Goal: Task Accomplishment & Management: Complete application form

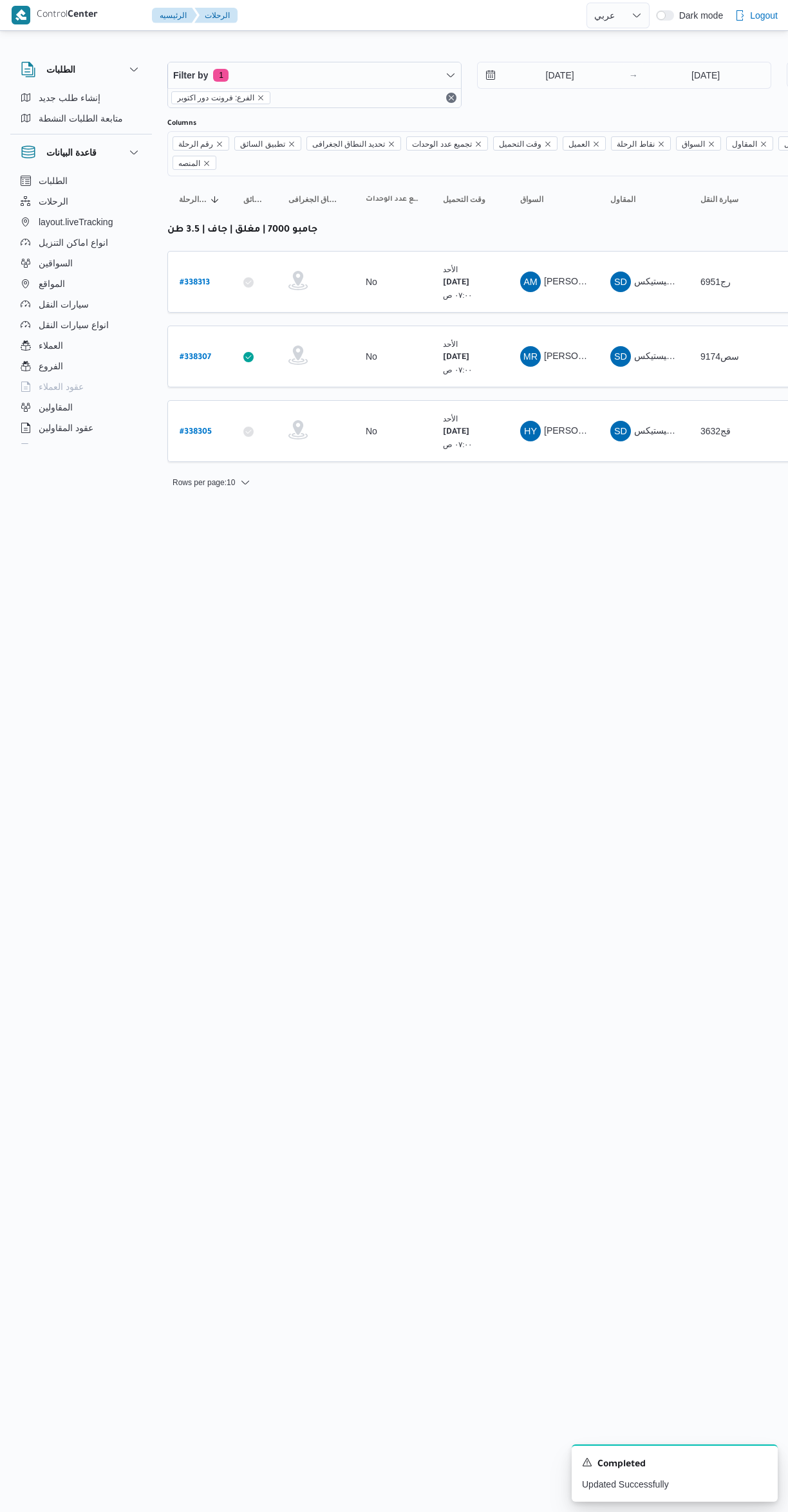
select select "ar"
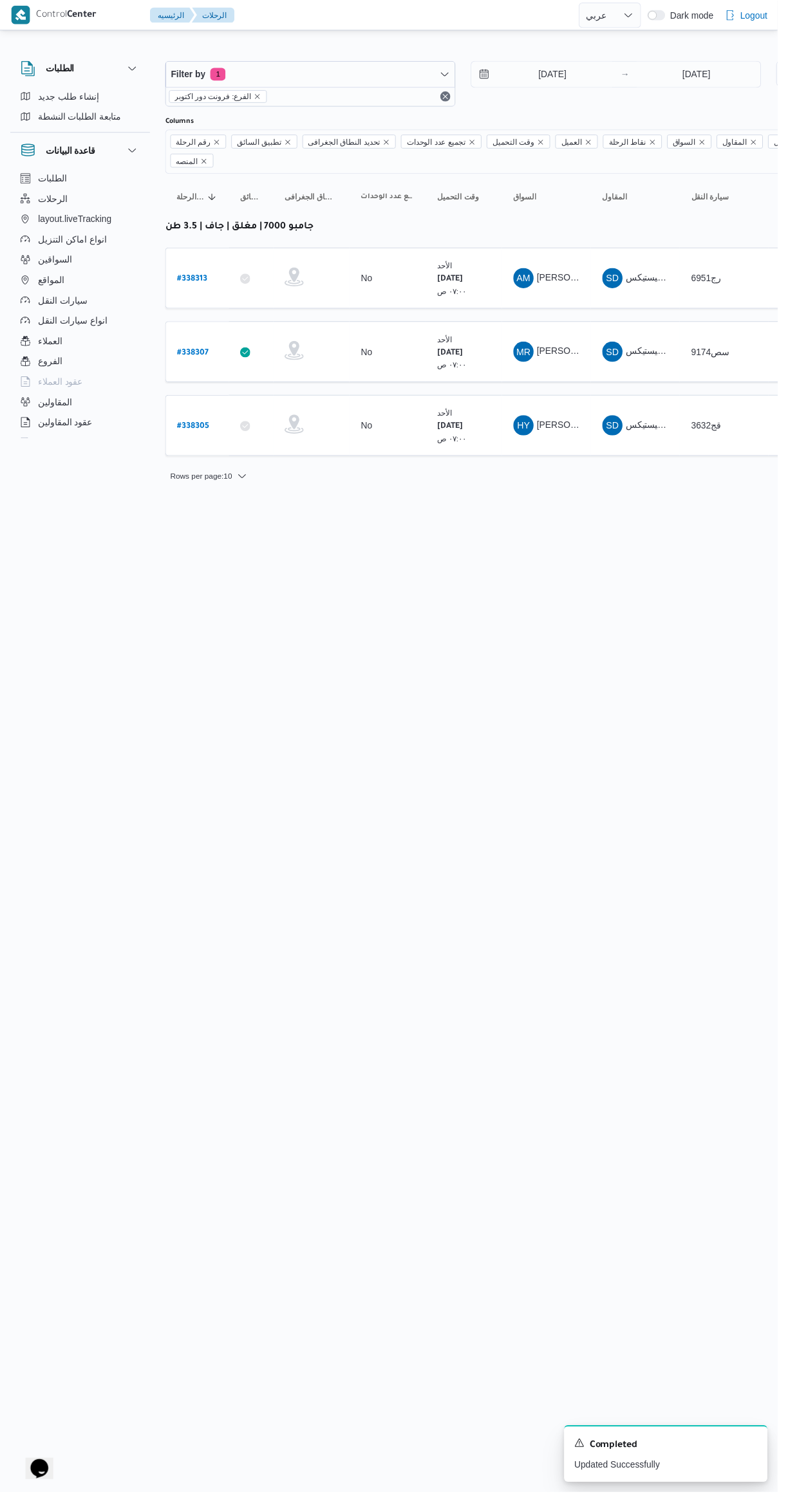
click at [194, 423] on link "# 338305" at bounding box center [196, 431] width 32 height 17
select select "ar"
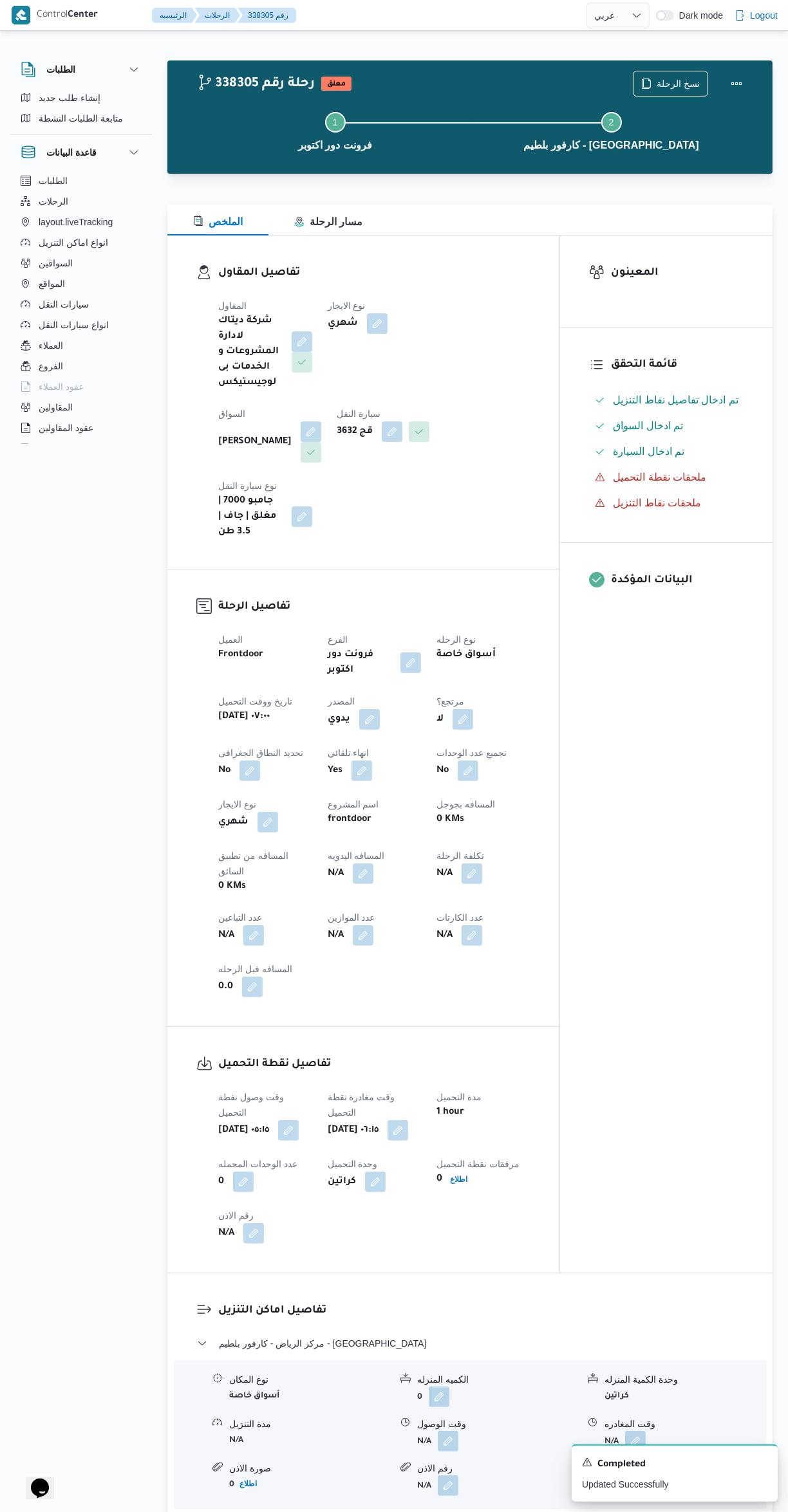
select select "ar"
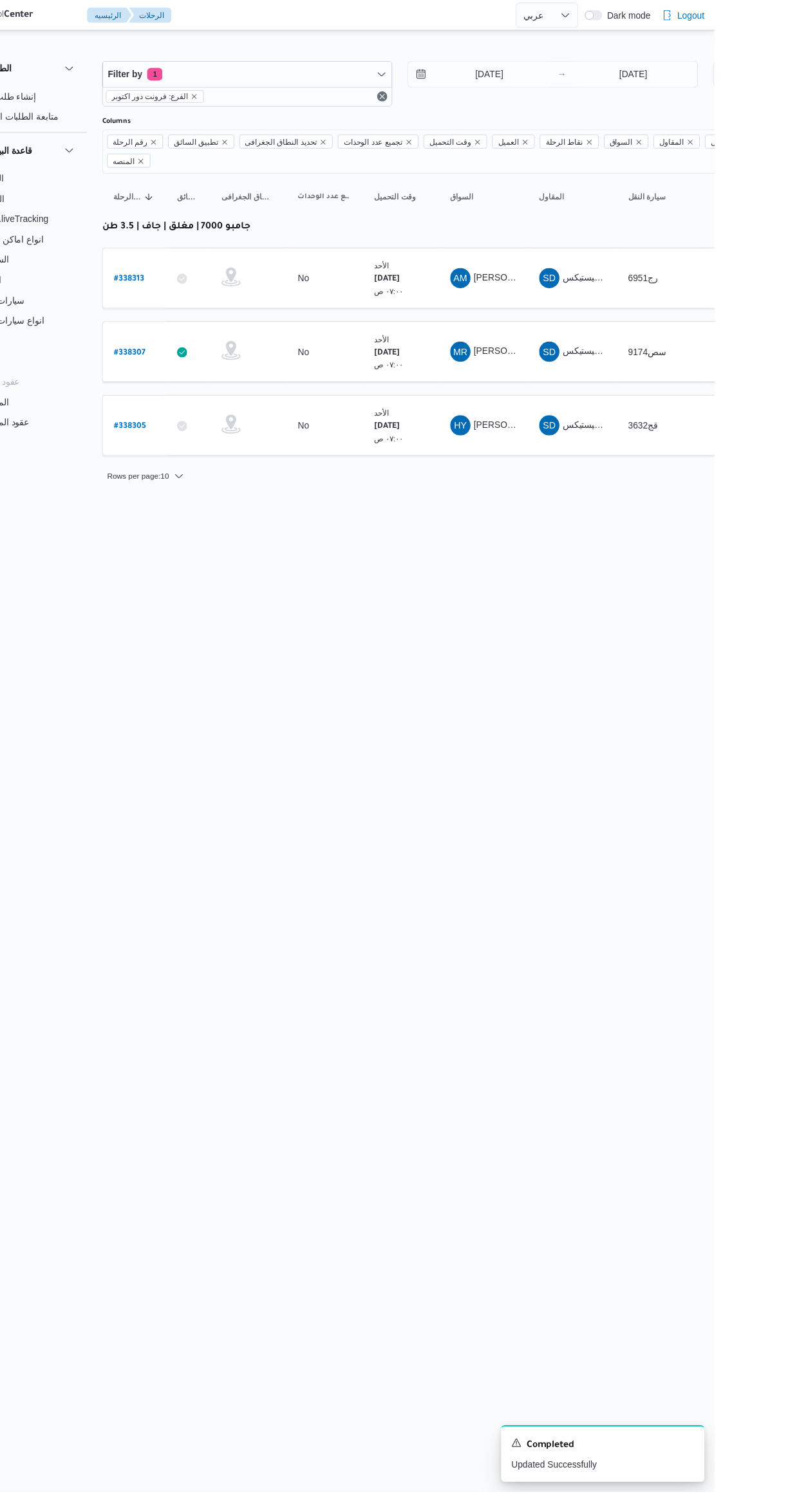
click at [210, 353] on b "# 338307" at bounding box center [195, 357] width 32 height 9
select select "ar"
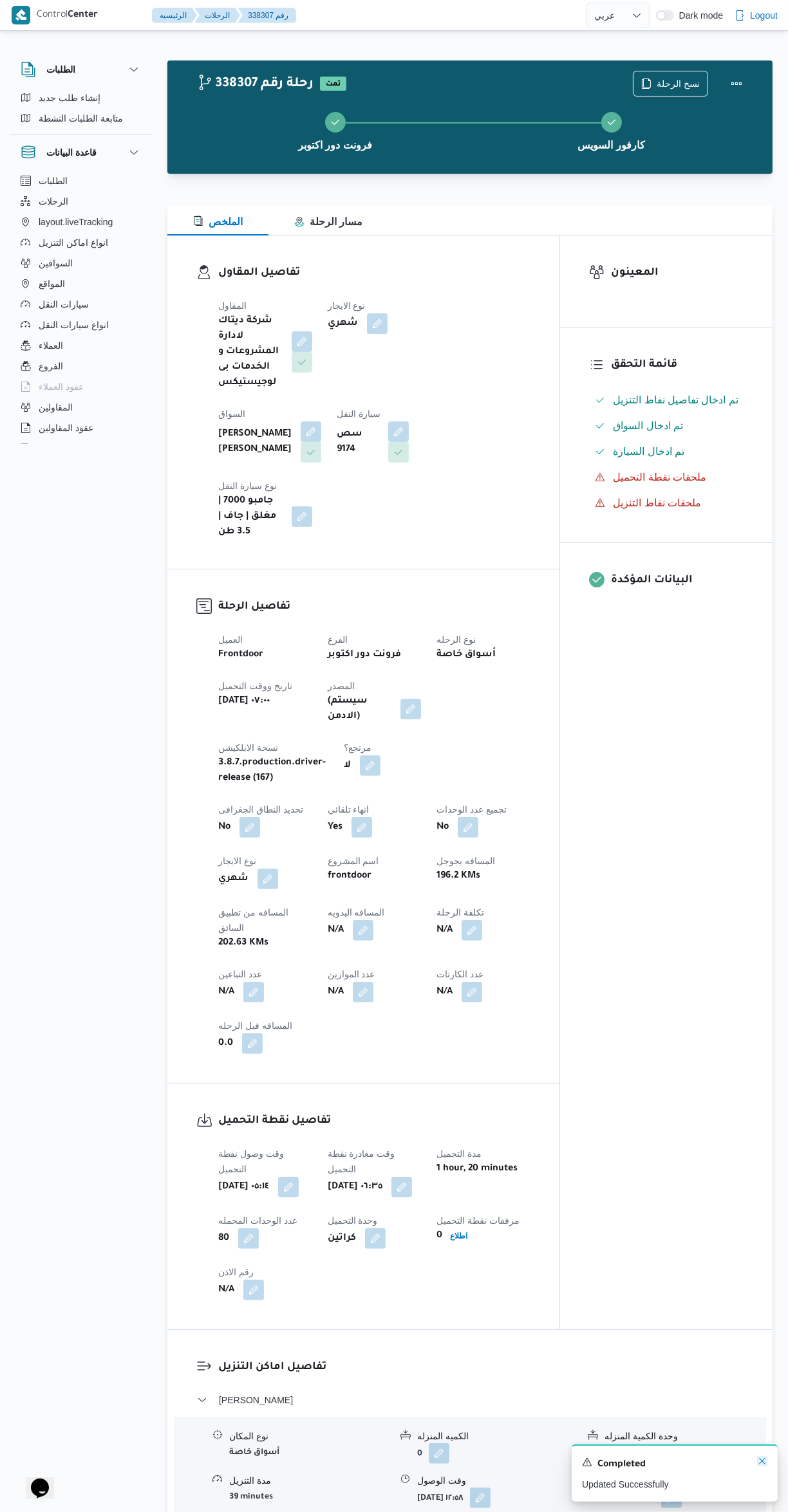
click at [762, 1461] on icon "Dismiss toast" at bounding box center [762, 1461] width 7 height 7
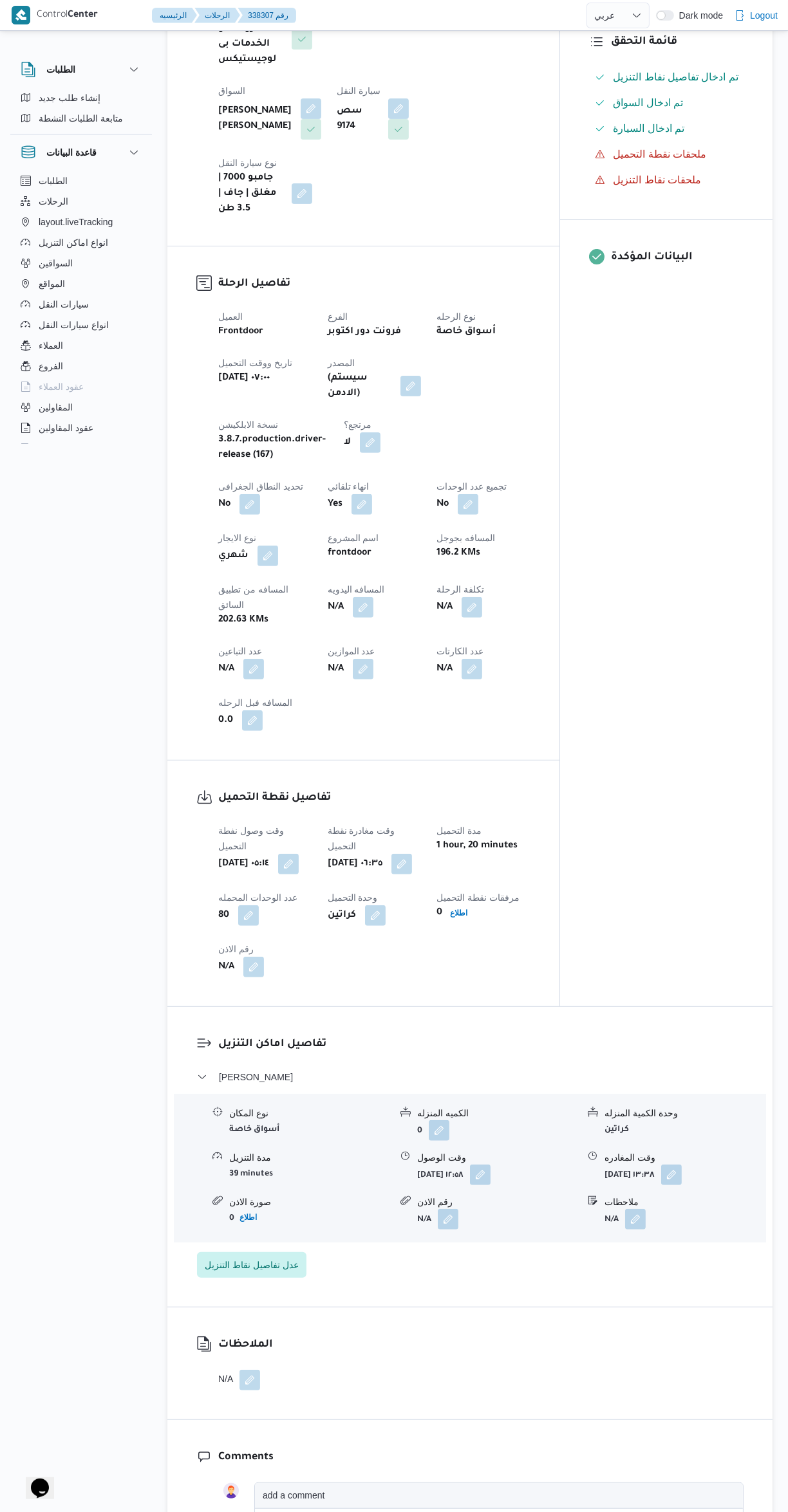
scroll to position [354, 0]
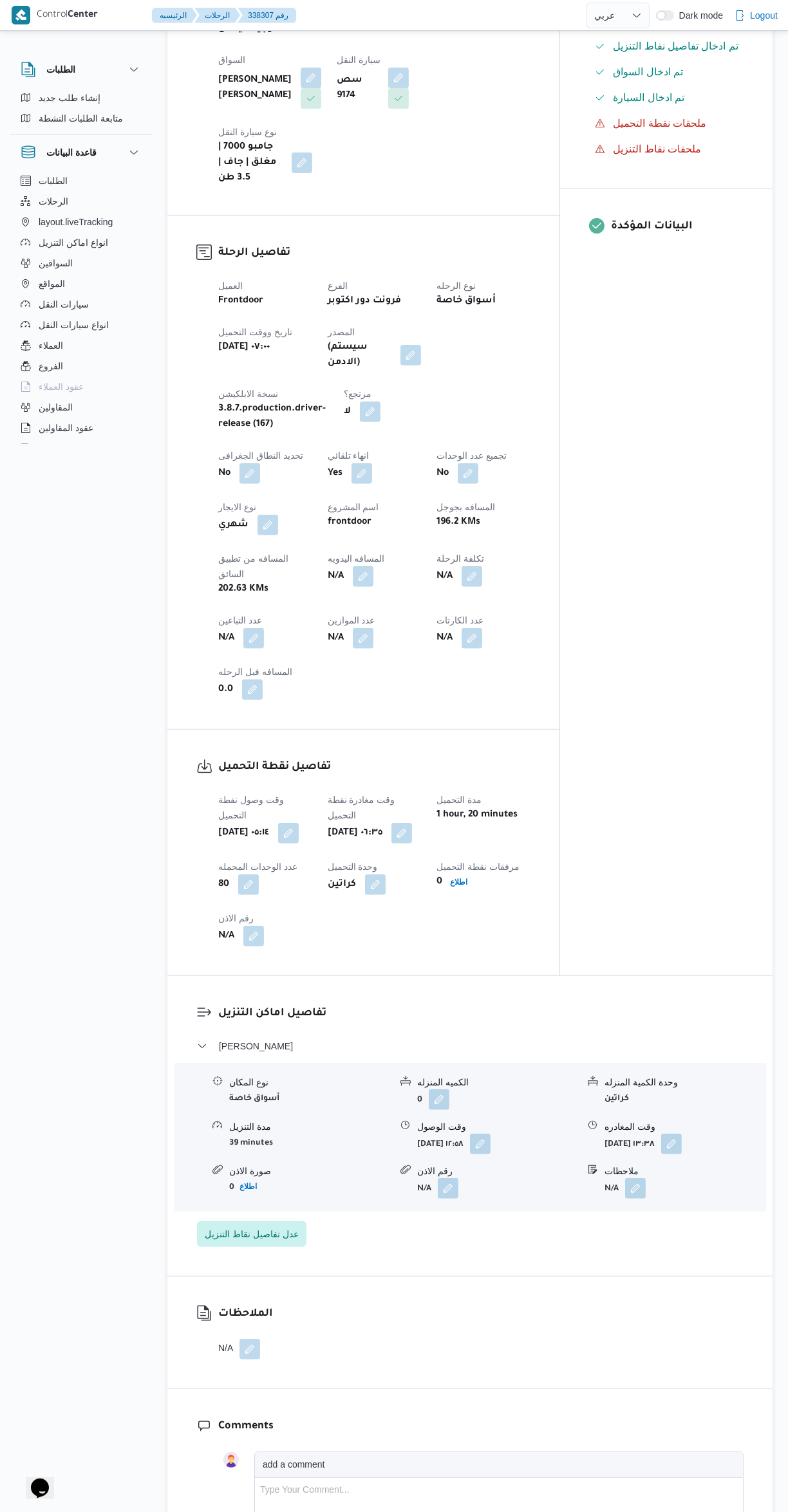
click at [490, 1134] on button "button" at bounding box center [480, 1144] width 20 height 20
click at [443, 1109] on input "٢١/٠٩/٢٠٢٥ ١٢:٥٨" at bounding box center [488, 1108] width 146 height 26
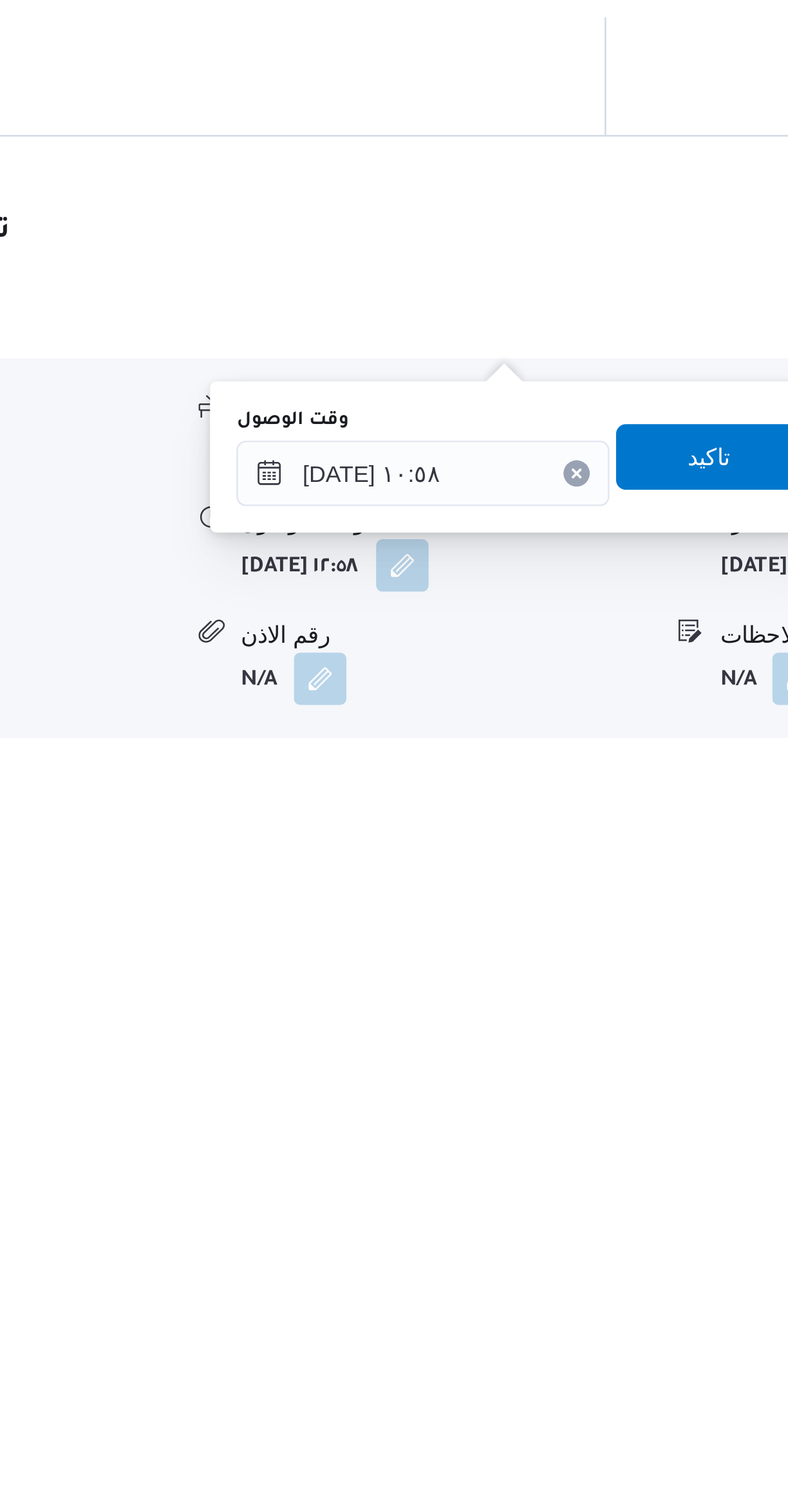
scroll to position [107, 0]
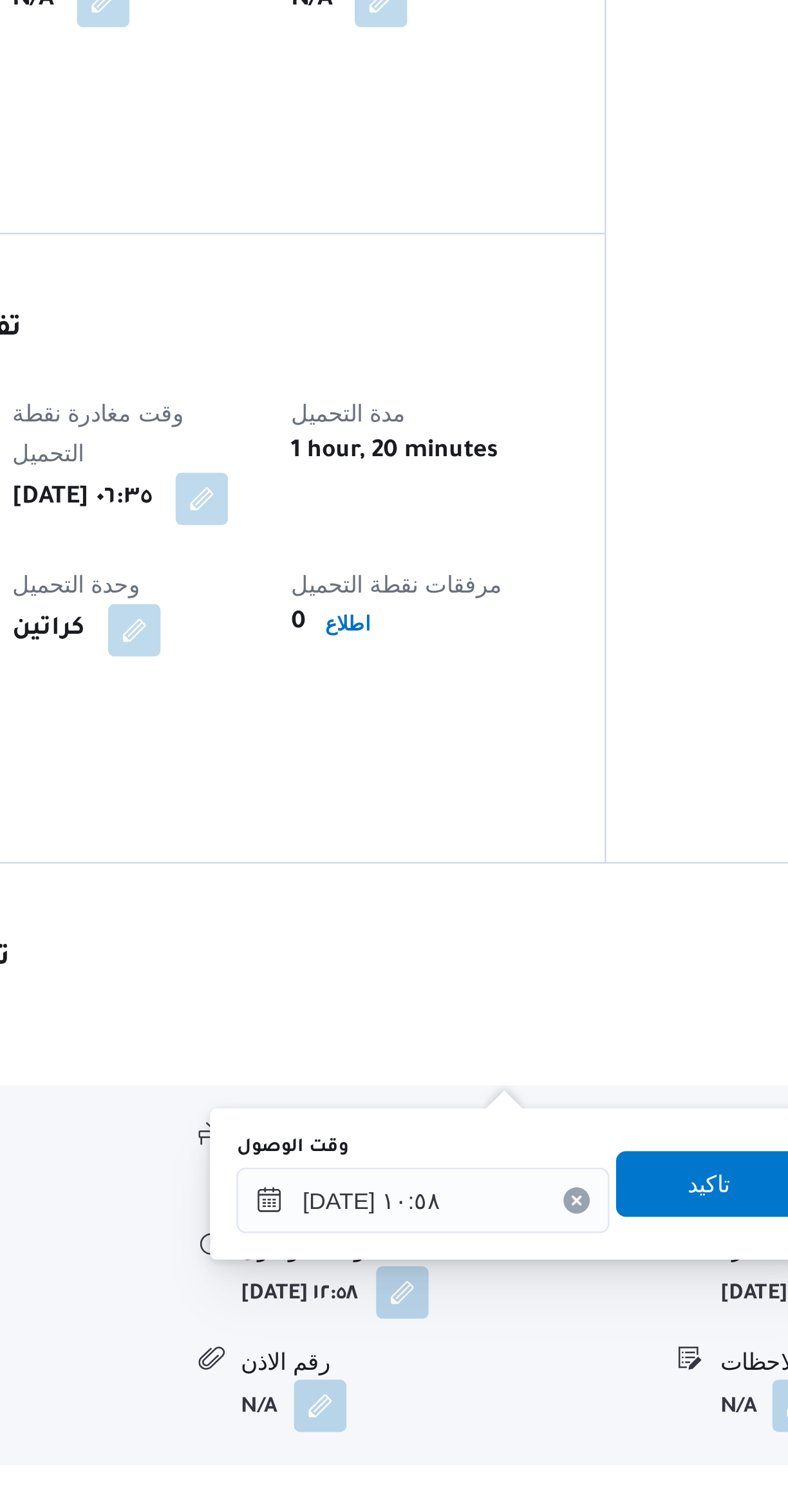
click at [605, 1027] on div "المعينون قائمة التحقق تم ادخال تفاصيل نفاط التنزيل تم ادخال السواق تم ادخال الس…" at bounding box center [666, 675] width 212 height 1094
type input "٢١/٠٩/٢٠٢٥ ١٢:٥٨"
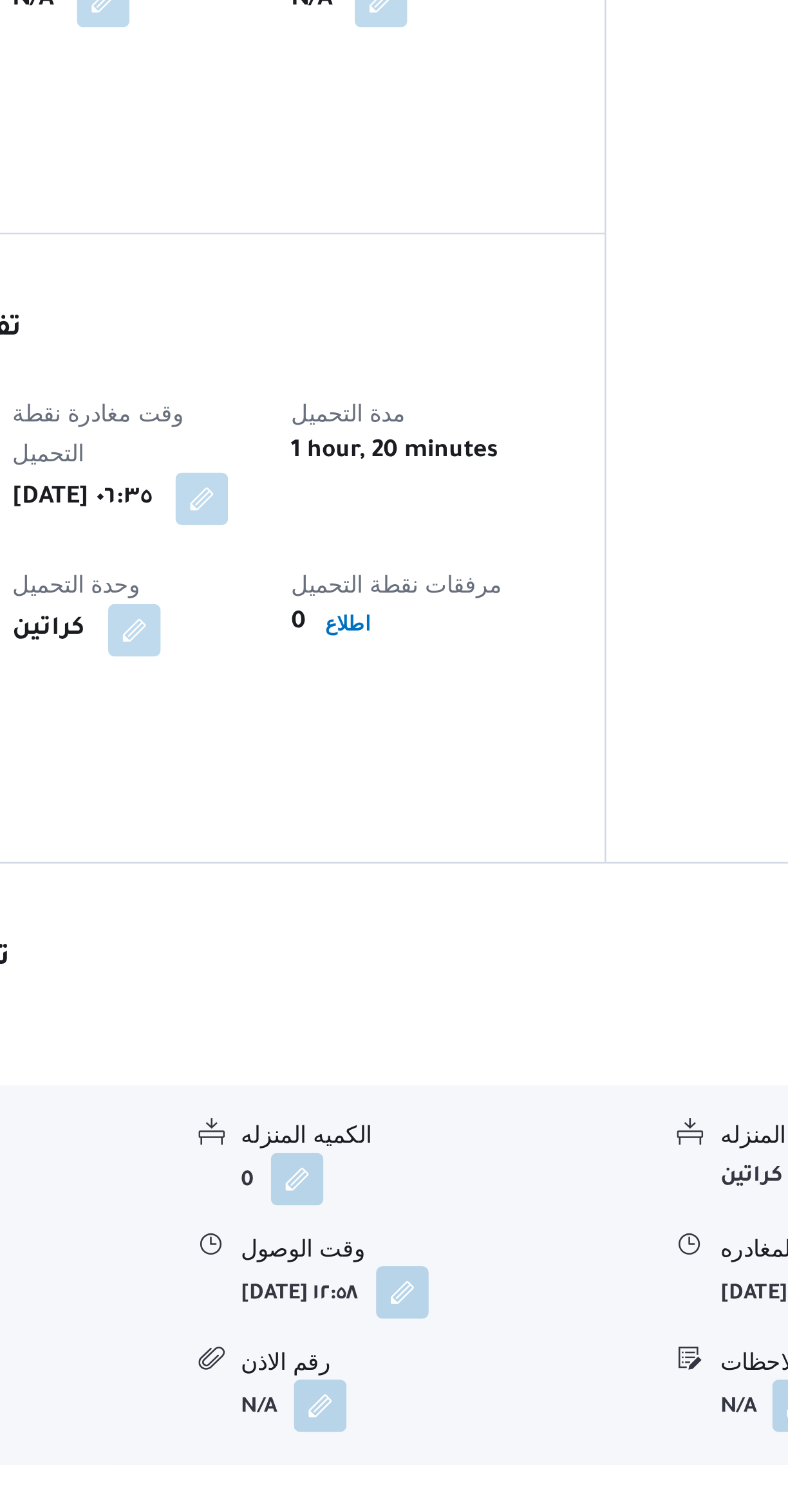
click at [490, 1381] on span at bounding box center [477, 1391] width 27 height 20
click at [490, 1381] on button "button" at bounding box center [480, 1391] width 20 height 20
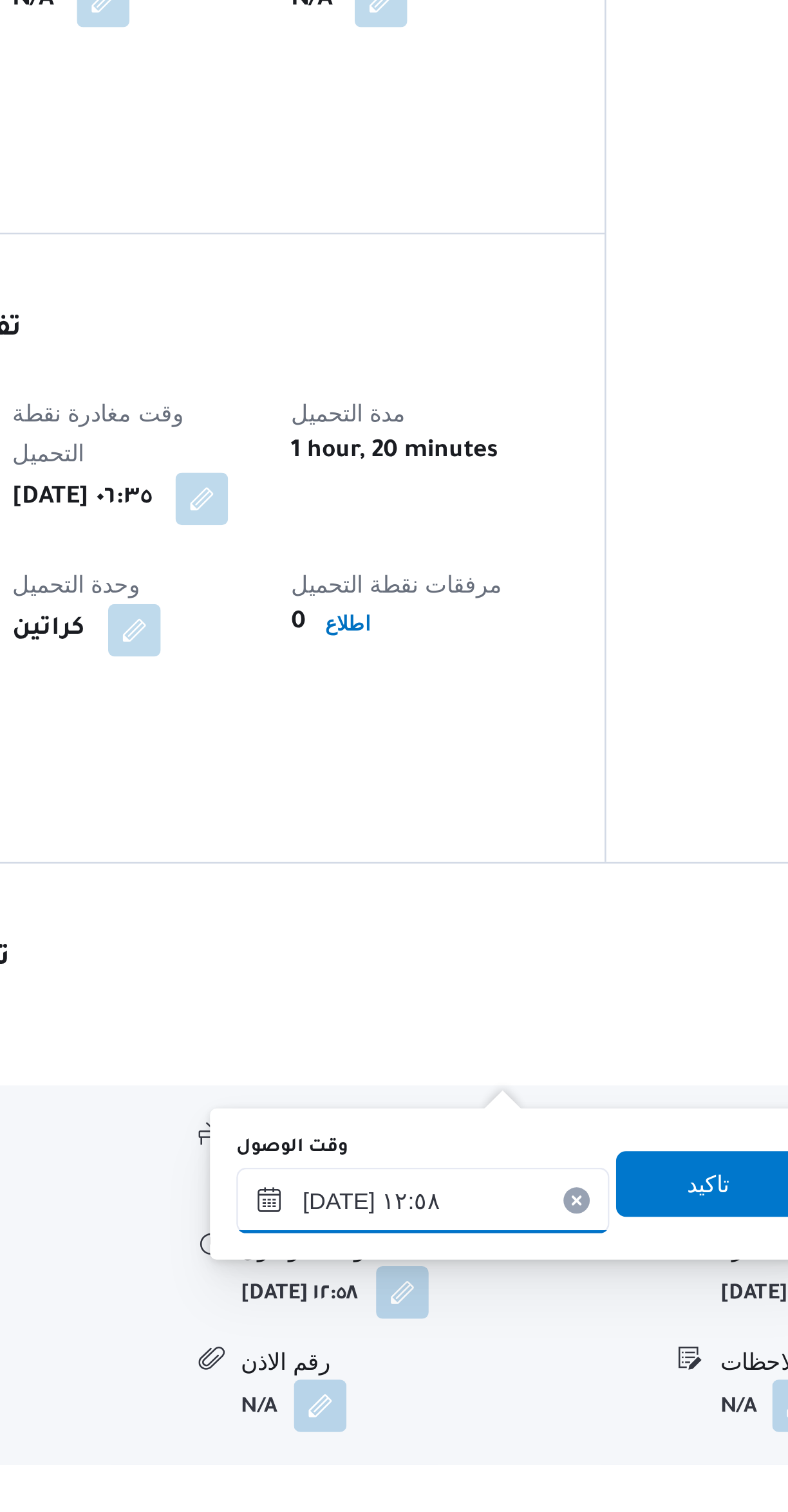
click at [508, 1352] on input "٢١/٠٩/٢٠٢٥ ١٢:٥٨" at bounding box center [488, 1355] width 146 height 26
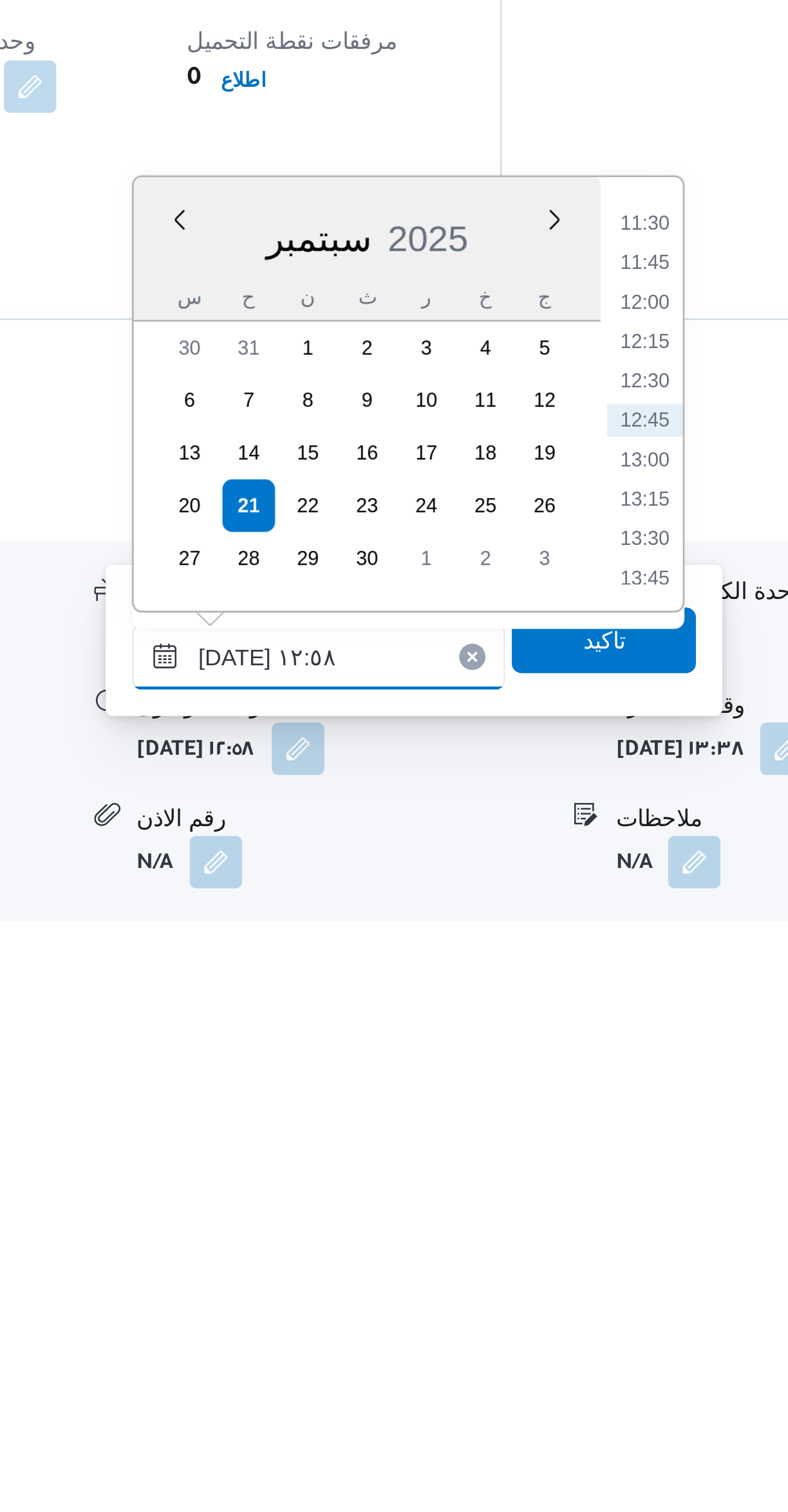
click at [449, 1355] on input "٢١/٠٩/٢٠٢٥ ١٢:٥٨" at bounding box center [488, 1355] width 146 height 26
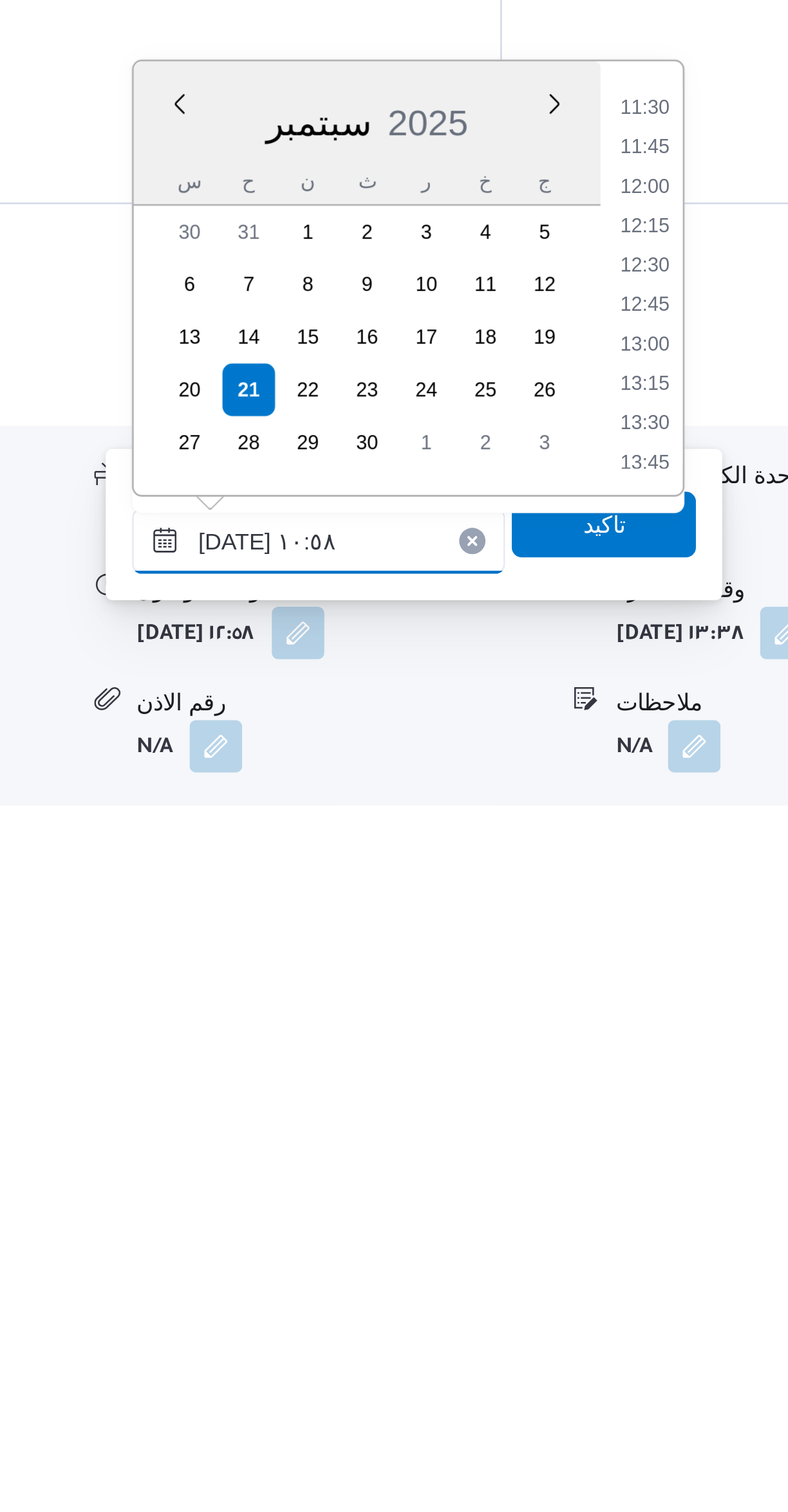
click at [465, 1359] on input "٢١/٠٩/٢٠٢٥ ١٠:٥٨" at bounding box center [488, 1355] width 146 height 26
click at [442, 1355] on input "٢١/٠٩/٢٠٢٥ ١٠:٥٨" at bounding box center [488, 1355] width 146 height 26
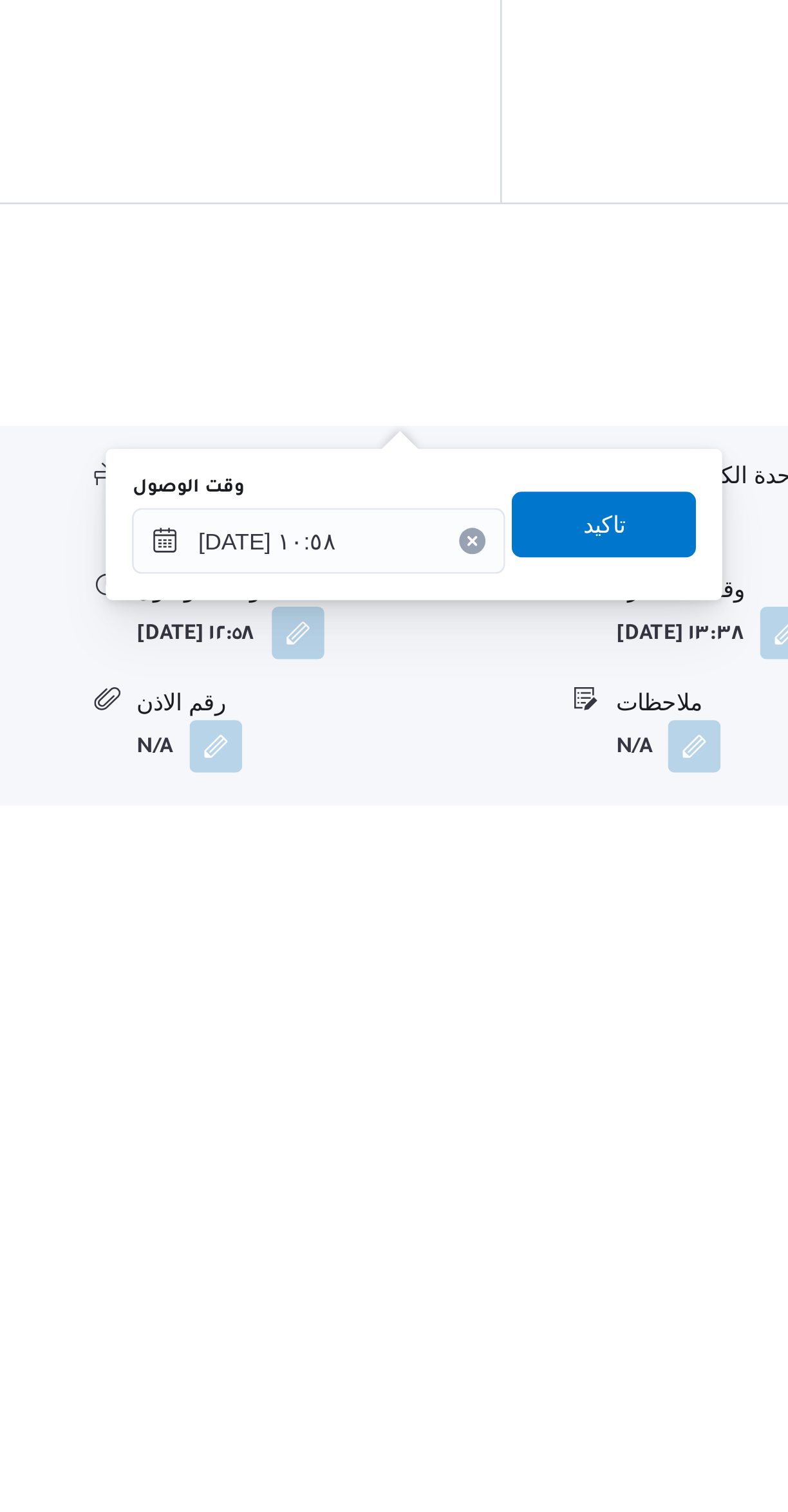
scroll to position [107, 0]
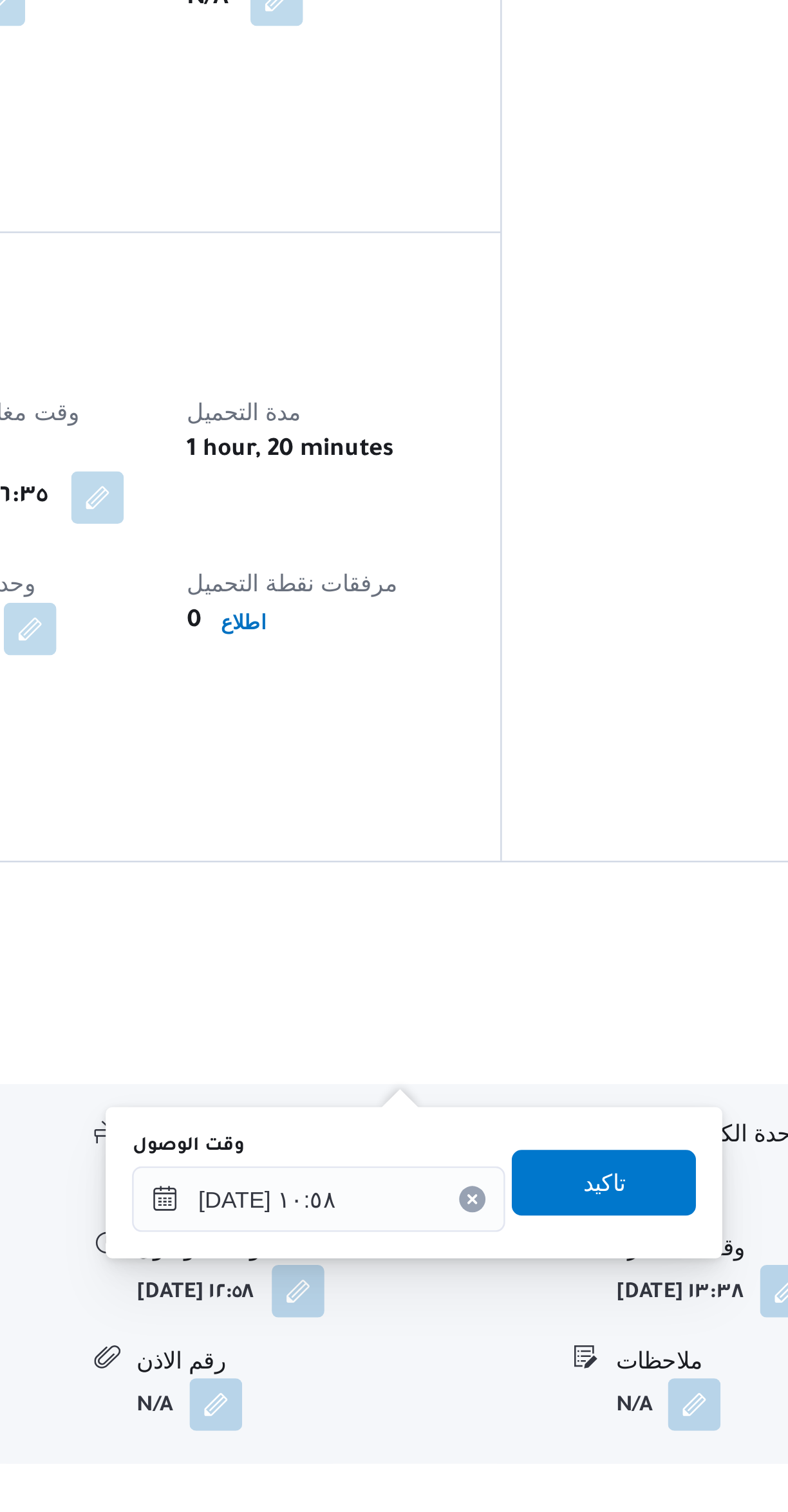
click at [600, 1097] on div "المعينون قائمة التحقق تم ادخال تفاصيل نفاط التنزيل تم ادخال السواق تم ادخال الس…" at bounding box center [666, 674] width 212 height 1094
type input "٢١/٠٩/٢٠٢٥ ١٢:٥٨"
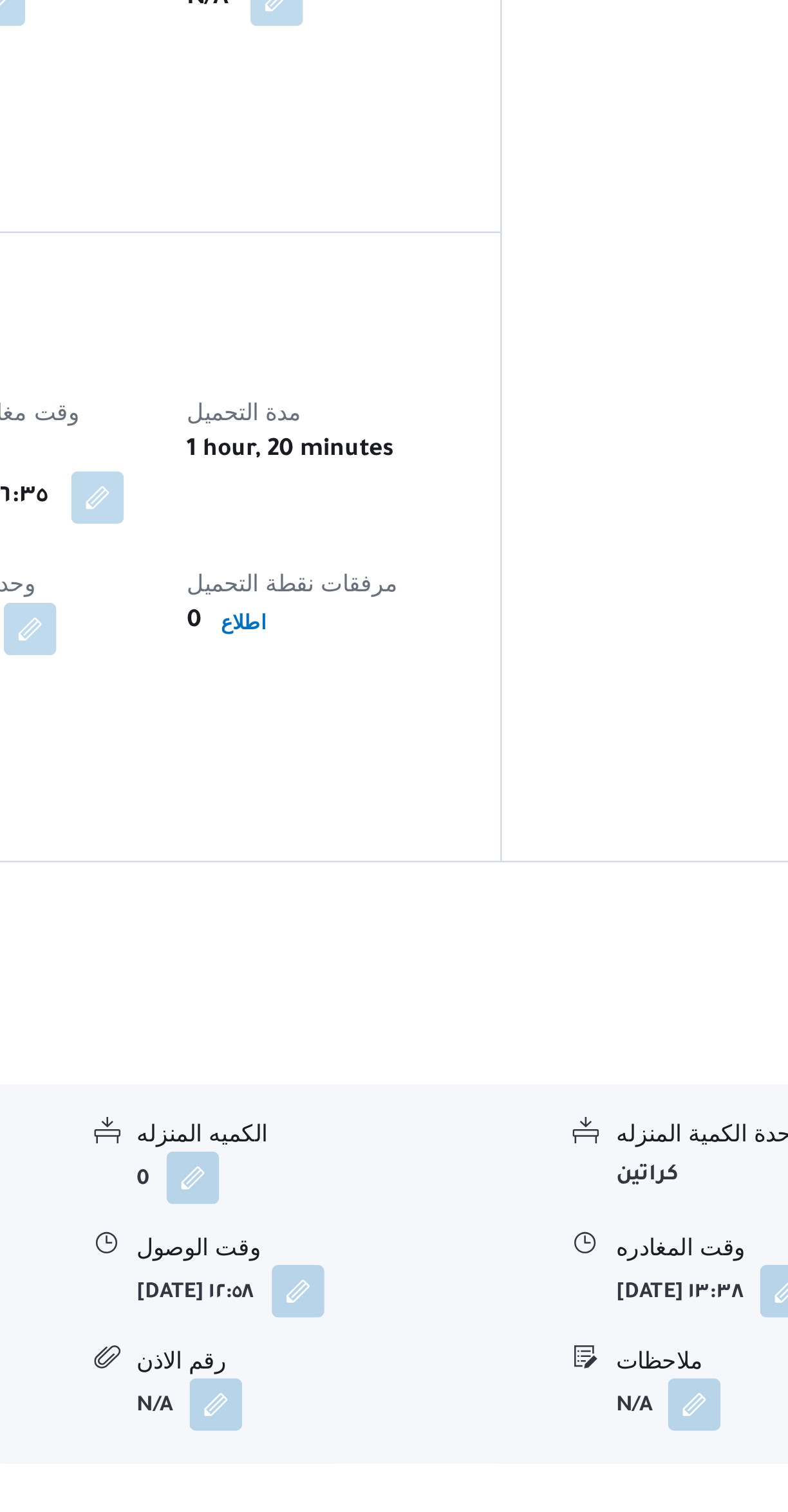
click at [490, 1380] on button "button" at bounding box center [480, 1390] width 20 height 20
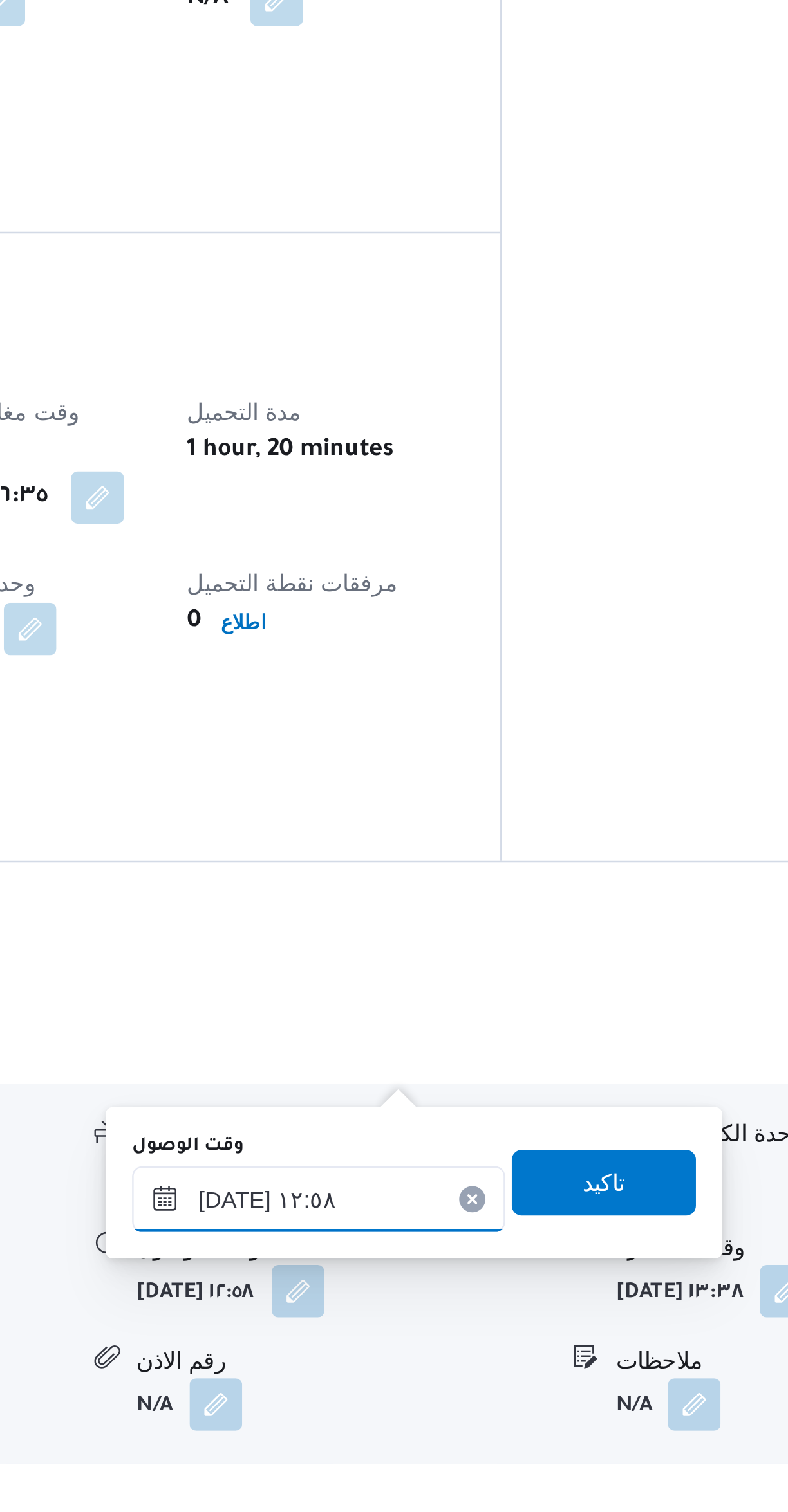
click at [512, 1354] on input "٢١/٠٩/٢٠٢٥ ١٢:٥٨" at bounding box center [488, 1354] width 146 height 26
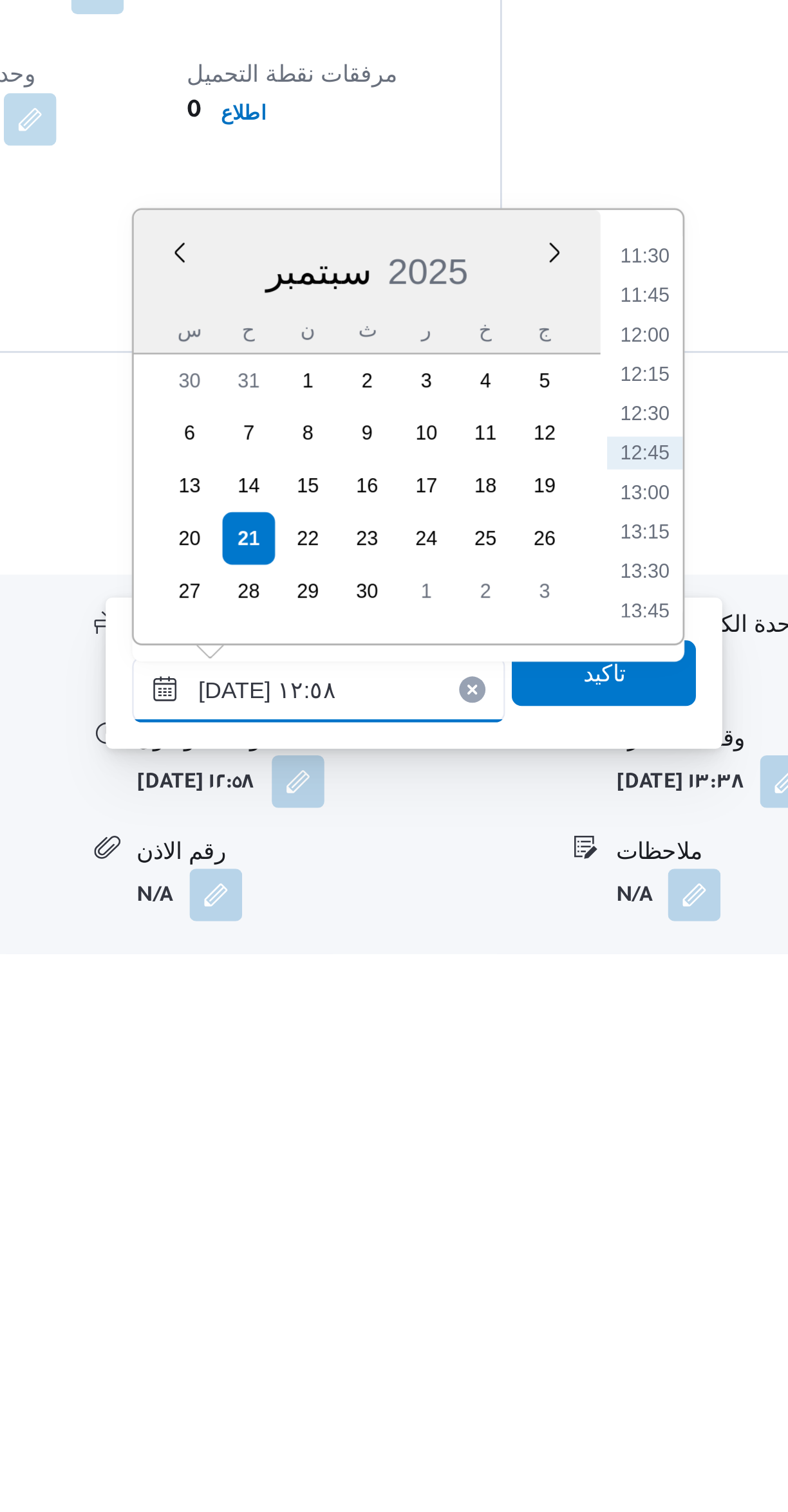
click at [445, 1355] on input "٢١/٠٩/٢٠٢٥ ١٢:٥٨" at bounding box center [488, 1354] width 146 height 26
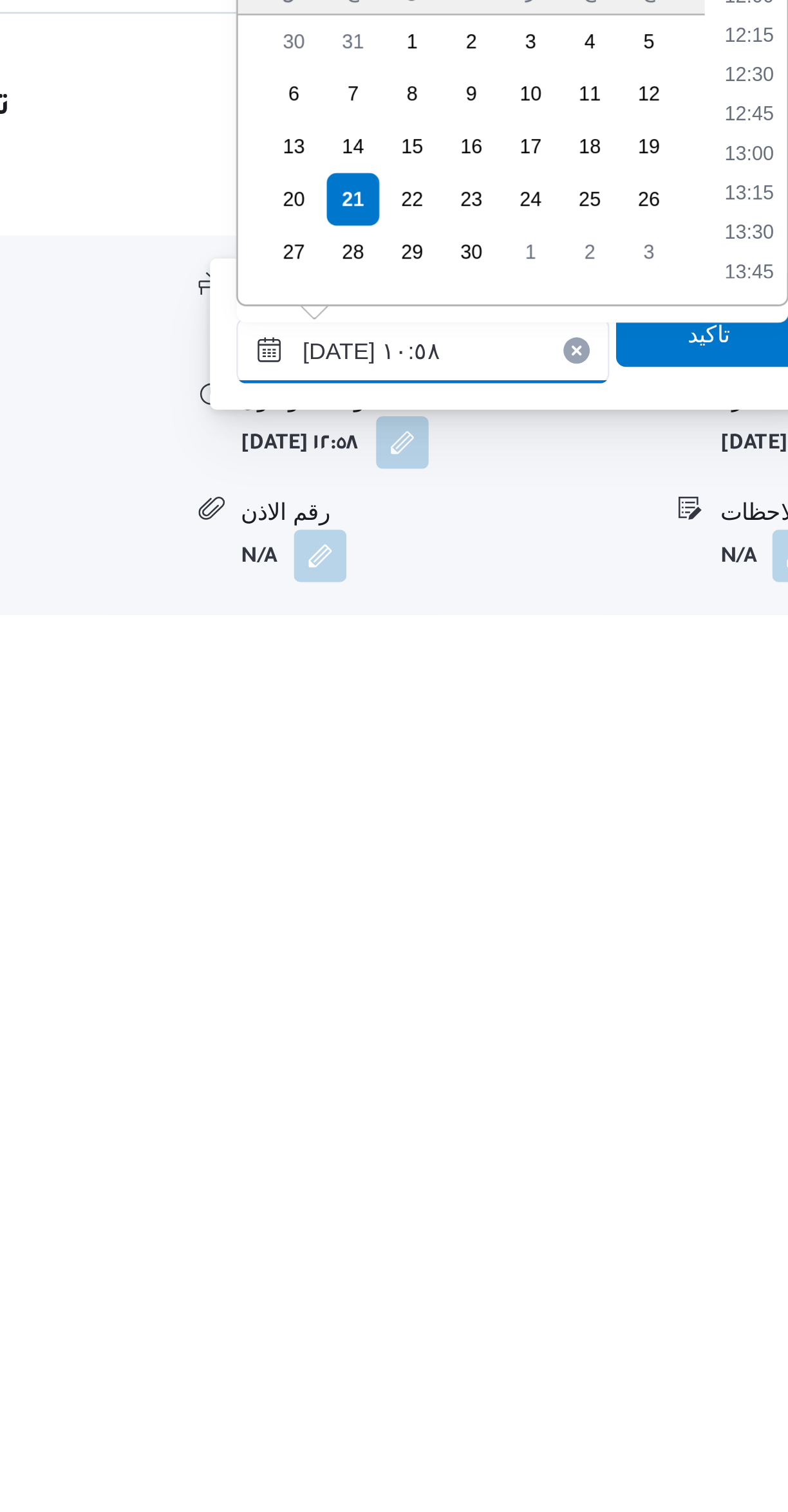
click at [449, 1356] on input "٢١/٠٩/٢٠٢٥ ١٠:٥٨" at bounding box center [488, 1354] width 146 height 26
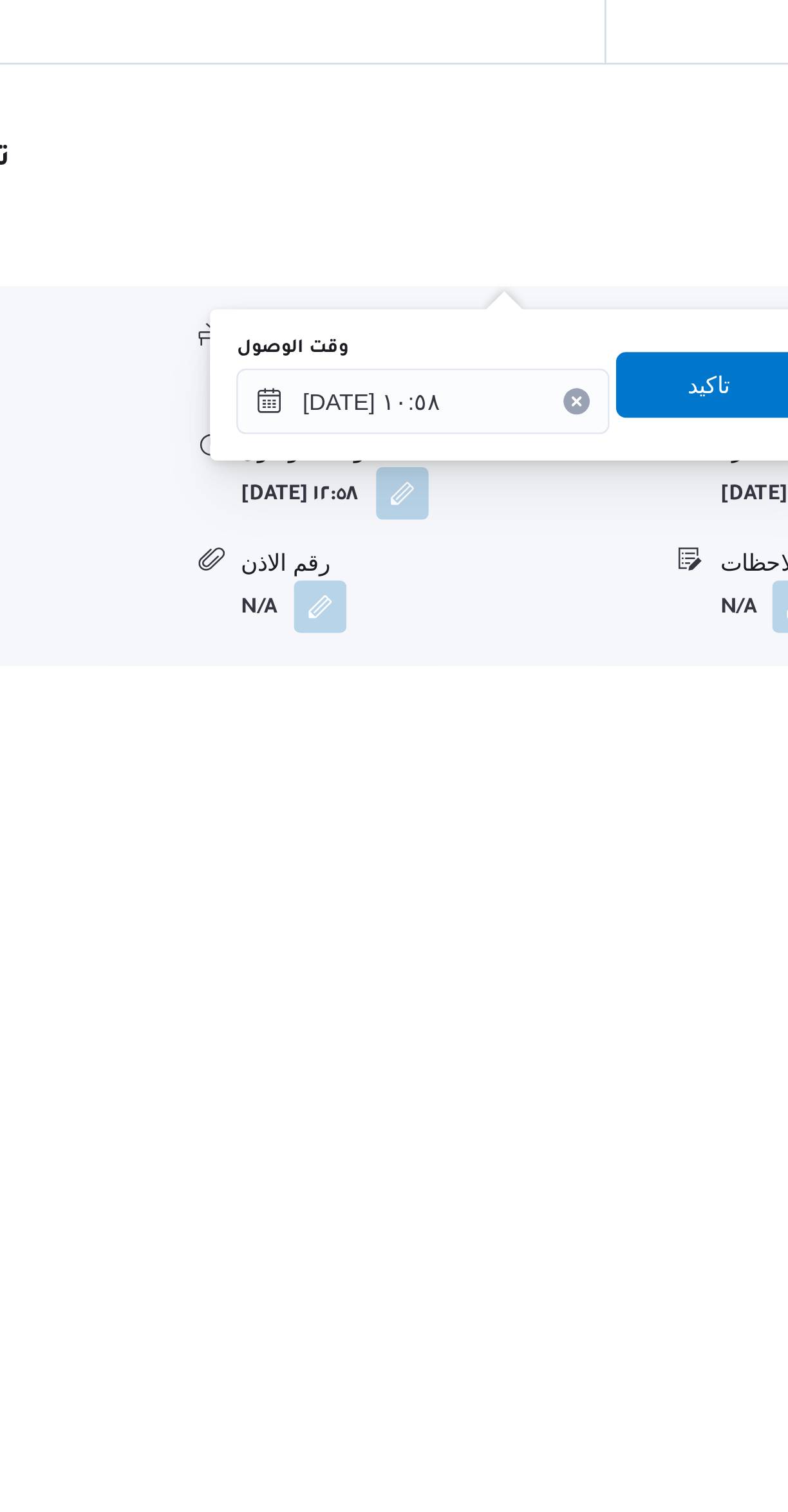
scroll to position [130, 0]
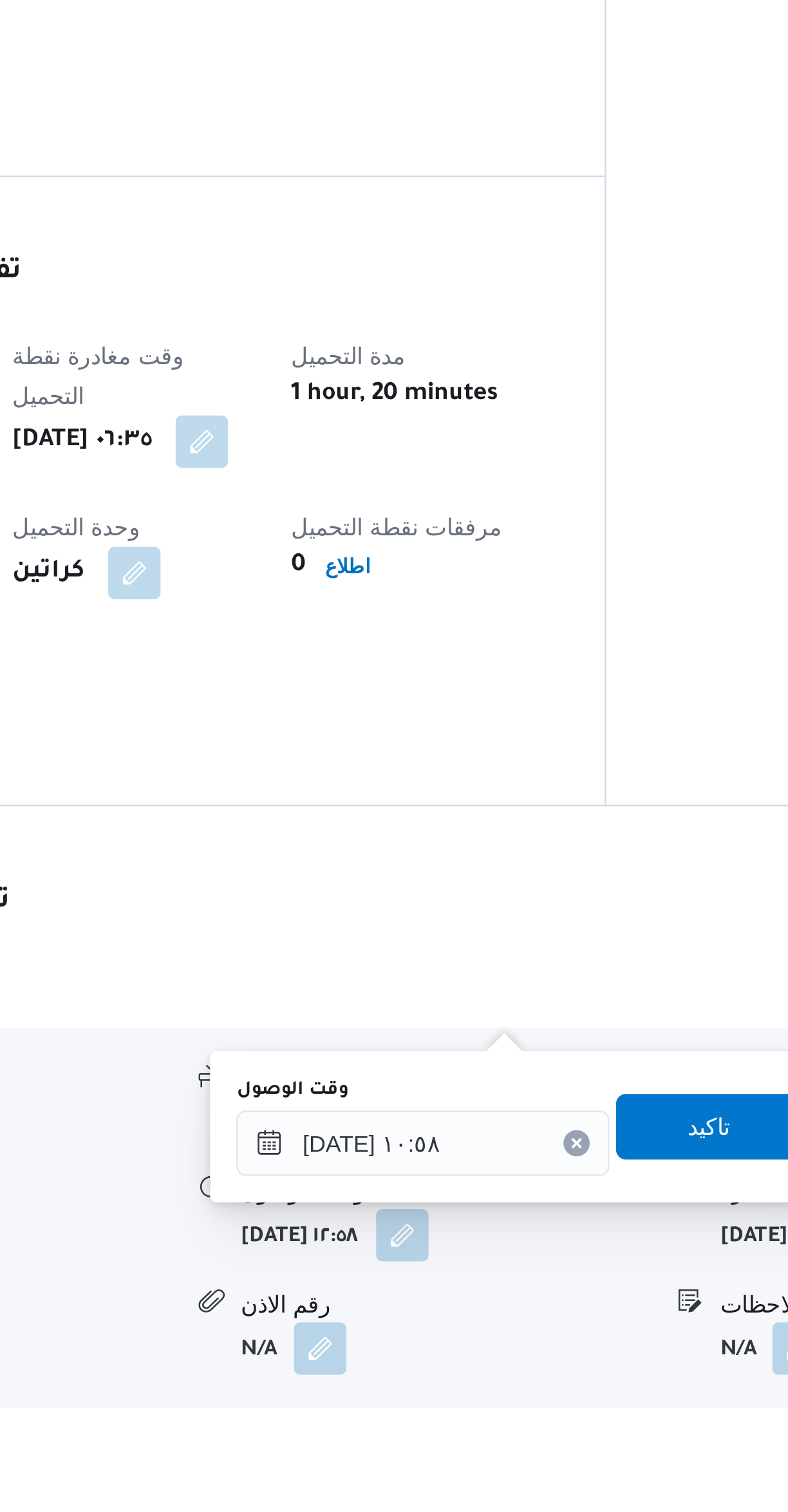
click at [575, 1023] on div "المعينون قائمة التحقق تم ادخال تفاصيل نفاط التنزيل تم ادخال السواق تم ادخال الس…" at bounding box center [666, 653] width 212 height 1094
type input "٢١/٠٩/٢٠٢٥ ١٢:٥٨"
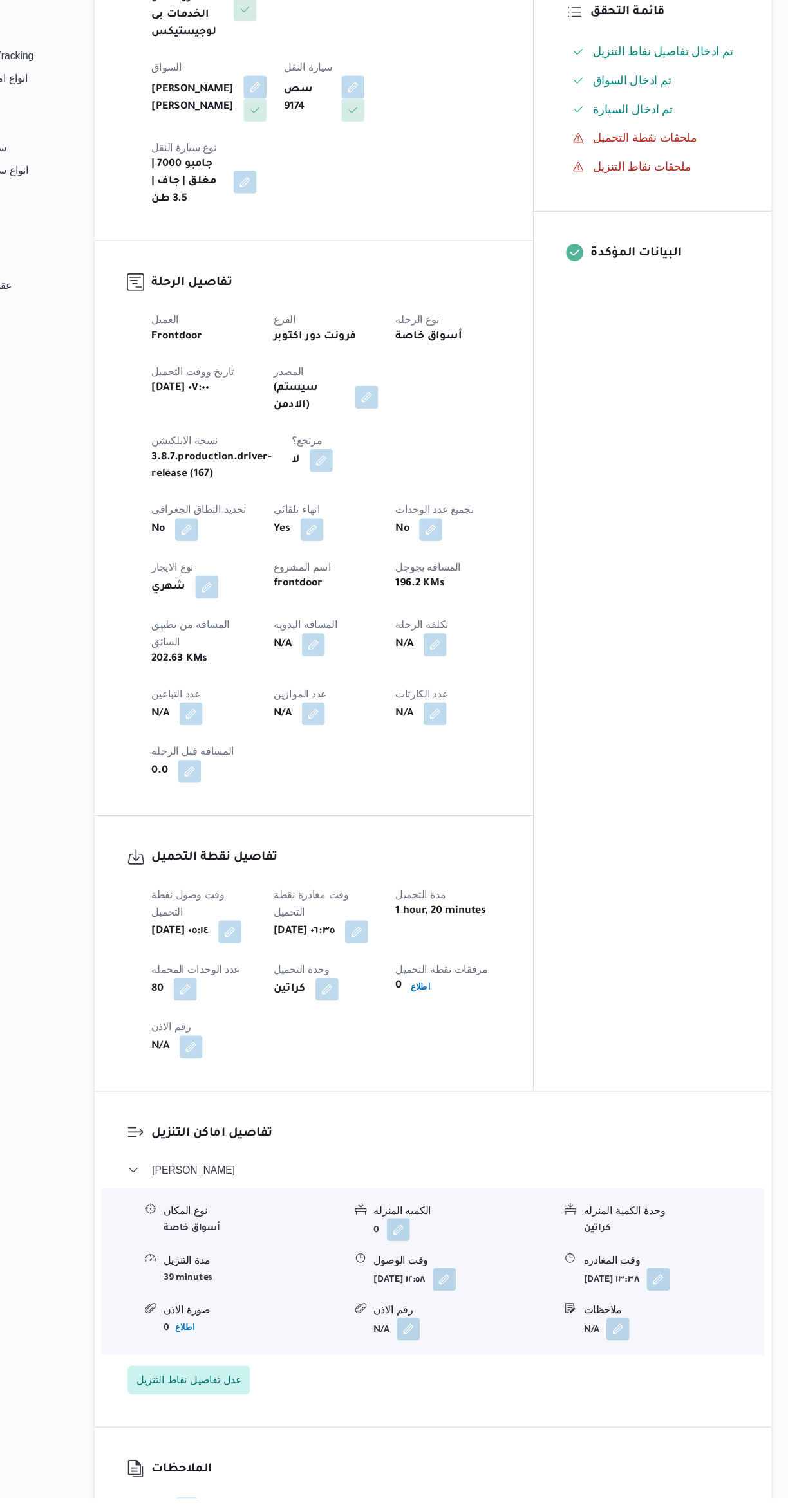
scroll to position [393, 0]
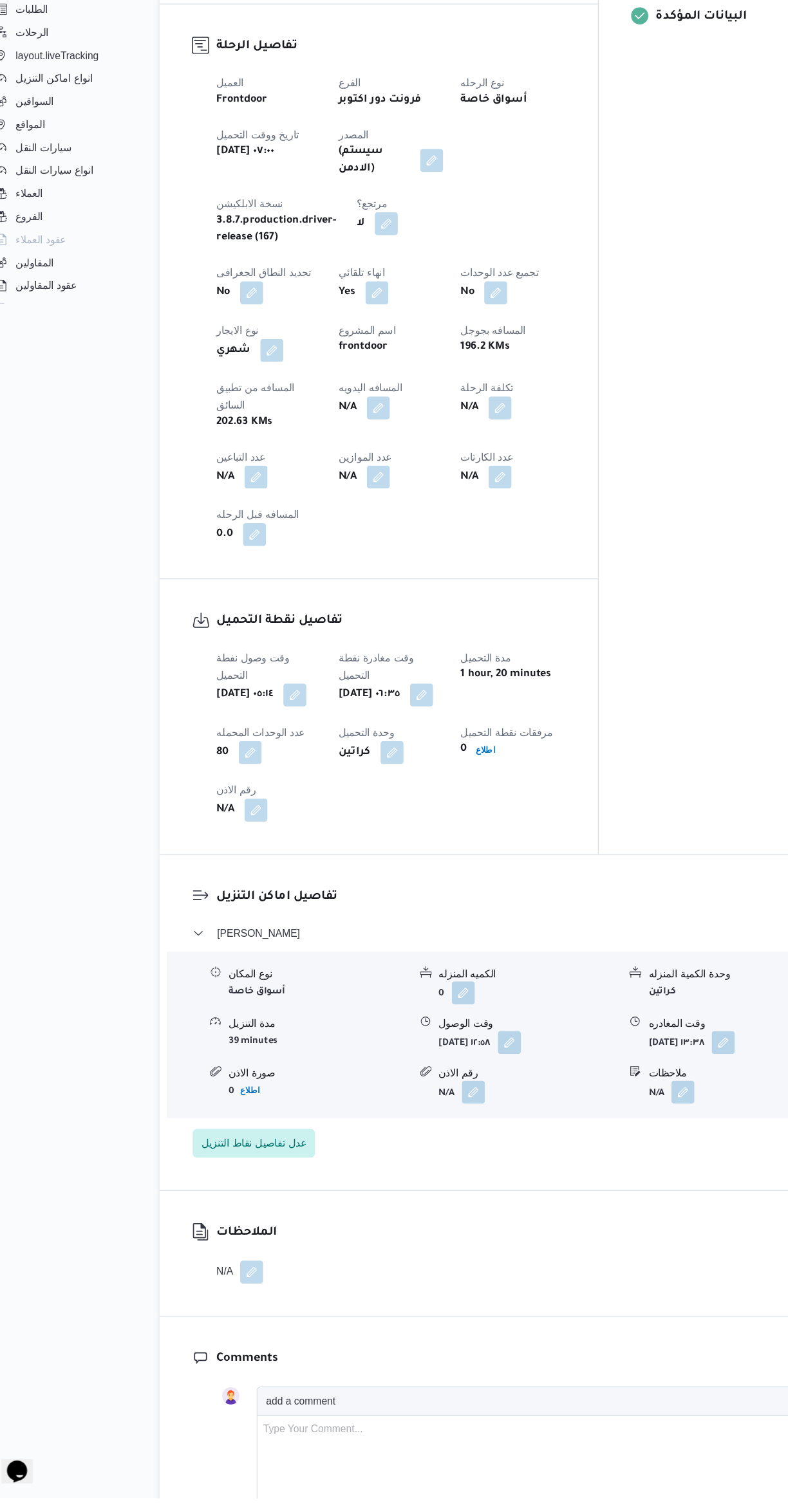
click at [490, 1094] on button "button" at bounding box center [480, 1105] width 20 height 20
click at [509, 1069] on input "٢١/٠٩/٢٠٢٥ ١٢:٥٨" at bounding box center [488, 1069] width 146 height 26
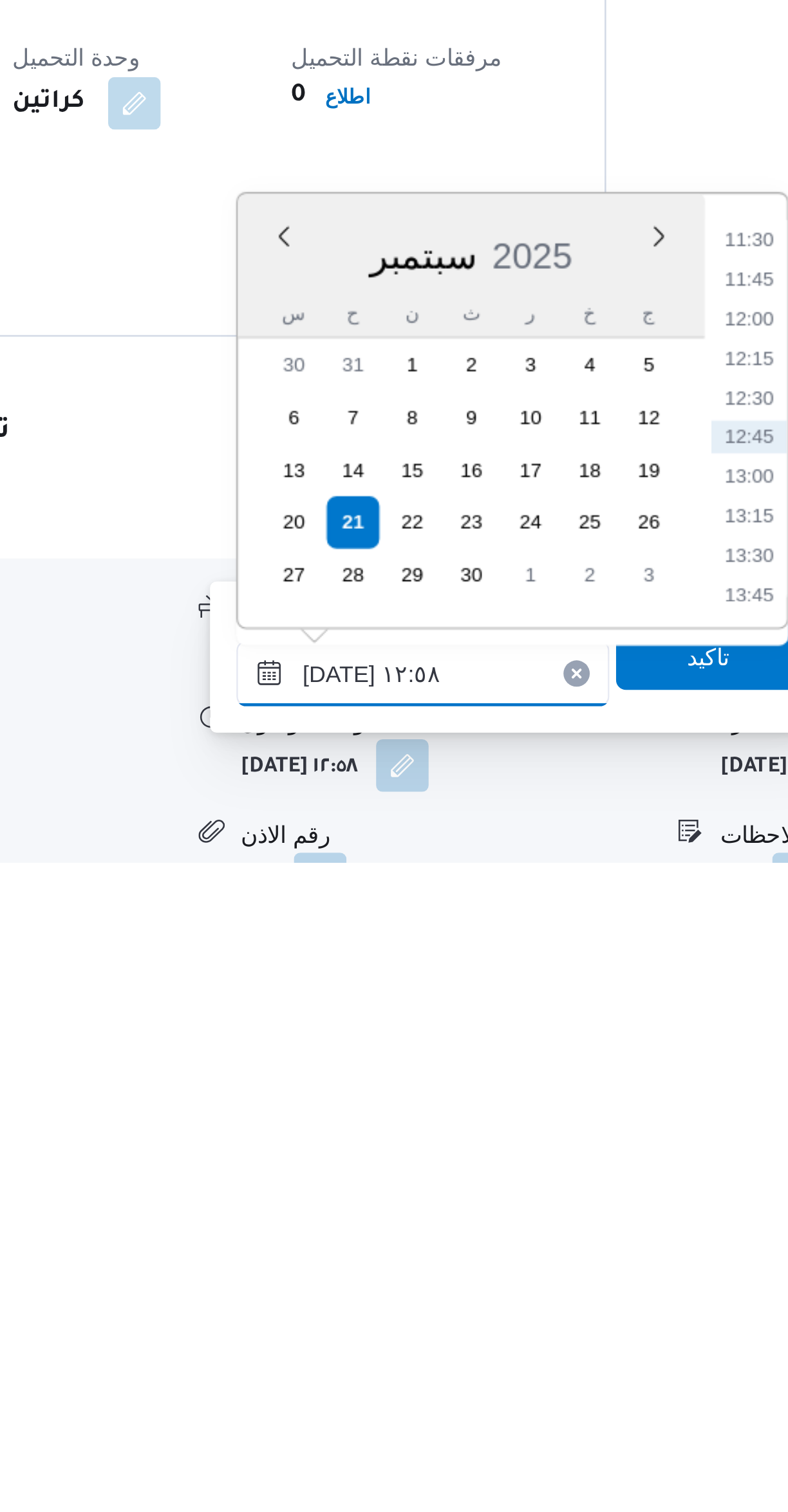
scroll to position [85, 0]
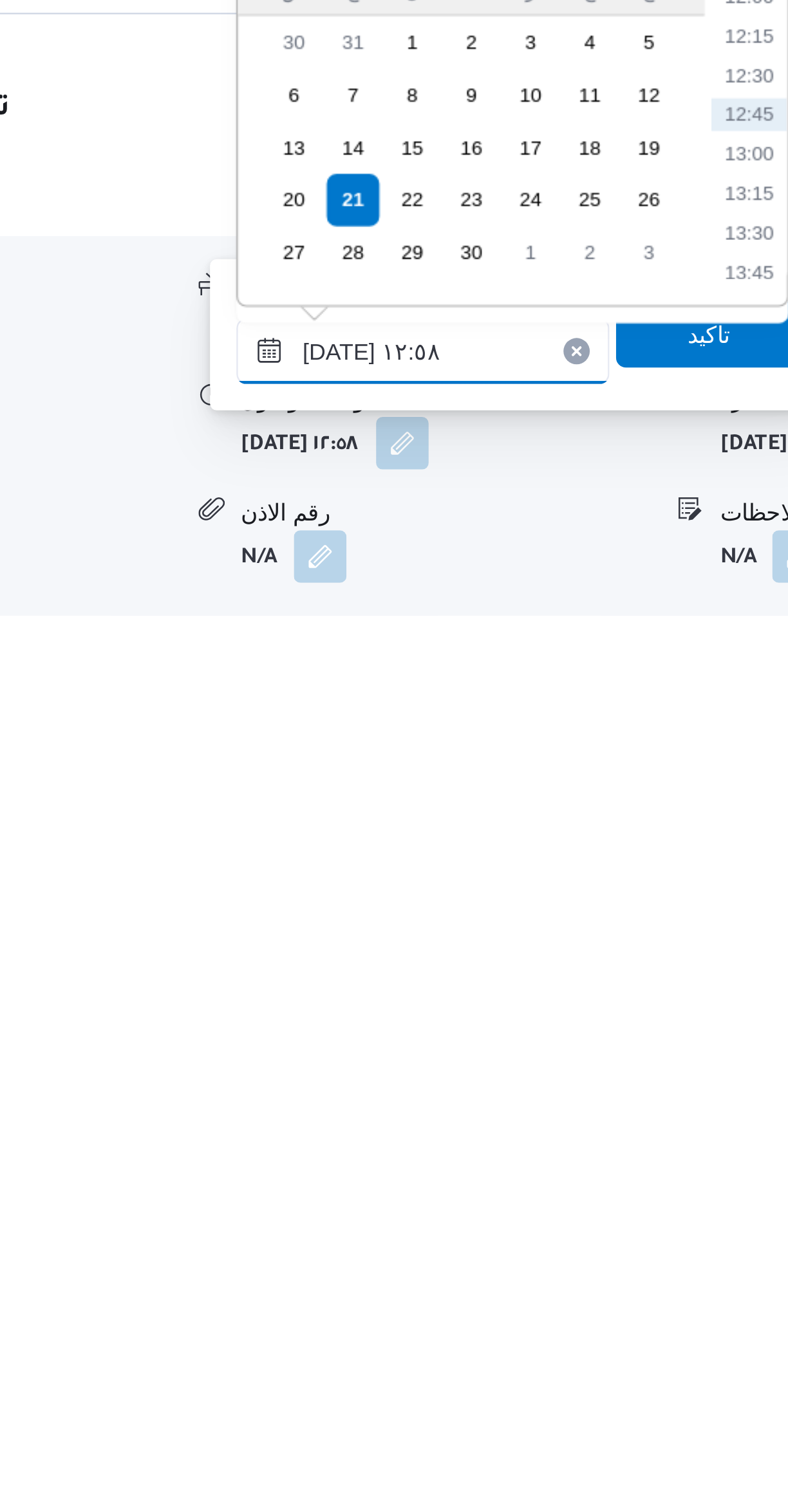
click at [446, 1376] on input "٢١/٠٩/٢٠٢٥ ١٢:٥٨" at bounding box center [488, 1376] width 146 height 26
click at [446, 1376] on input "٢١/٠٩/٢٠٢٥ ١٠:٥٨" at bounding box center [488, 1376] width 146 height 26
click at [456, 1376] on input "٢١/٠٩/٢٠٢٥ ١٠:٥٨" at bounding box center [488, 1376] width 146 height 26
click at [470, 1371] on input "٢١/٠٩/٢٠٢٥ ١٠:٥٨" at bounding box center [488, 1376] width 146 height 26
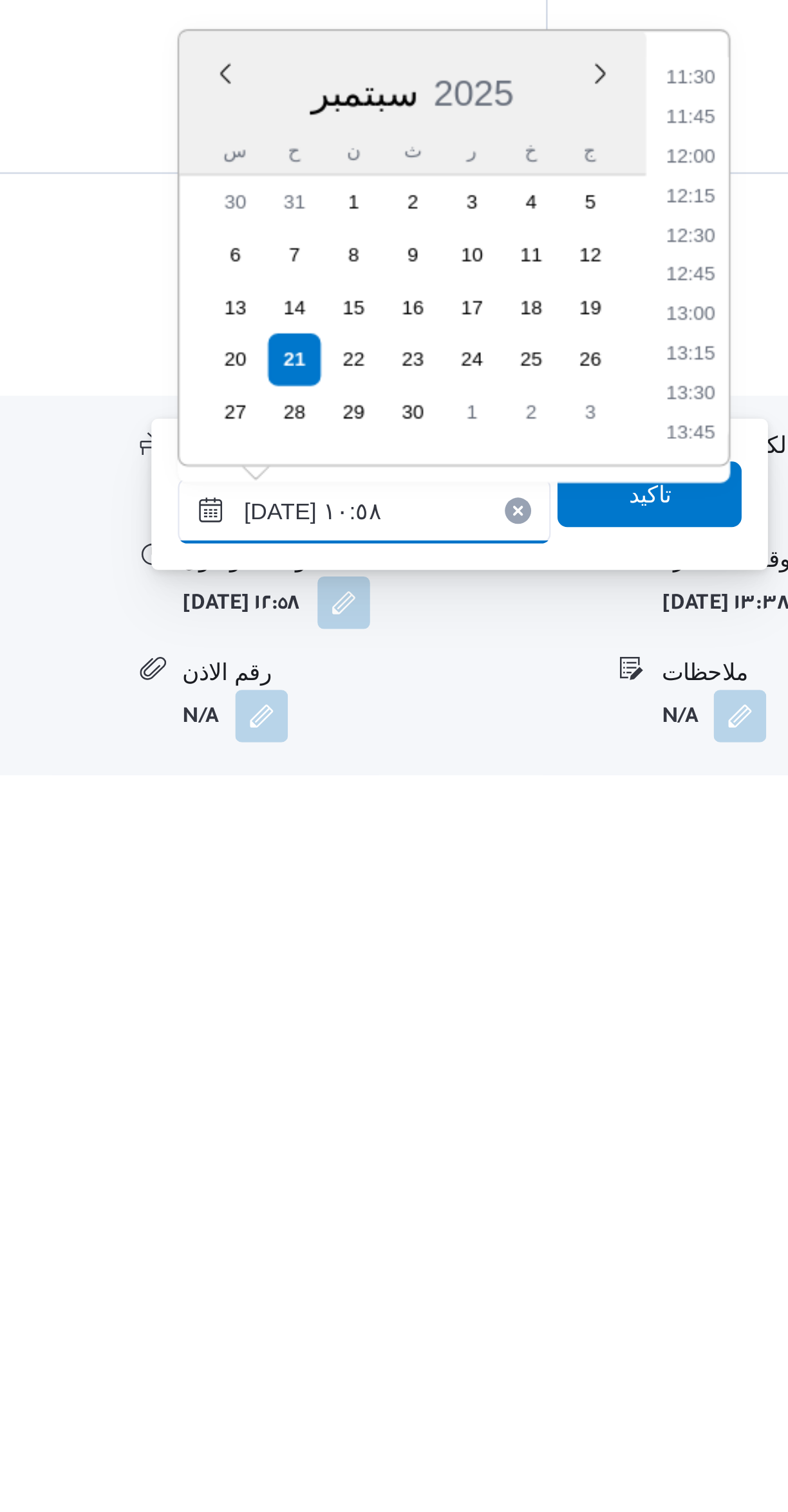
type input "٢١/٠٩/٢٠٢٥ ١٠:٥٨"
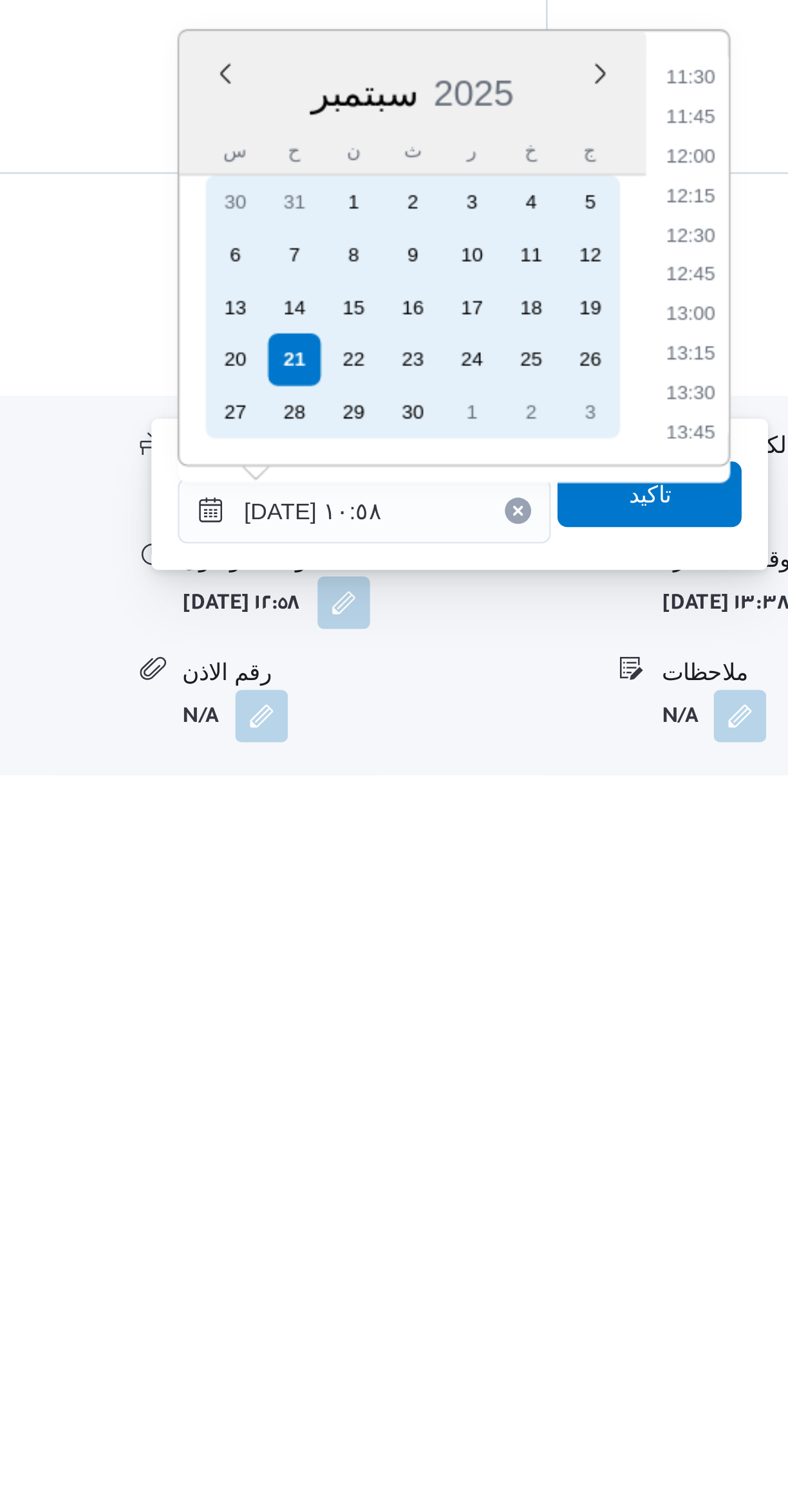
click at [456, 1313] on div "21" at bounding box center [461, 1317] width 20 height 20
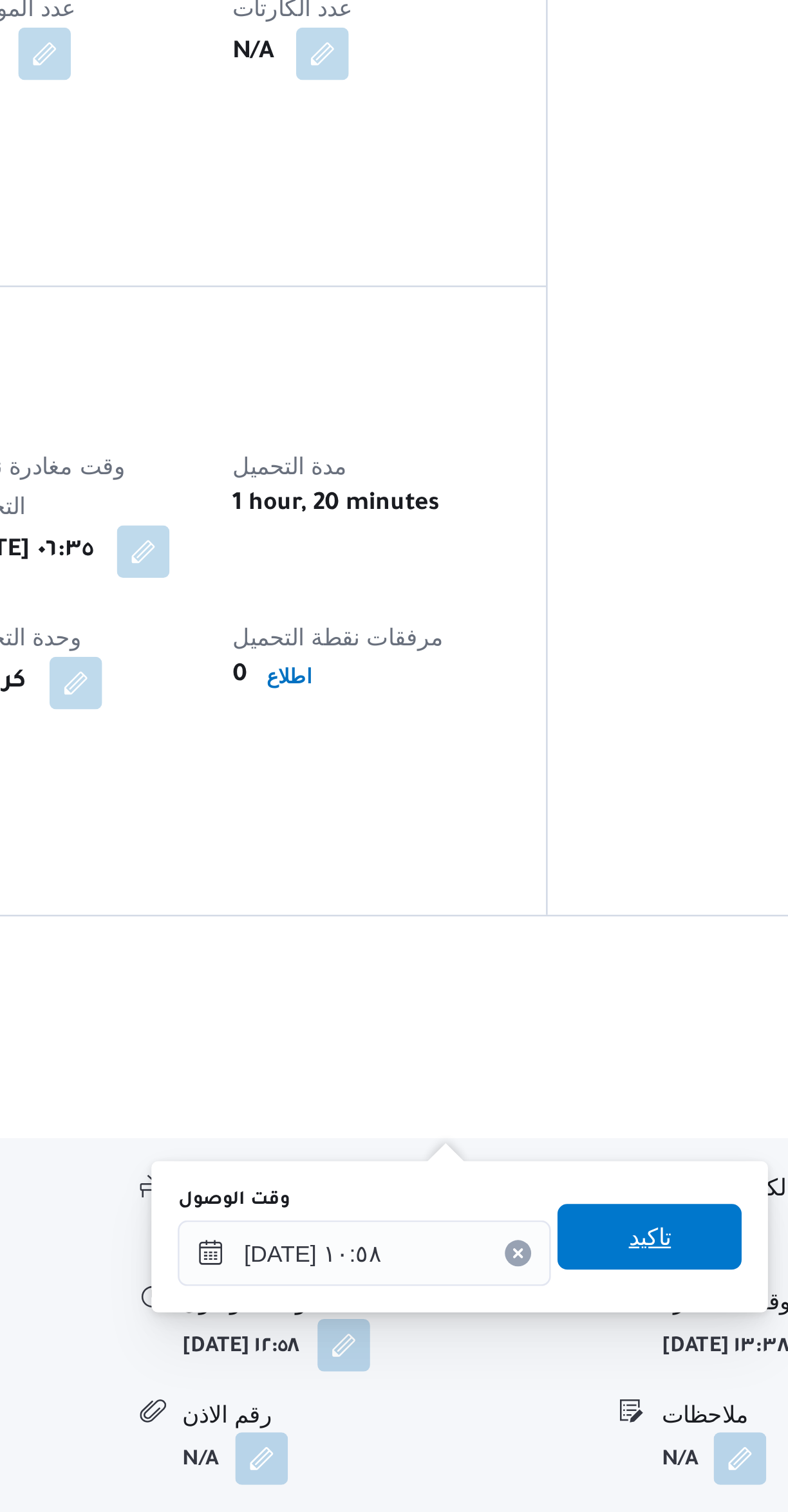
click at [600, 1370] on span "تاكيد" at bounding box center [600, 1369] width 72 height 26
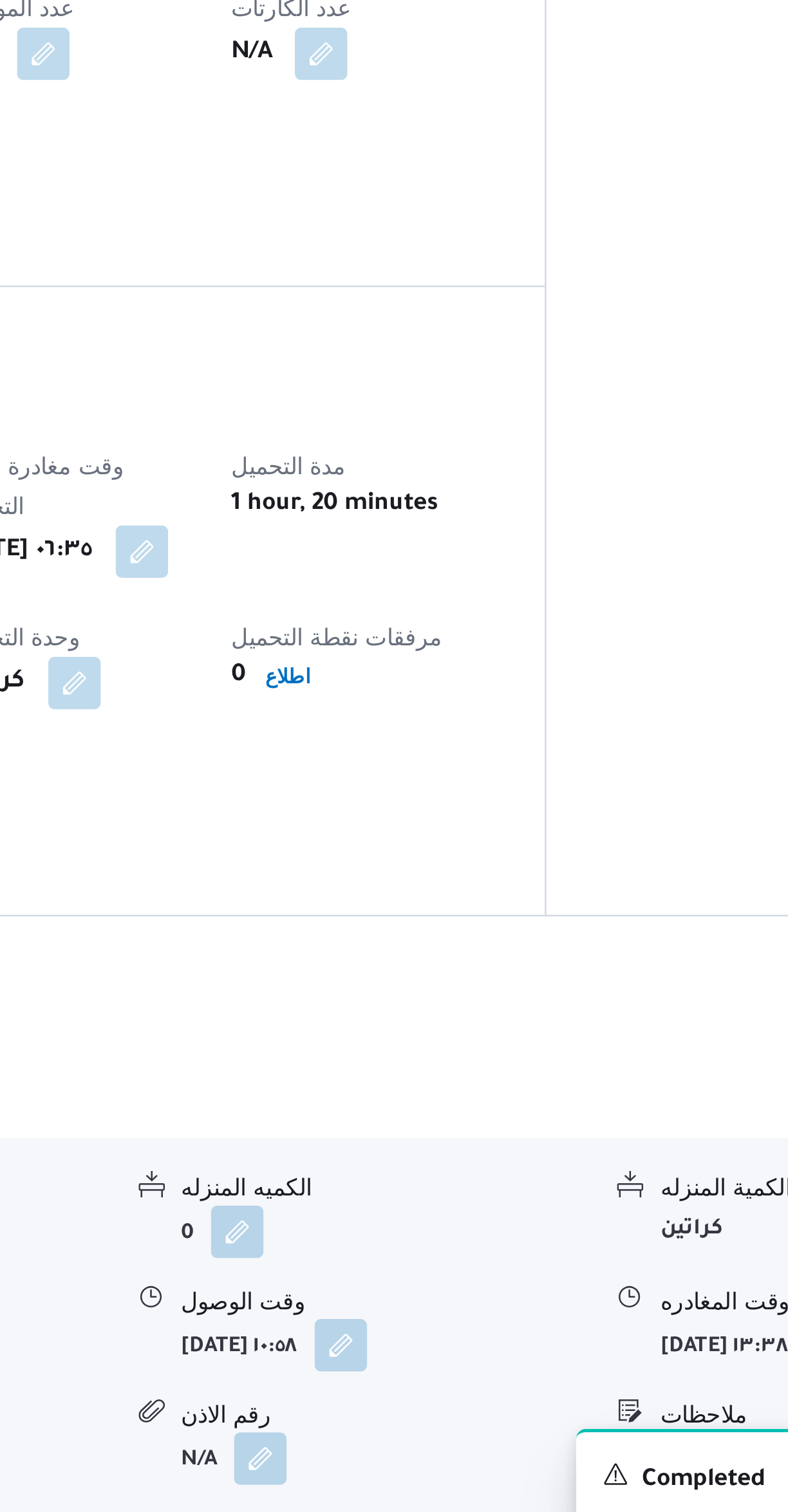
scroll to position [95, 0]
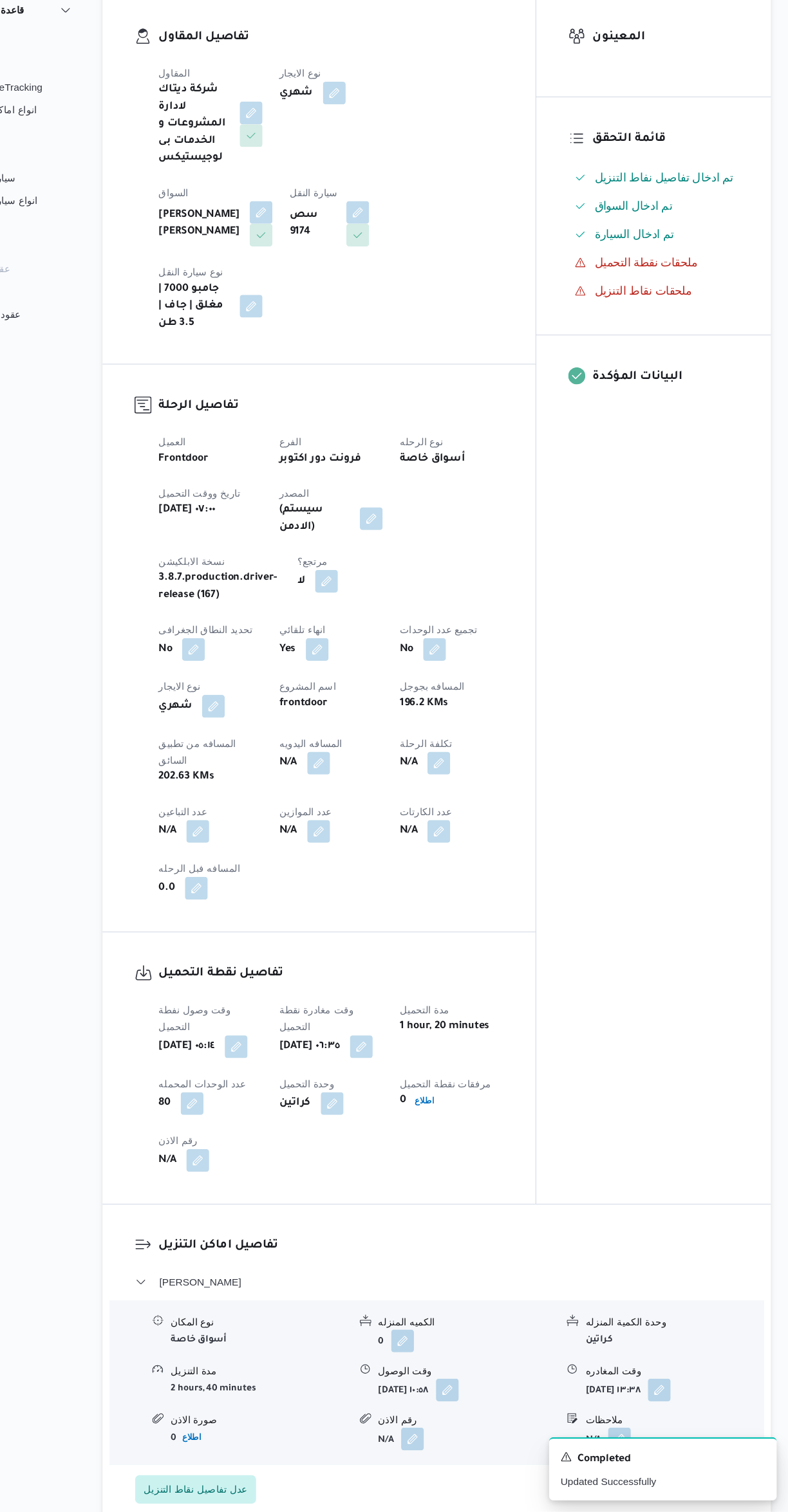
click at [365, 824] on button "button" at bounding box center [363, 834] width 20 height 20
click at [316, 812] on input "المسافه اليدويه" at bounding box center [334, 814] width 128 height 26
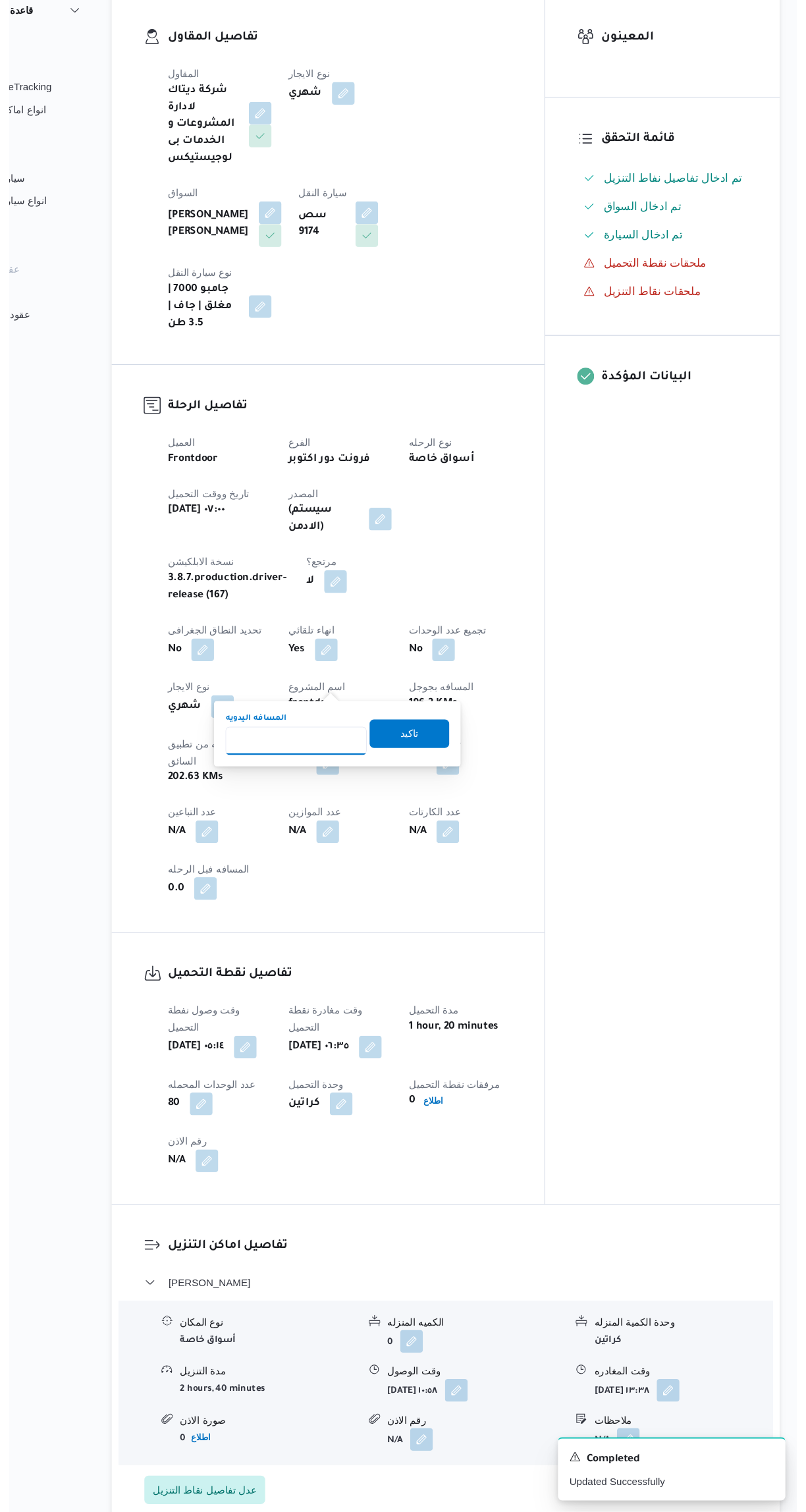
scroll to position [99, 0]
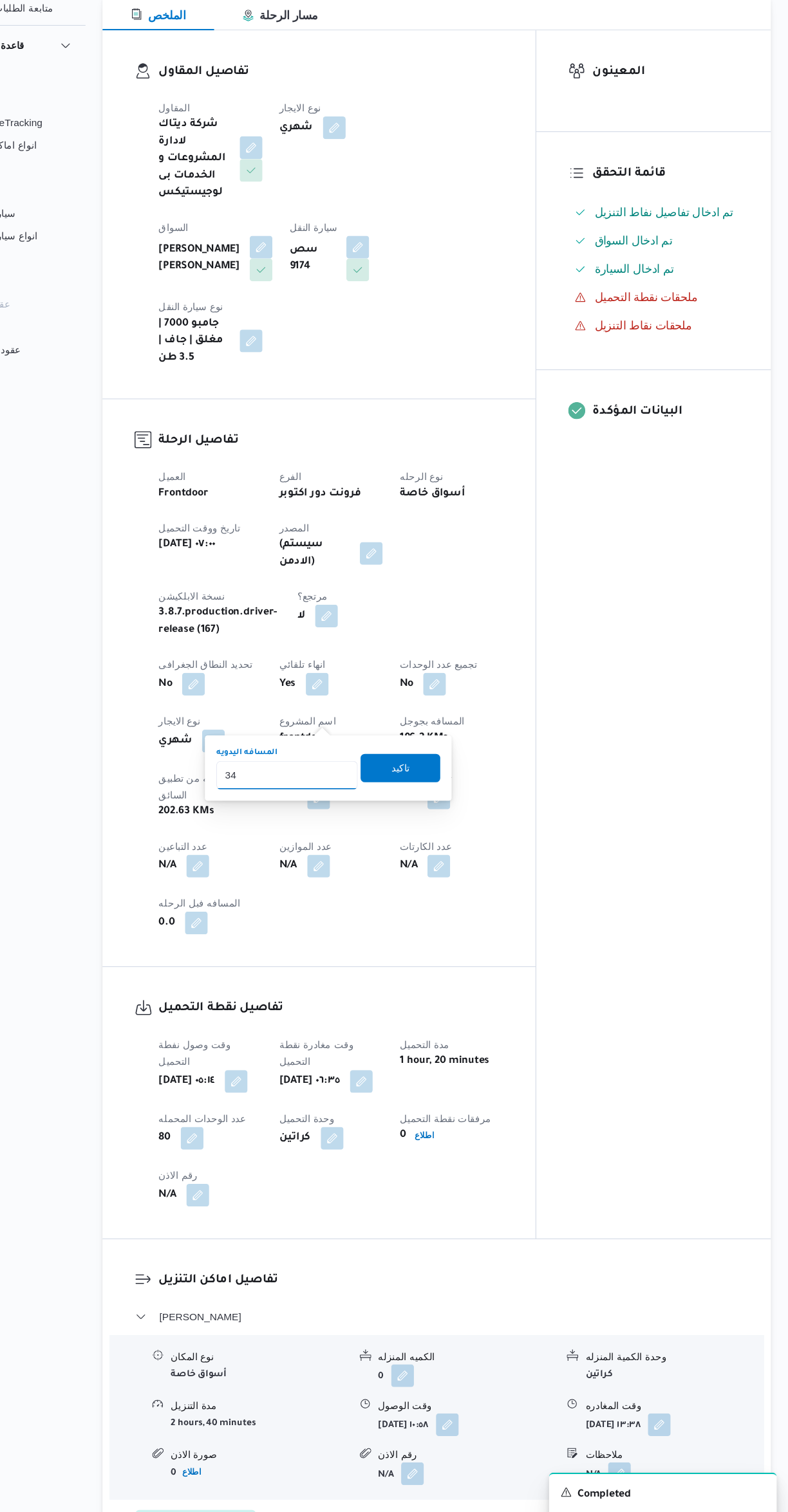
type input "340"
click at [407, 812] on span "تاكيد" at bounding box center [437, 806] width 72 height 26
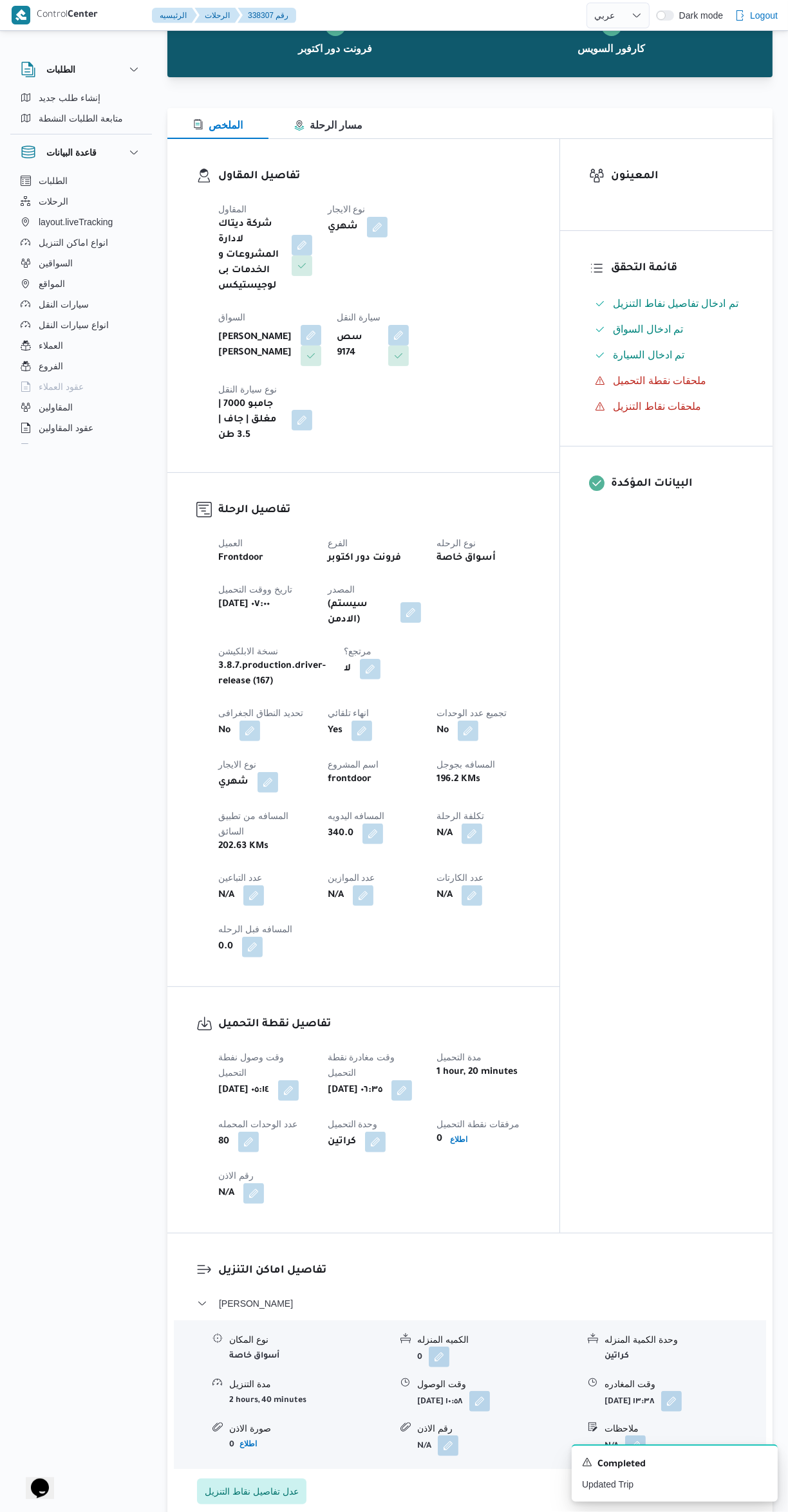
scroll to position [0, 0]
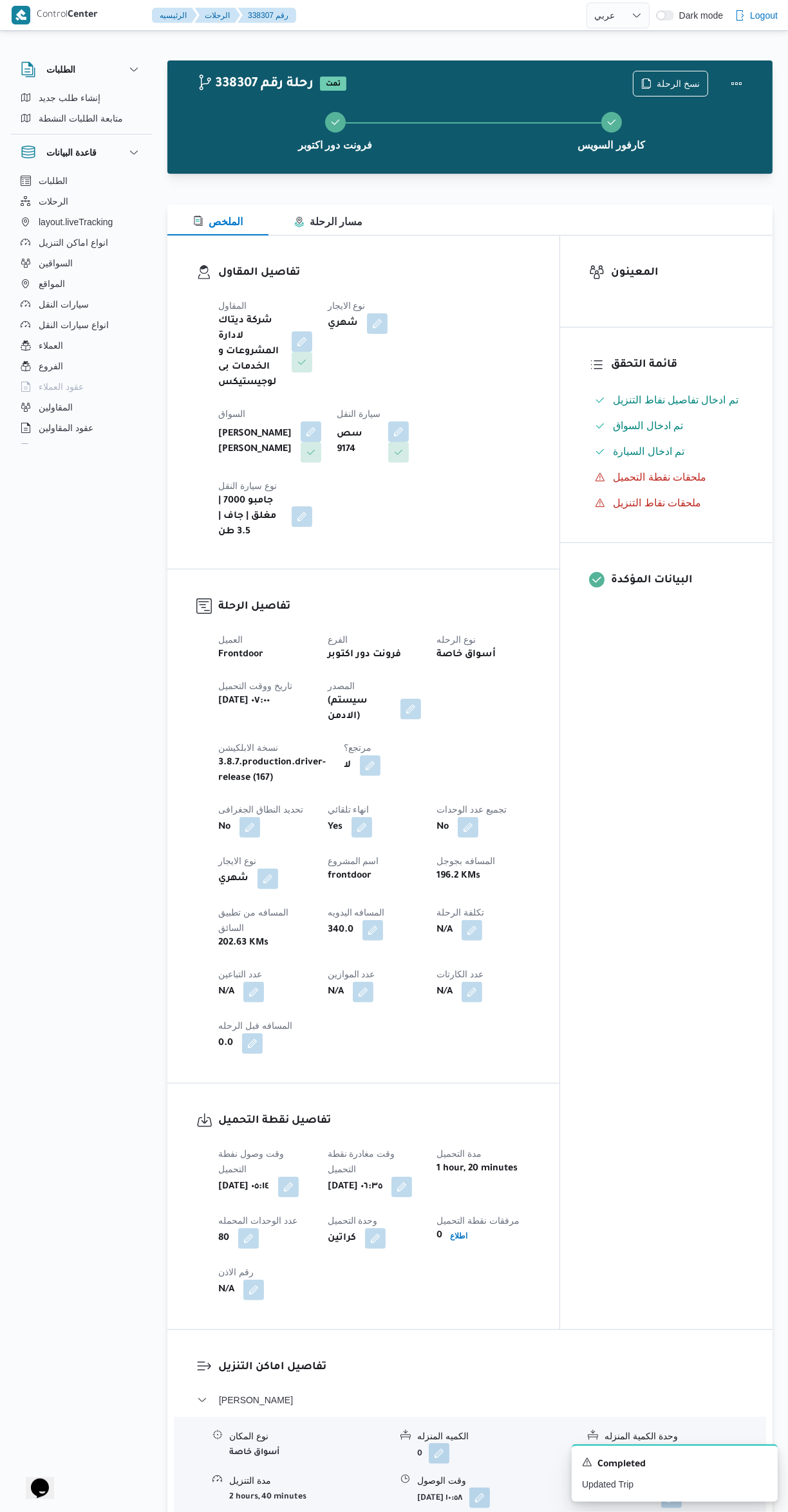
select select "ar"
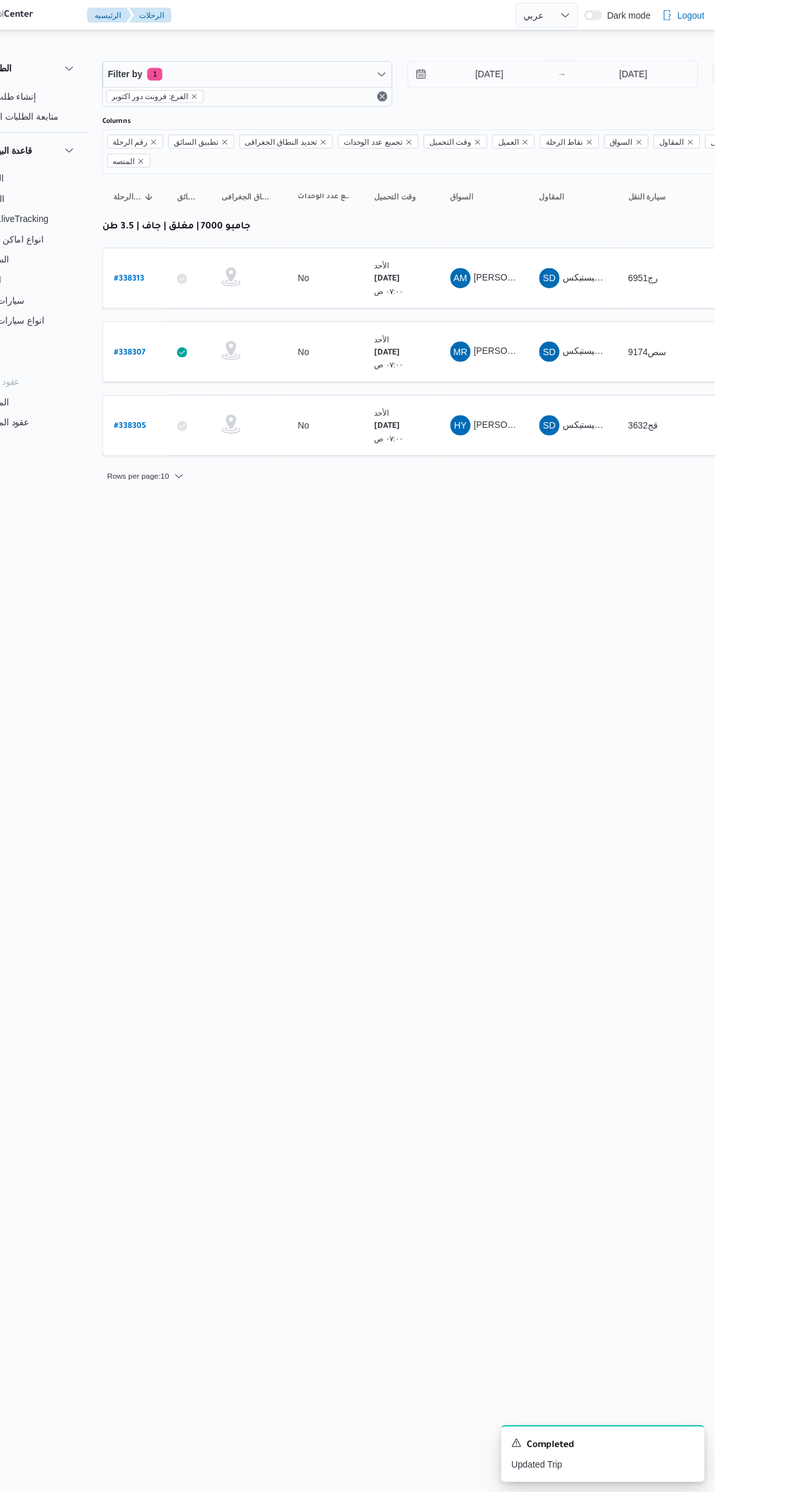
click at [201, 274] on link "# 338313" at bounding box center [194, 282] width 30 height 17
select select "ar"
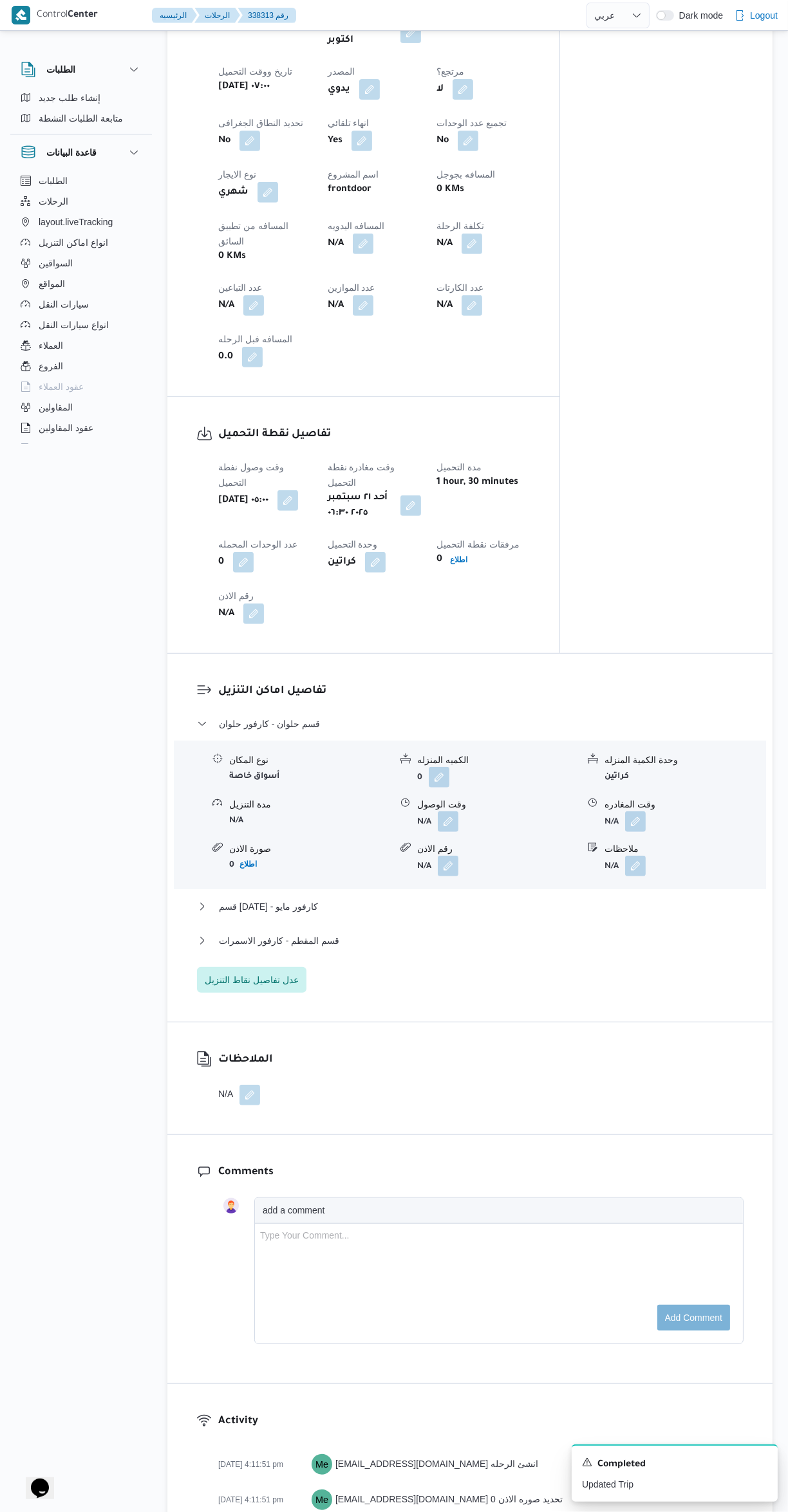
scroll to position [631, 0]
click at [238, 715] on span "قسم حلوان - كارفور حلوان" at bounding box center [269, 723] width 101 height 15
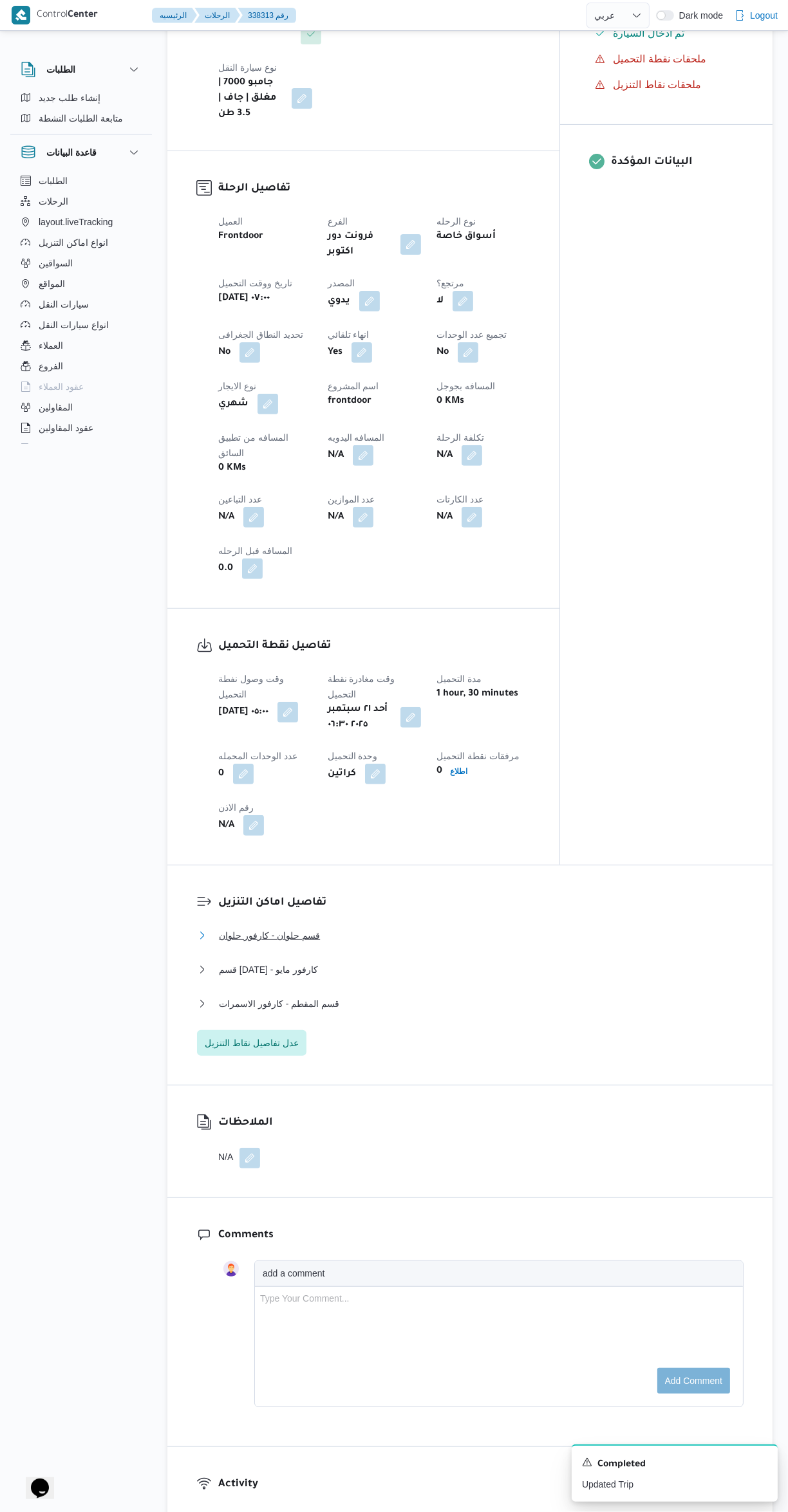
scroll to position [384, 0]
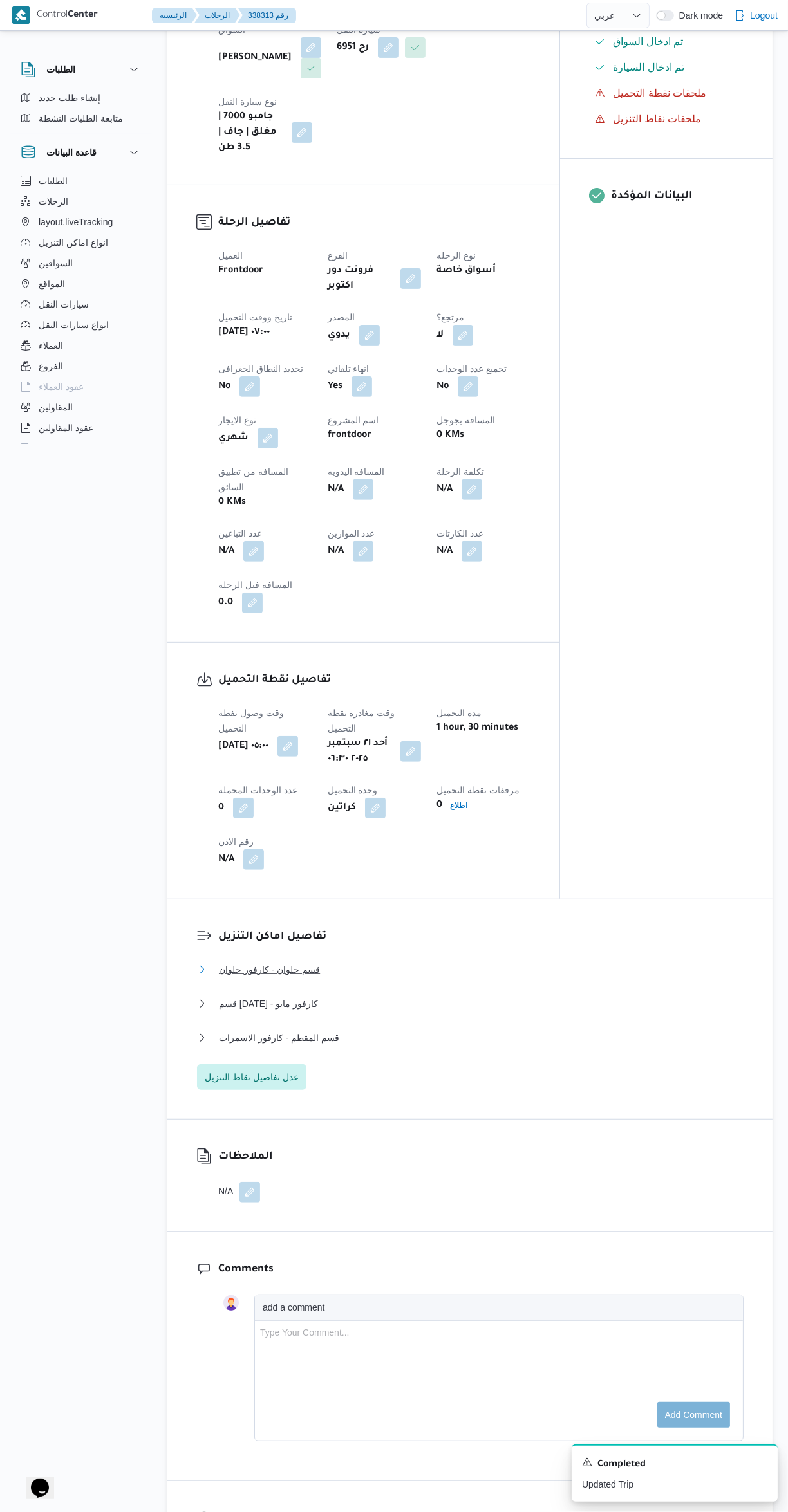
click at [560, 961] on button "قسم حلوان - كارفور حلوان" at bounding box center [470, 969] width 547 height 15
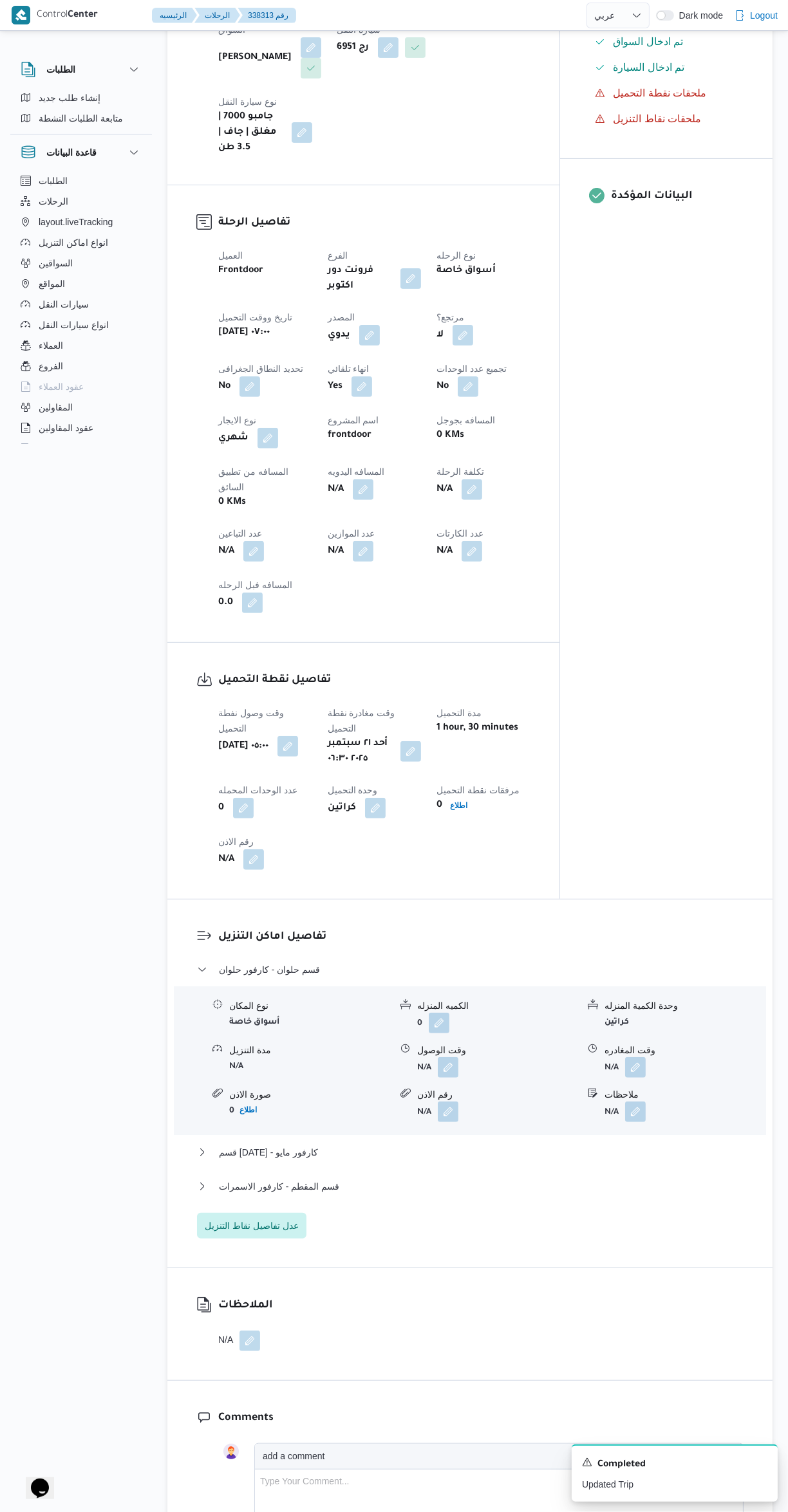
scroll to position [397, 0]
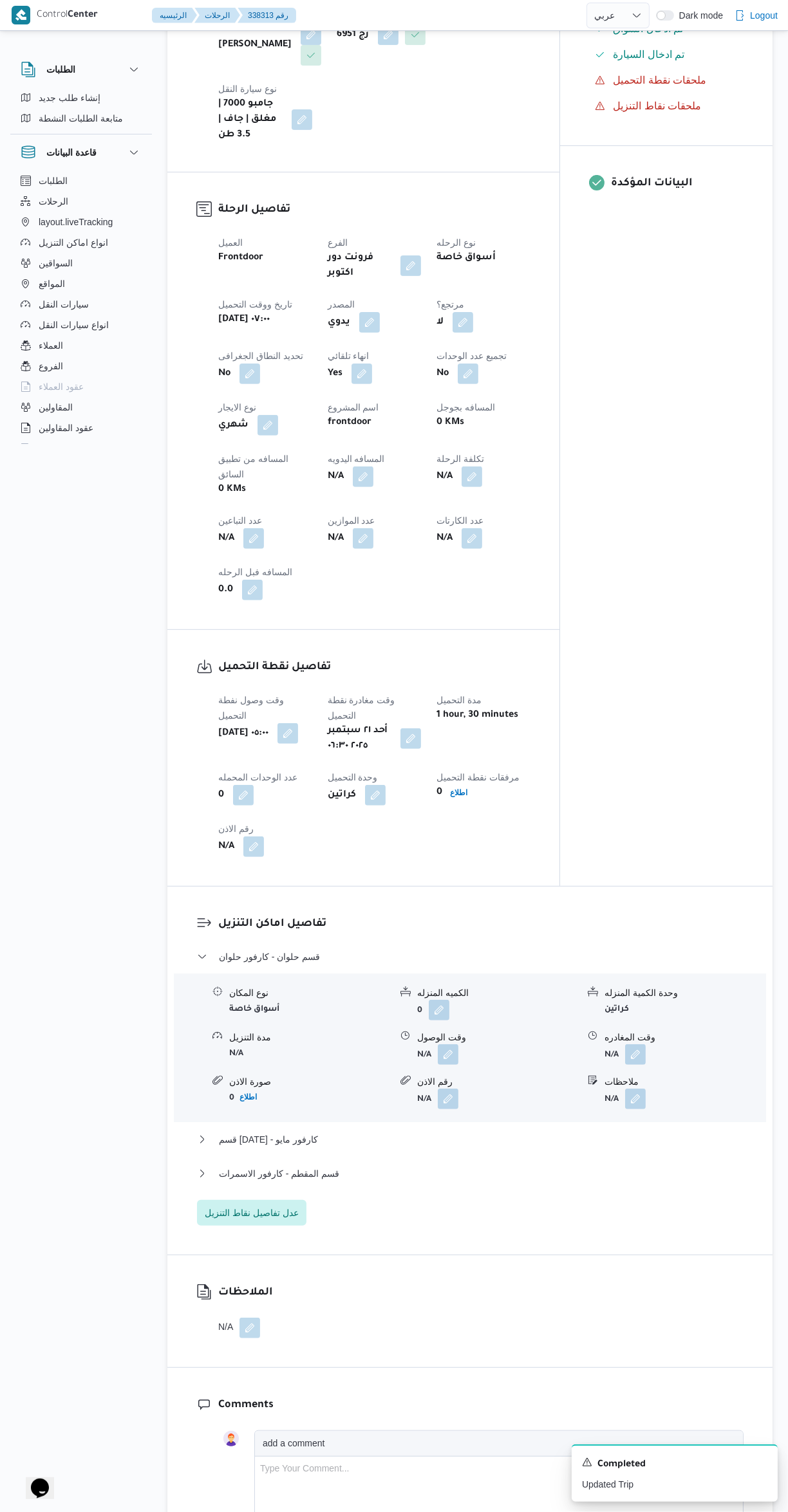
click at [443, 1044] on button "button" at bounding box center [448, 1054] width 20 height 20
click at [374, 1016] on input "وقت الوصول" at bounding box center [413, 1019] width 146 height 26
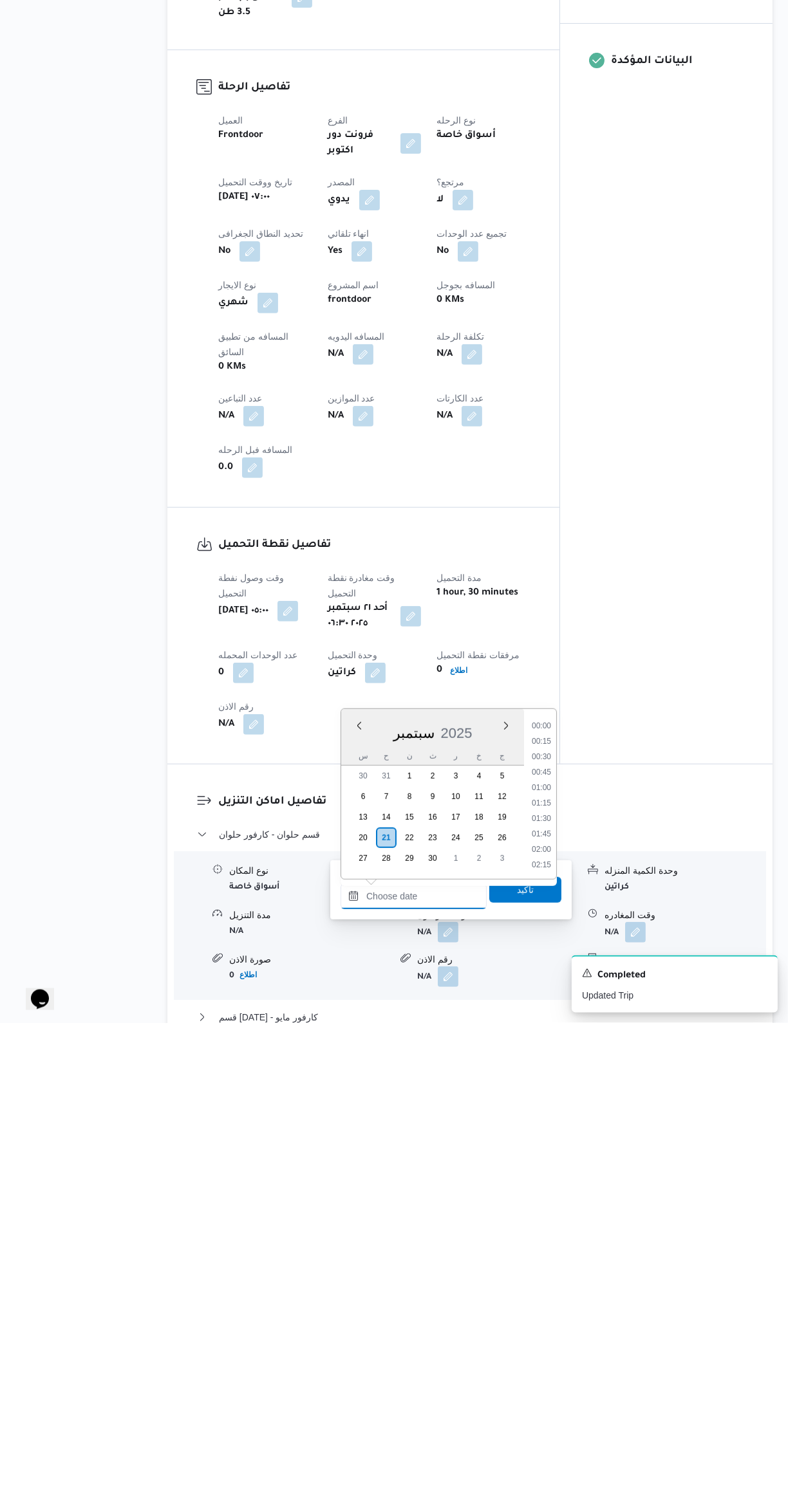
scroll to position [956, 0]
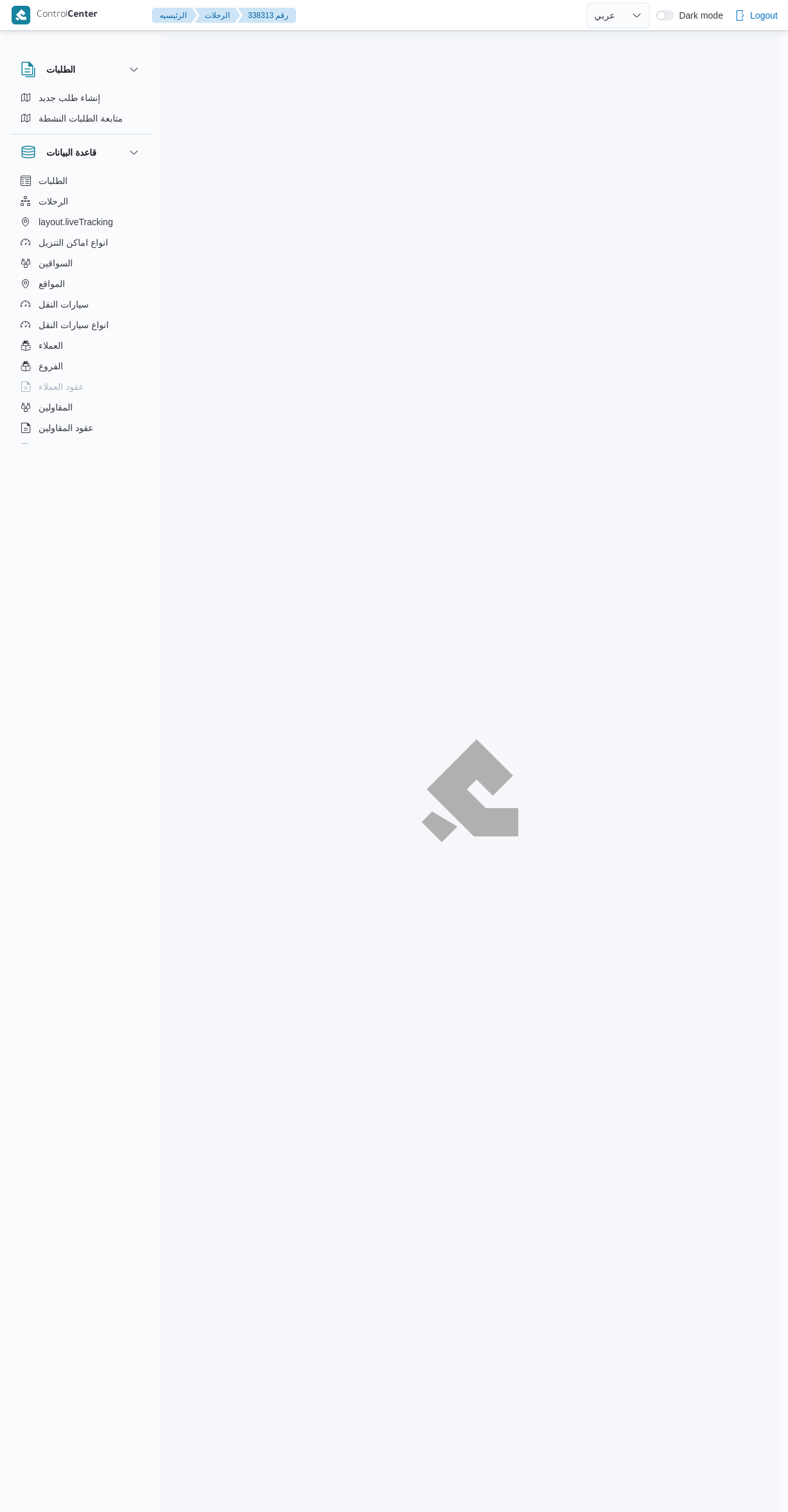
select select "ar"
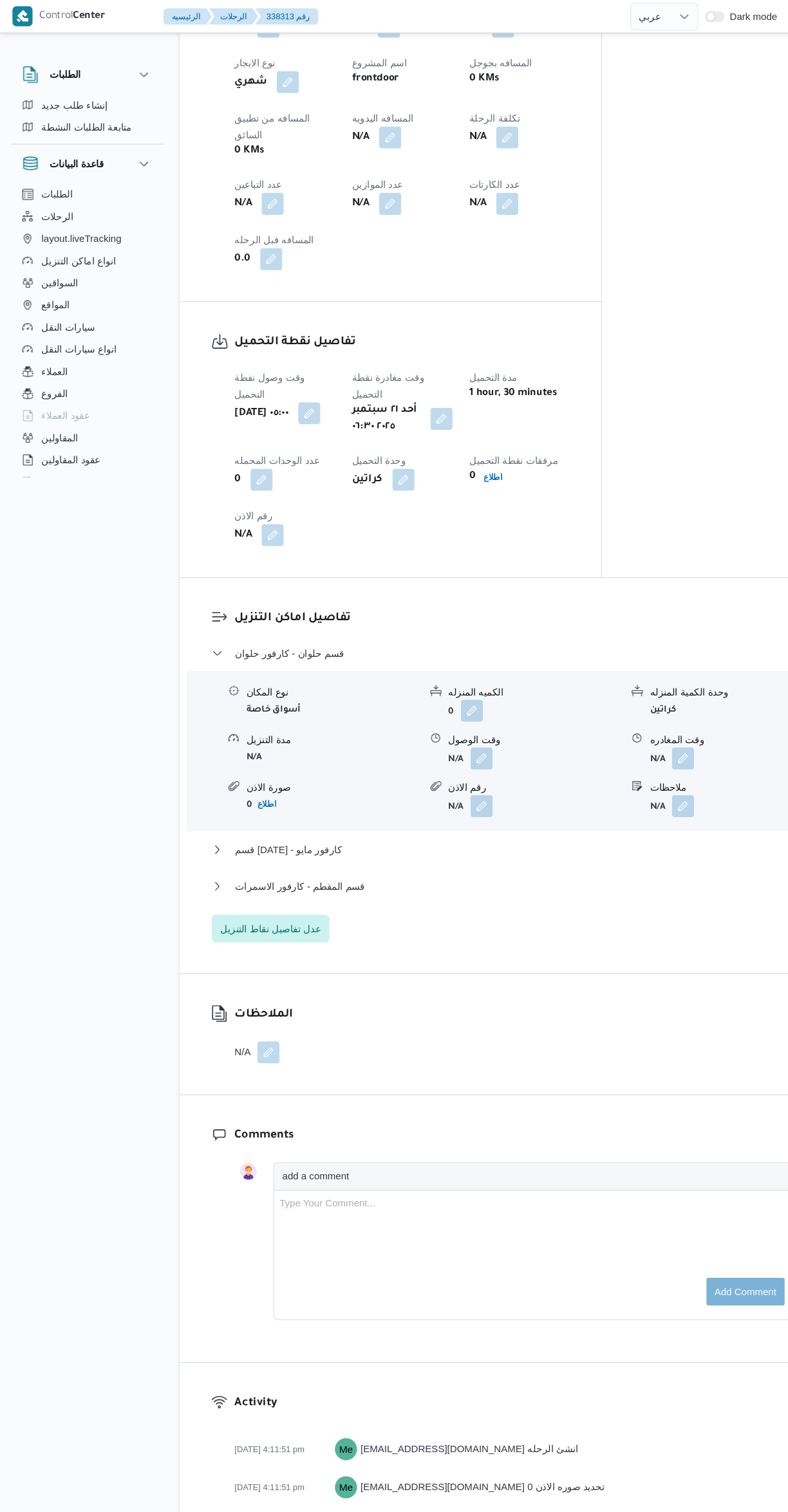
scroll to position [727, 0]
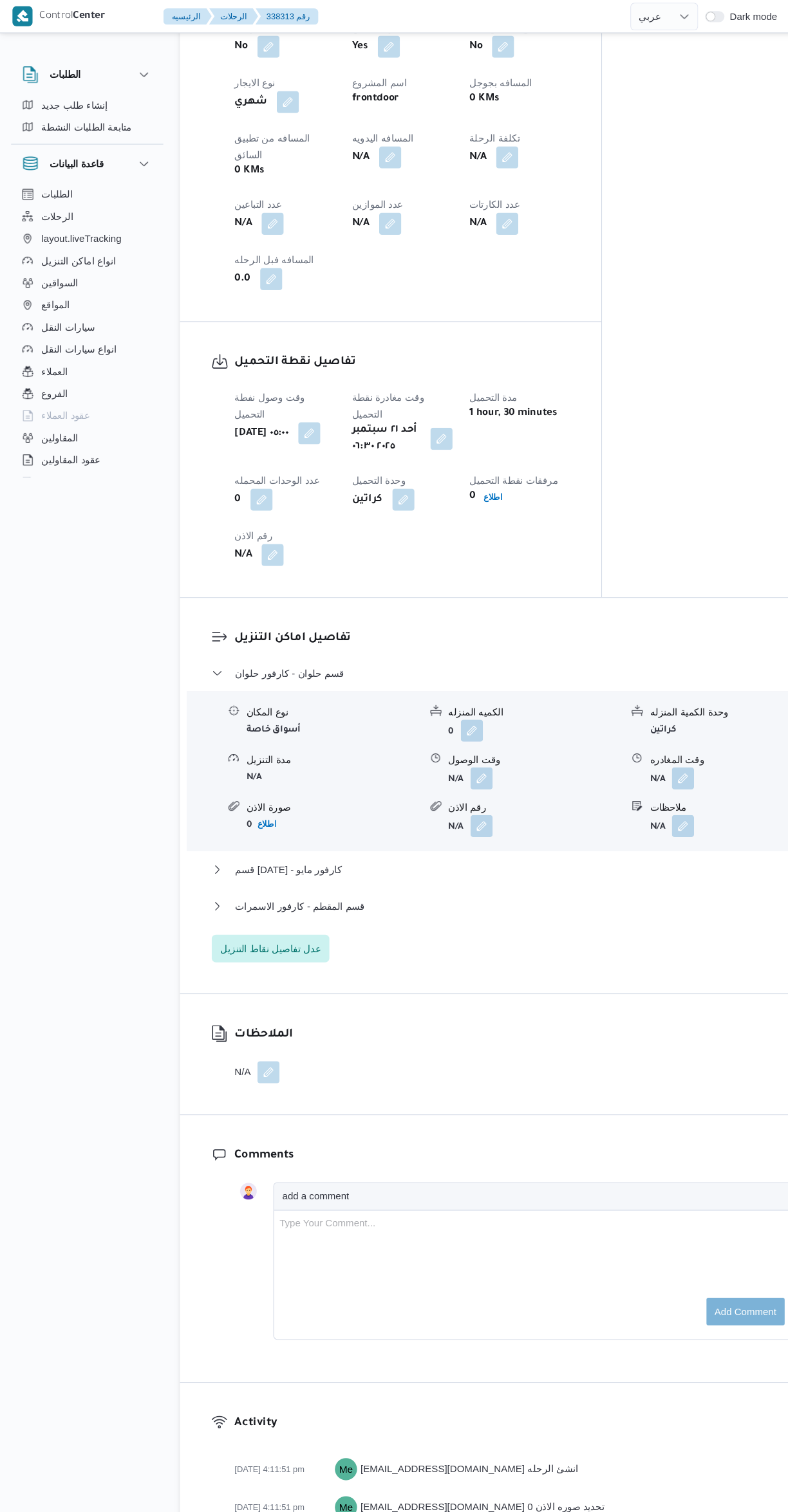
click at [443, 714] on button "button" at bounding box center [448, 724] width 20 height 20
click at [384, 687] on input "وقت الوصول" at bounding box center [413, 689] width 146 height 26
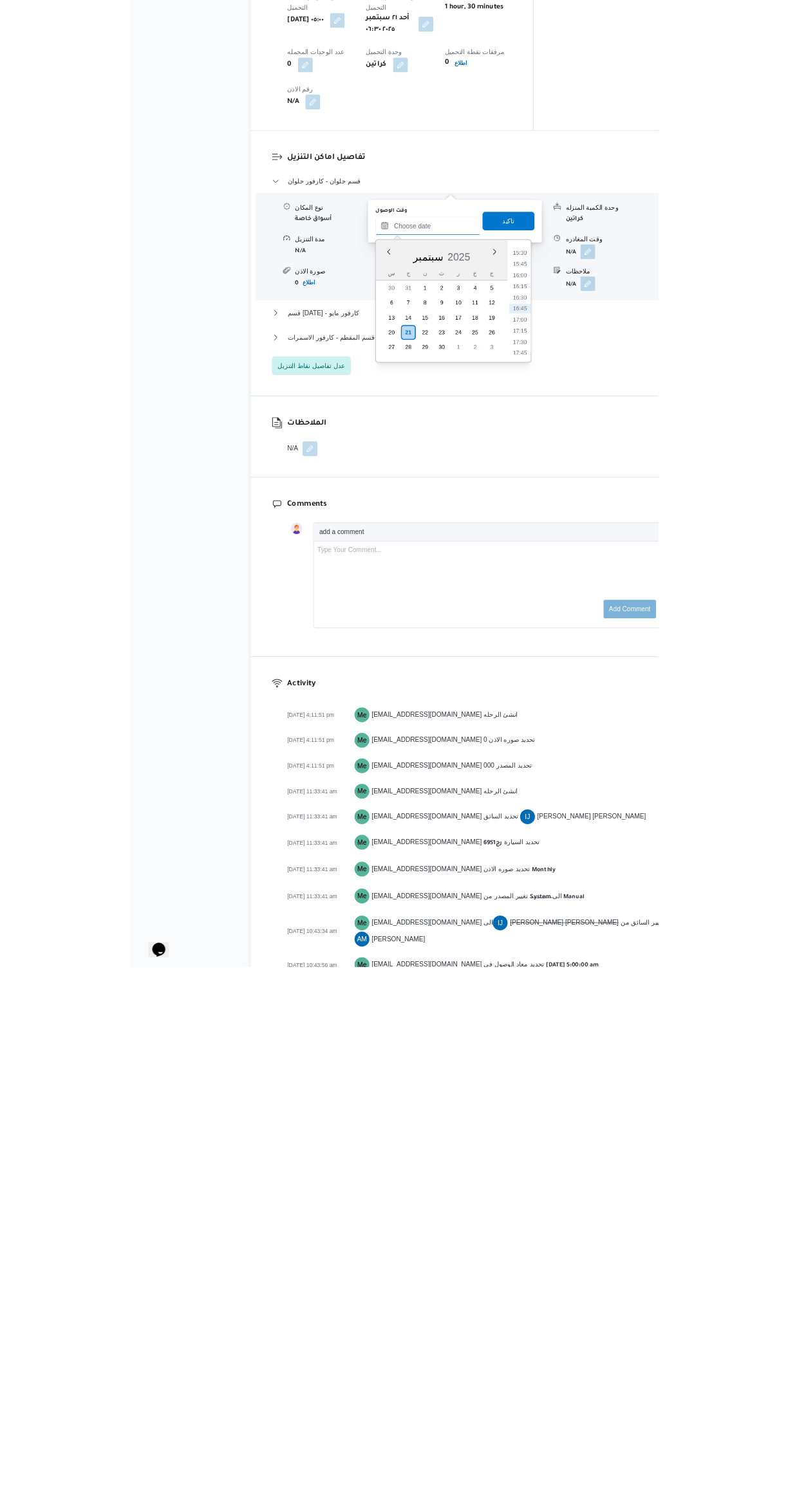
scroll to position [0, 0]
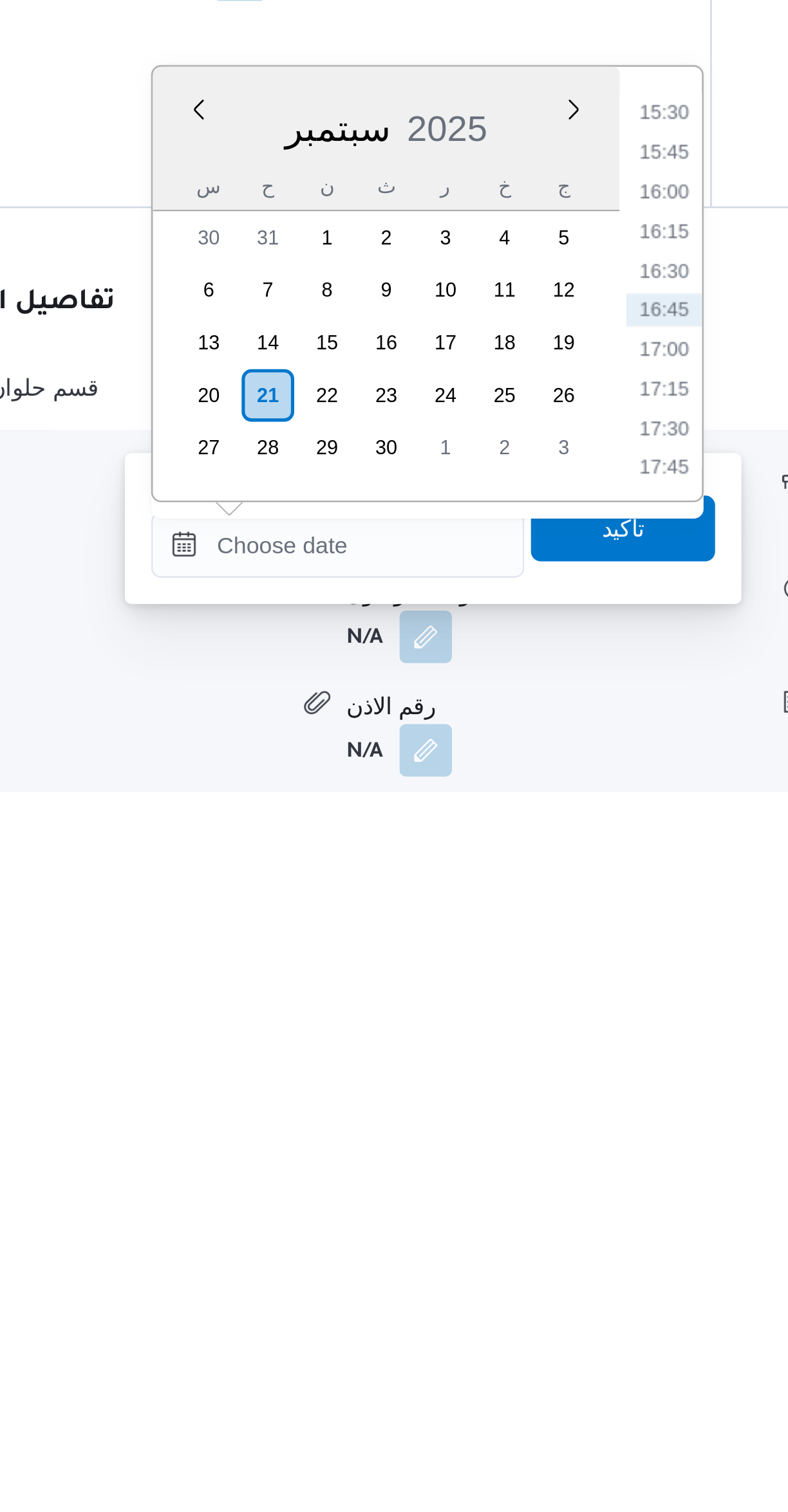
click at [535, 1311] on li "16:30" at bounding box center [541, 1307] width 30 height 13
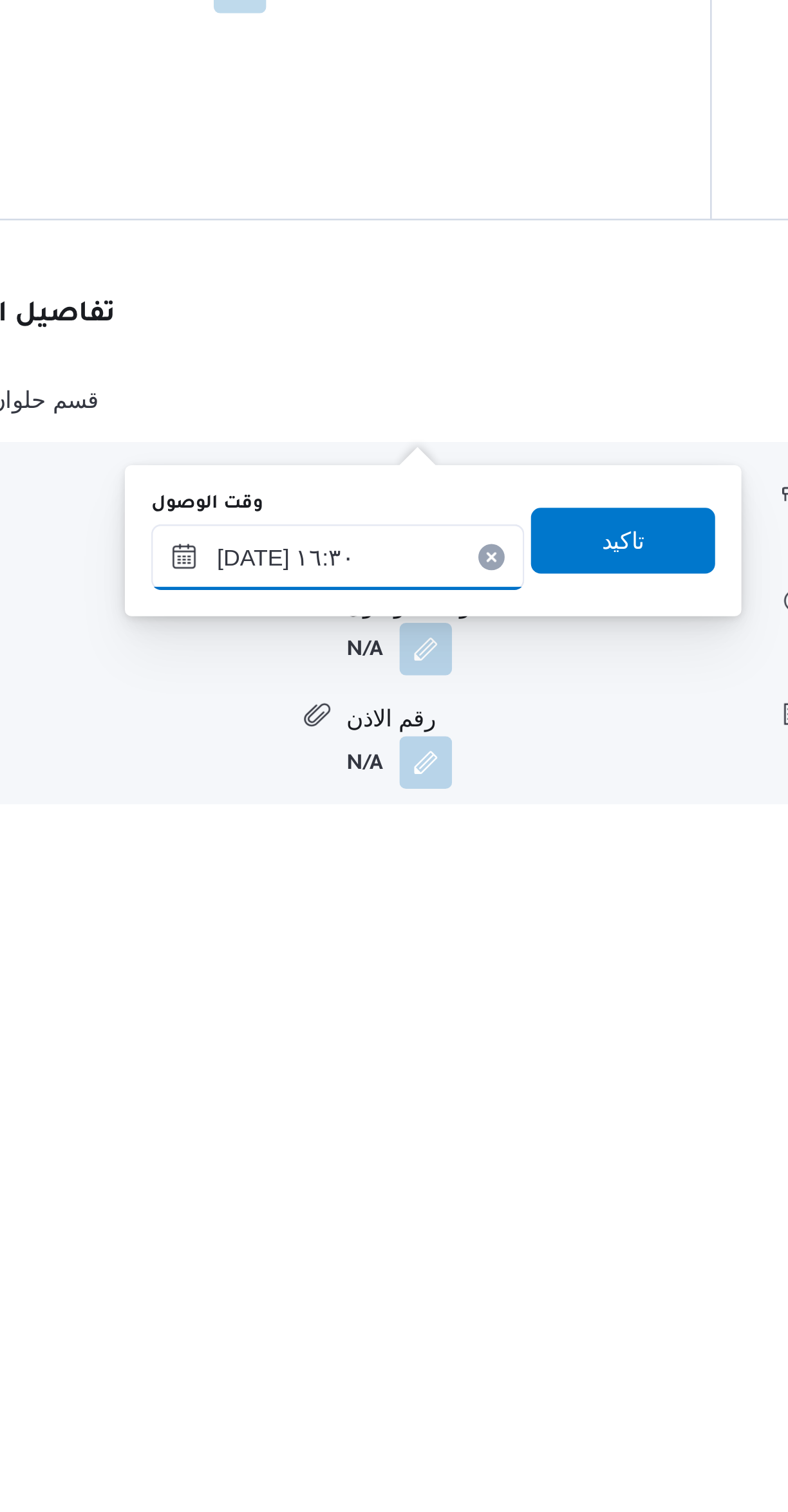
click at [372, 1418] on input "٢١/٠٩/٢٠٢٥ ١٦:٣٠" at bounding box center [413, 1415] width 146 height 26
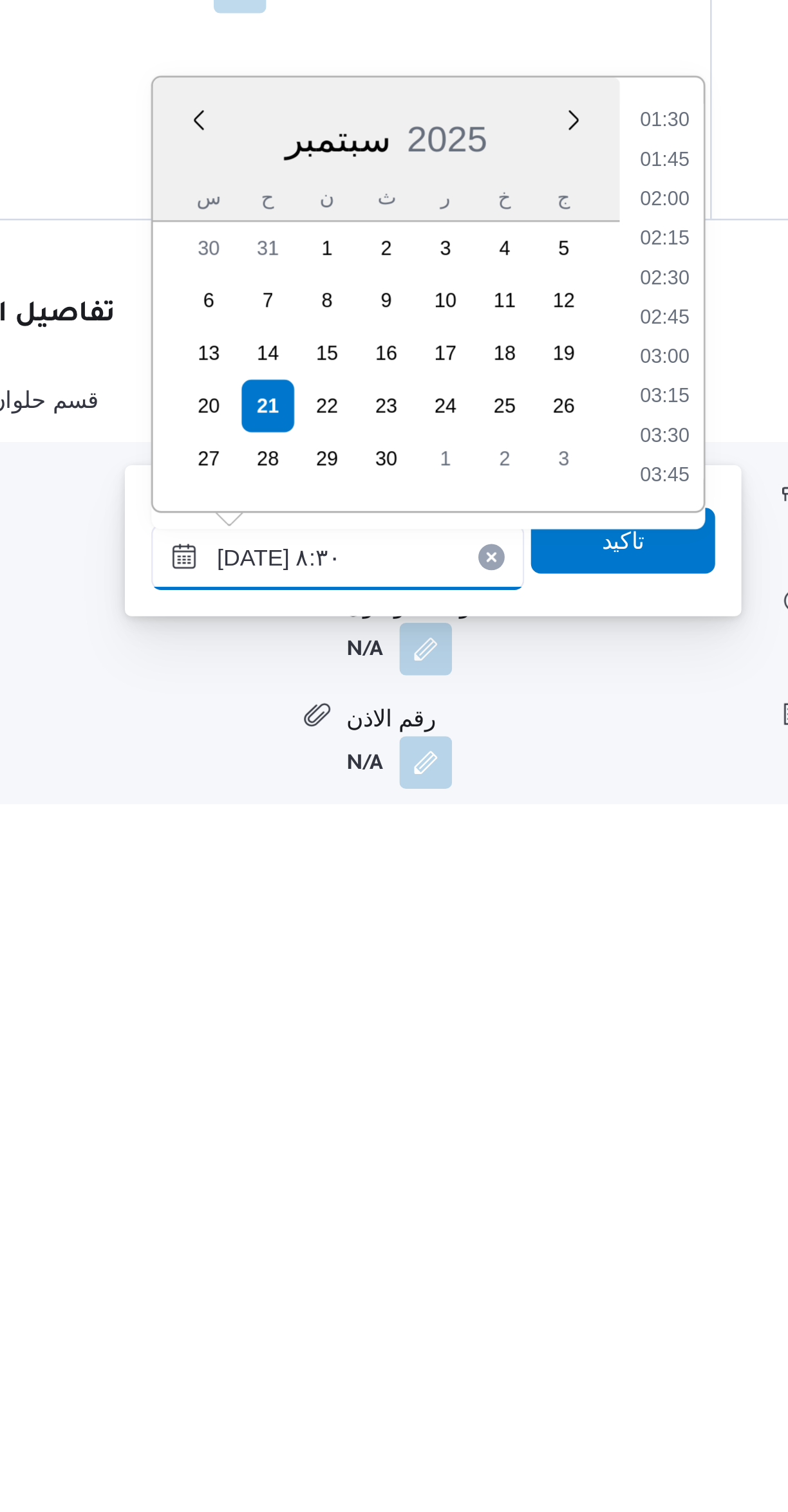
scroll to position [390, 0]
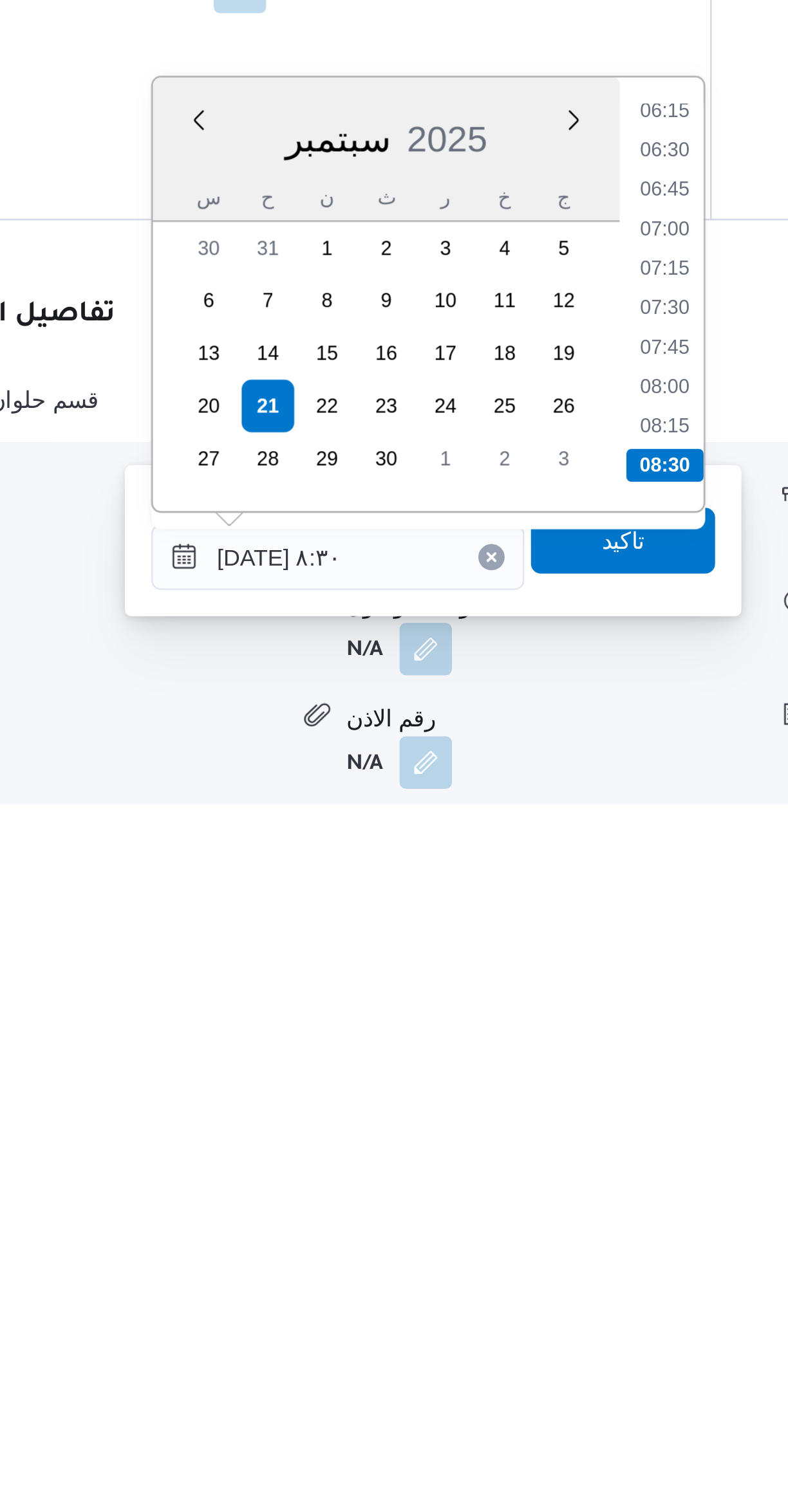
click at [542, 1377] on li "08:30" at bounding box center [541, 1379] width 30 height 13
type input "٢١/٠٩/٢٠٢٥ ٠٨:٣٠"
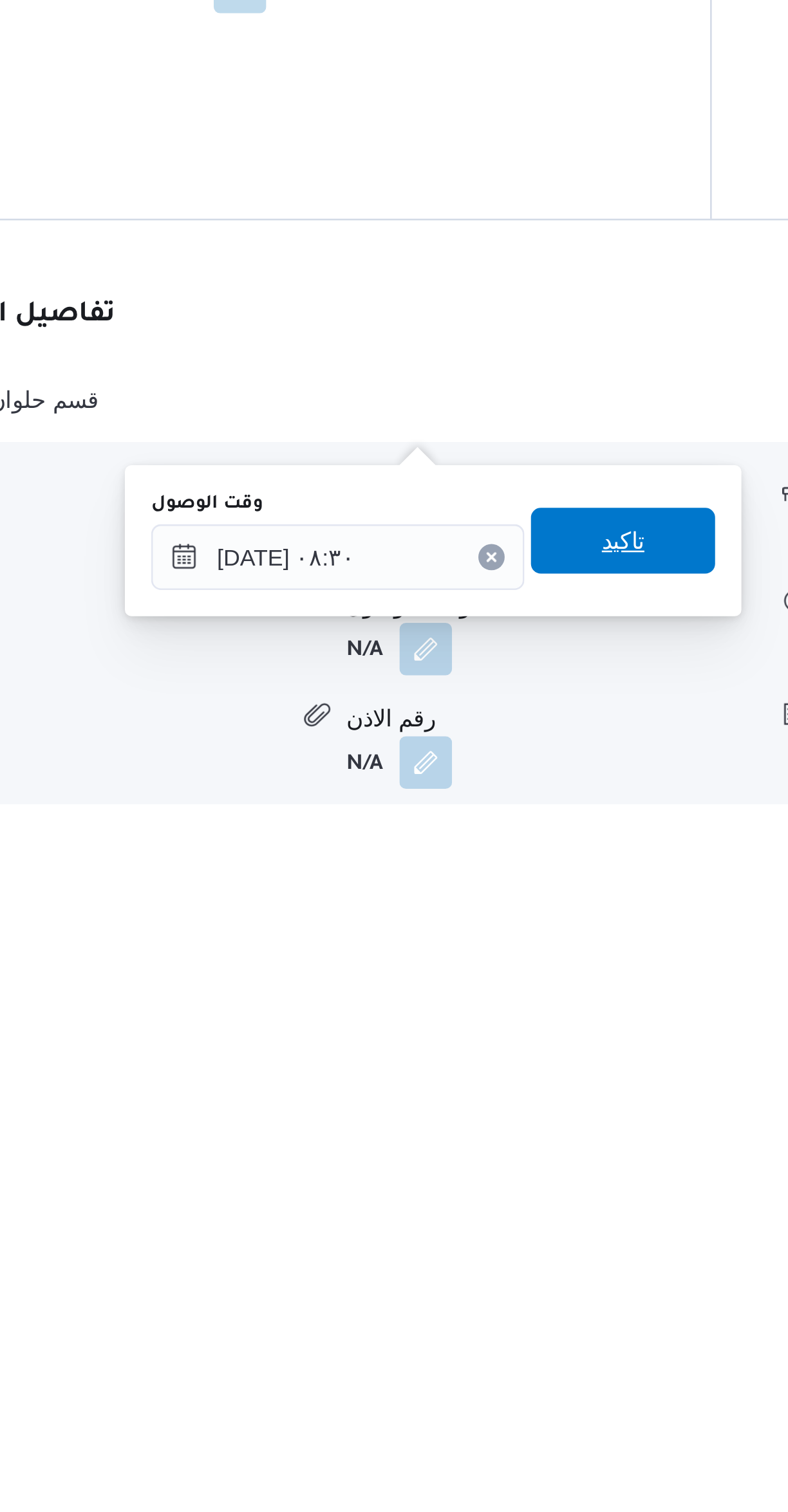
click at [534, 1411] on span "تاكيد" at bounding box center [525, 1409] width 72 height 26
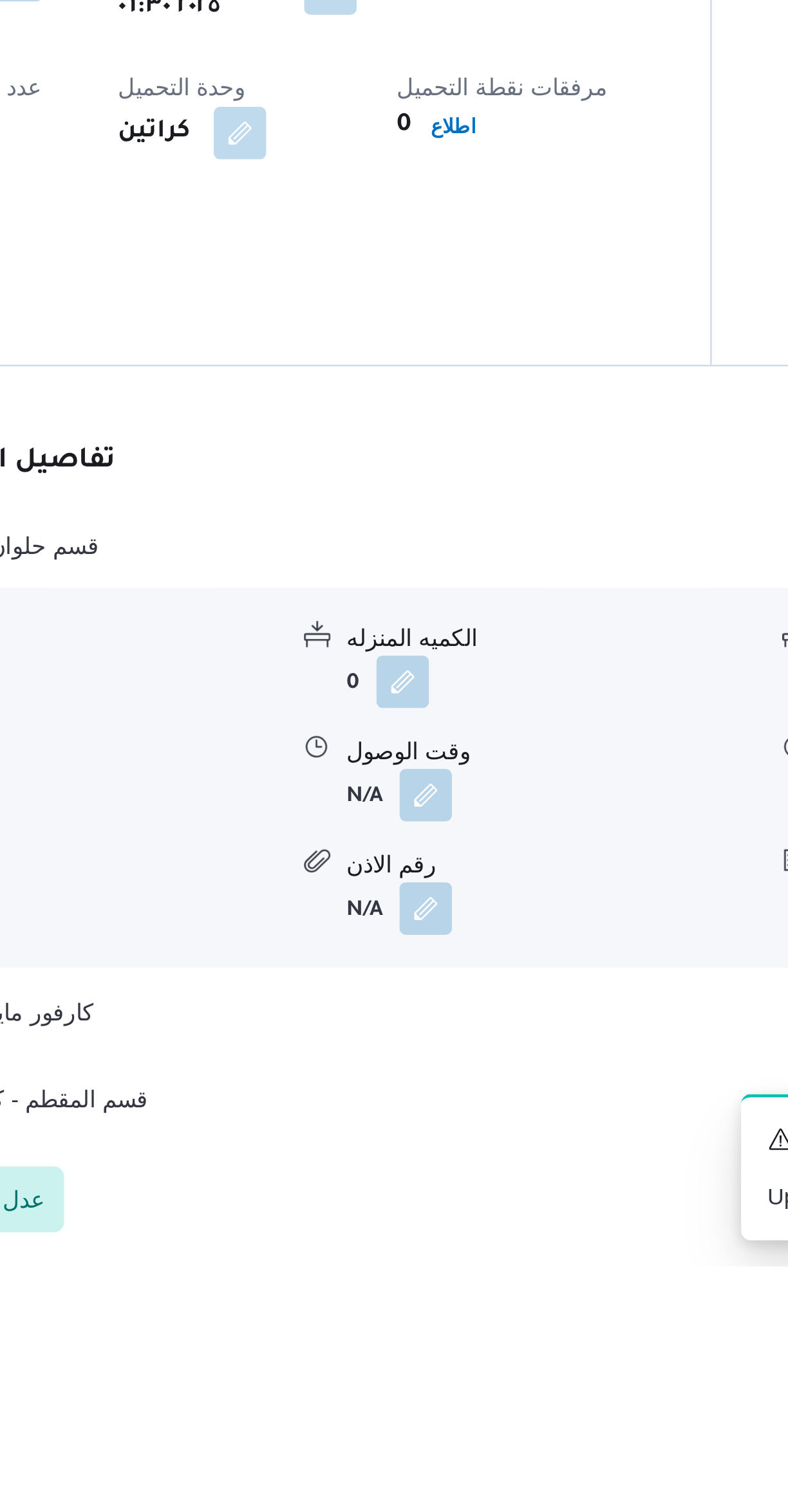
scroll to position [137, 0]
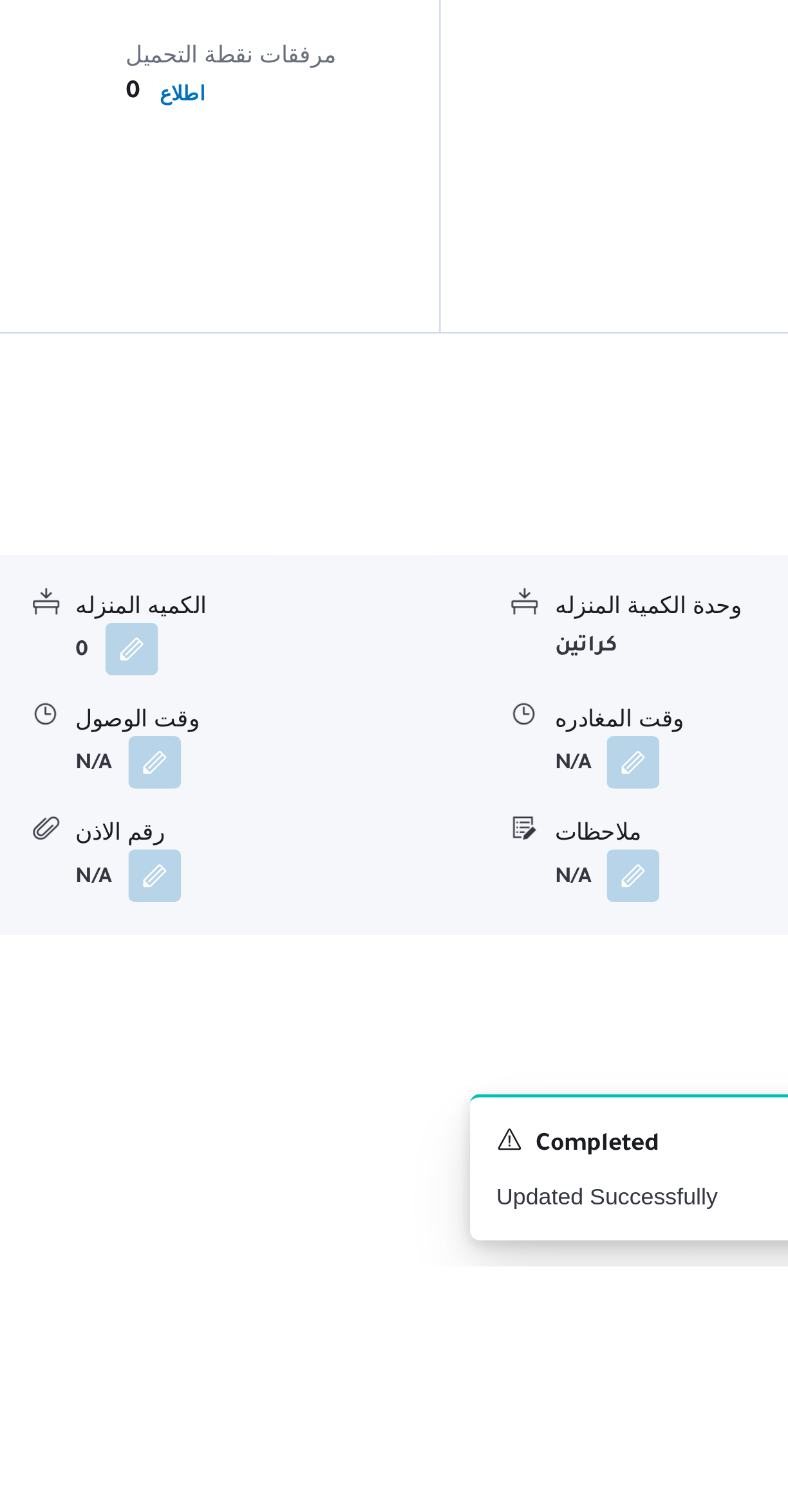
click at [637, 1304] on button "button" at bounding box center [635, 1314] width 20 height 20
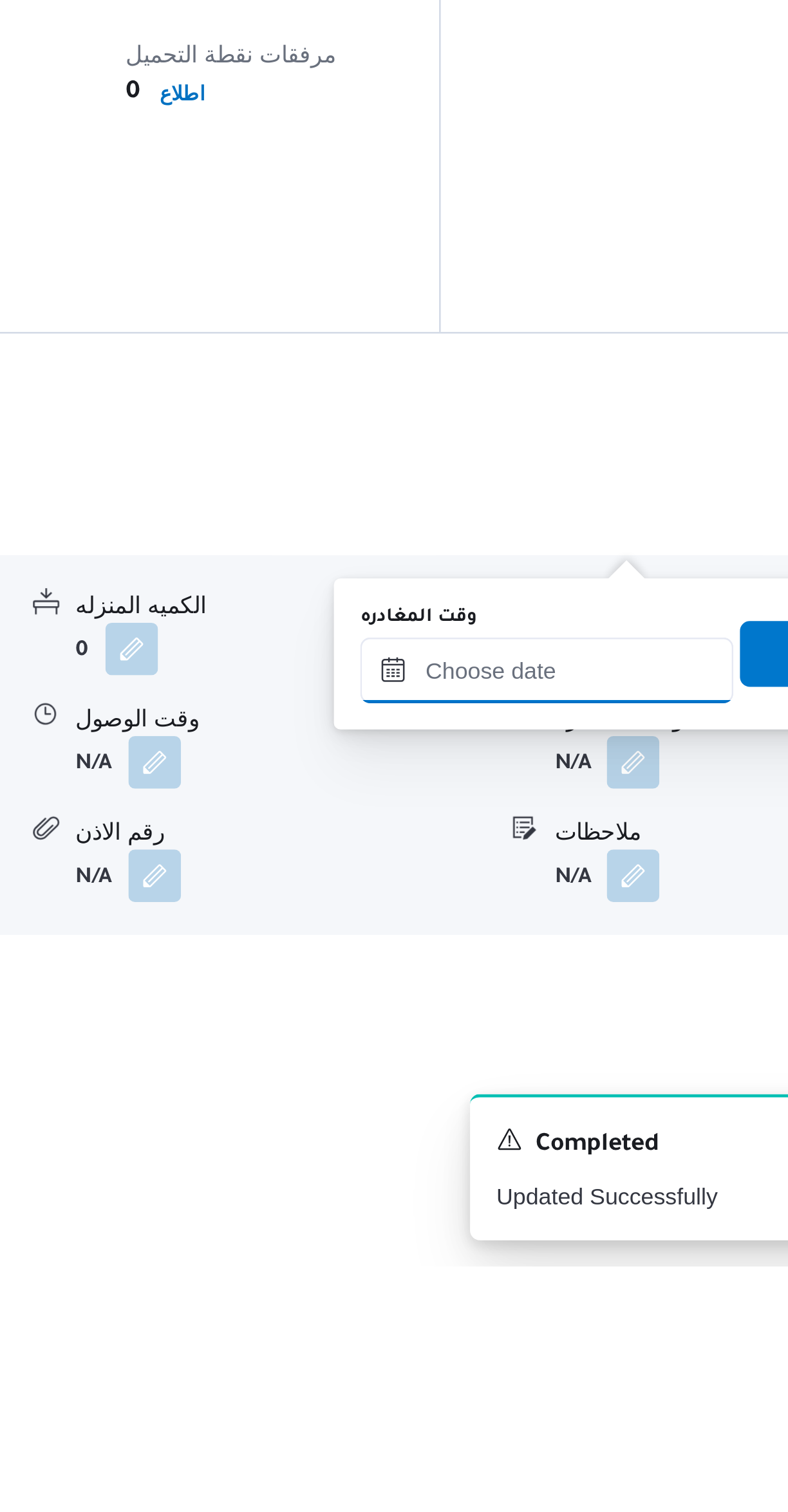
click at [596, 1278] on input "وقت المغادره" at bounding box center [601, 1278] width 146 height 26
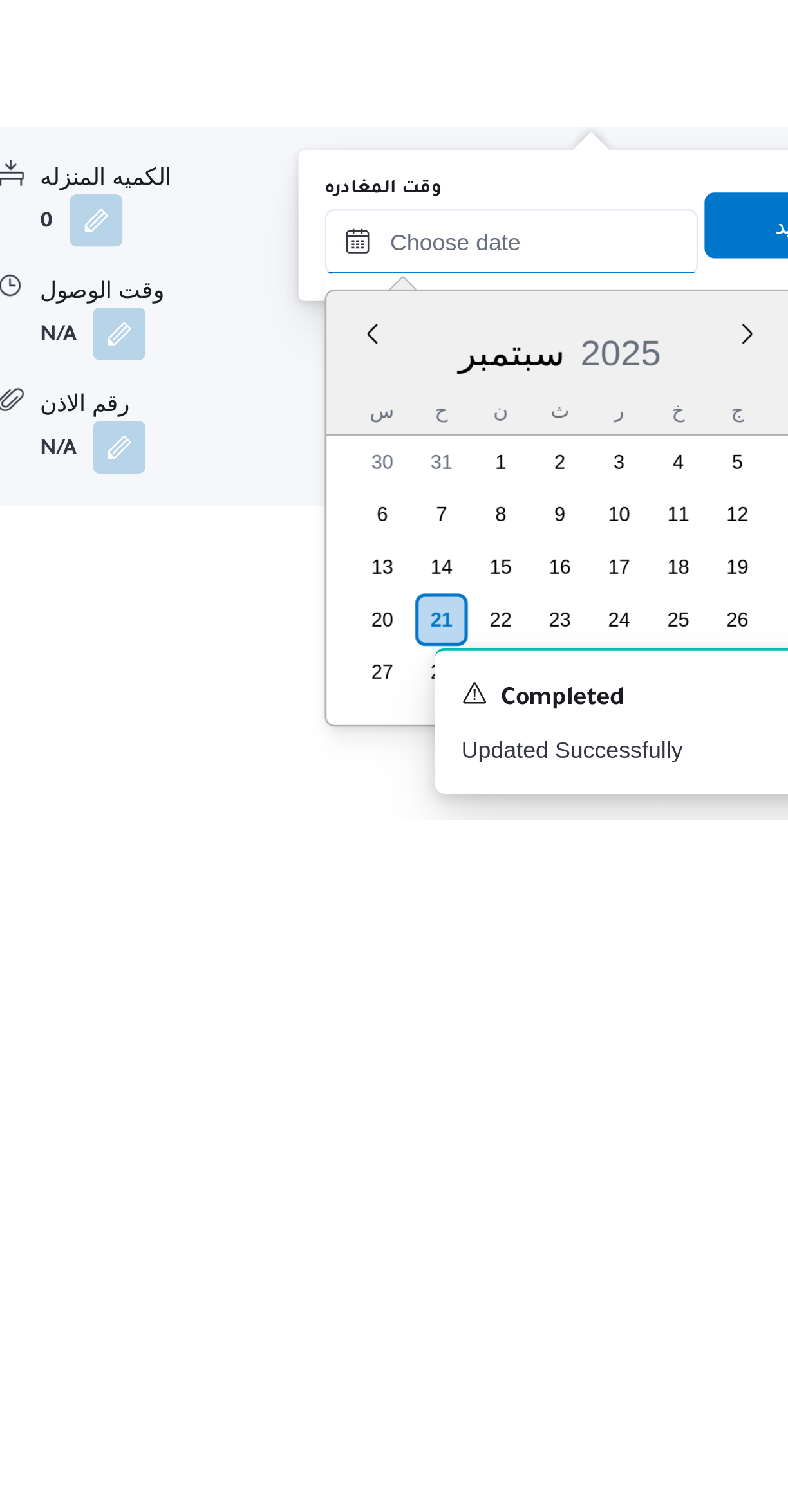
scroll to position [130, 0]
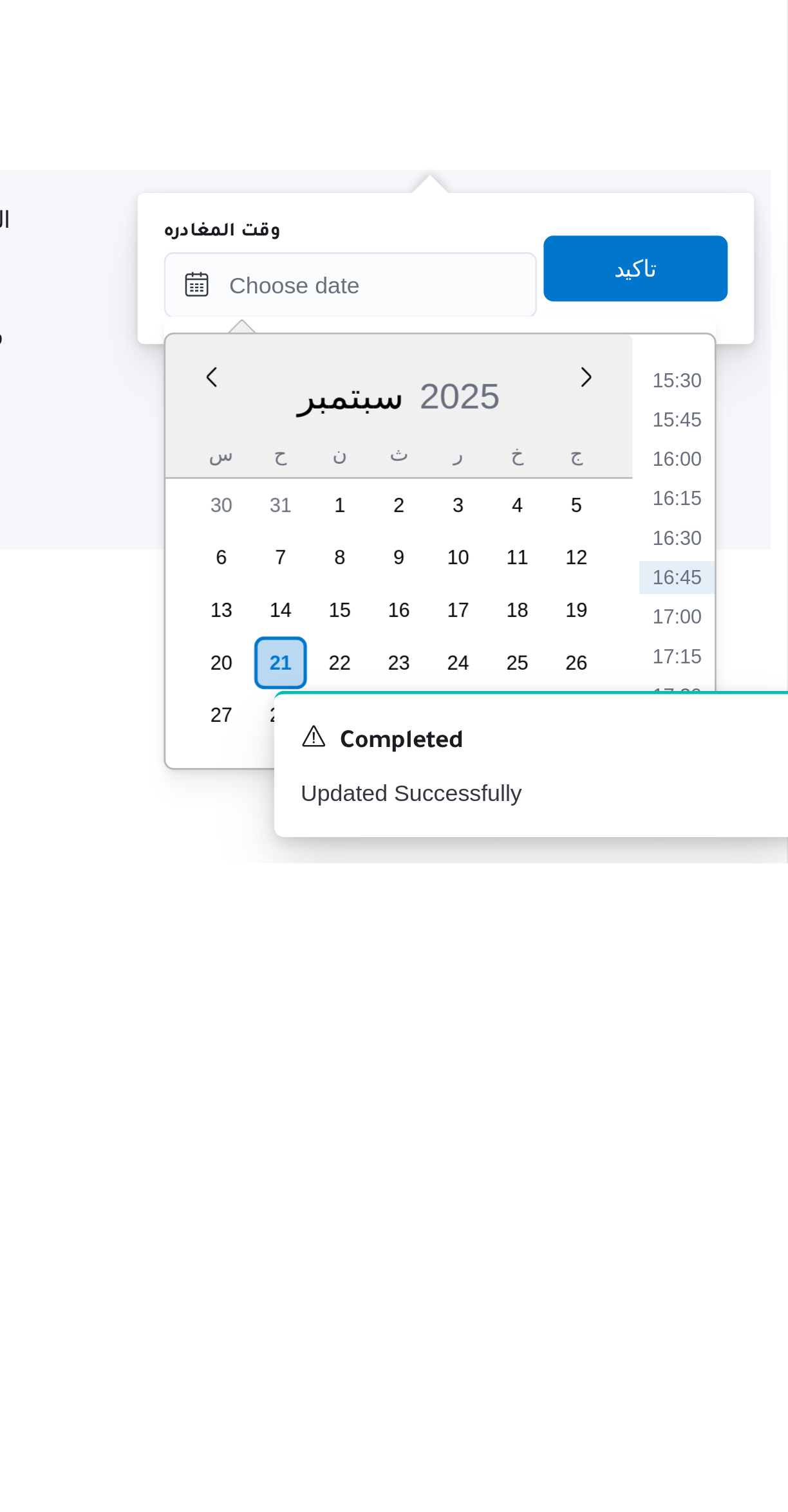
click at [739, 1324] on li "15:30" at bounding box center [729, 1322] width 30 height 13
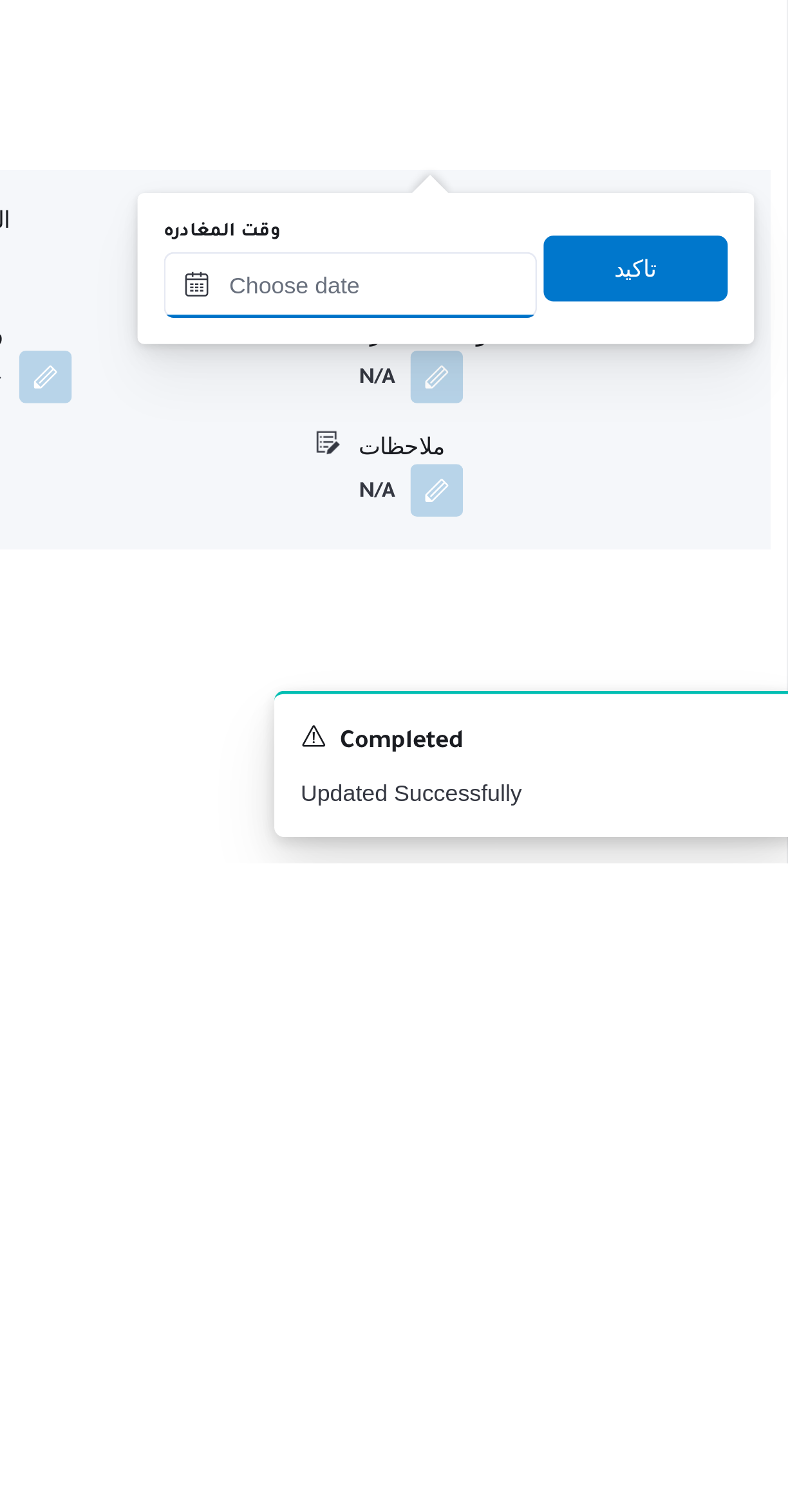
click at [583, 1282] on input "وقت المغادره" at bounding box center [601, 1285] width 146 height 26
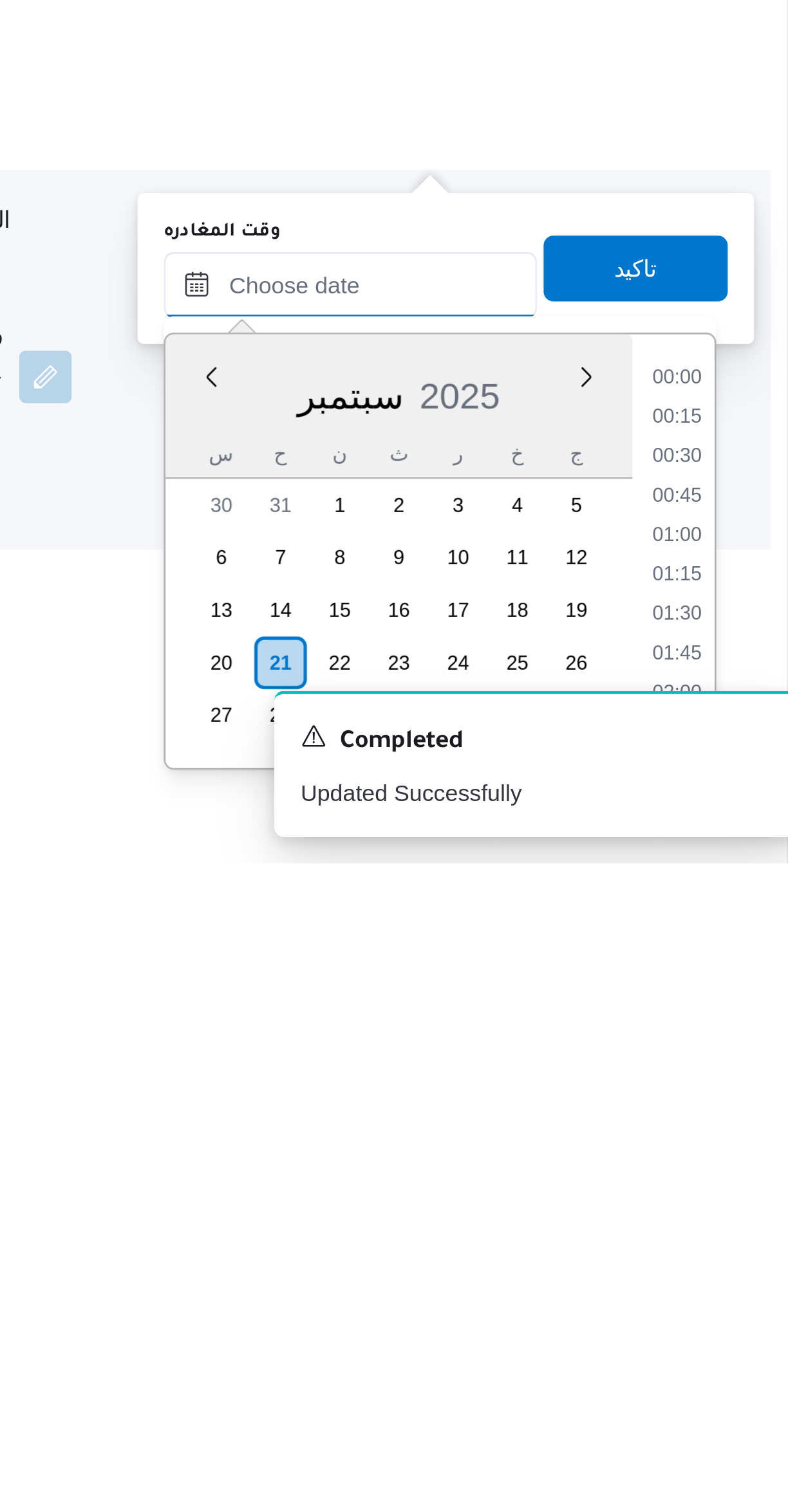
scroll to position [956, 0]
click at [733, 1319] on li "15:30" at bounding box center [729, 1322] width 30 height 13
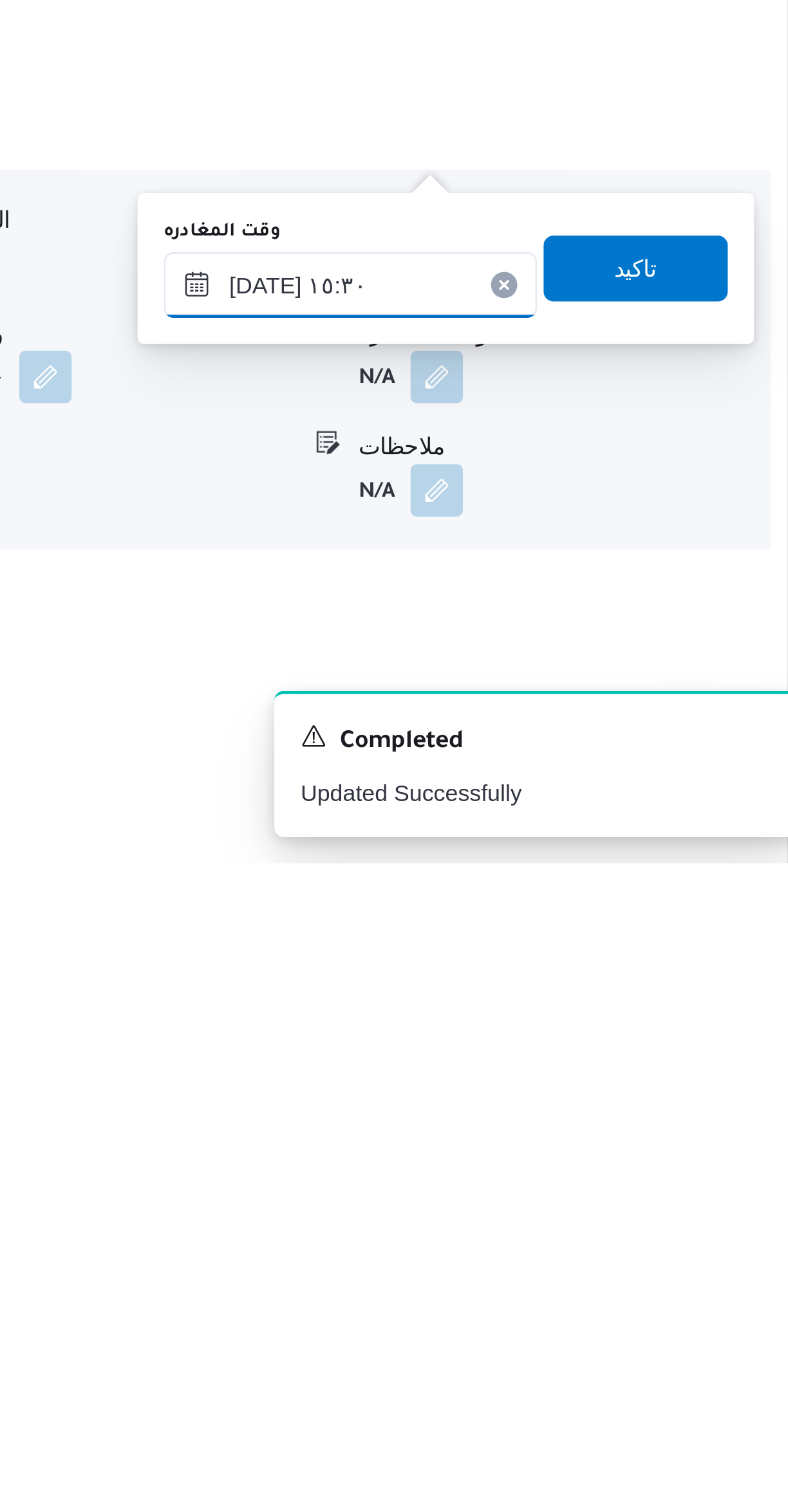
click at [559, 1286] on input "٢١/٠٩/٢٠٢٥ ١٥:٣٠" at bounding box center [601, 1285] width 146 height 26
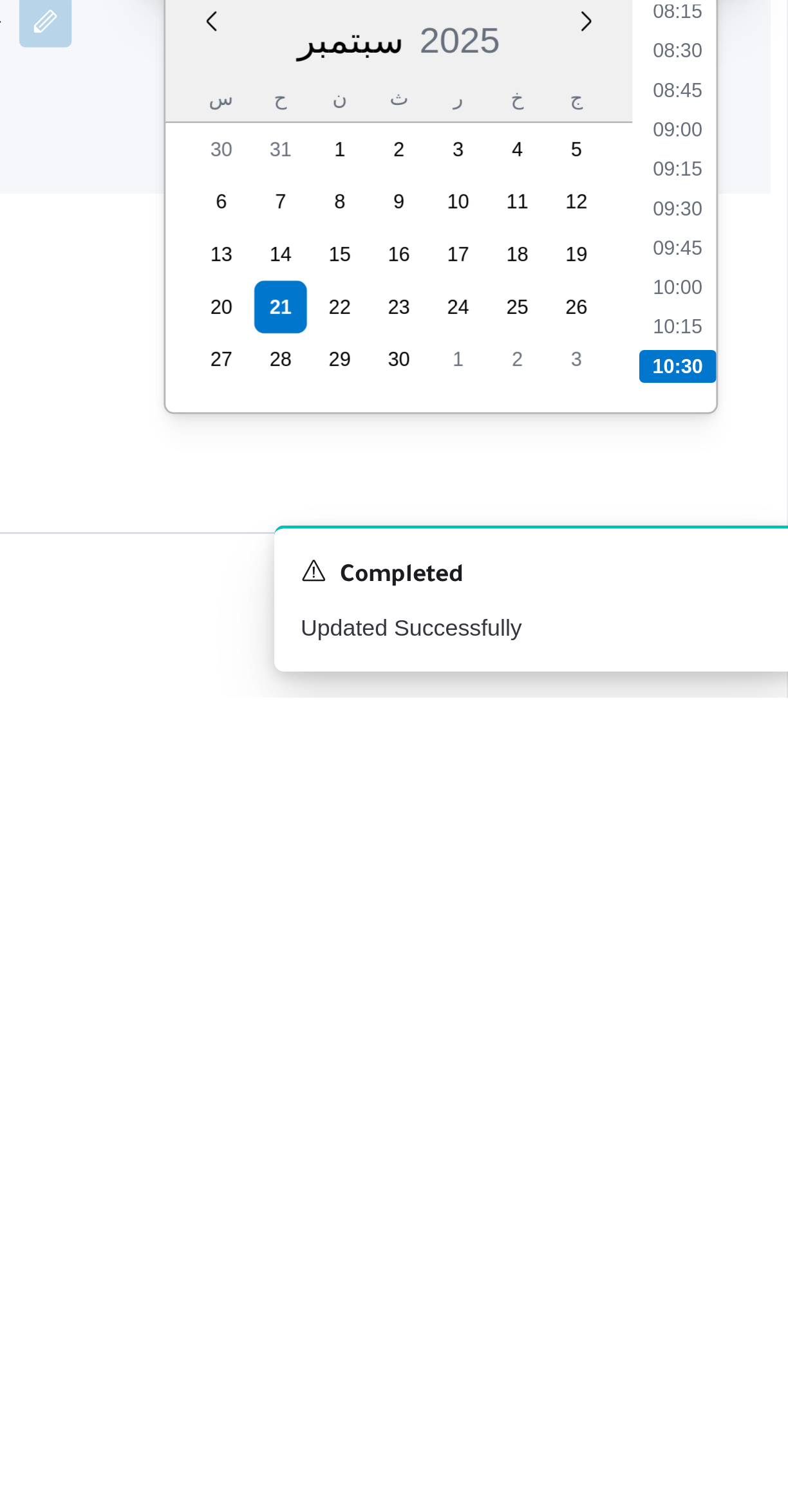
scroll to position [216, 0]
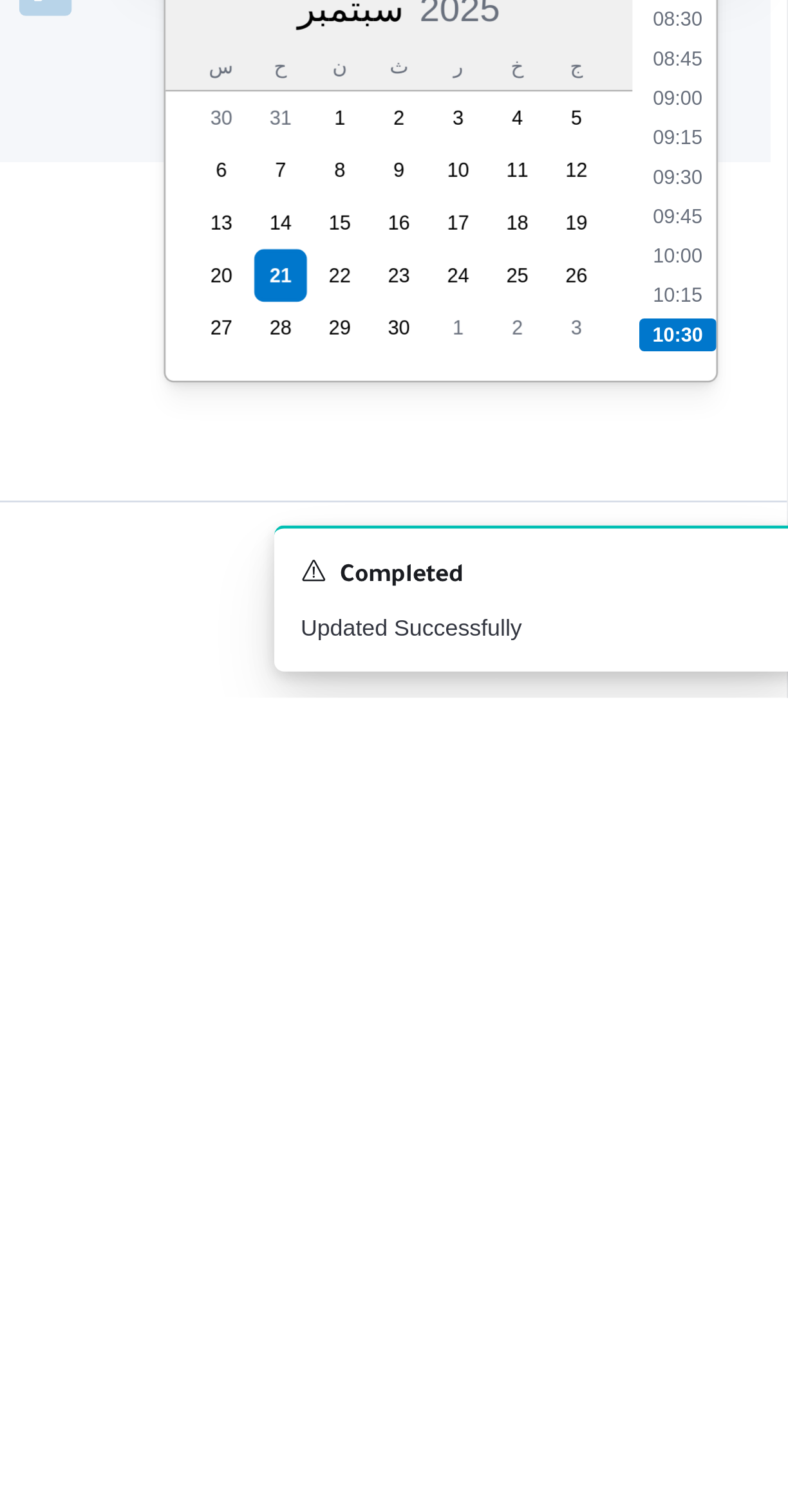
type input "٢١/٠٩/٢٠٢٥ ١٠:٣٠"
click at [726, 1369] on li "10:30" at bounding box center [729, 1369] width 30 height 13
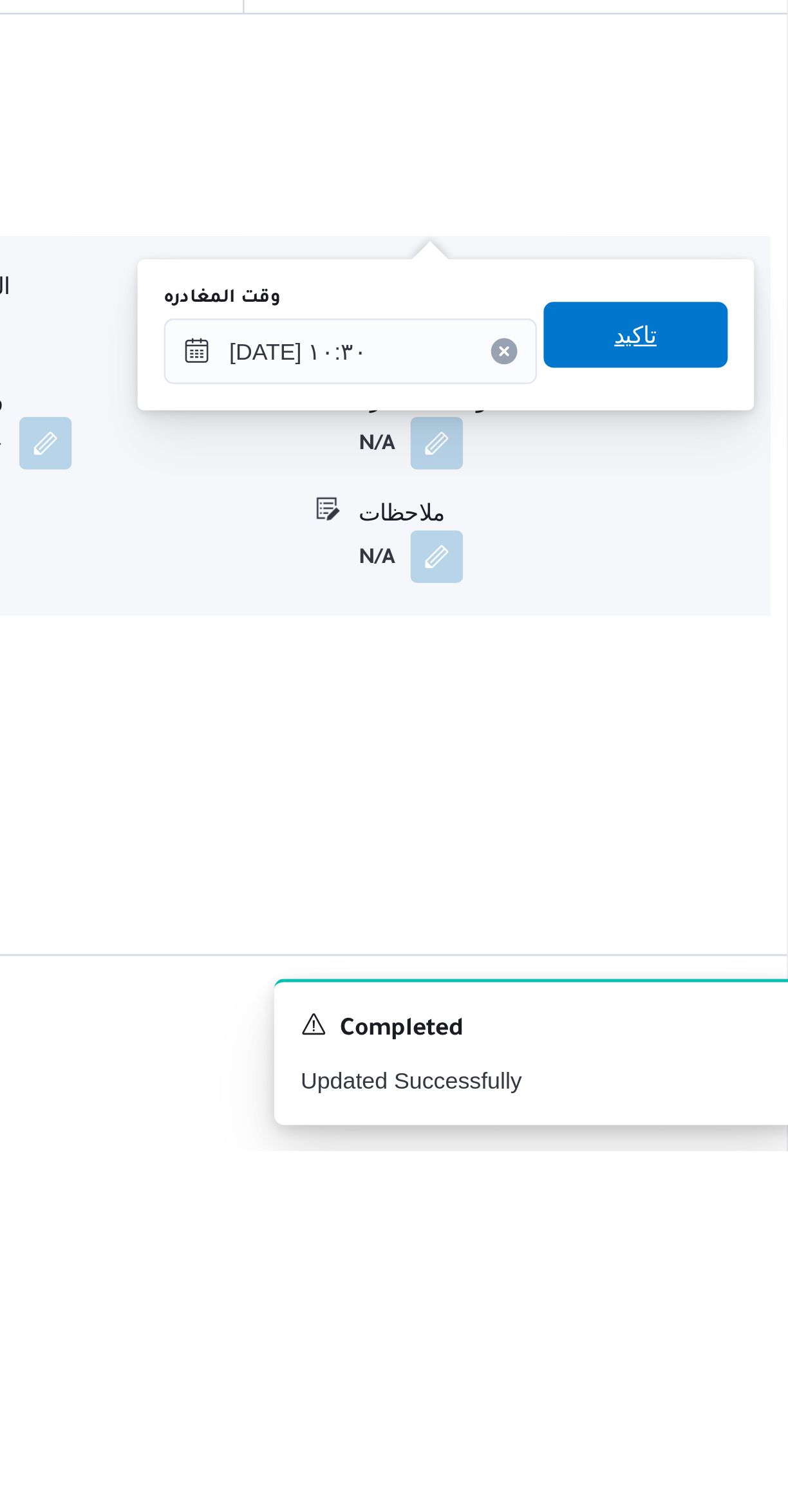
click at [719, 1194] on span "تاكيد" at bounding box center [713, 1192] width 72 height 26
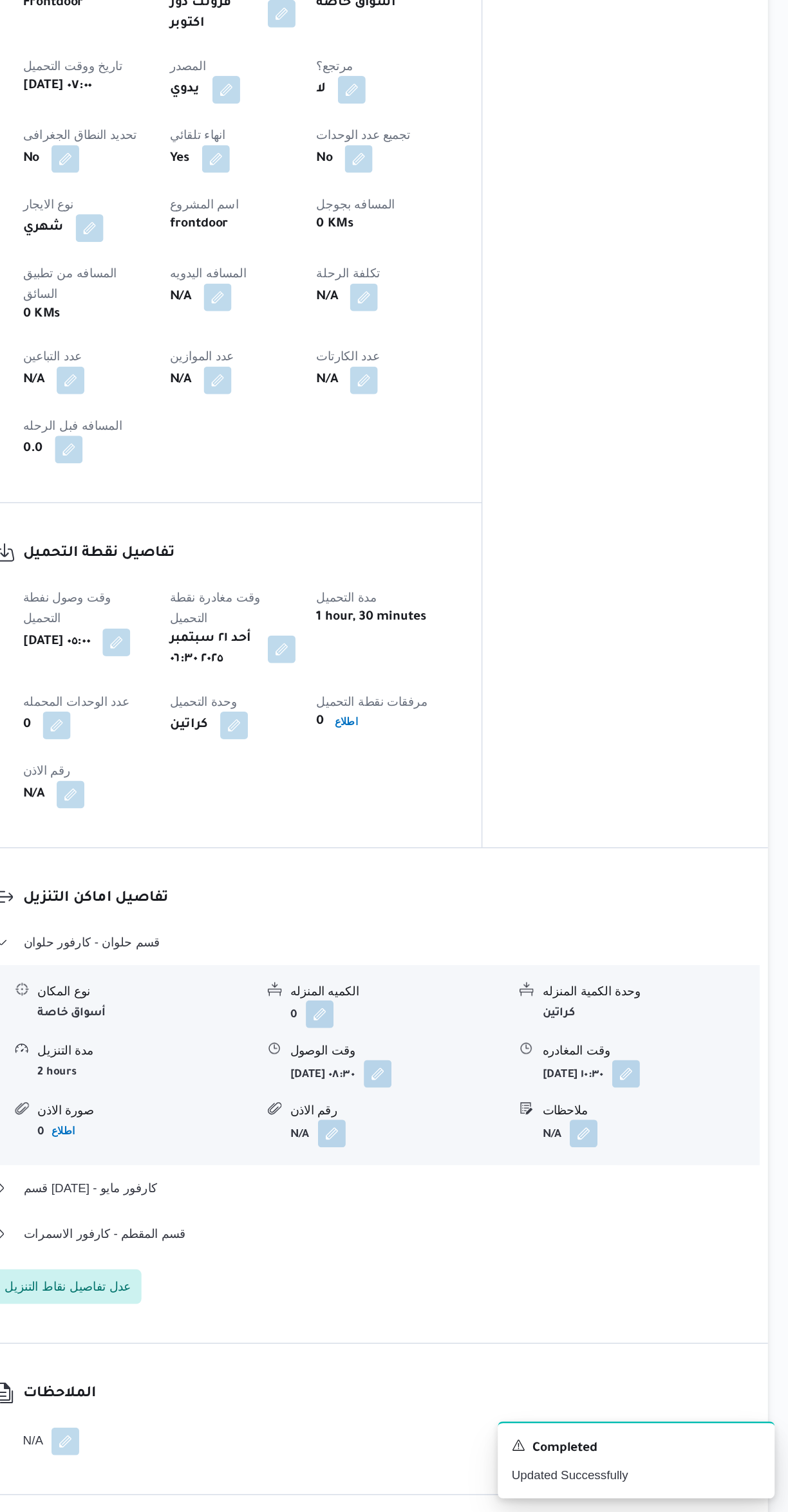
scroll to position [366, 0]
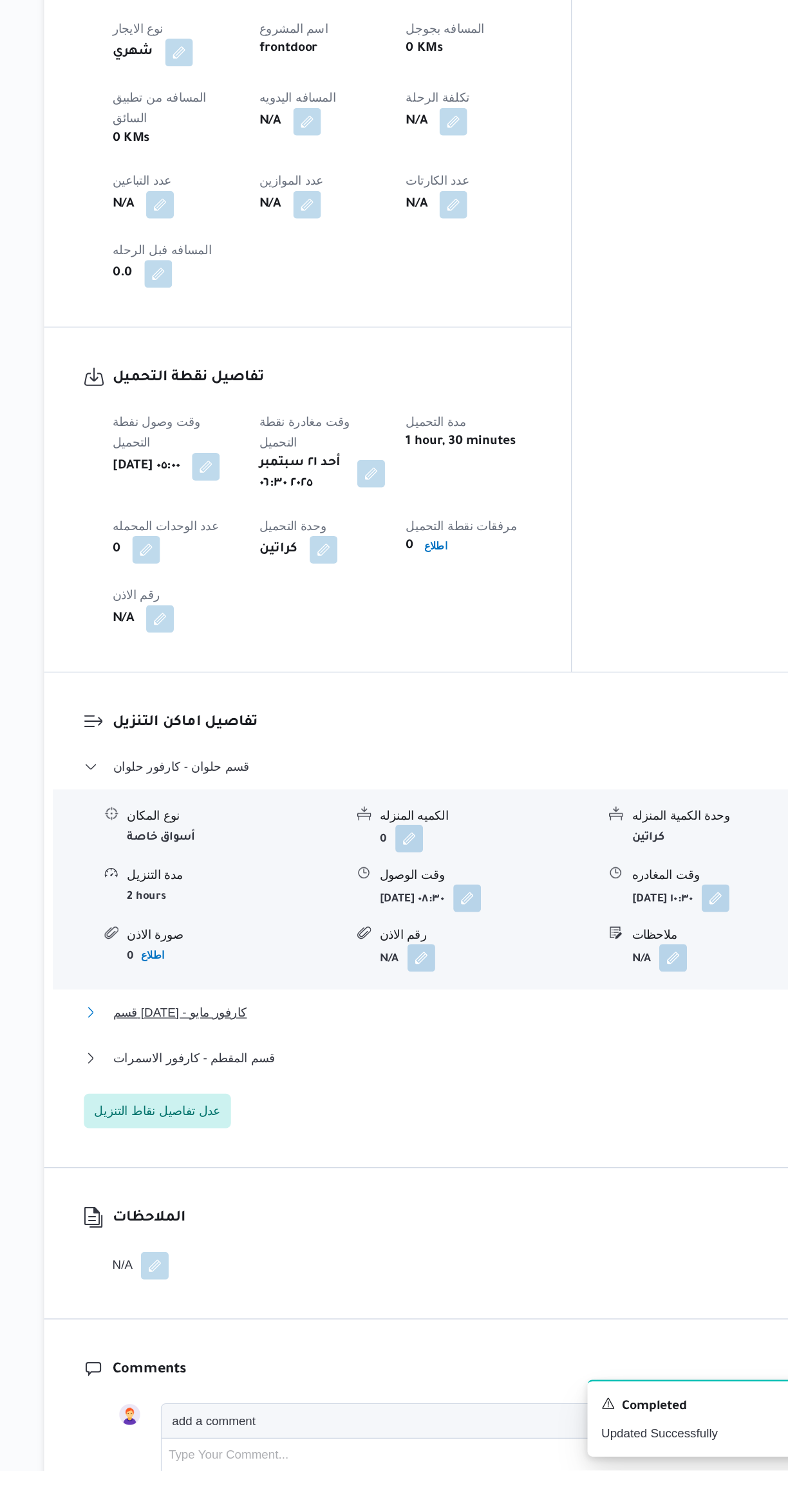
click at [450, 1163] on button "قسم 15 مايو - كارفور مايو" at bounding box center [470, 1171] width 547 height 15
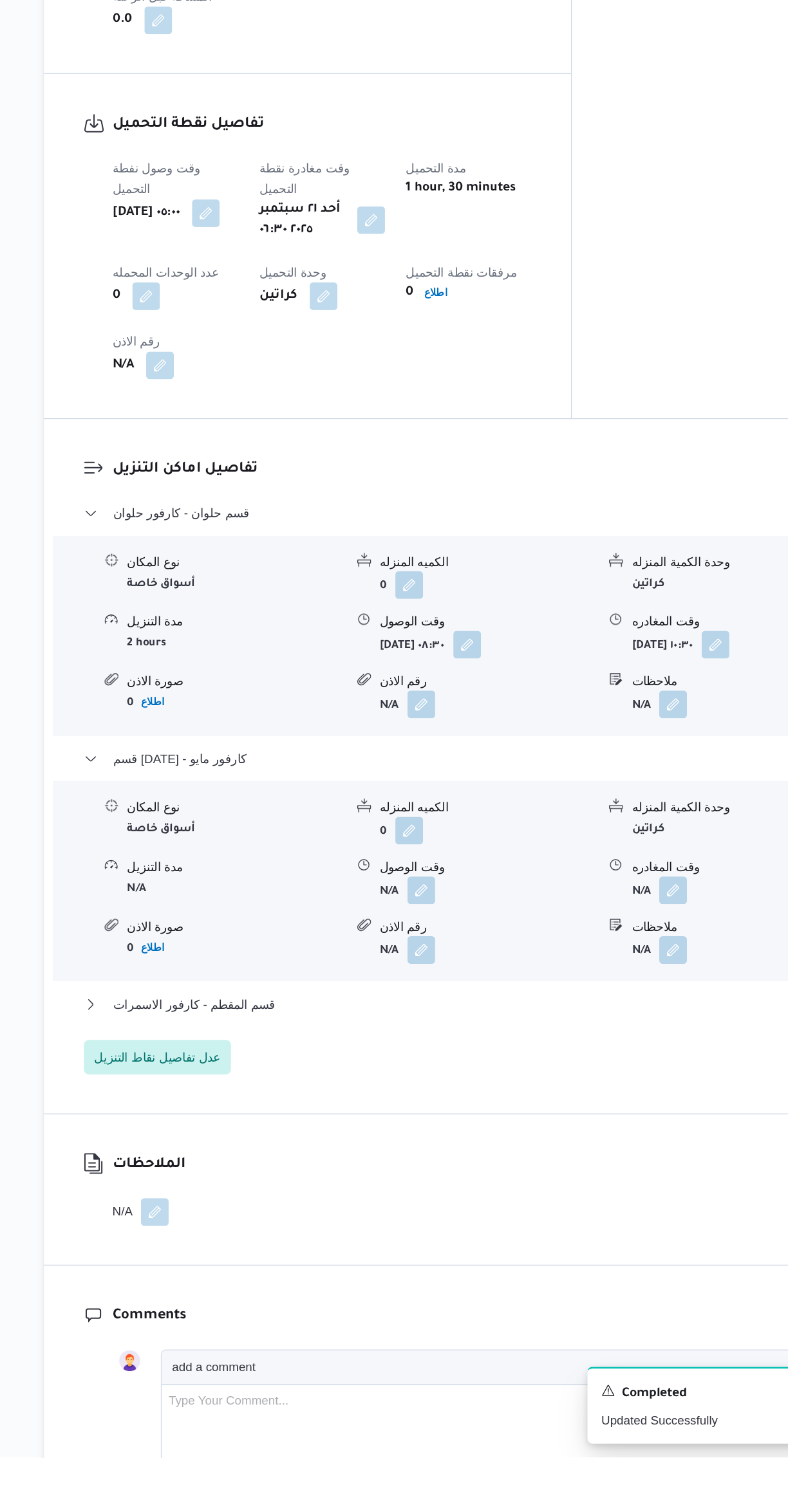
scroll to position [640, 0]
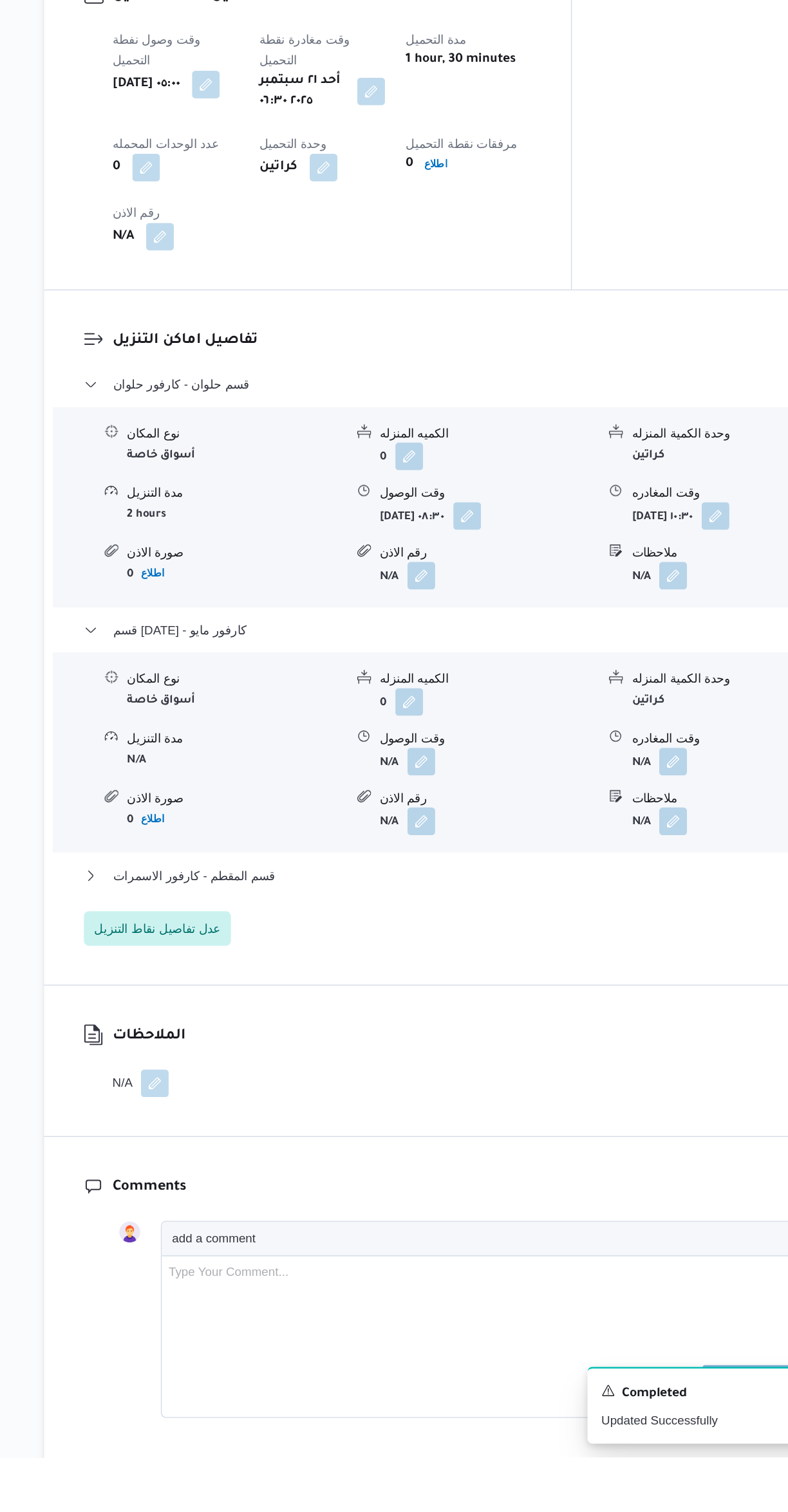
click at [448, 984] on button "button" at bounding box center [448, 994] width 20 height 20
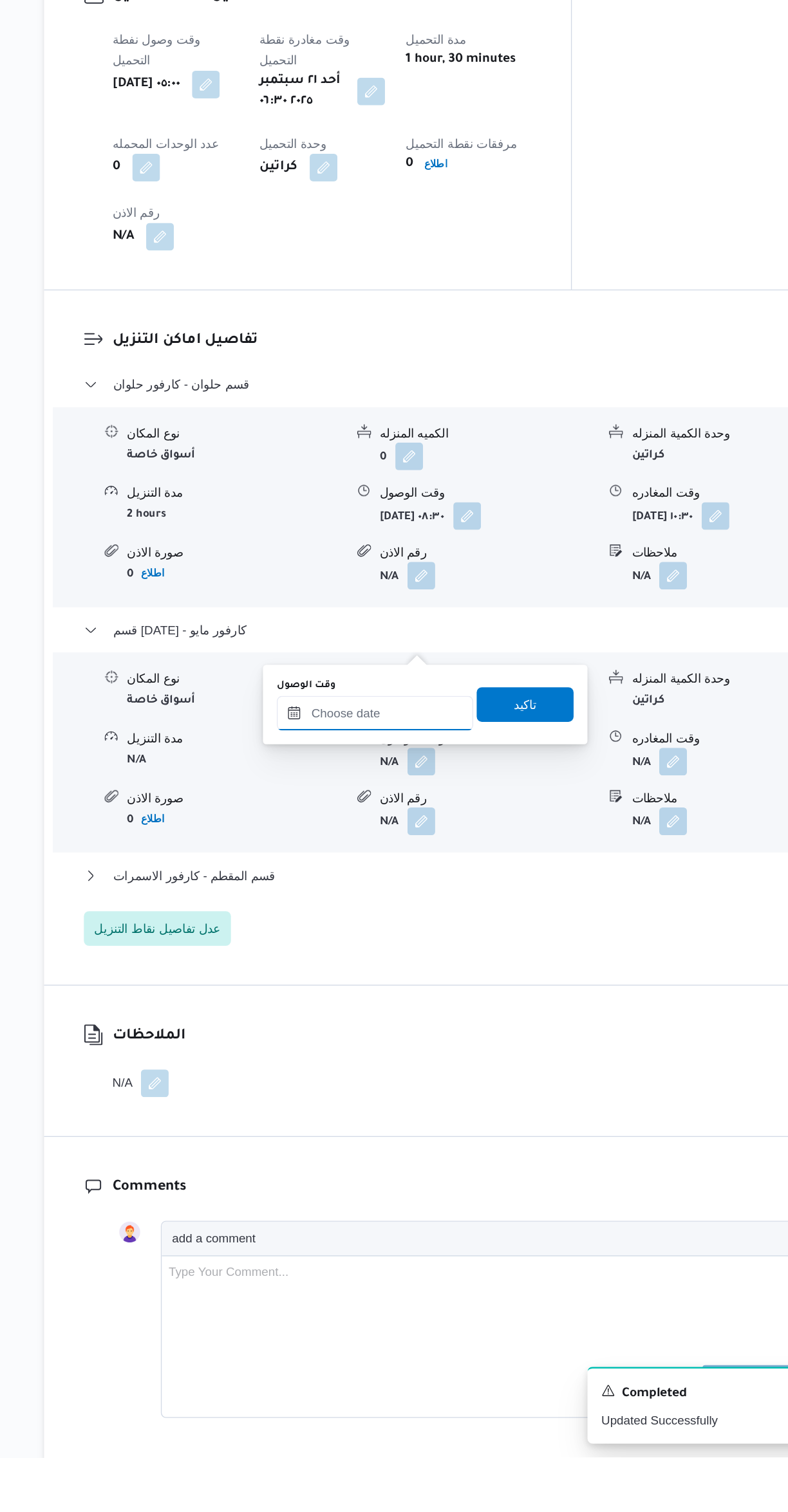
click at [432, 954] on input "وقت الوصول" at bounding box center [413, 958] width 146 height 26
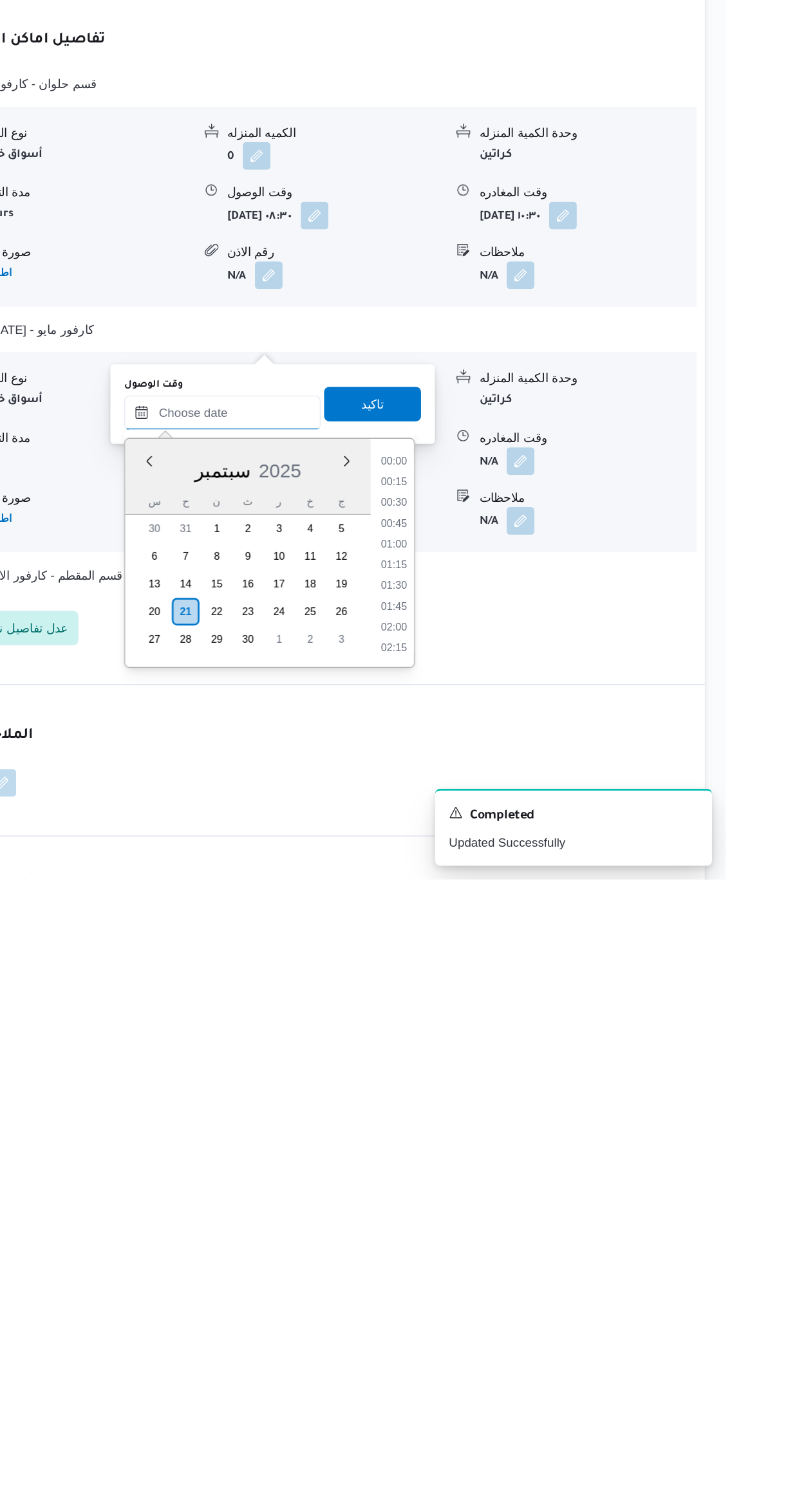
scroll to position [956, 0]
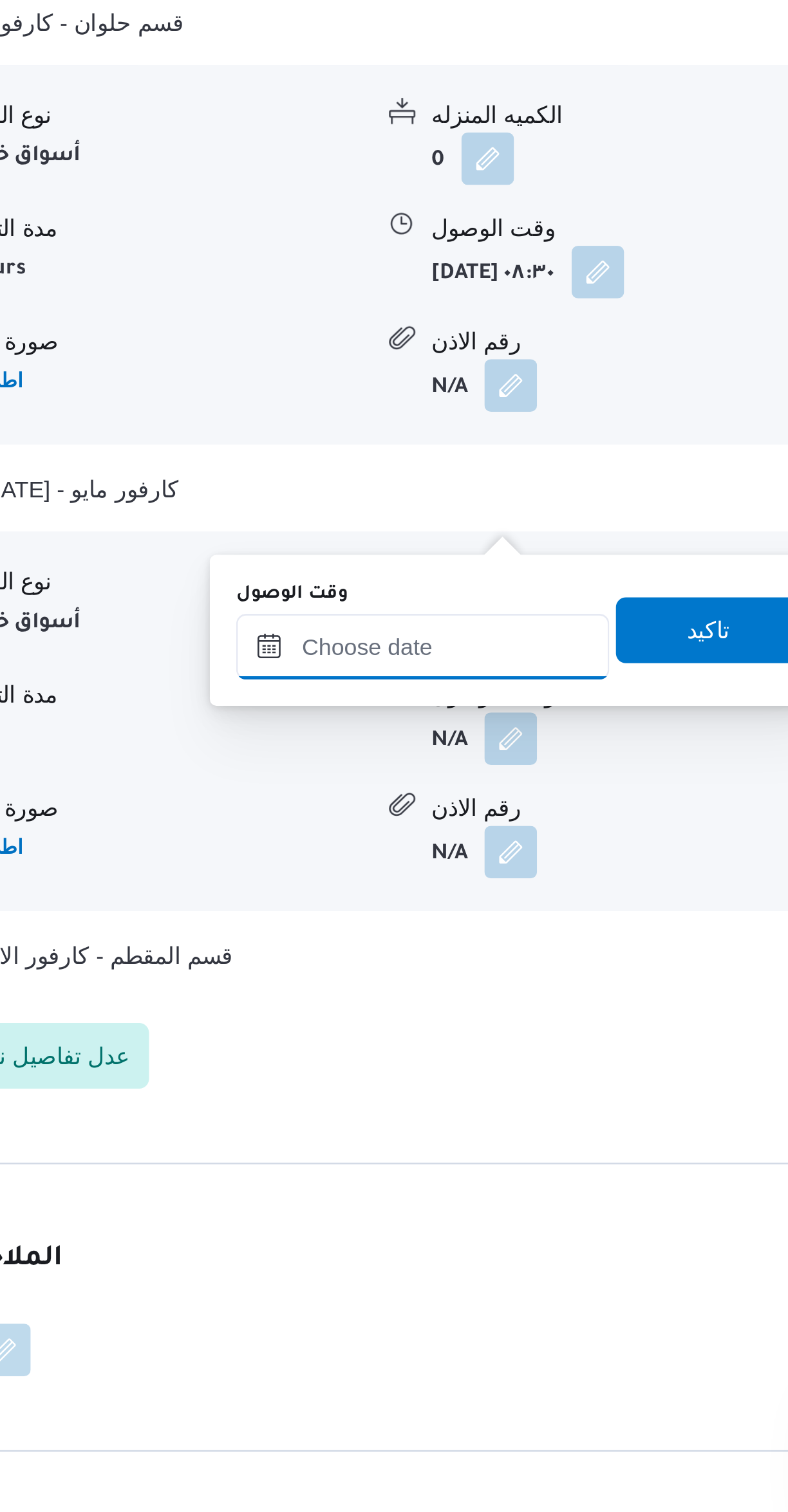
click at [417, 1167] on input "وقت الوصول" at bounding box center [413, 1164] width 146 height 26
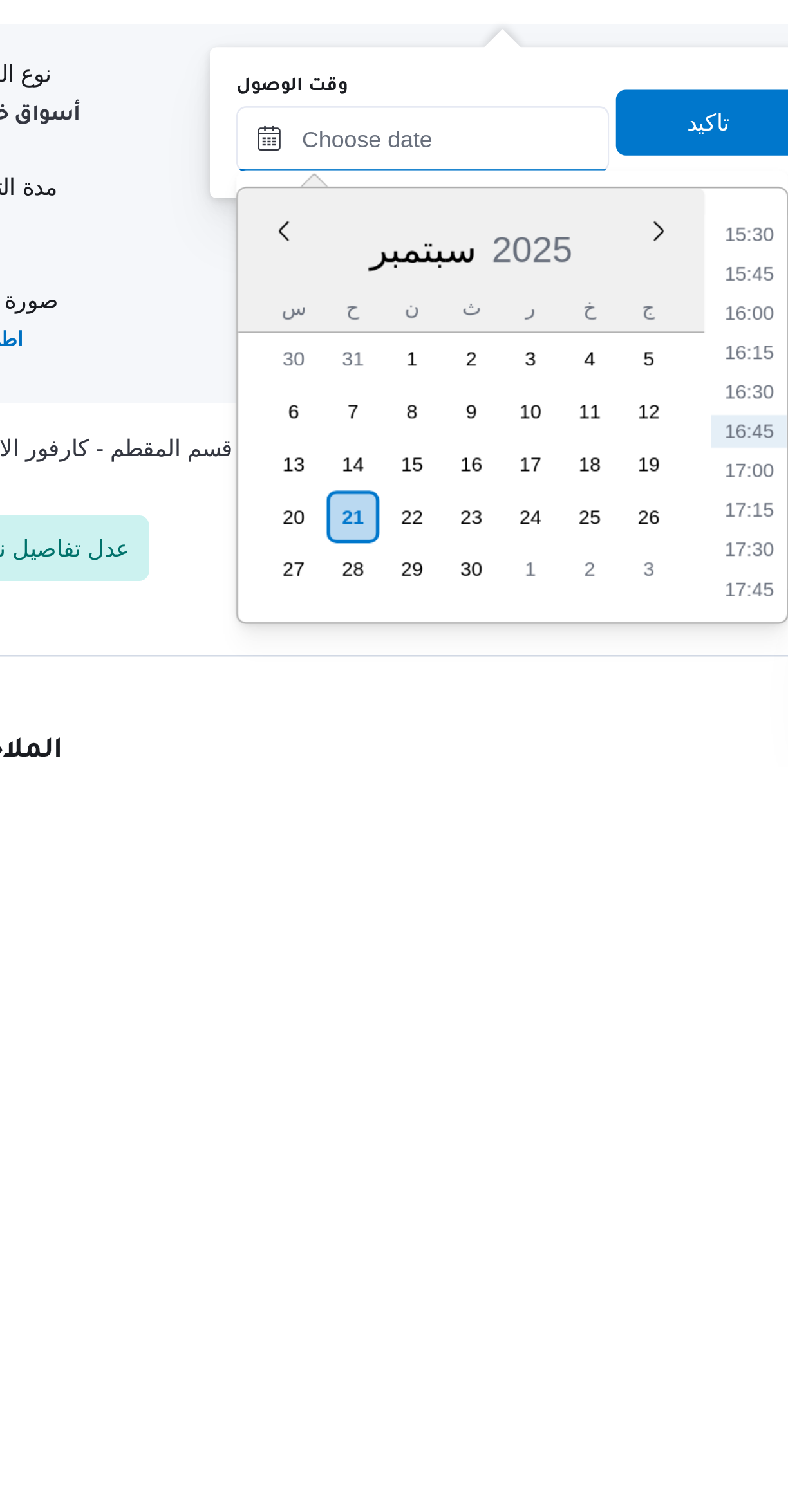
scroll to position [332, 0]
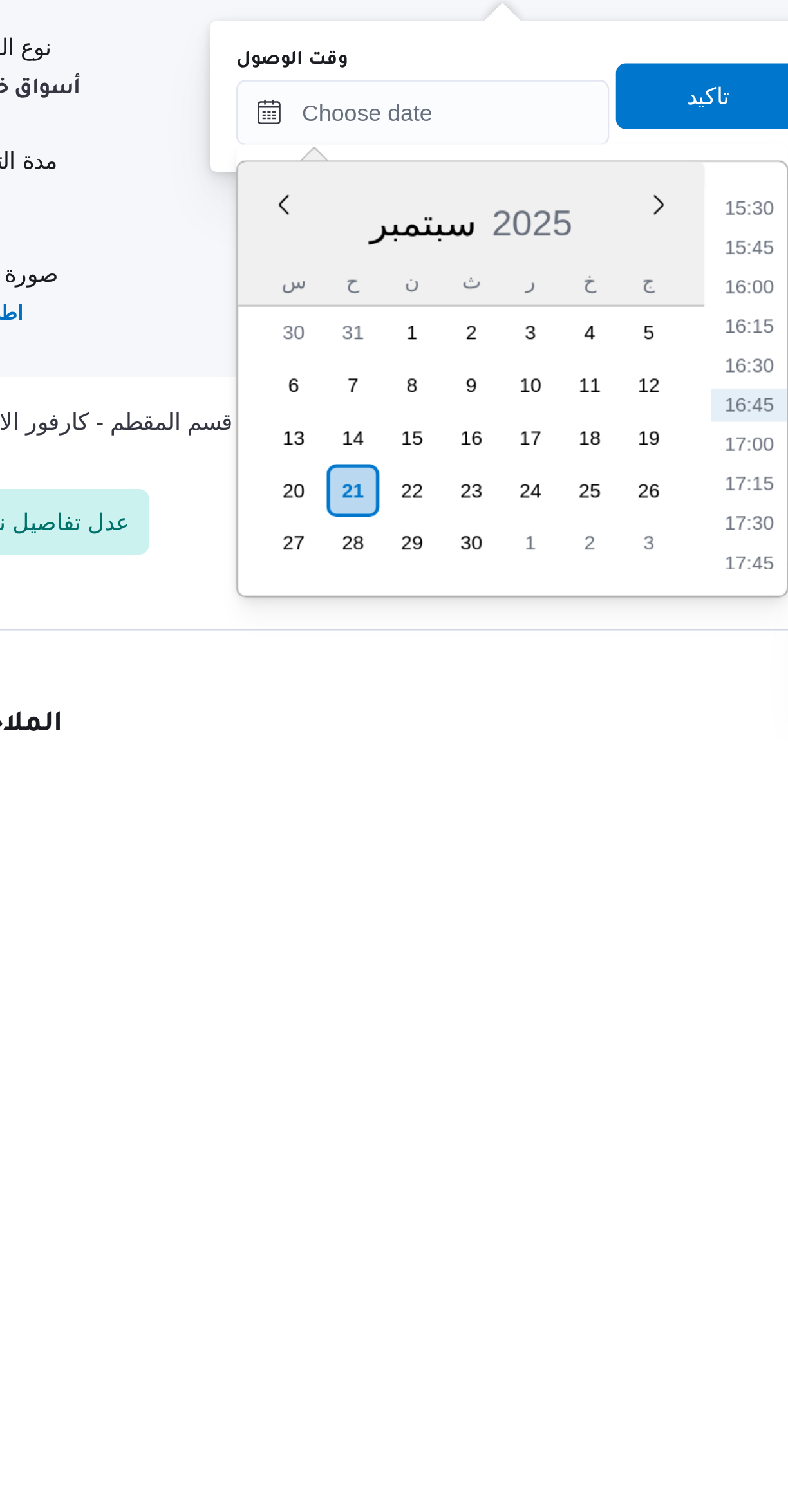
click at [542, 1334] on li "16:00" at bounding box center [541, 1334] width 30 height 13
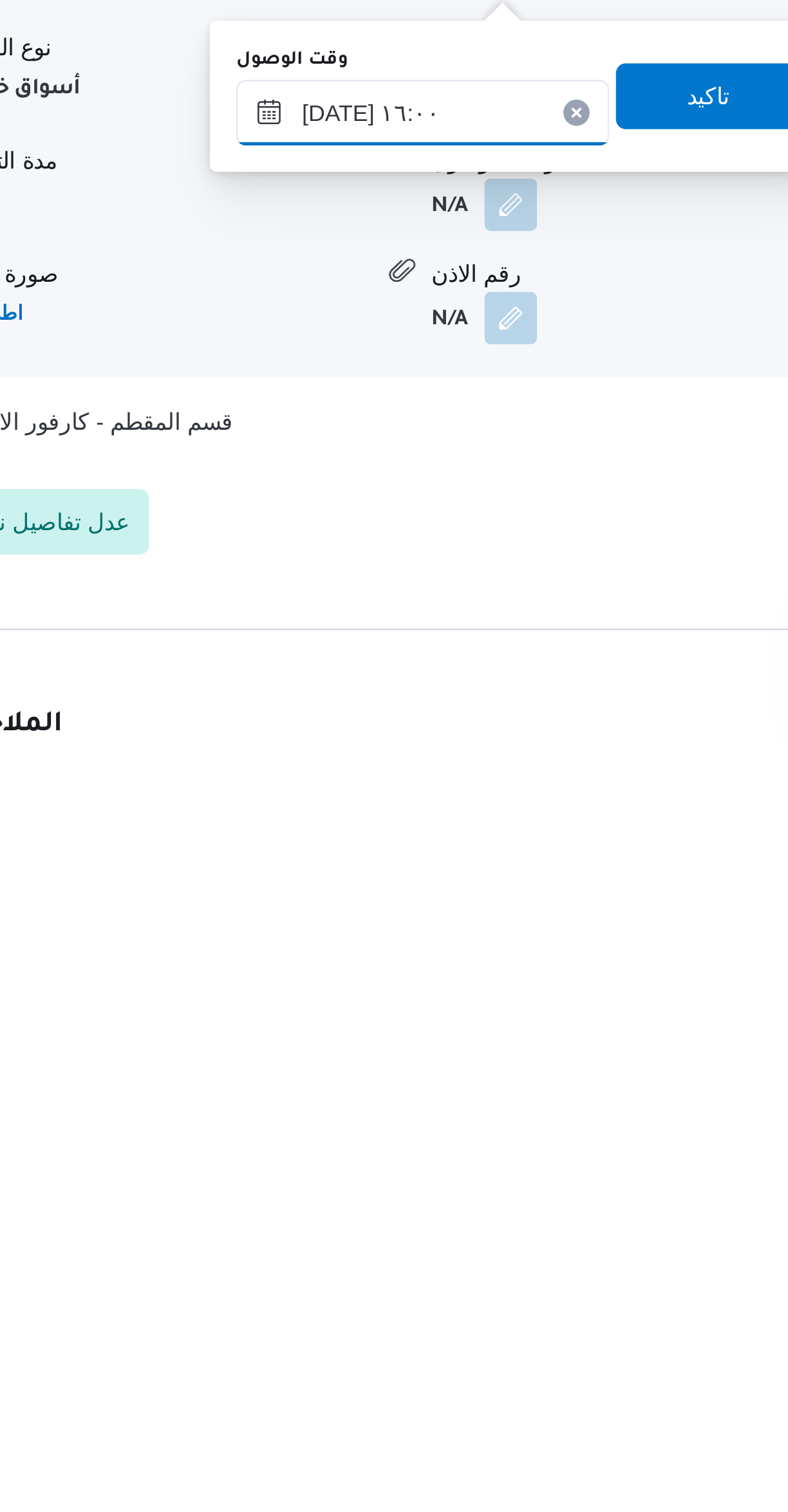
scroll to position [332, 0]
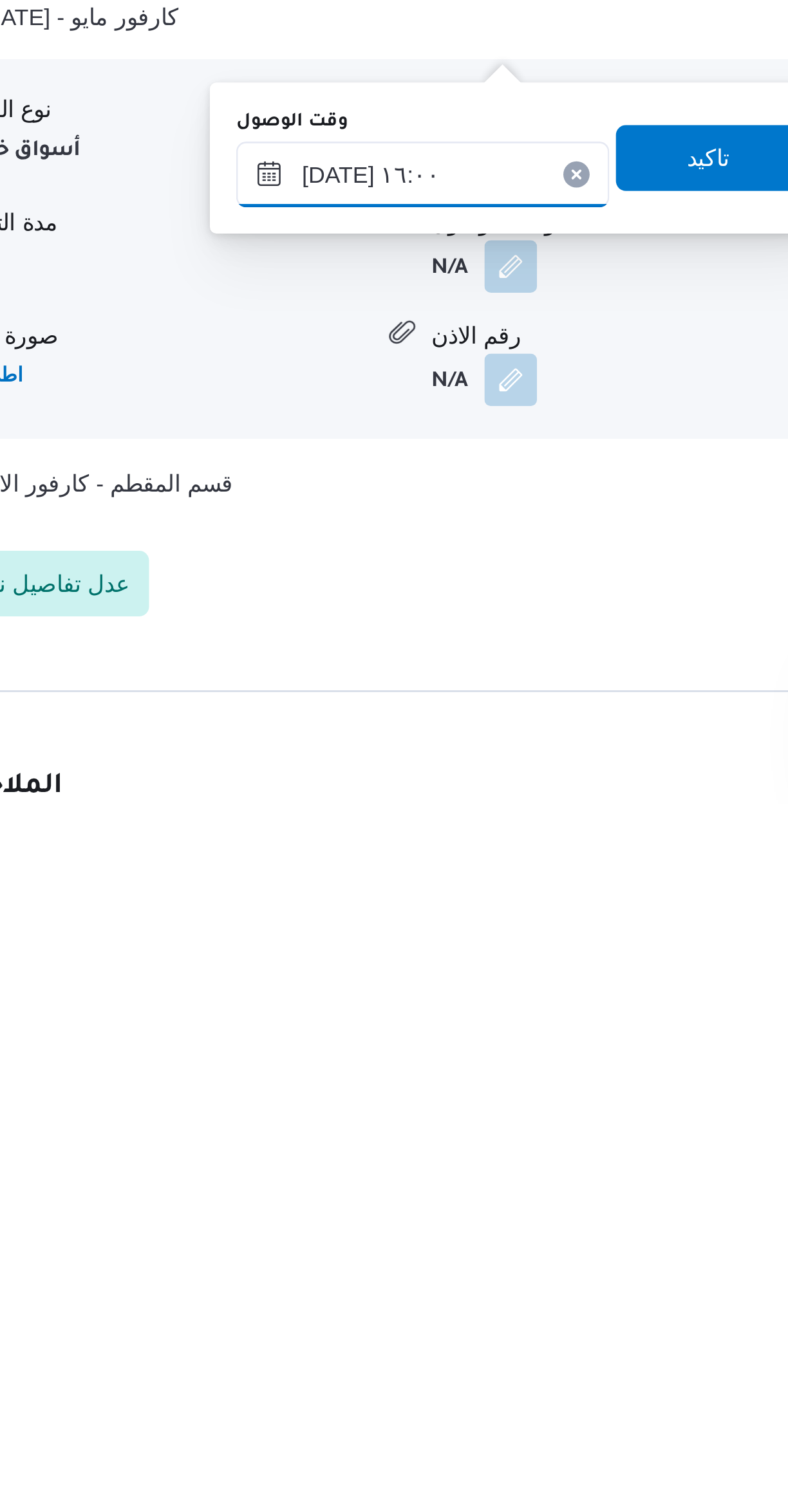
click at [374, 1267] on input "٢١/٠٩/٢٠٢٥ ١٦:٠٠" at bounding box center [413, 1266] width 146 height 26
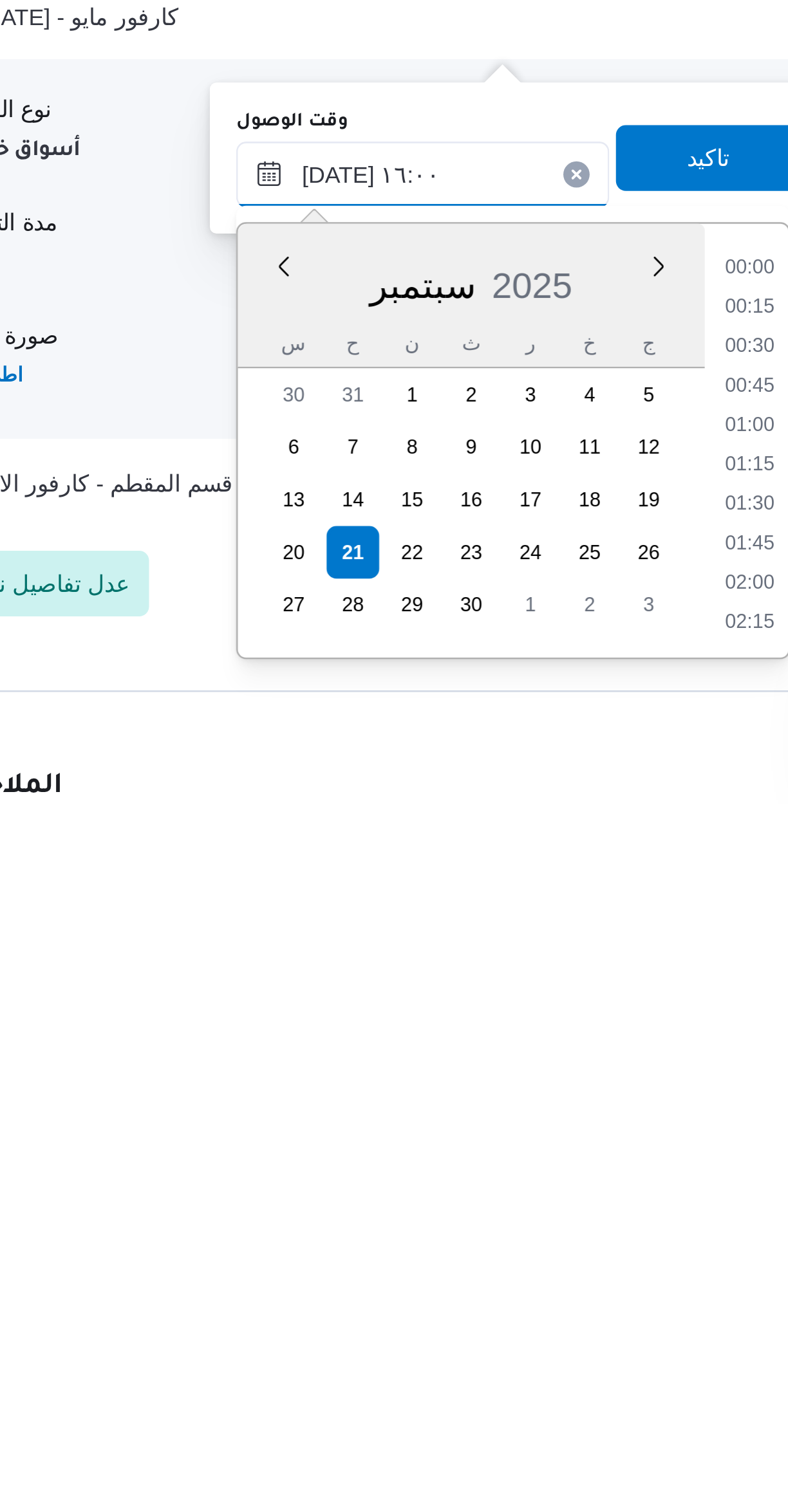
scroll to position [909, 0]
type input "٢١/٠٩/٢٠٢٥ ١١:٠٠"
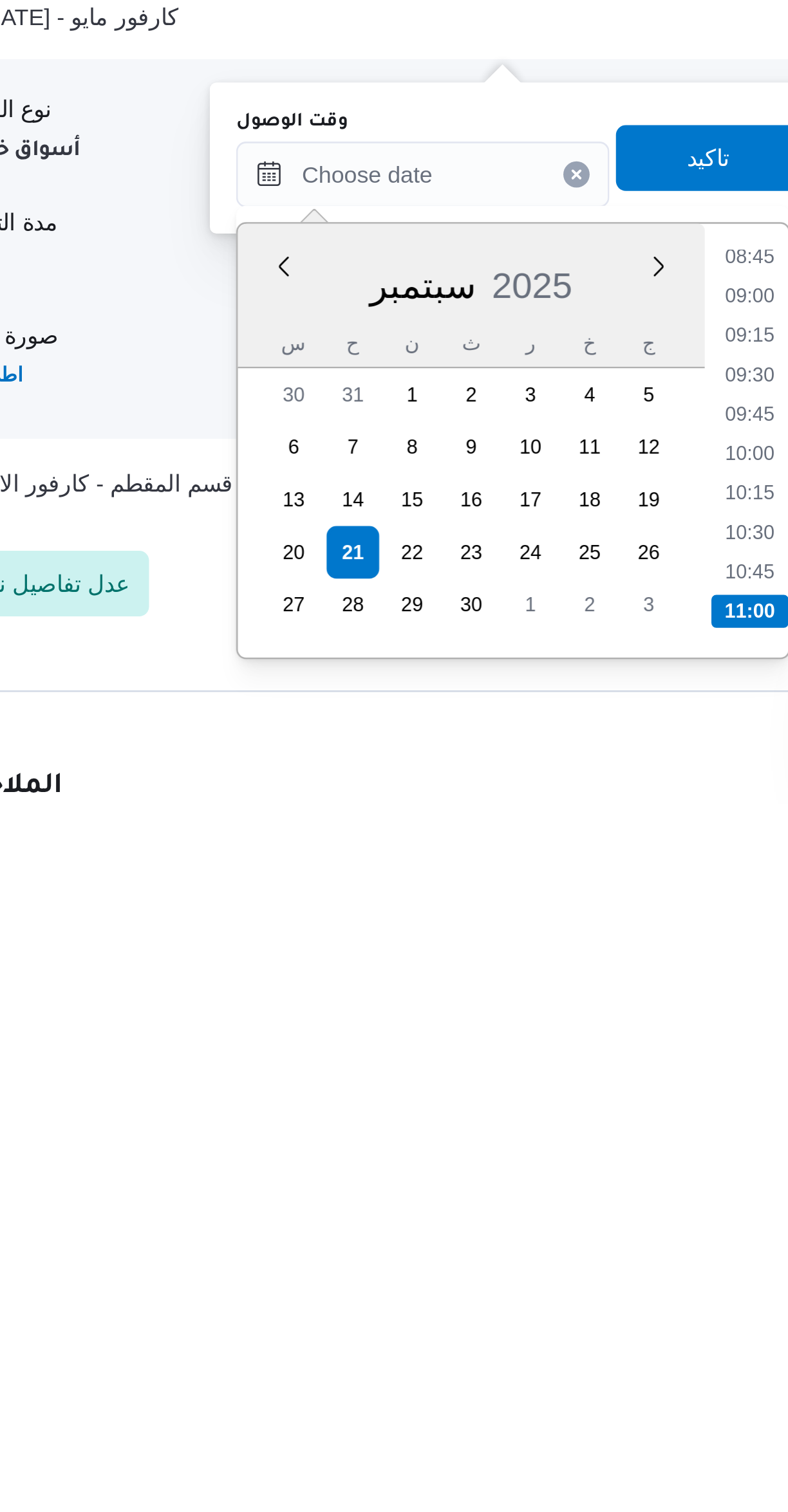
click at [538, 1436] on div "A new notification appears Completed Updated Successfully" at bounding box center [659, 1472] width 258 height 78
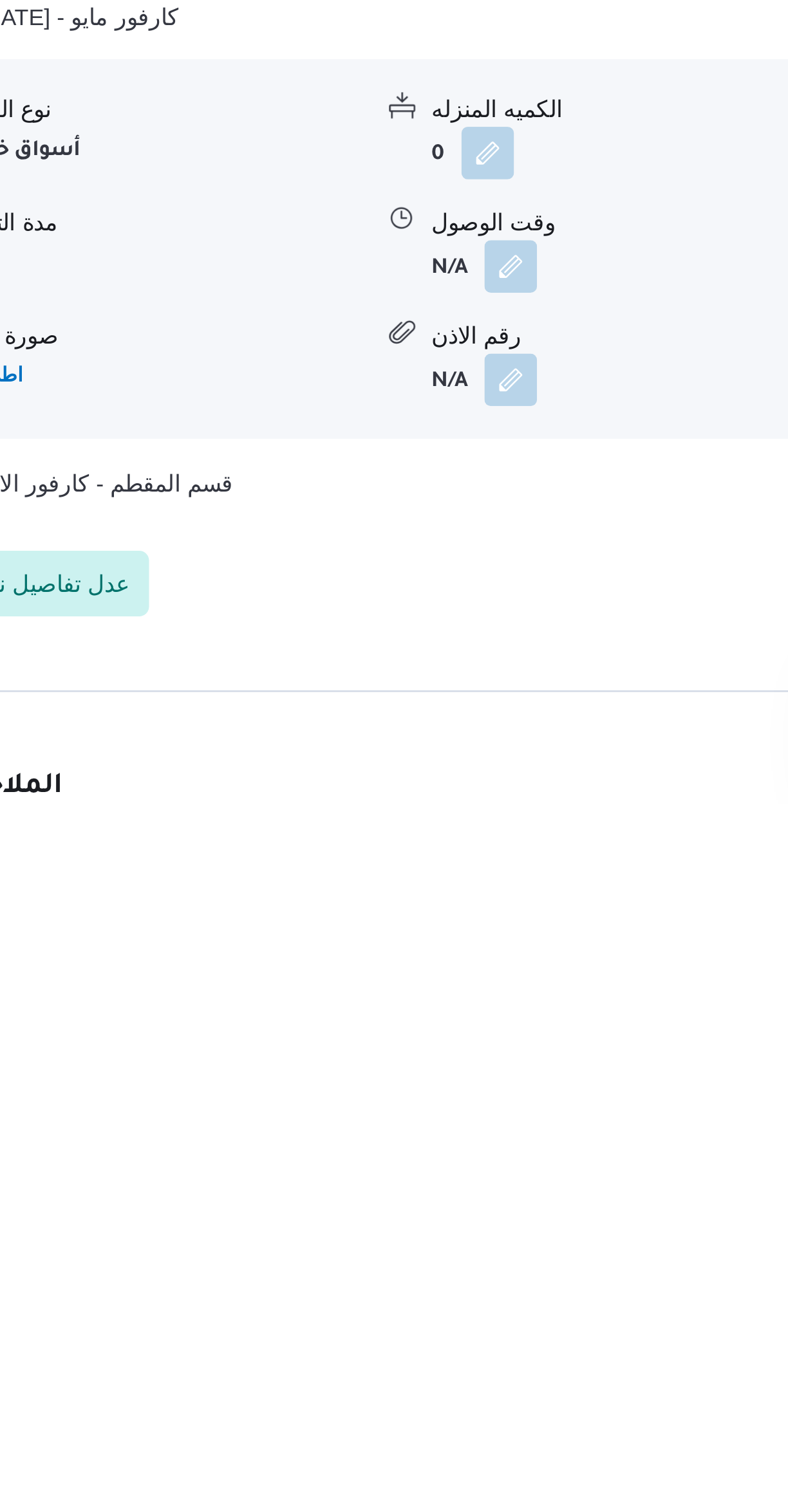
scroll to position [354, 0]
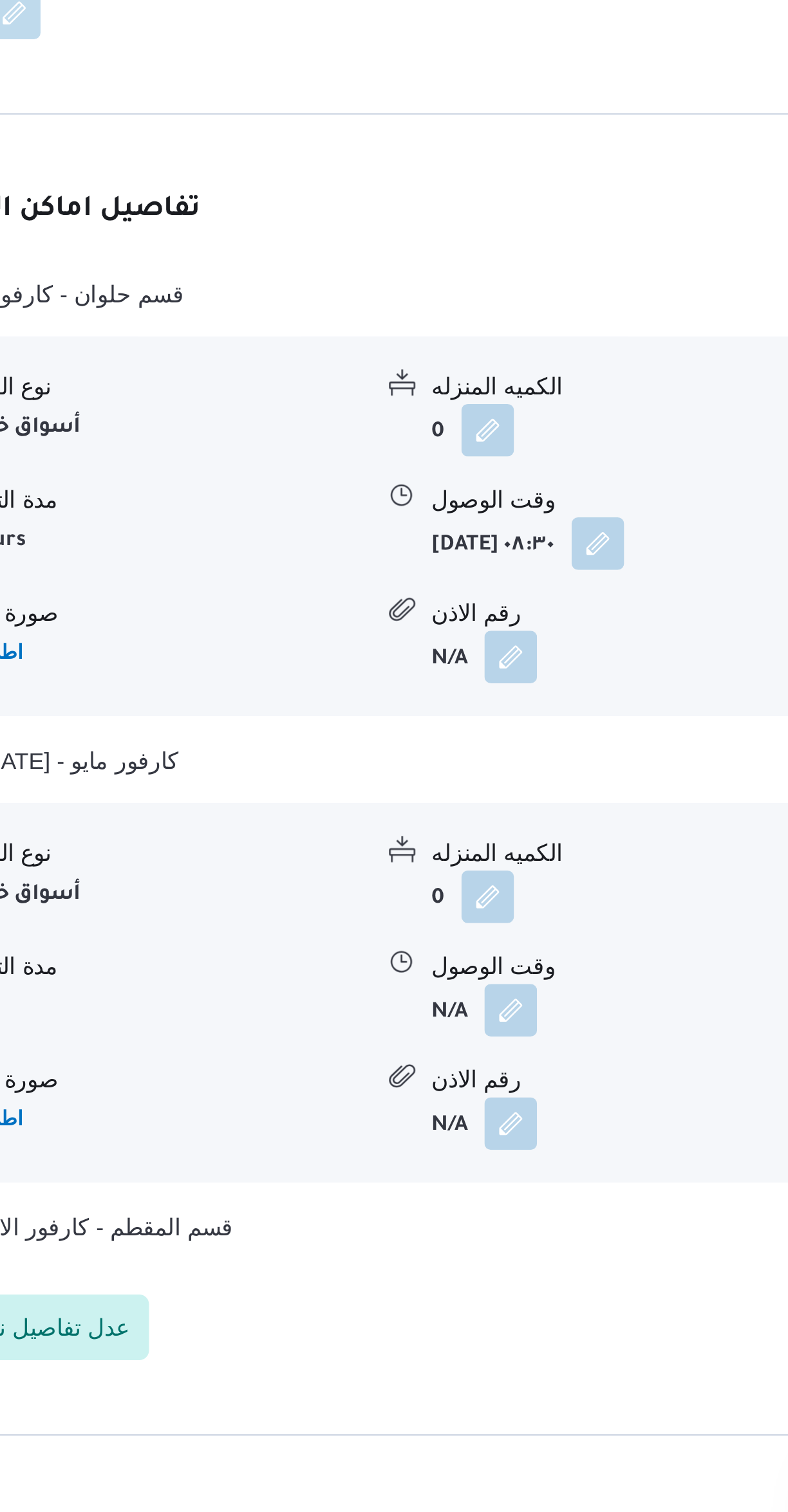
click at [450, 1270] on button "button" at bounding box center [448, 1280] width 20 height 20
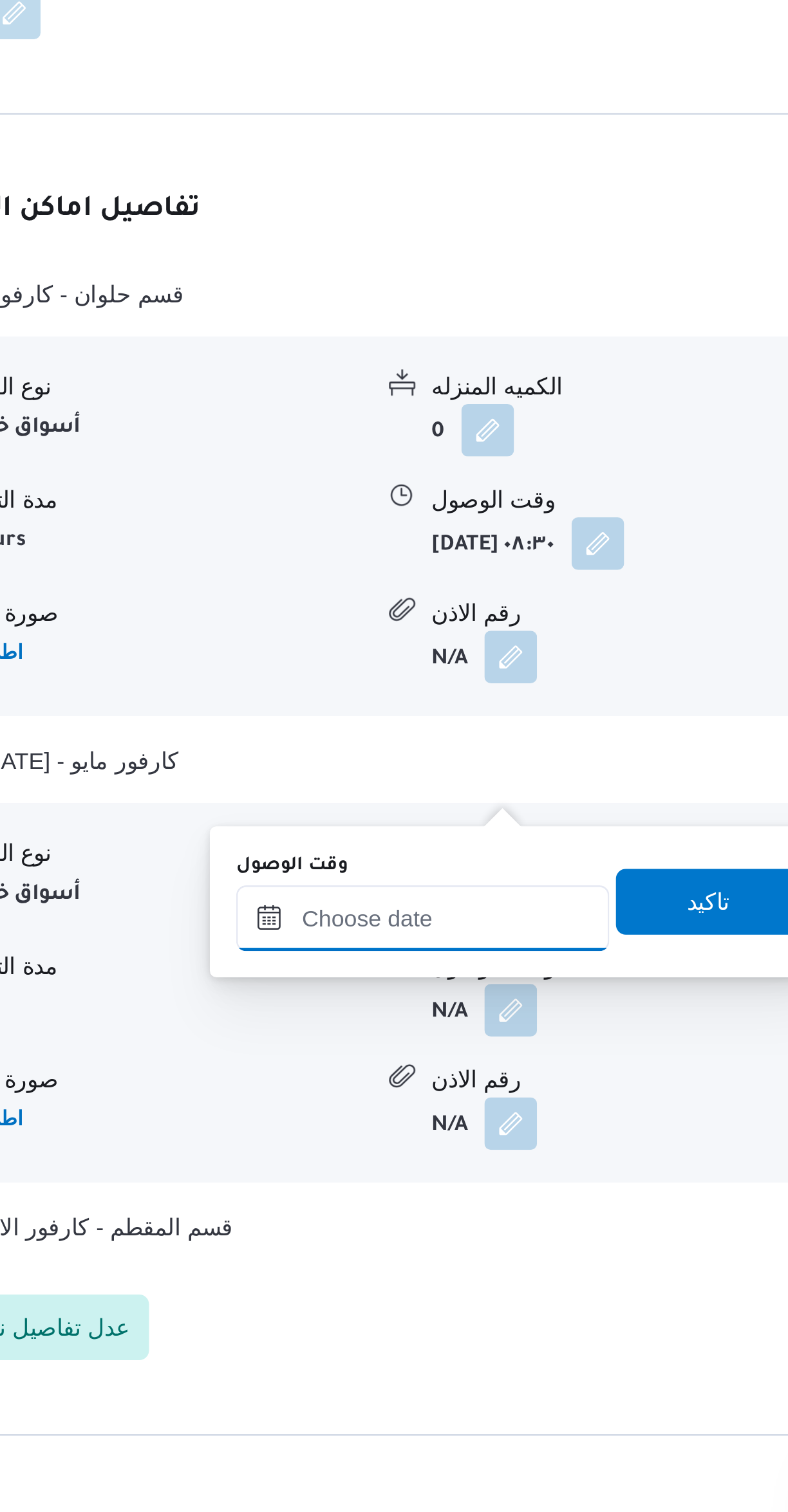
click at [426, 1240] on input "وقت الوصول" at bounding box center [413, 1244] width 146 height 26
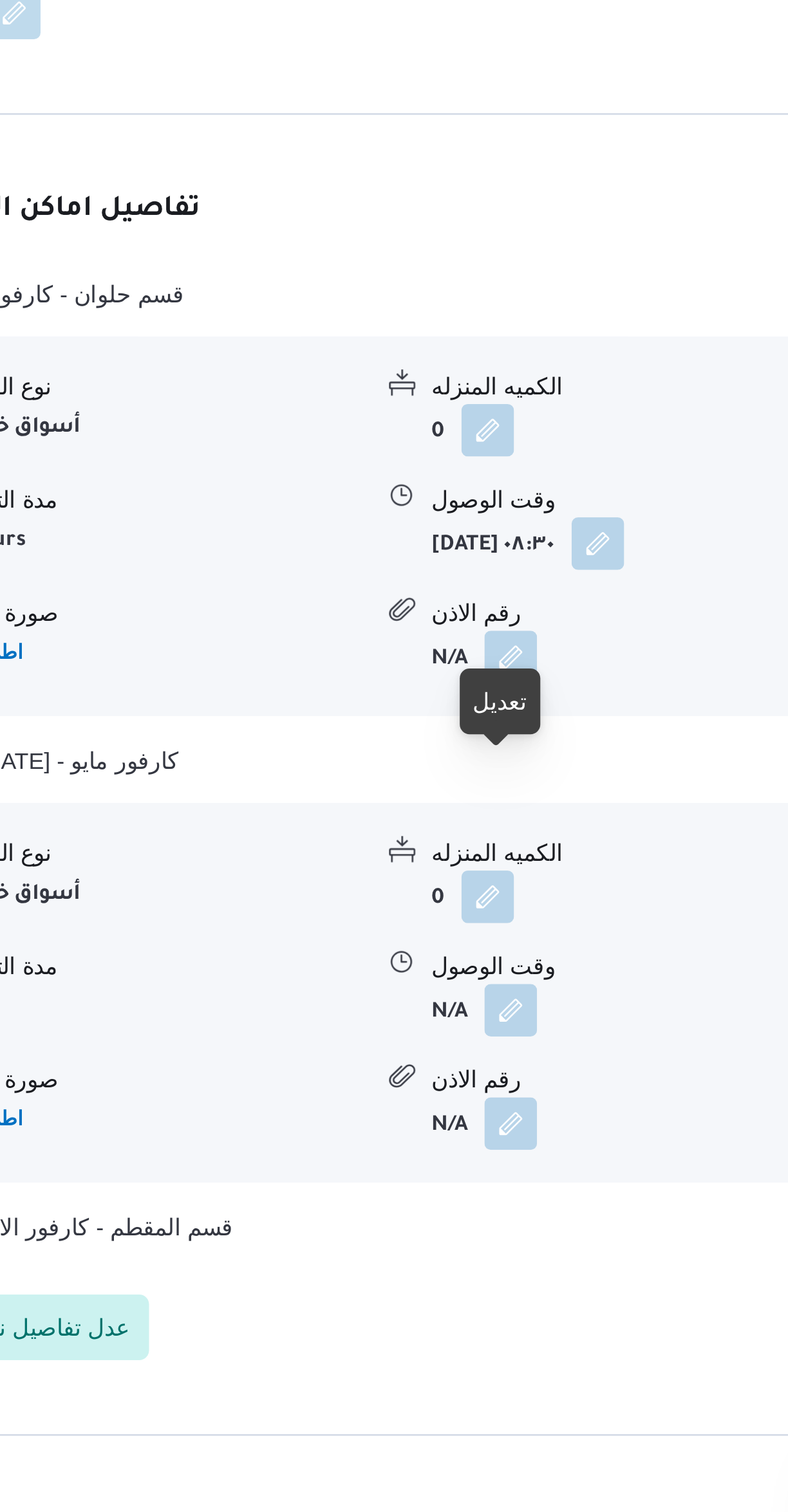
scroll to position [371, 0]
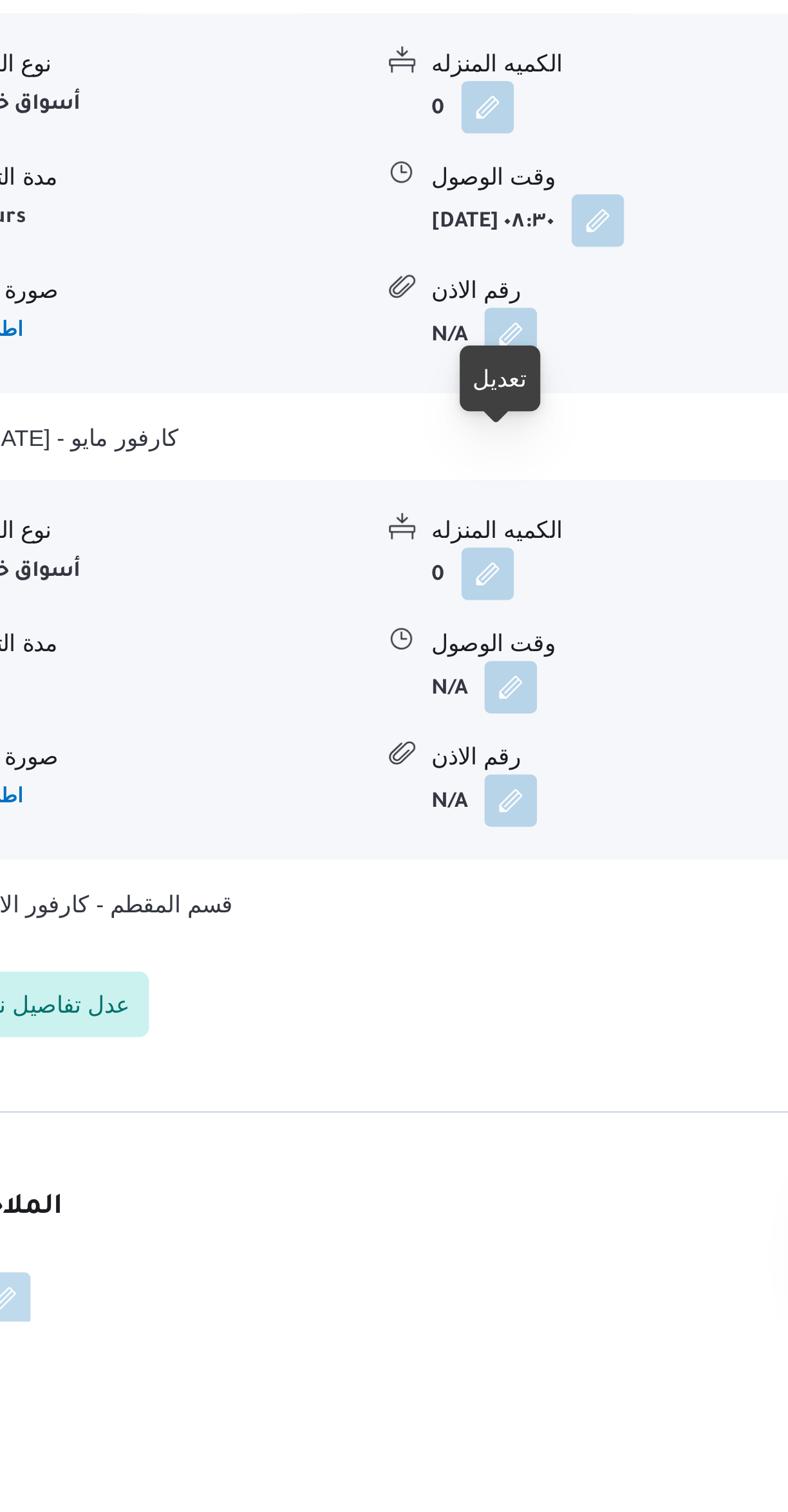
click at [455, 1253] on button "button" at bounding box center [448, 1263] width 20 height 20
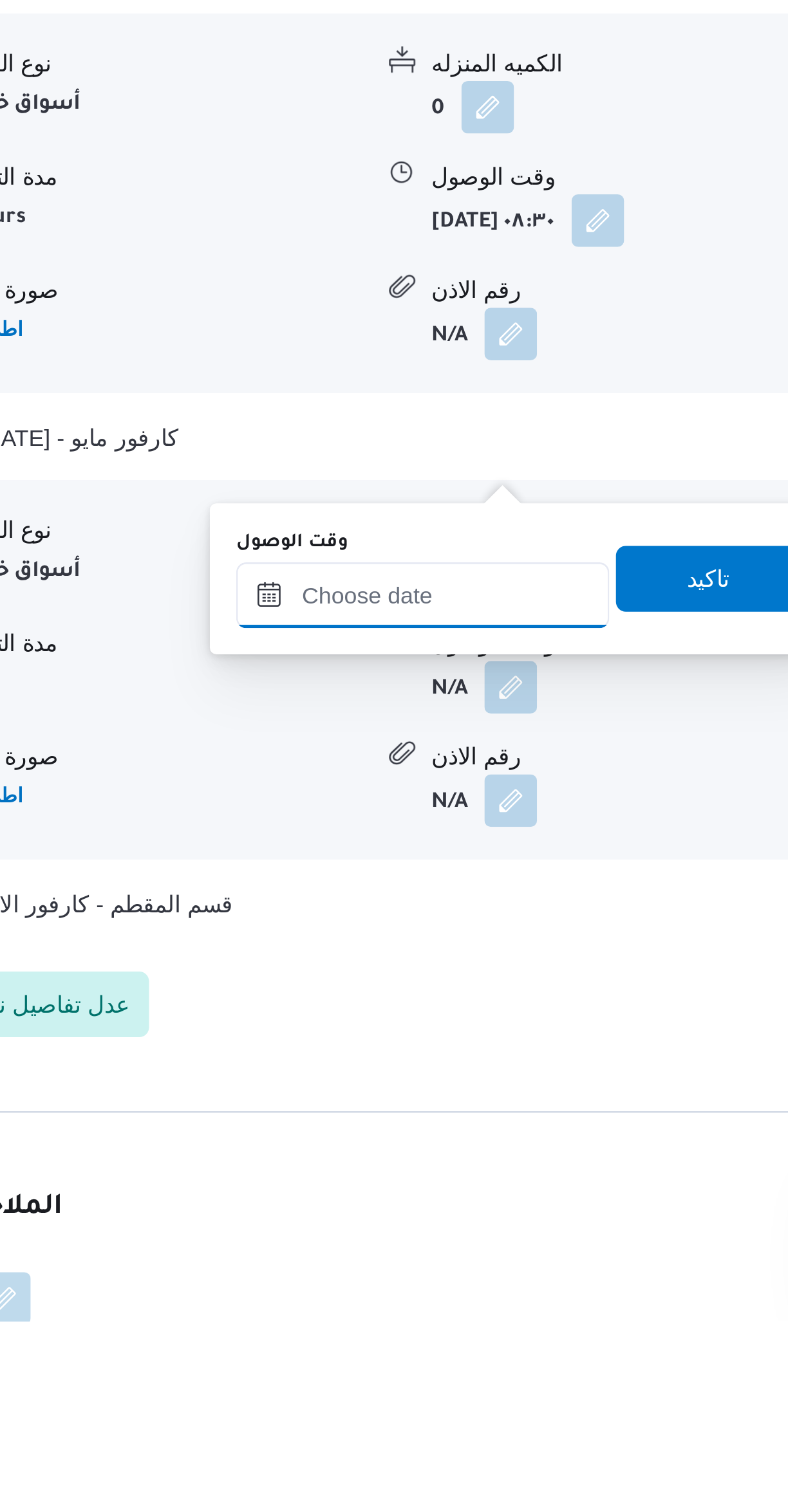
click at [427, 1224] on input "وقت الوصول" at bounding box center [413, 1227] width 146 height 26
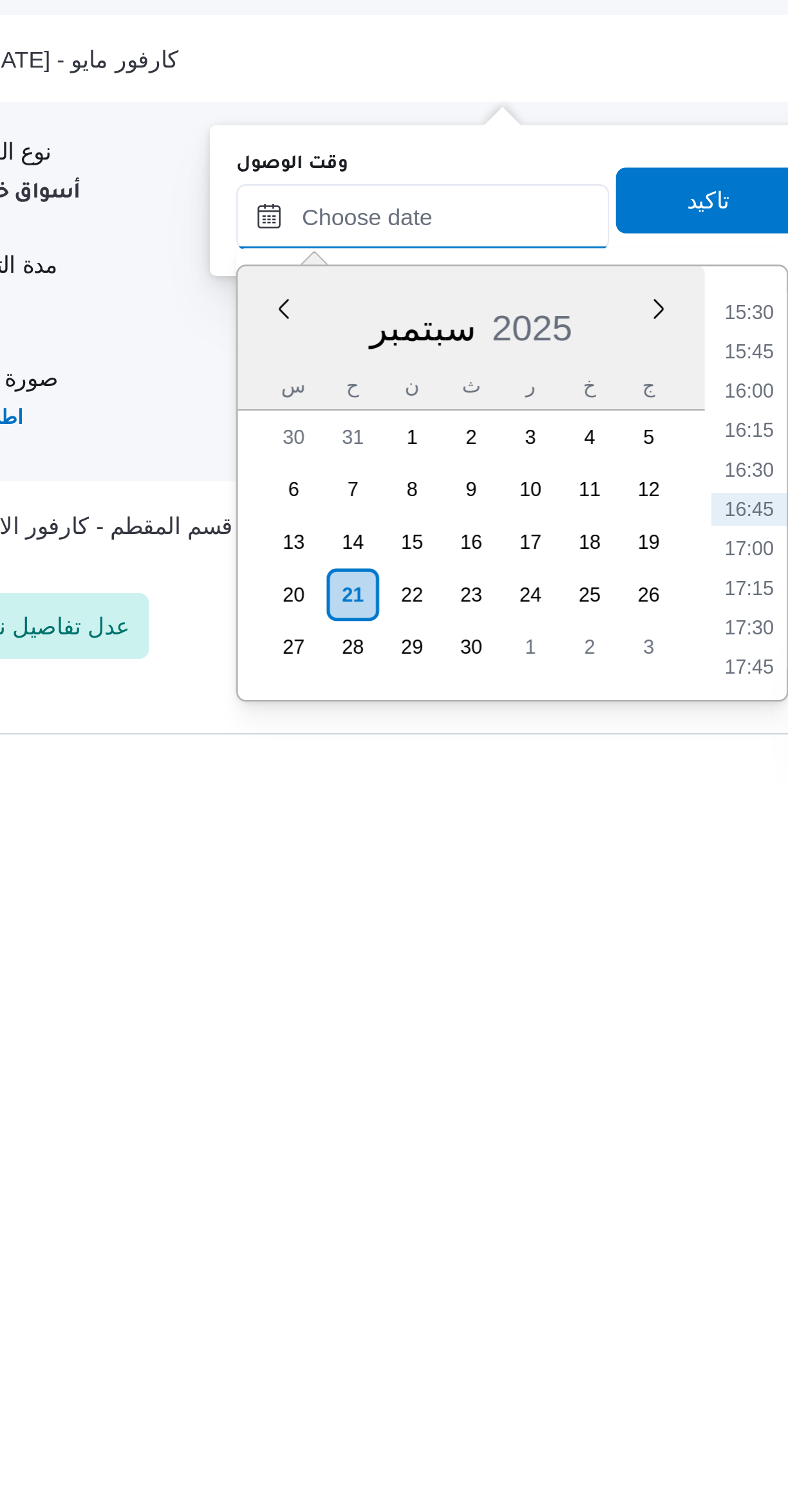
scroll to position [309, 0]
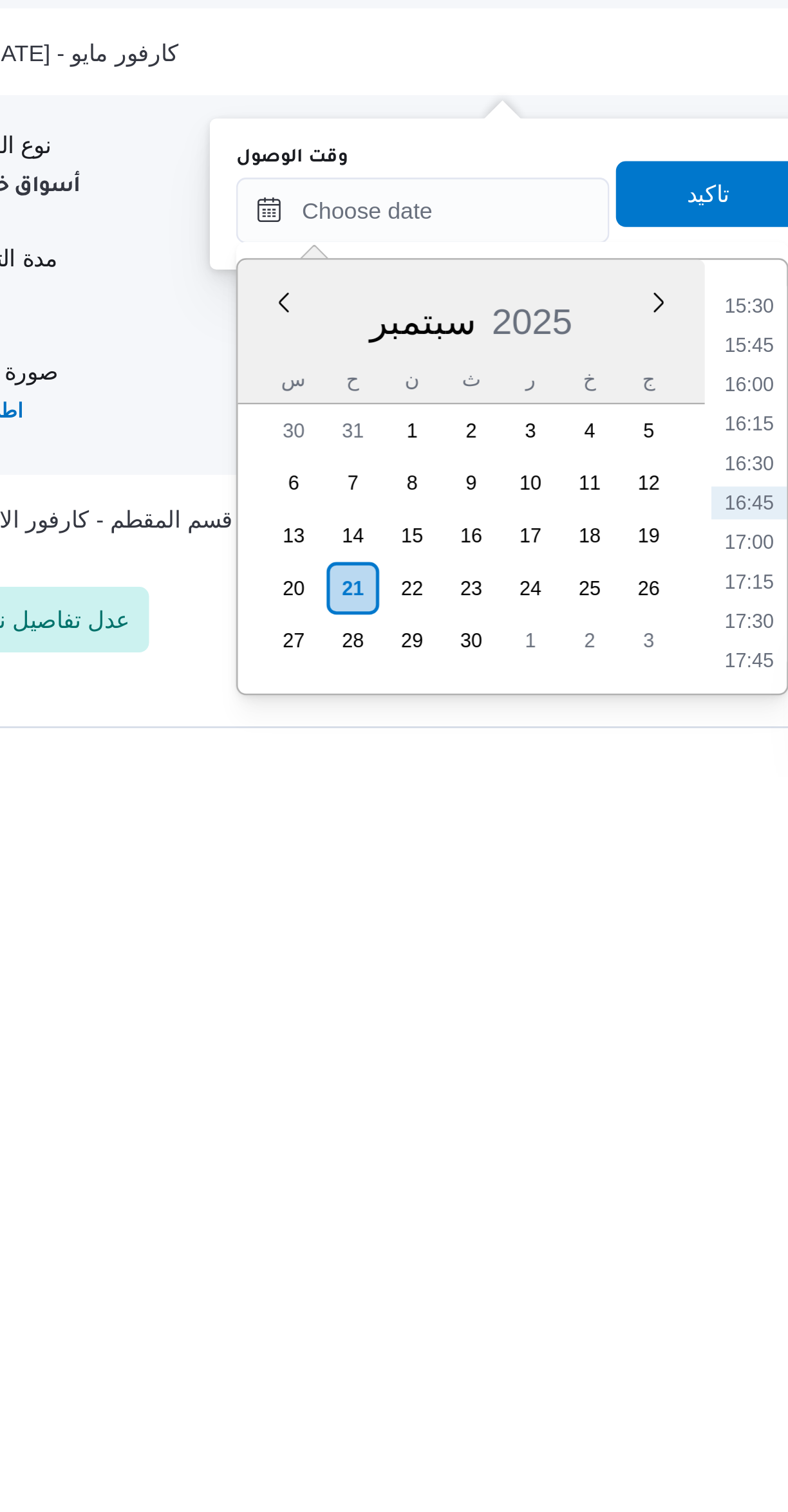
click at [537, 1359] on li "16:00" at bounding box center [541, 1358] width 30 height 13
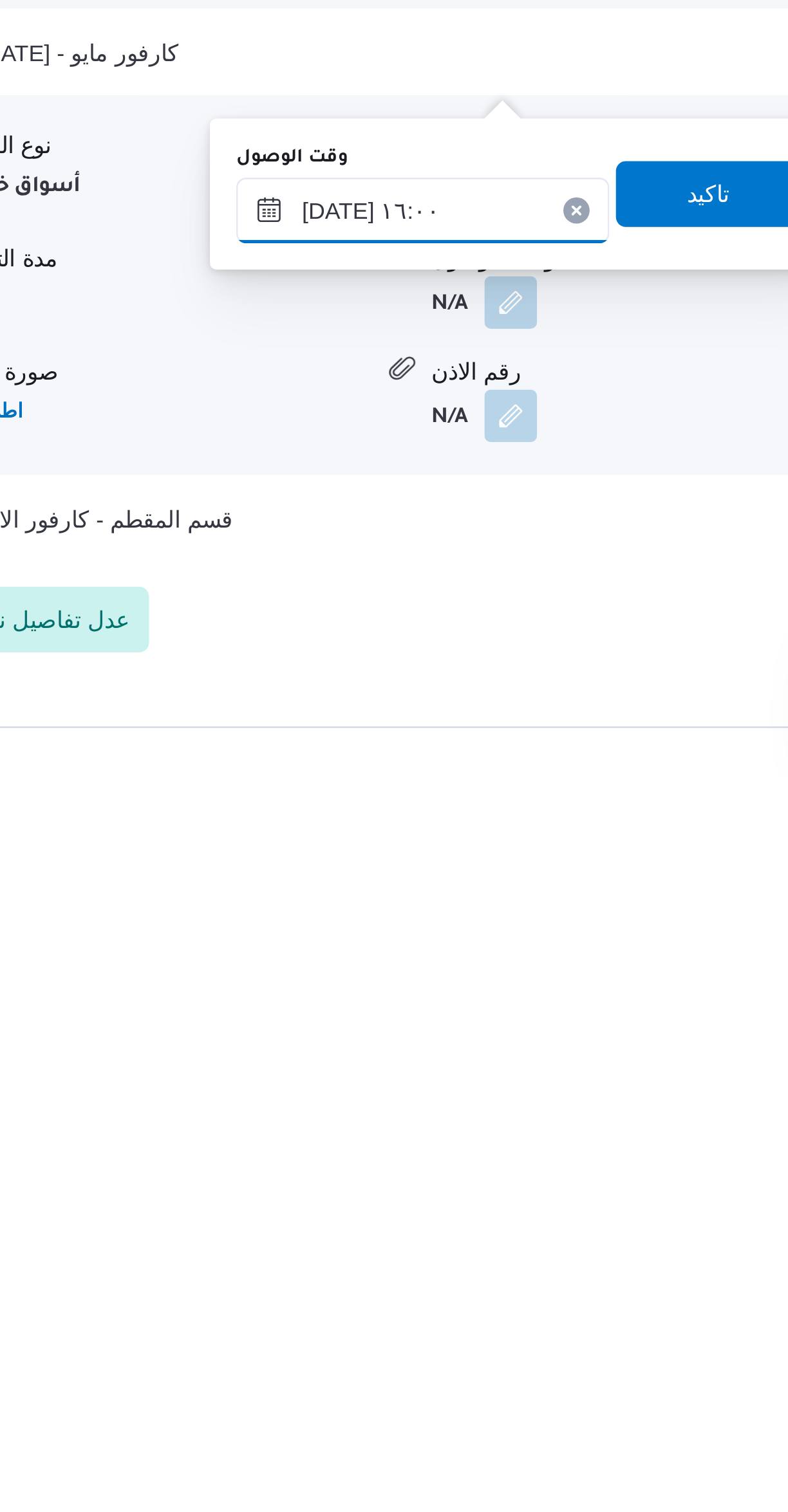
scroll to position [309, 0]
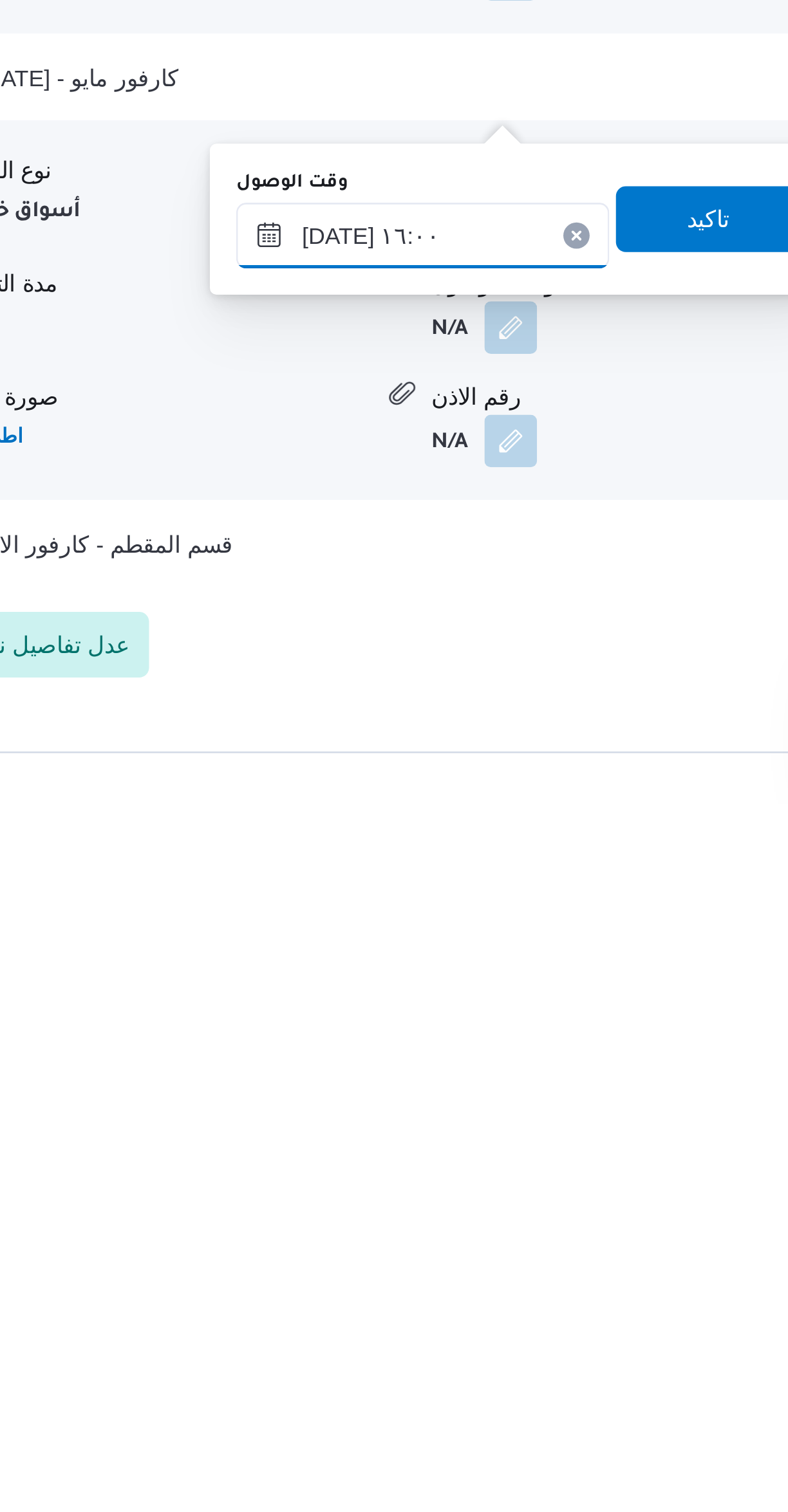
click at [373, 1296] on input "٢١/٠٩/٢٠٢٥ ١٦:٠٠" at bounding box center [413, 1290] width 146 height 26
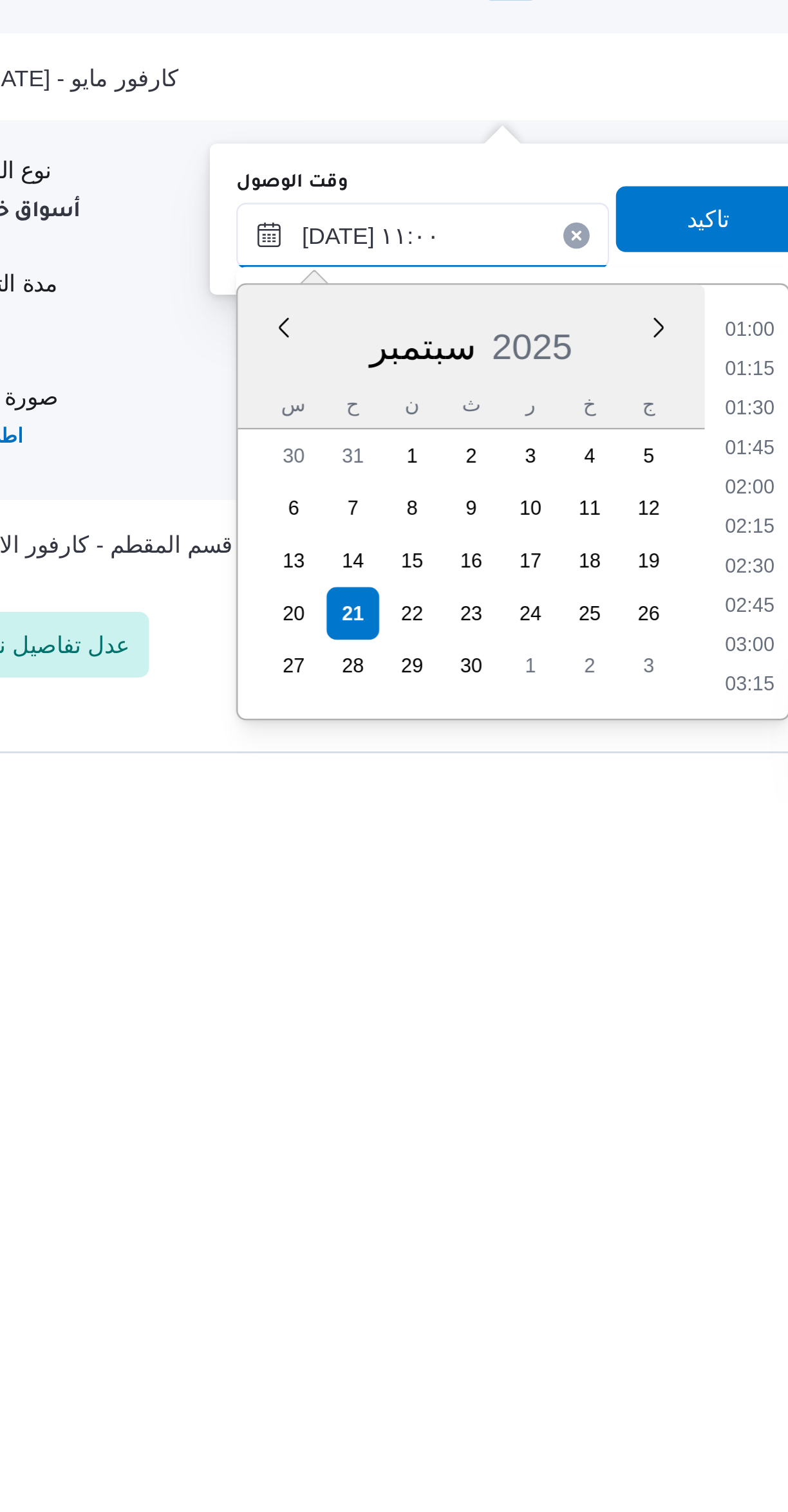
scroll to position [545, 0]
type input "٢١/٠٩/٢٠٢٥ ١١:٠٠"
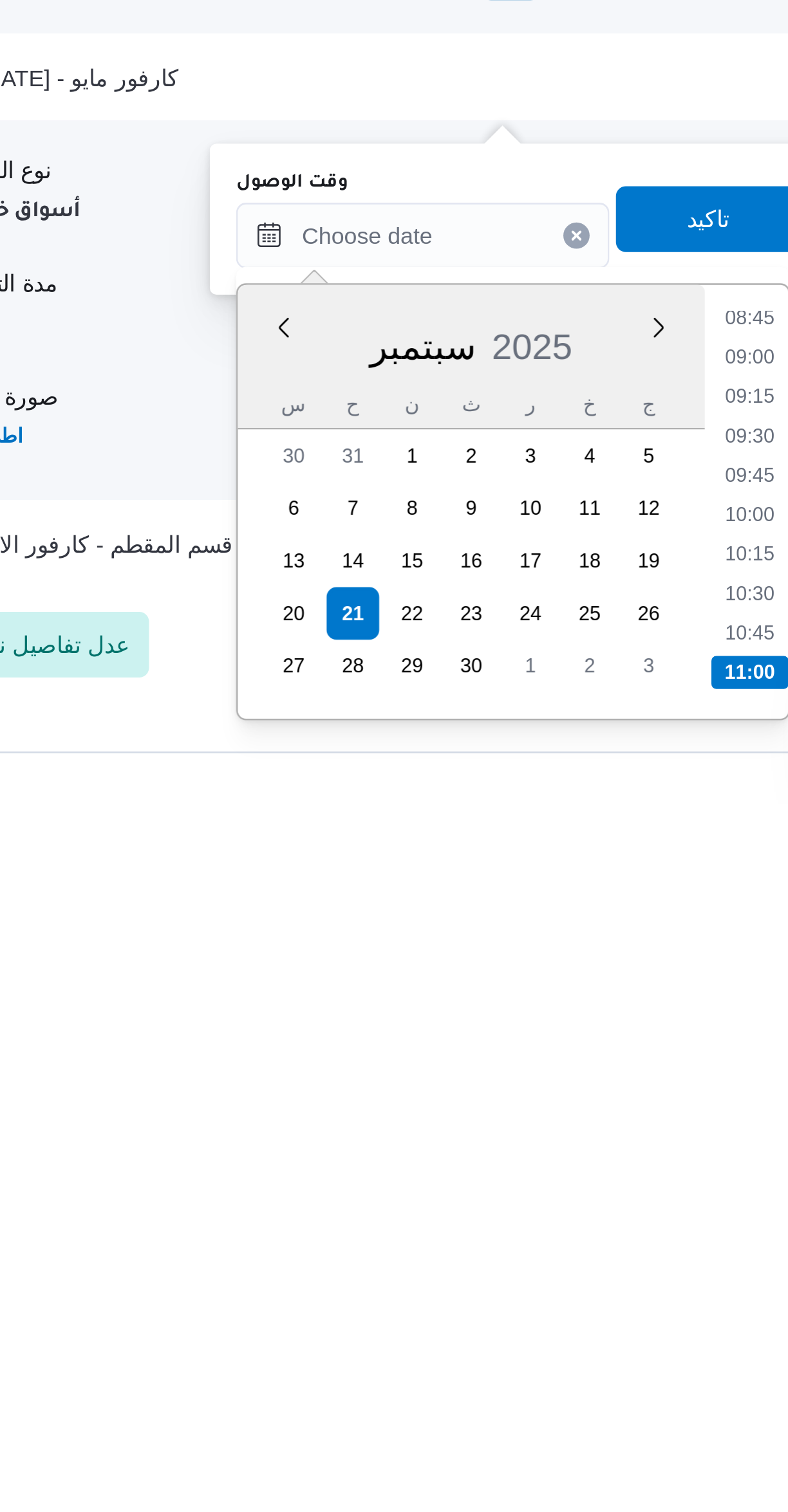
scroll to position [329, 0]
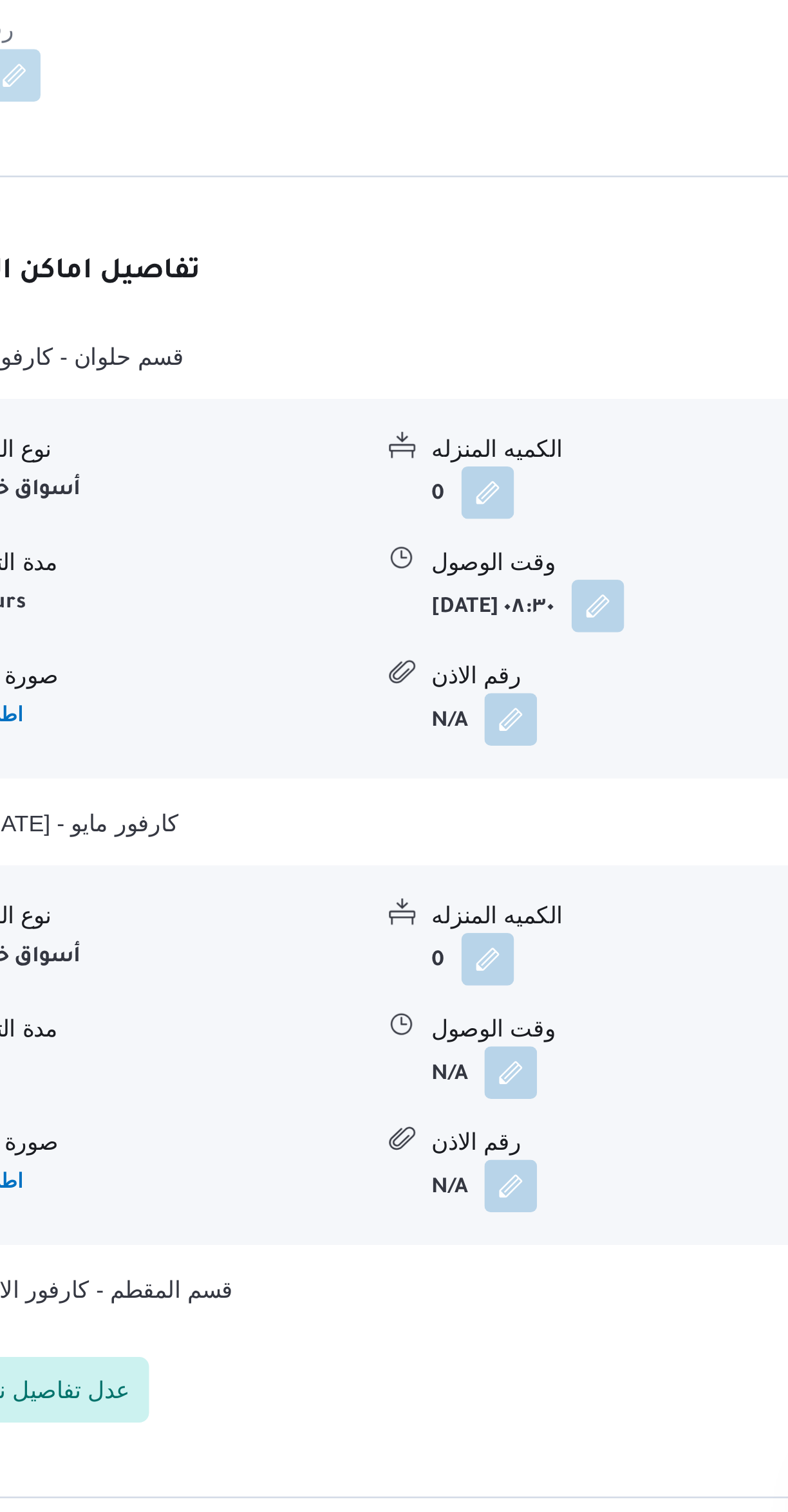
click at [533, 1225] on div "نوع المكان أسواق خاصة الكميه المنزله 0 وحدة الكمية المنزله كراتين مدة التنزيل N…" at bounding box center [470, 1297] width 603 height 146
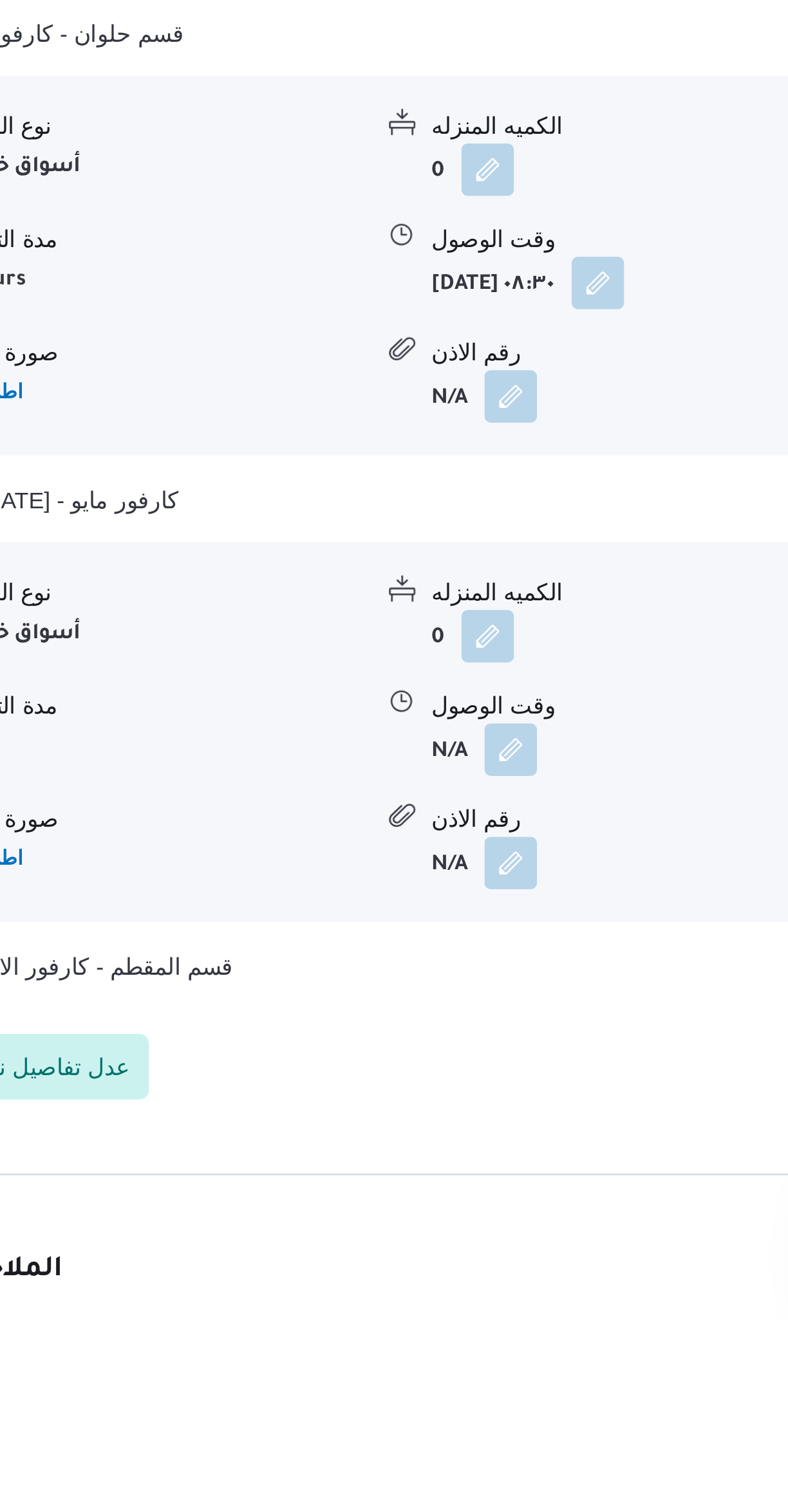
scroll to position [369, 0]
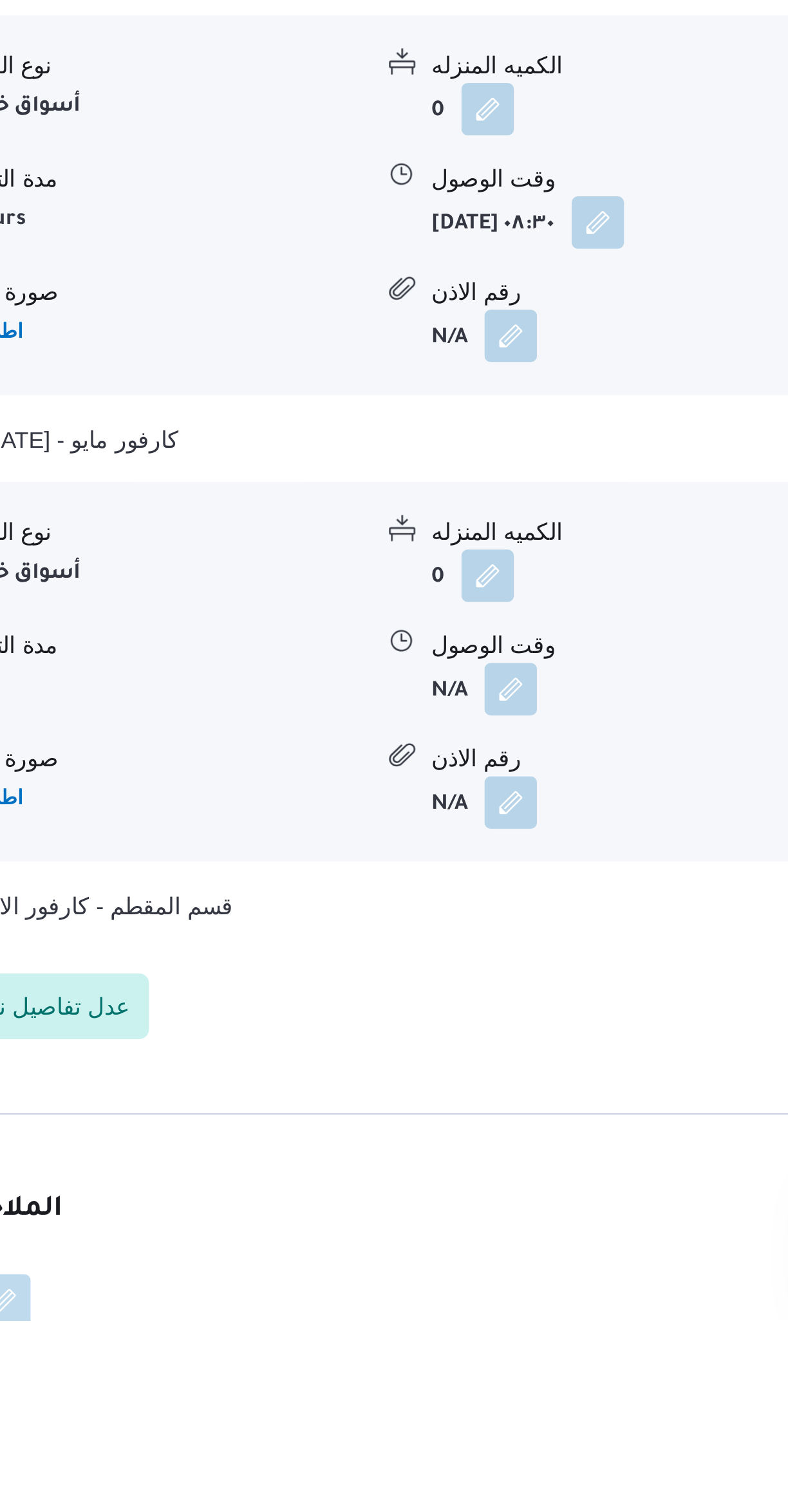
click at [449, 1255] on button "button" at bounding box center [448, 1265] width 20 height 20
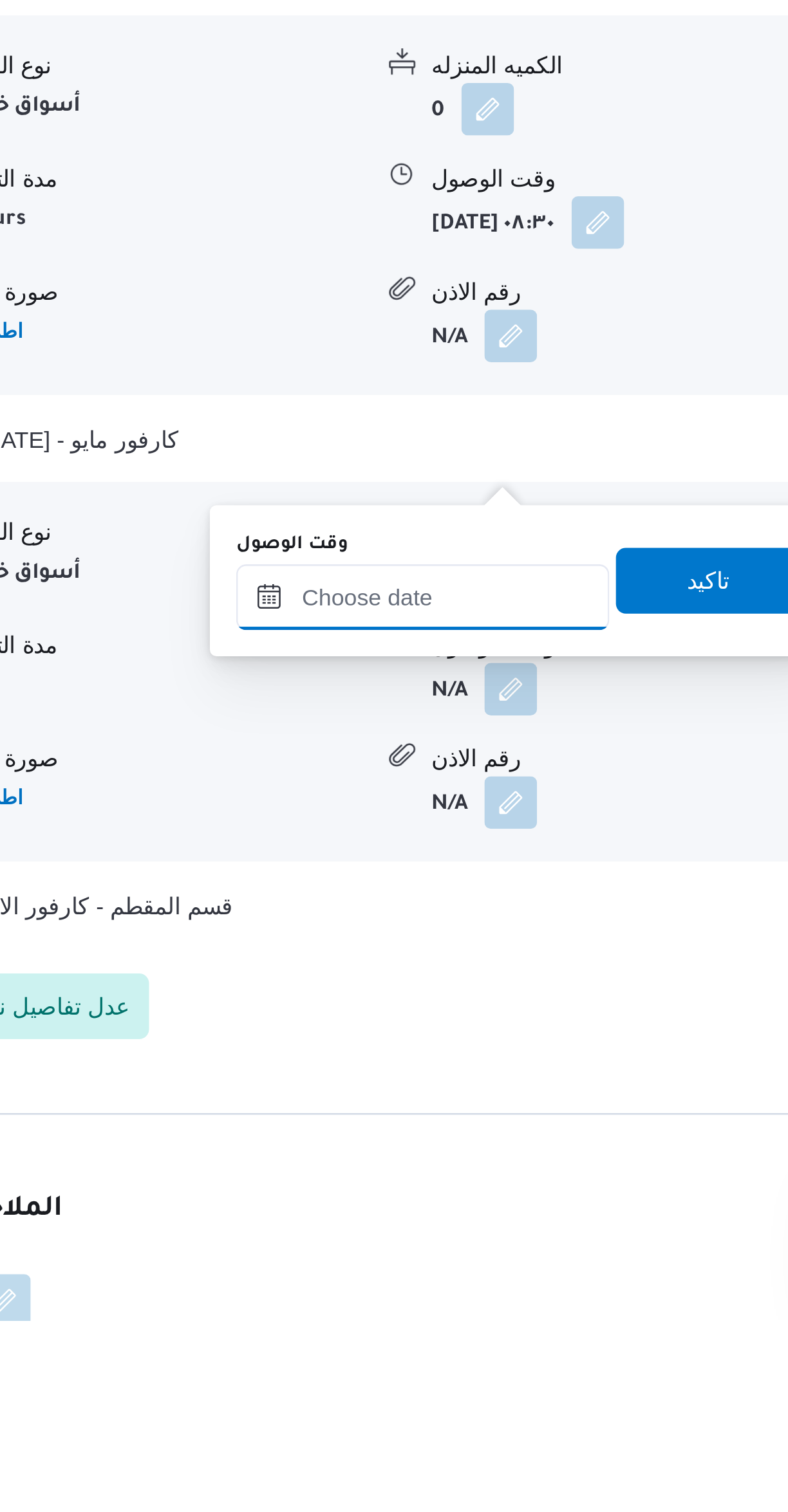
click at [414, 1226] on input "وقت الوصول" at bounding box center [413, 1229] width 146 height 26
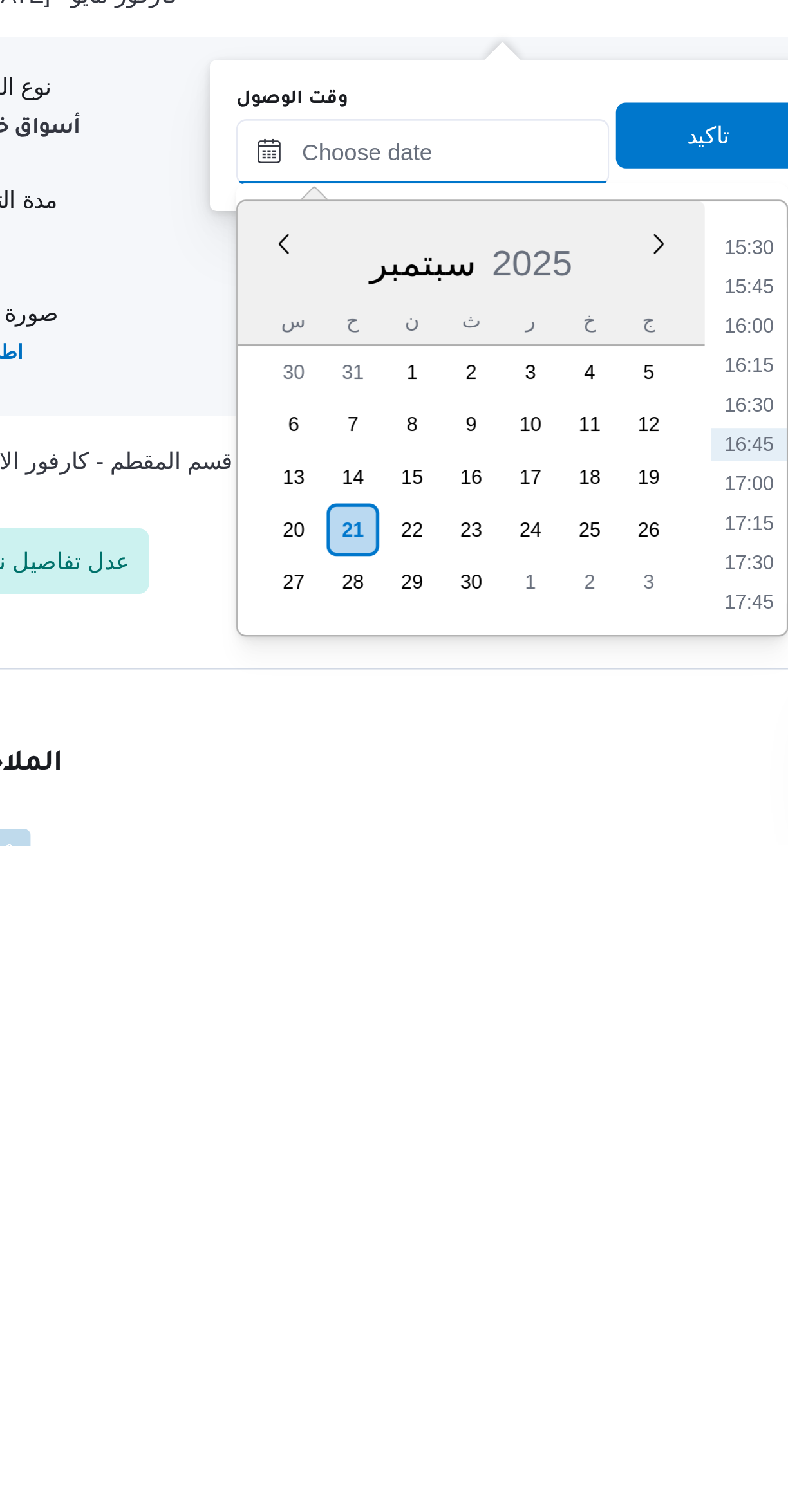
scroll to position [358, 0]
click at [538, 1310] on li "16:00" at bounding box center [541, 1308] width 30 height 13
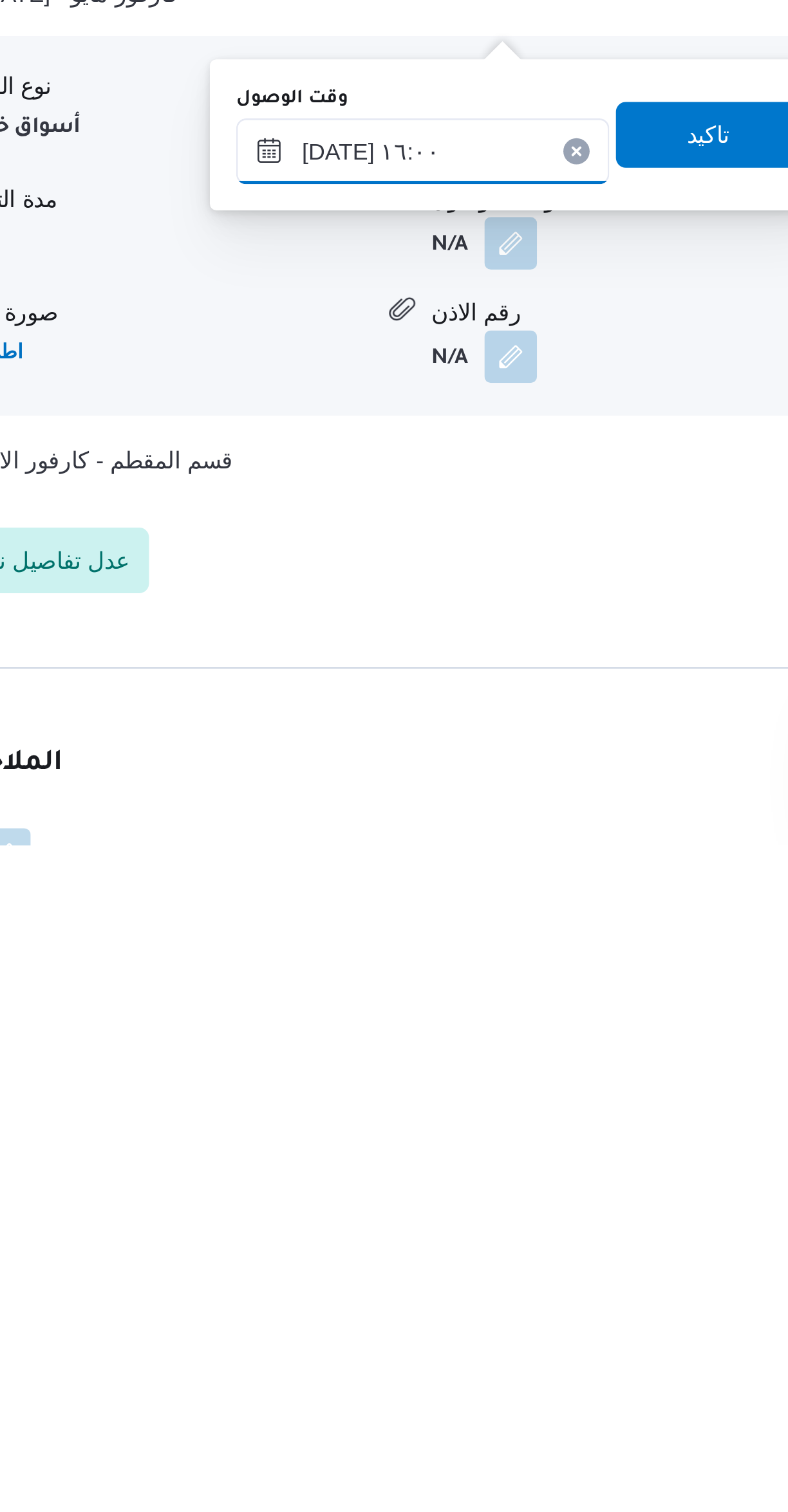
click at [370, 1243] on input "٢١/٠٩/٢٠٢٥ ١٦:٠٠" at bounding box center [413, 1240] width 146 height 26
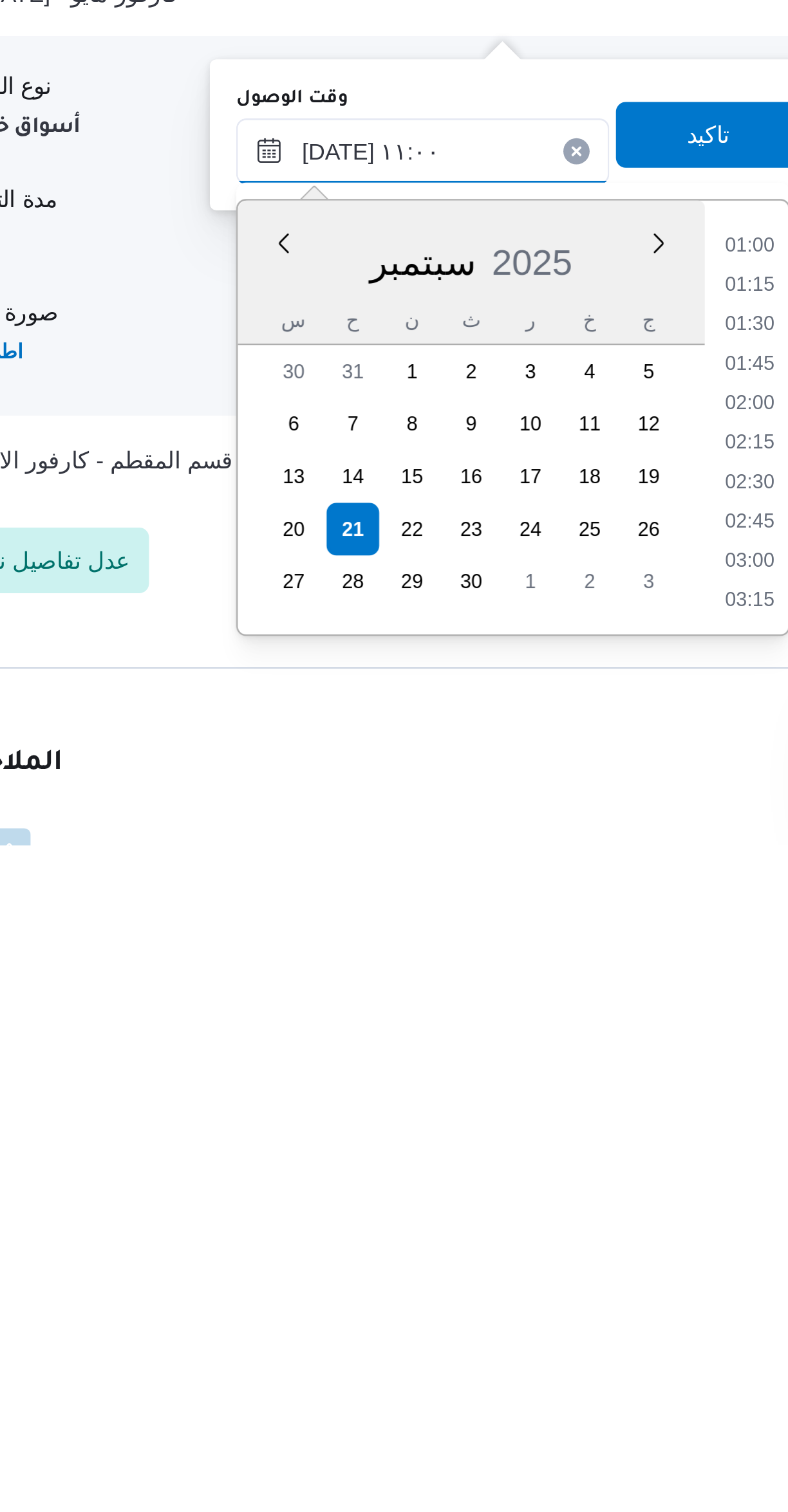
scroll to position [0, 0]
type input "٢١/٠٩/٢٠٢٥ ١١:٠٠"
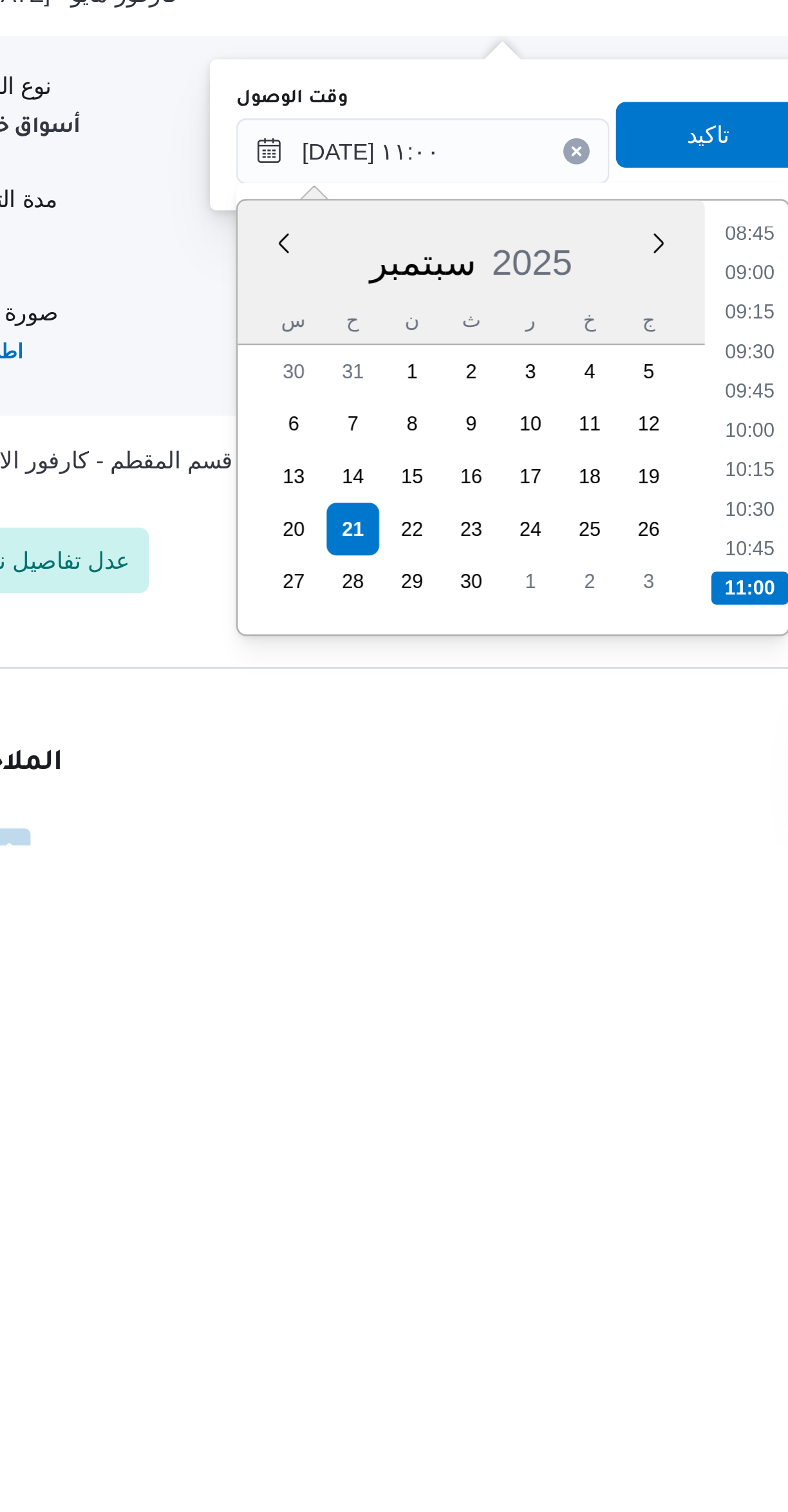
click at [534, 1410] on li "11:00" at bounding box center [541, 1411] width 30 height 13
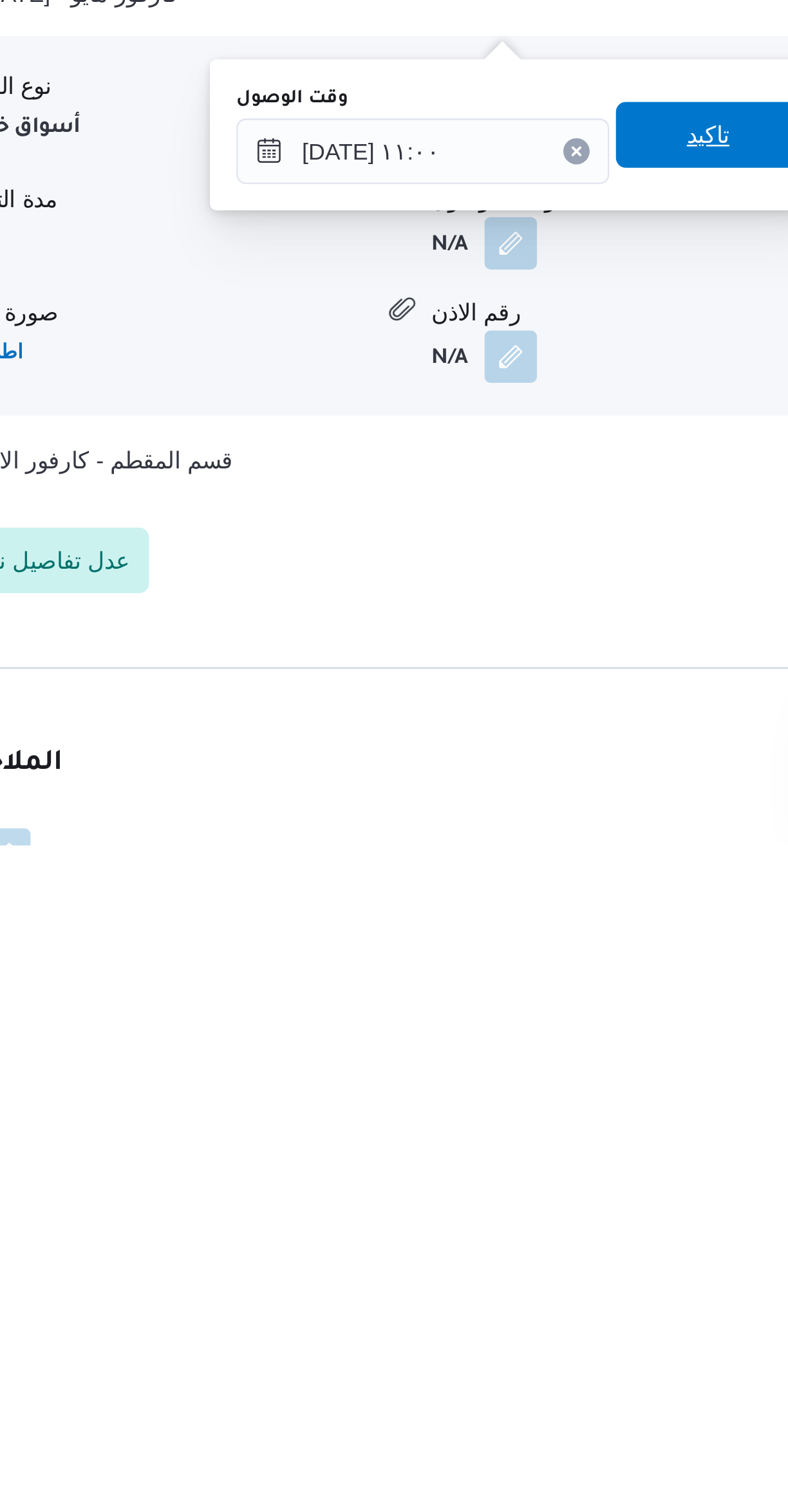
click at [532, 1232] on span "تاكيد" at bounding box center [525, 1234] width 72 height 26
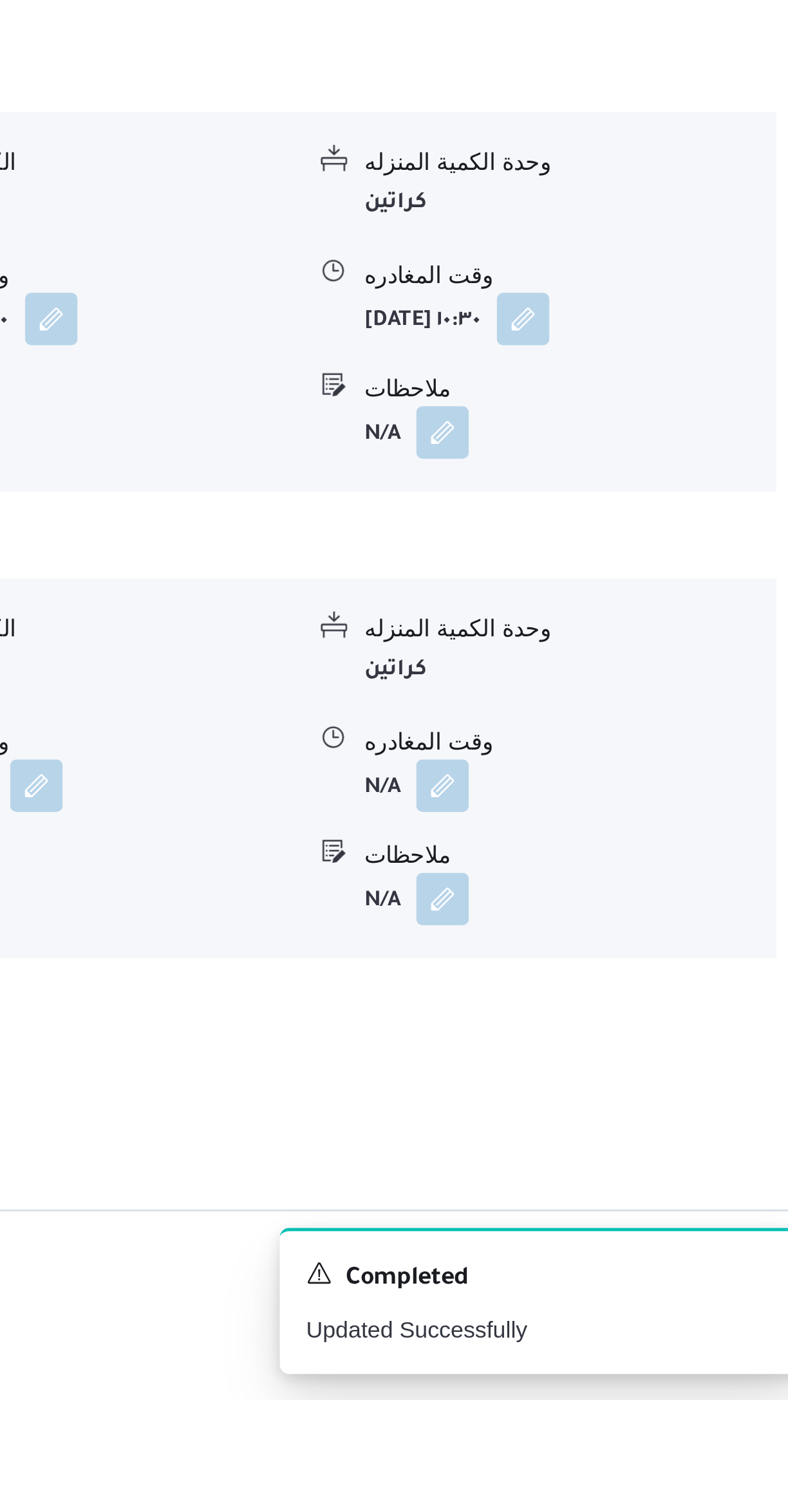
click at [646, 1261] on button "button" at bounding box center [635, 1271] width 20 height 20
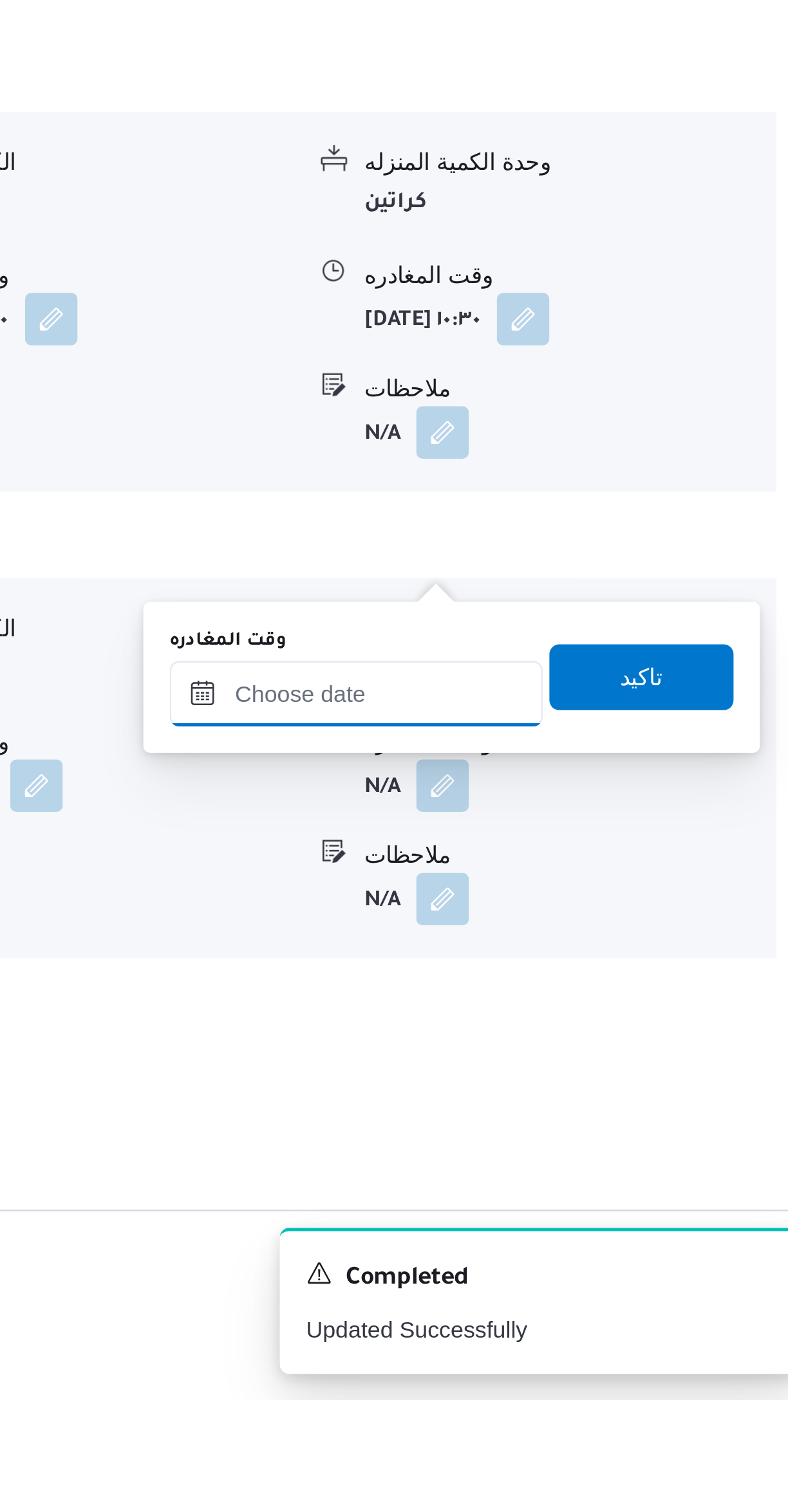
click at [615, 1236] on input "وقت المغادره" at bounding box center [601, 1235] width 146 height 26
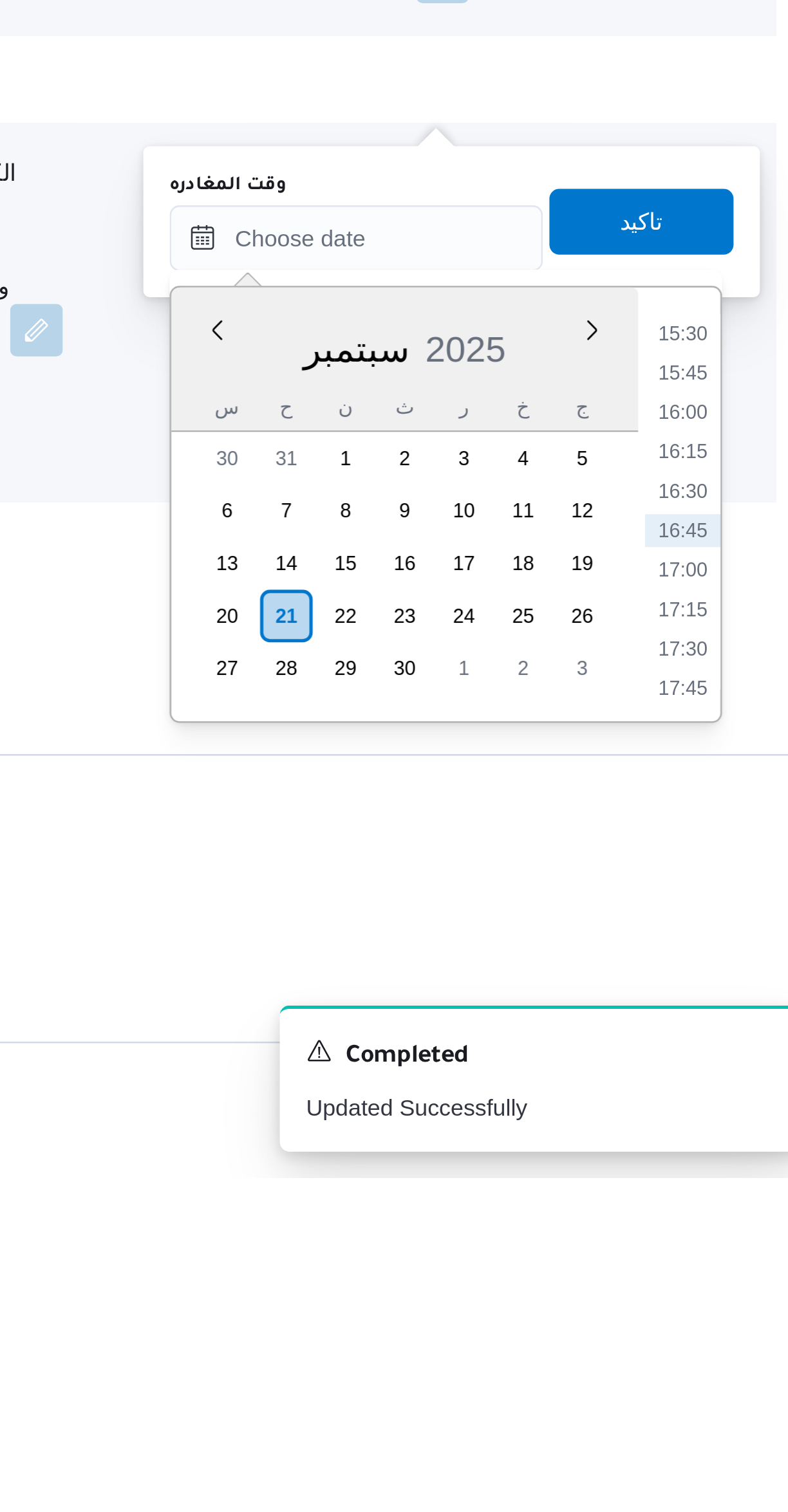
click at [733, 1192] on li "15:45" at bounding box center [729, 1196] width 30 height 13
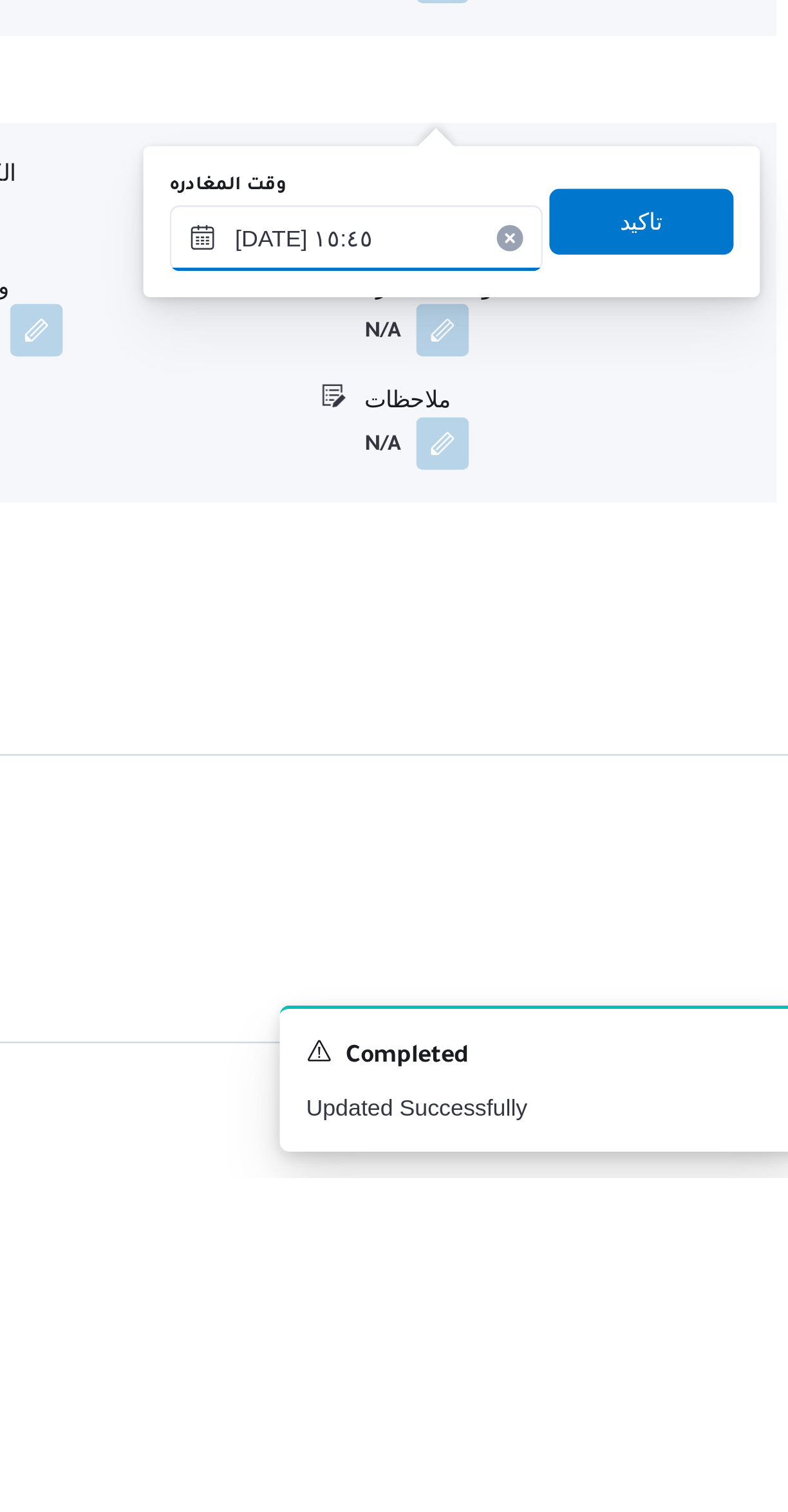
click at [559, 1144] on input "٢١/٠٩/٢٠٢٥ ١٥:٤٥" at bounding box center [601, 1144] width 146 height 26
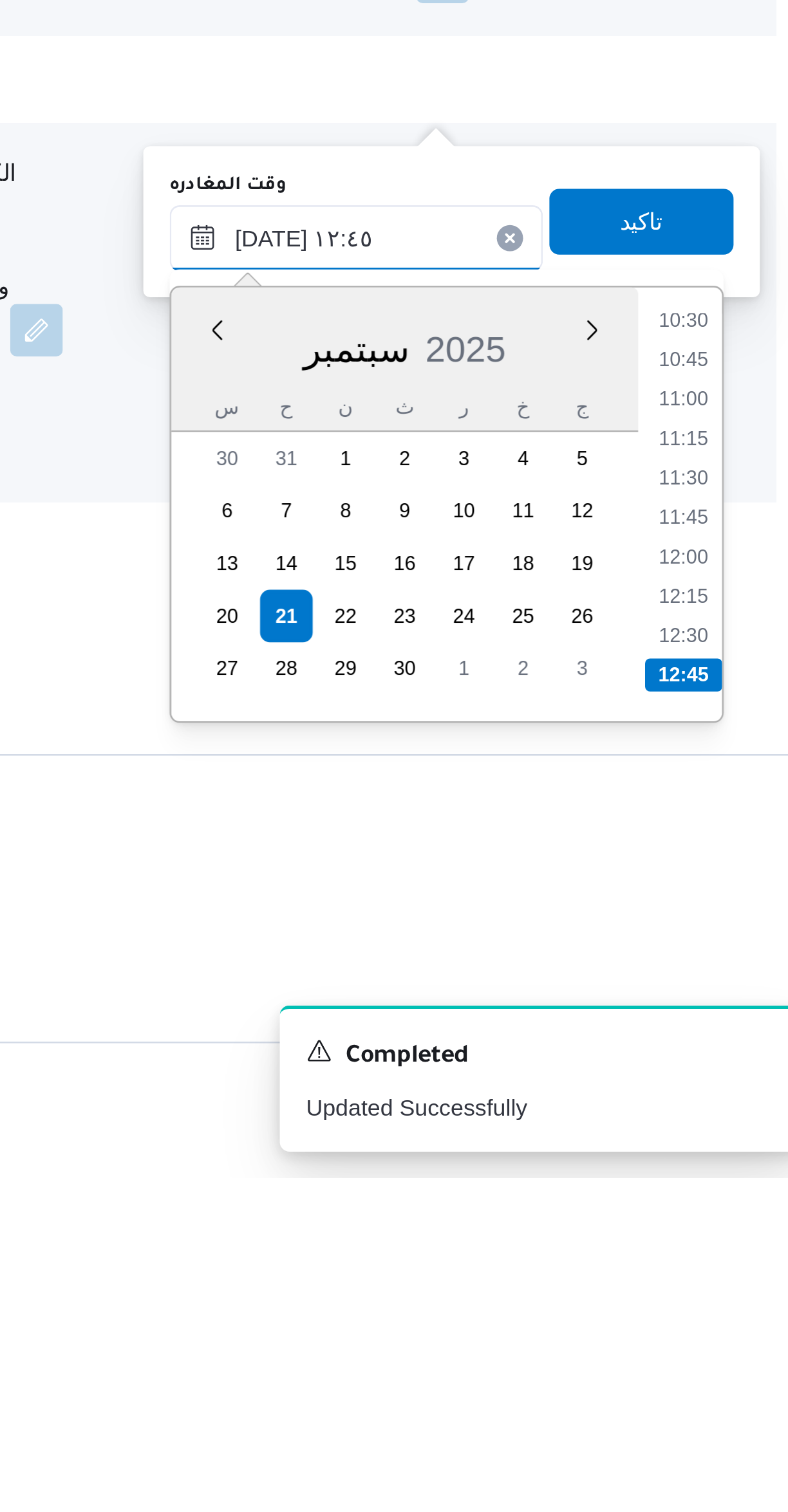
type input "٢١/٠٩/٢٠٢٥ ١٢:٤٥"
click at [731, 1309] on li "12:45" at bounding box center [729, 1314] width 30 height 13
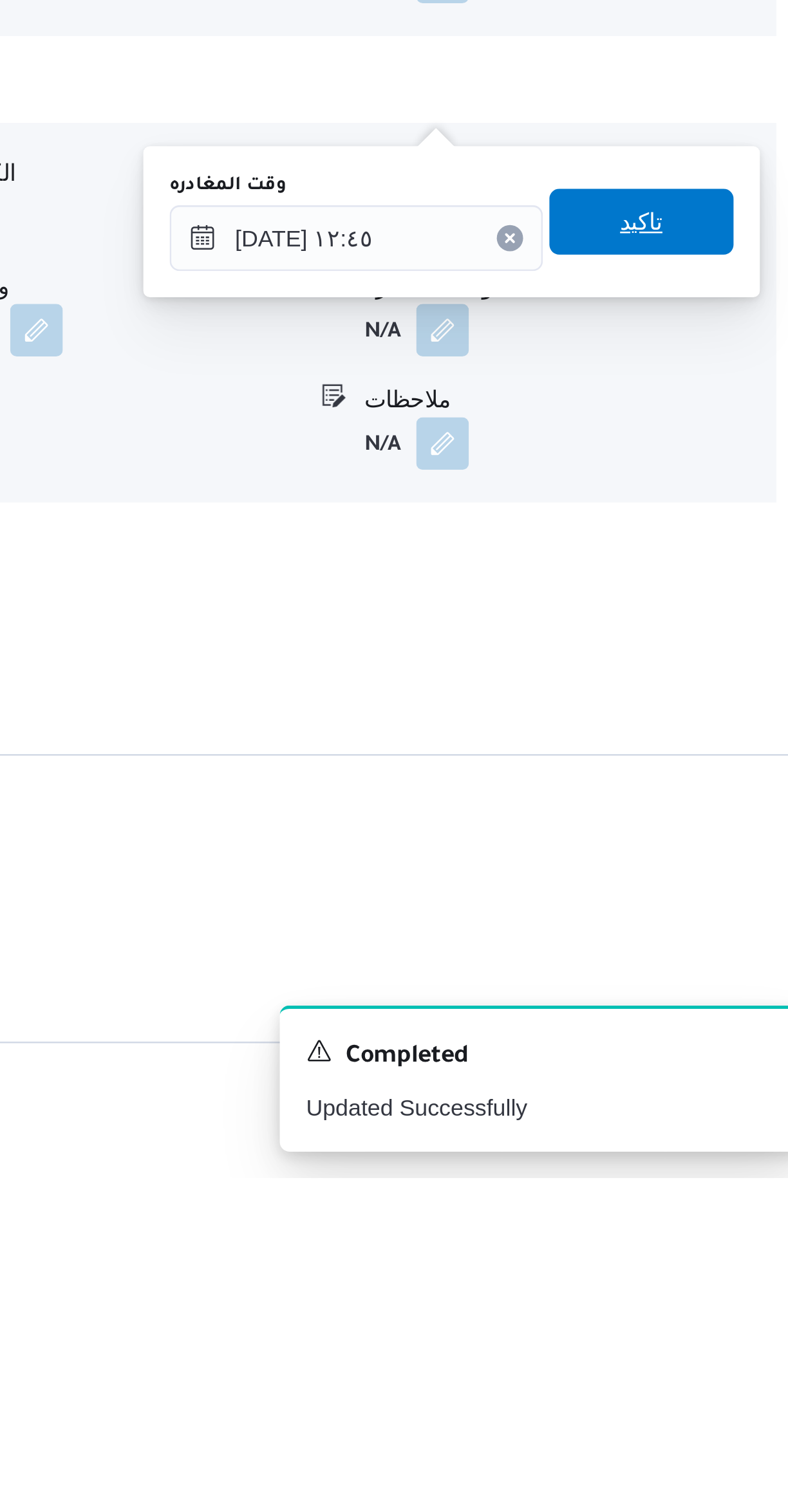
click at [718, 1139] on span "تاكيد" at bounding box center [713, 1137] width 72 height 26
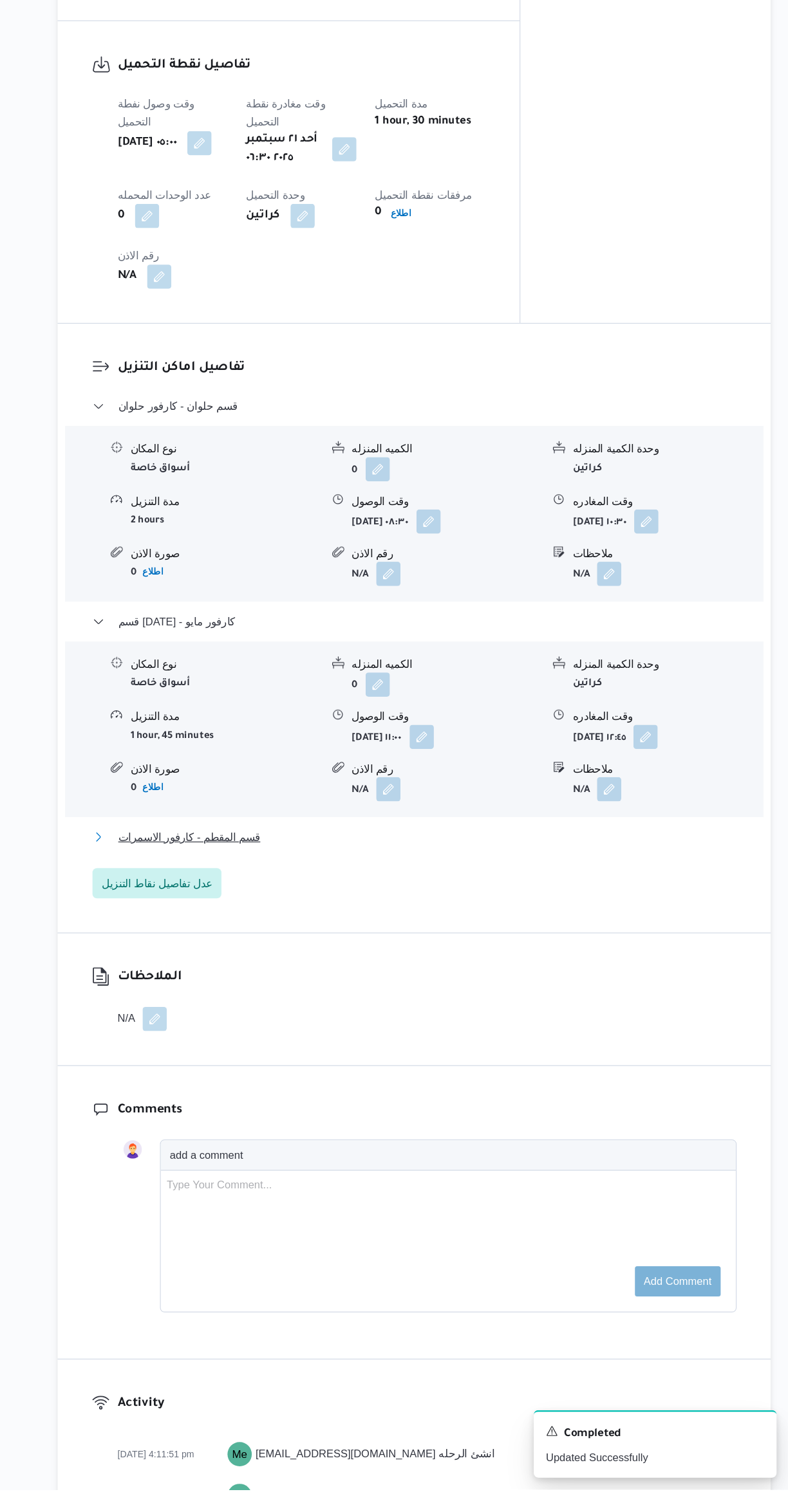
click at [265, 950] on span "قسم المقطم - كارفور الاسمرات" at bounding box center [279, 958] width 120 height 15
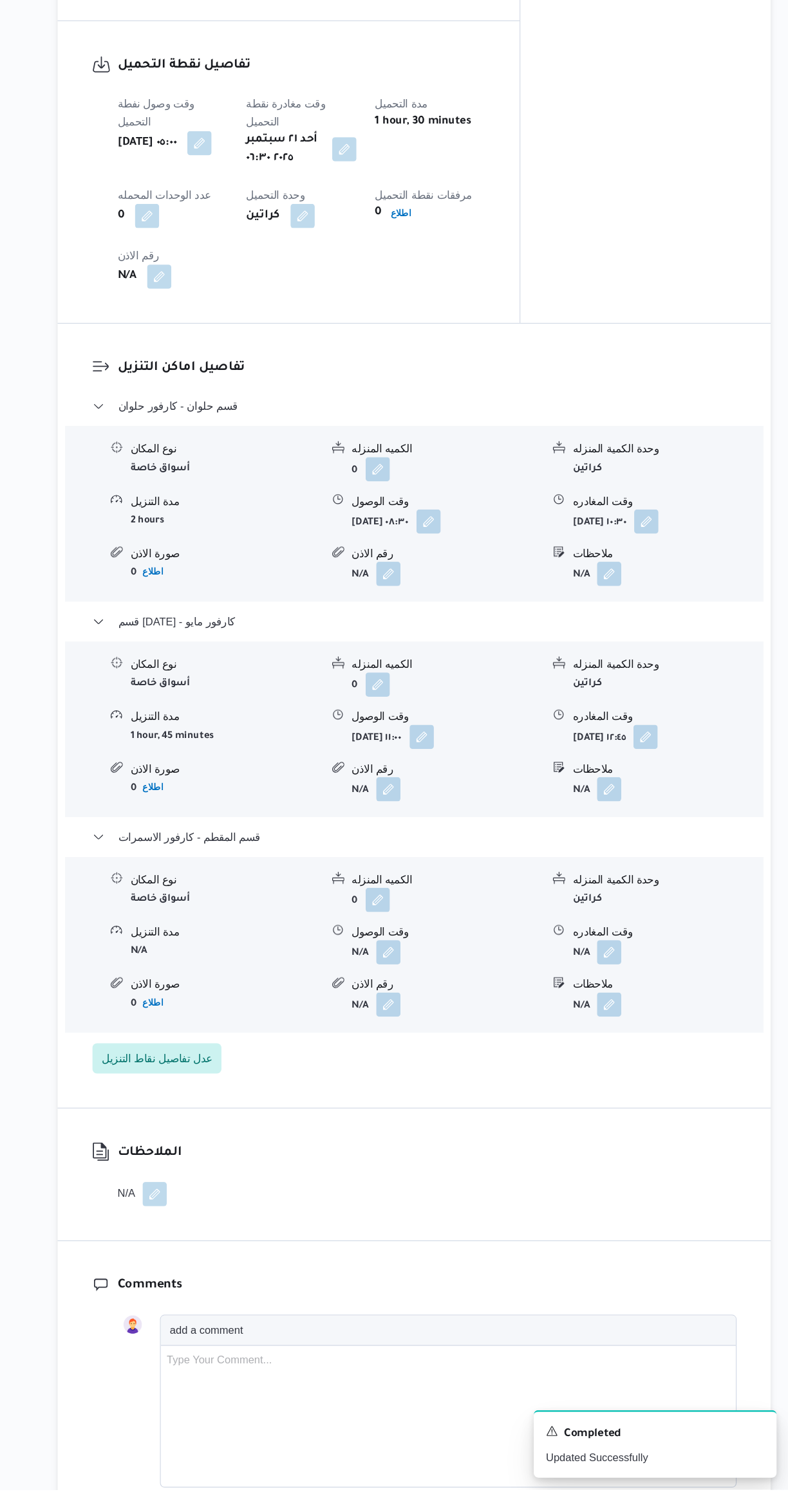
click at [458, 1046] on button "button" at bounding box center [448, 1056] width 20 height 20
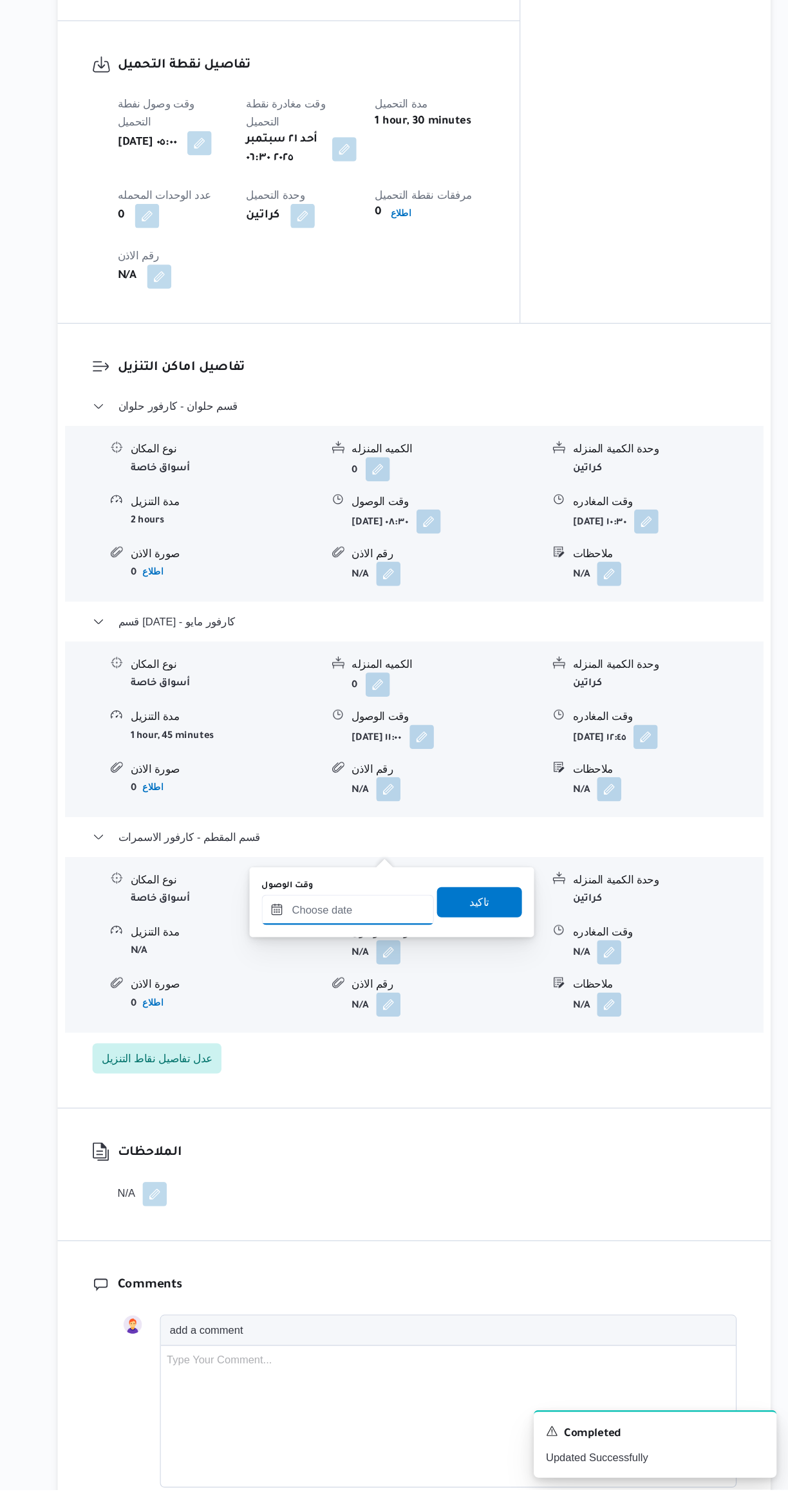
click at [424, 1019] on input "وقت الوصول" at bounding box center [413, 1019] width 146 height 26
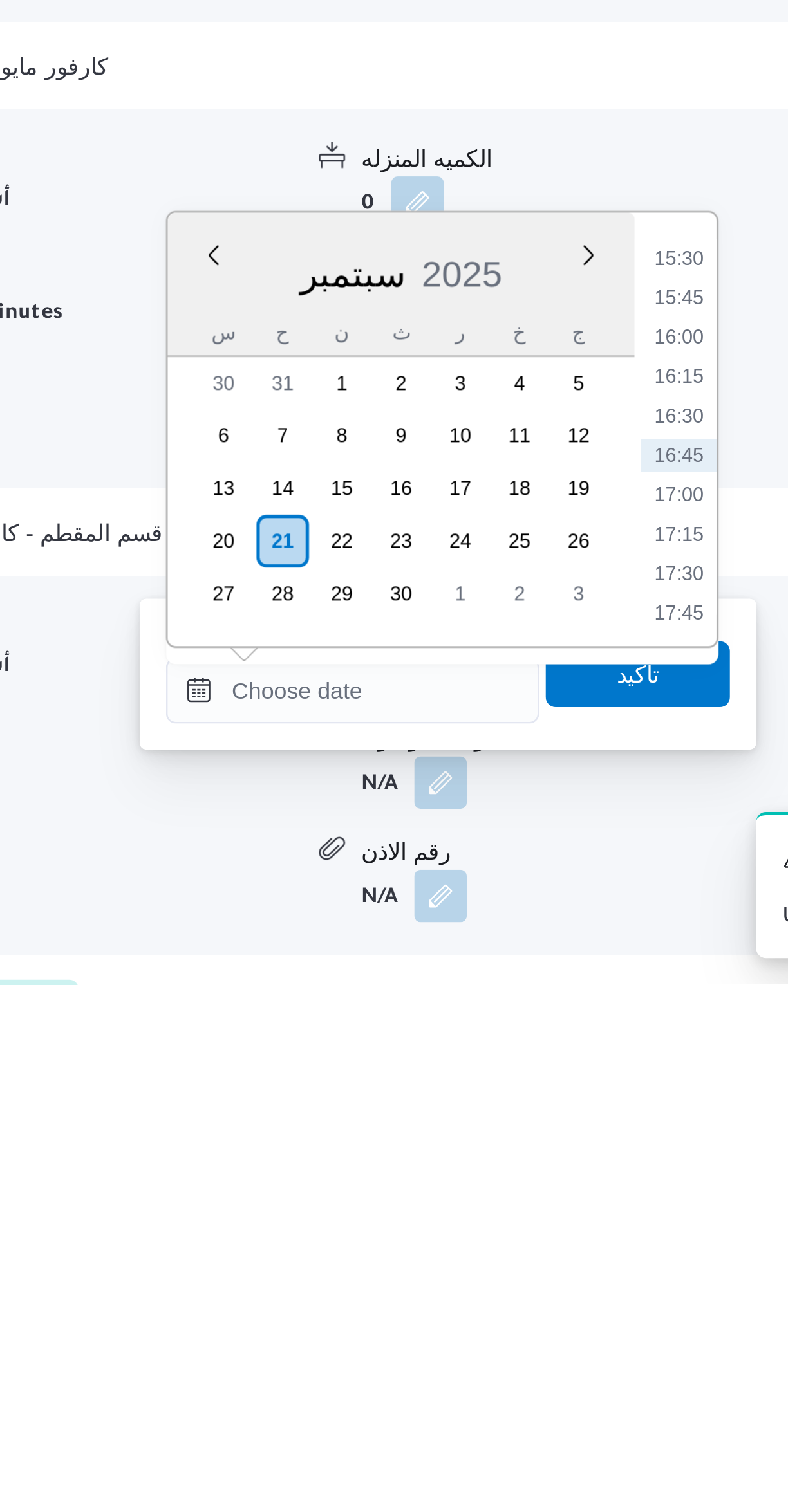
click at [545, 1268] on li "16:15" at bounding box center [541, 1273] width 30 height 13
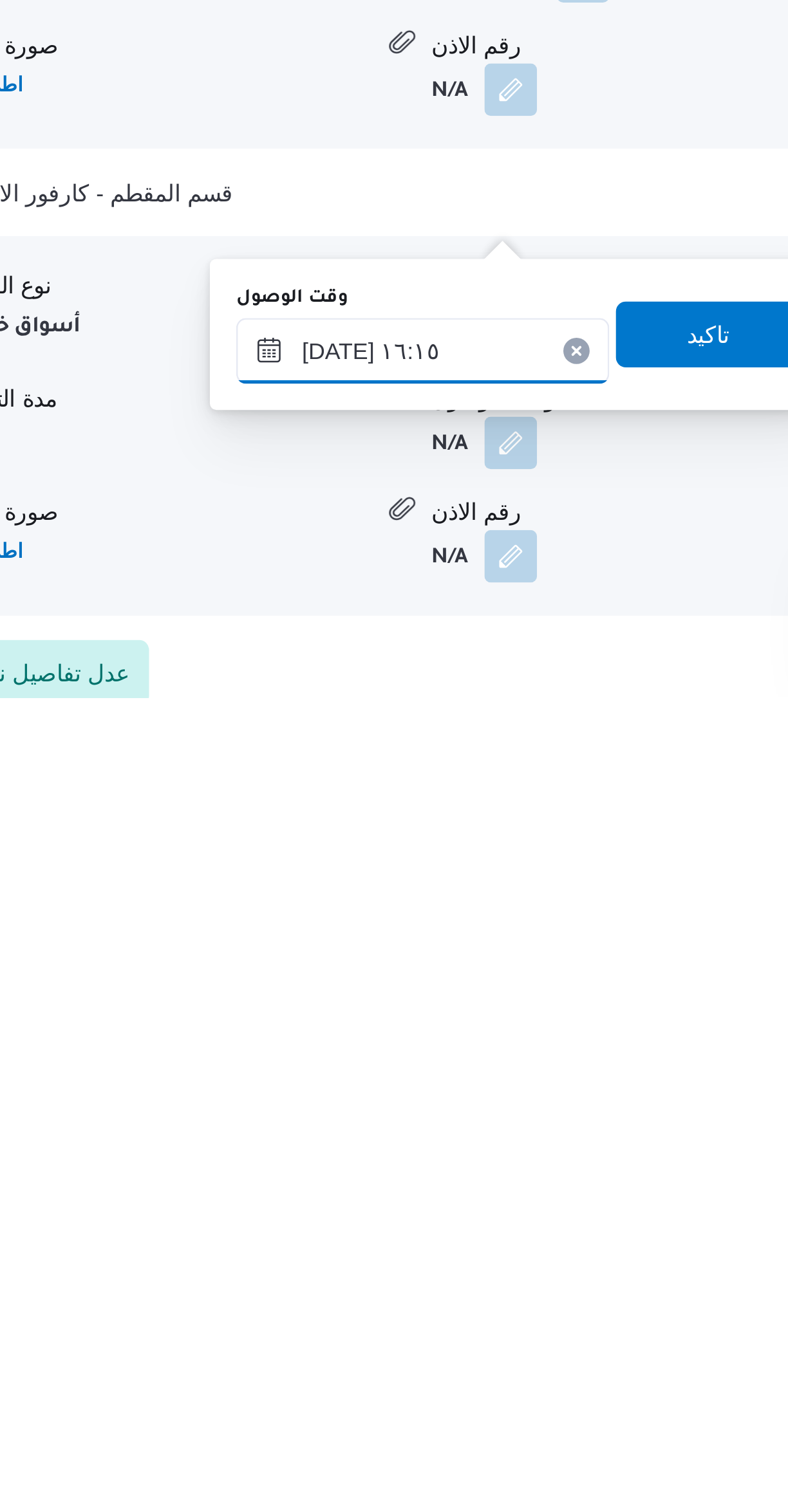
click at [372, 1374] on input "٢١/٠٩/٢٠٢٥ ١٦:١٥" at bounding box center [413, 1376] width 146 height 26
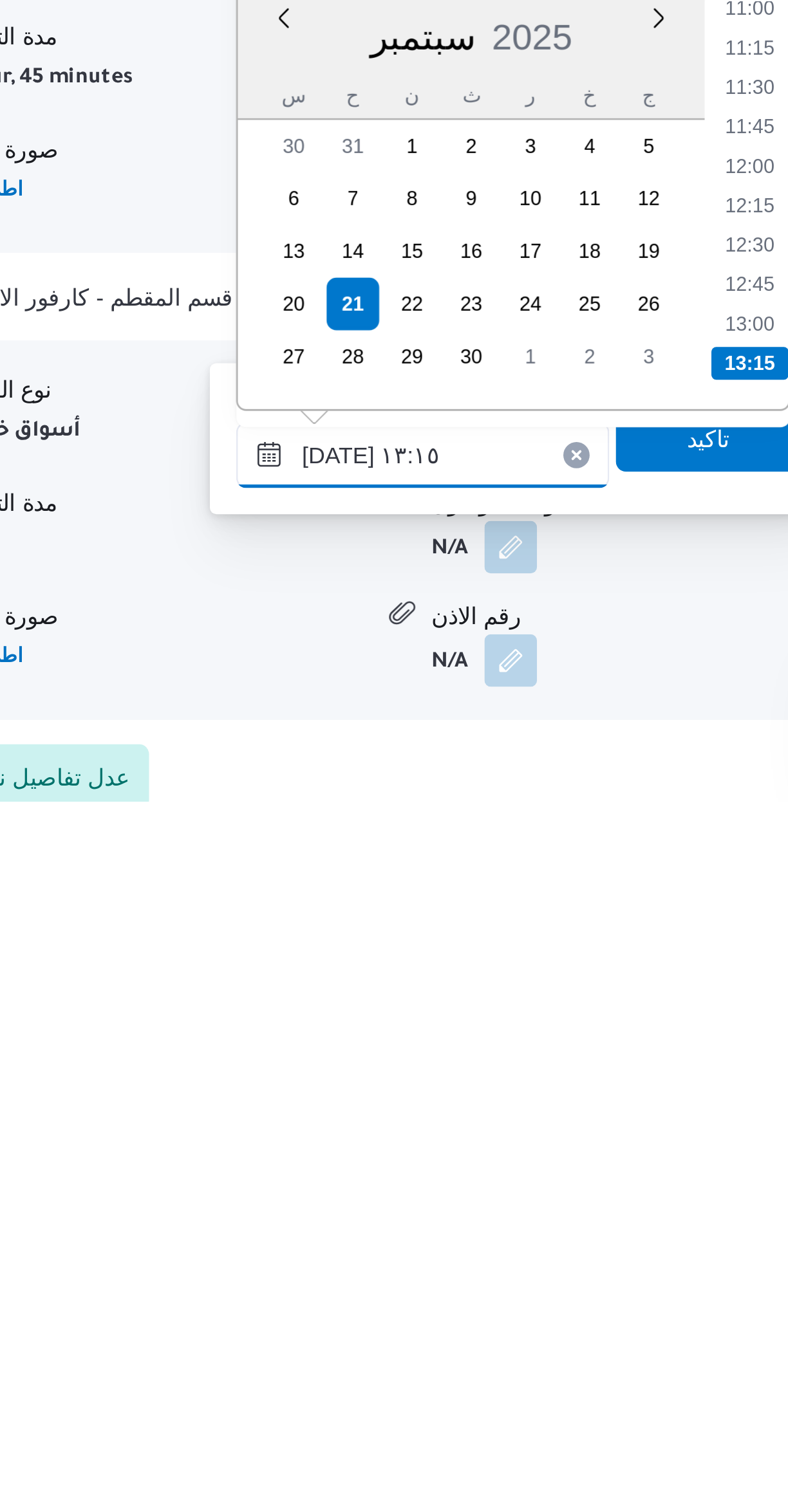
type input "٢١/٠٩/٢٠٢٥ ١٣:١٥"
click at [541, 1338] on li "13:15" at bounding box center [541, 1340] width 30 height 13
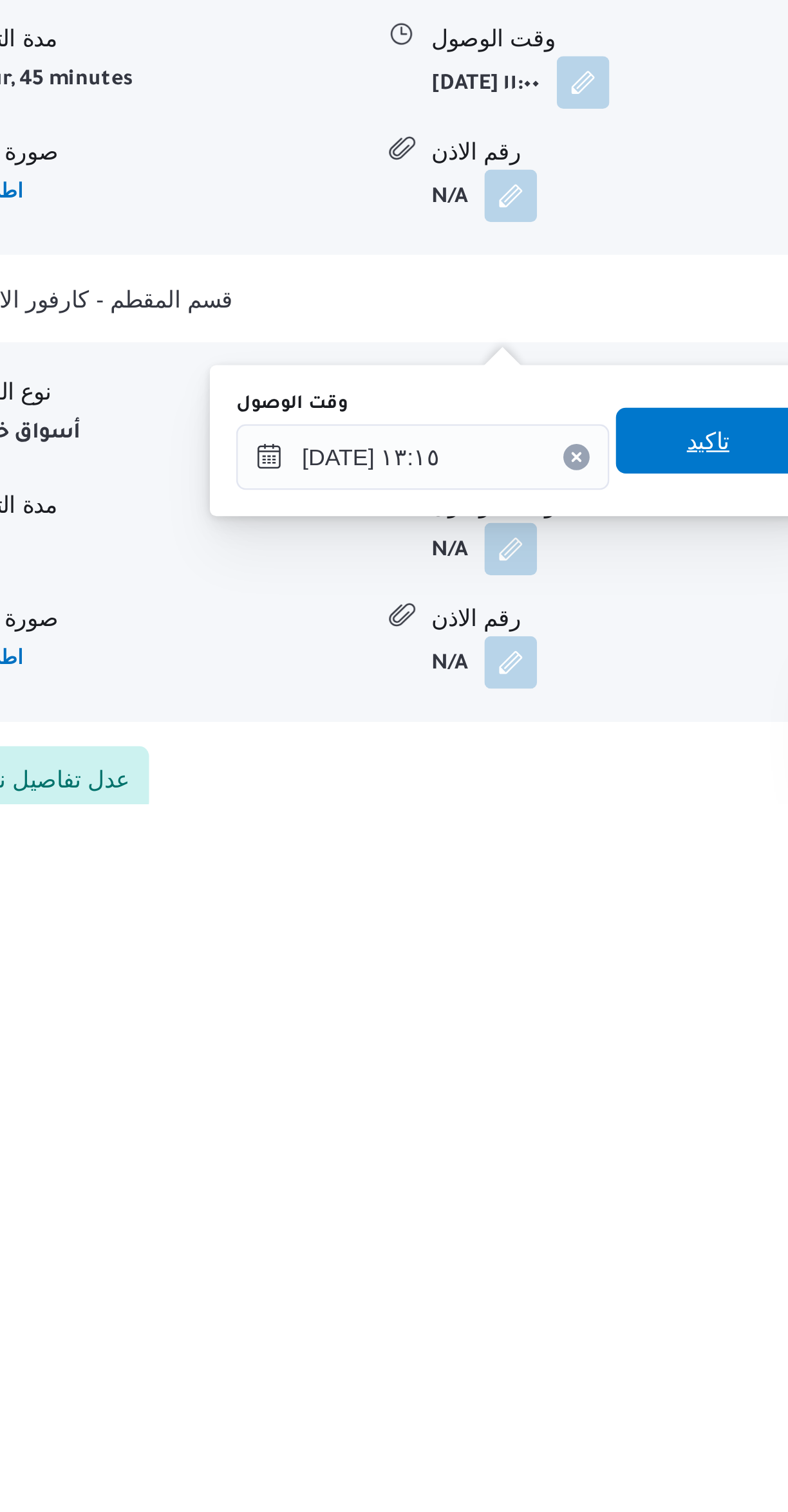
click at [521, 1371] on span "تاكيد" at bounding box center [525, 1370] width 72 height 26
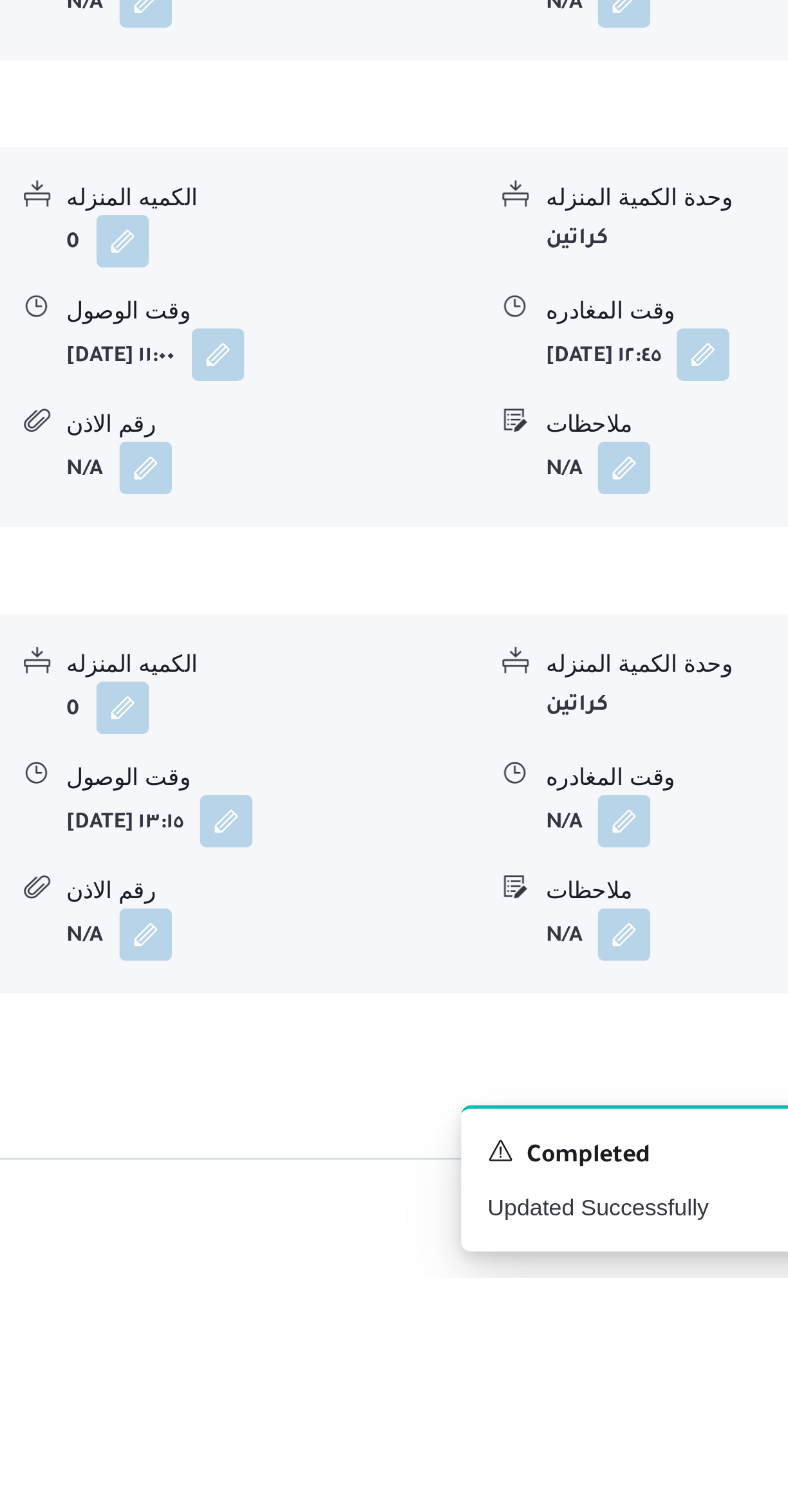
click at [645, 1323] on button "button" at bounding box center [635, 1333] width 20 height 20
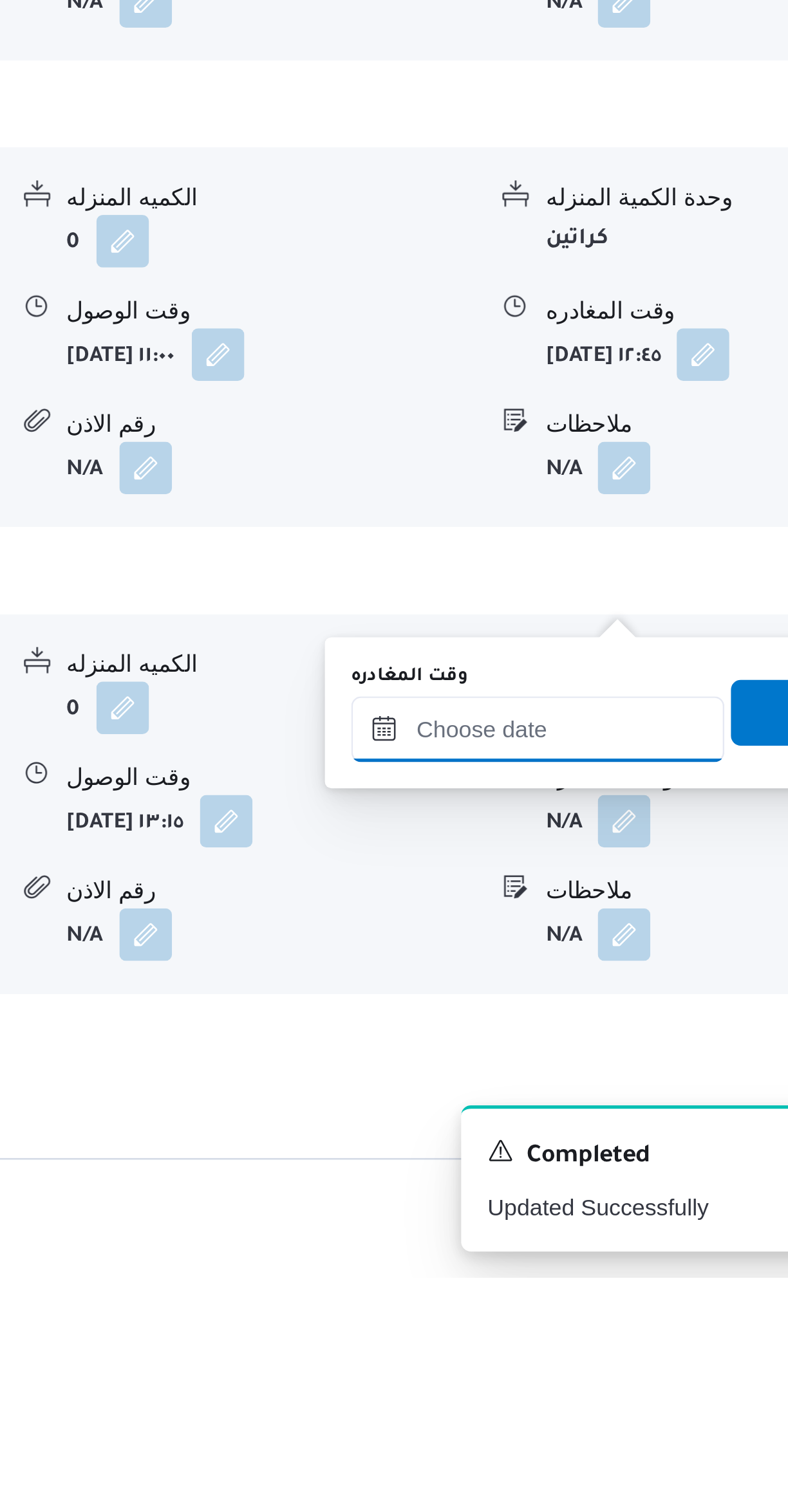
click at [593, 1290] on input "وقت المغادره" at bounding box center [601, 1297] width 146 height 26
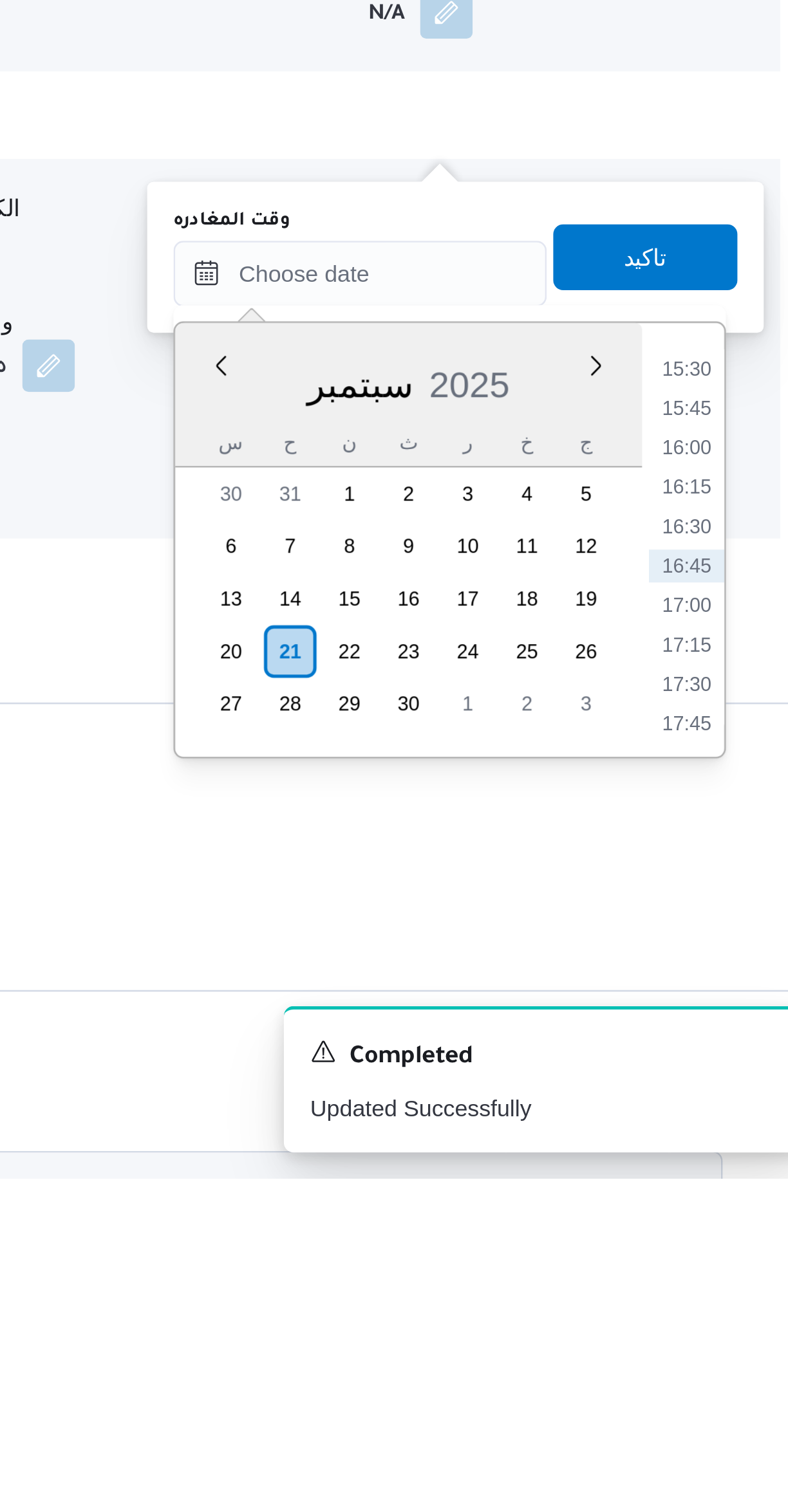
click at [733, 1197] on li "15:30" at bounding box center [729, 1194] width 30 height 13
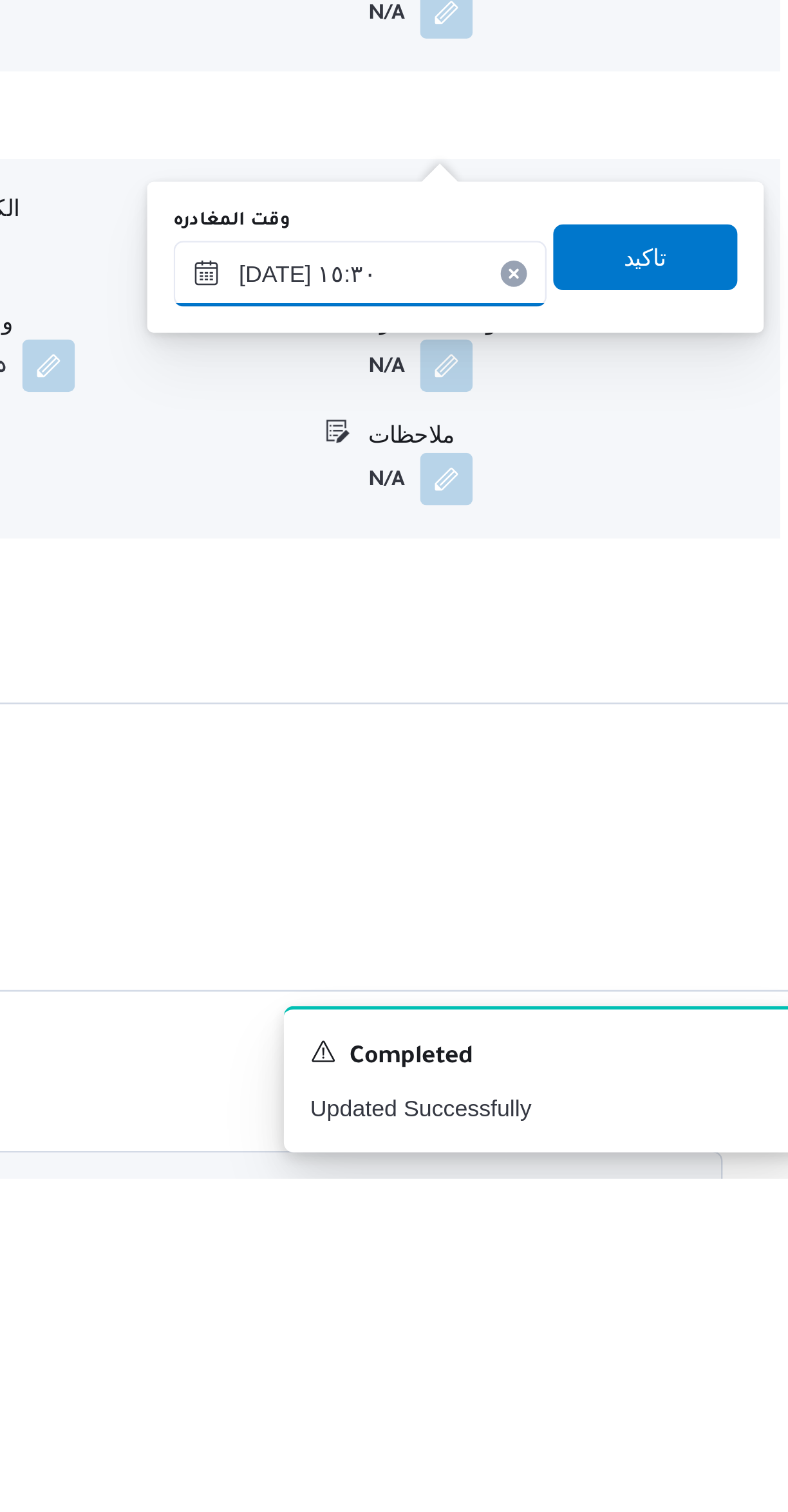
click at [582, 1152] on input "٢١/٠٩/٢٠٢٥ ١٥:٣٠" at bounding box center [601, 1157] width 146 height 26
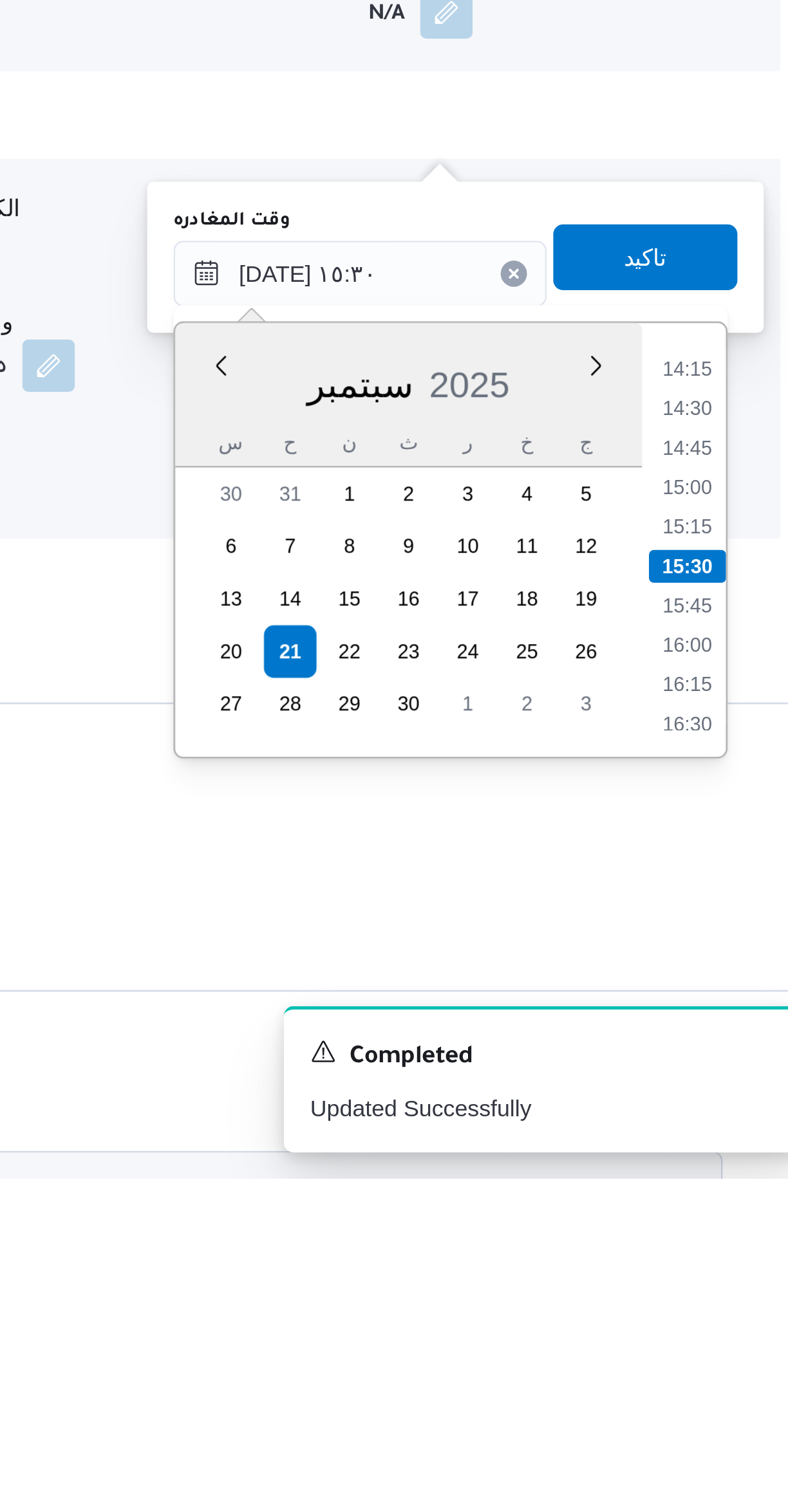
click at [739, 1209] on li "14:30" at bounding box center [729, 1209] width 30 height 13
type input "٢١/٠٩/٢٠٢٥ ١٤:٣٠"
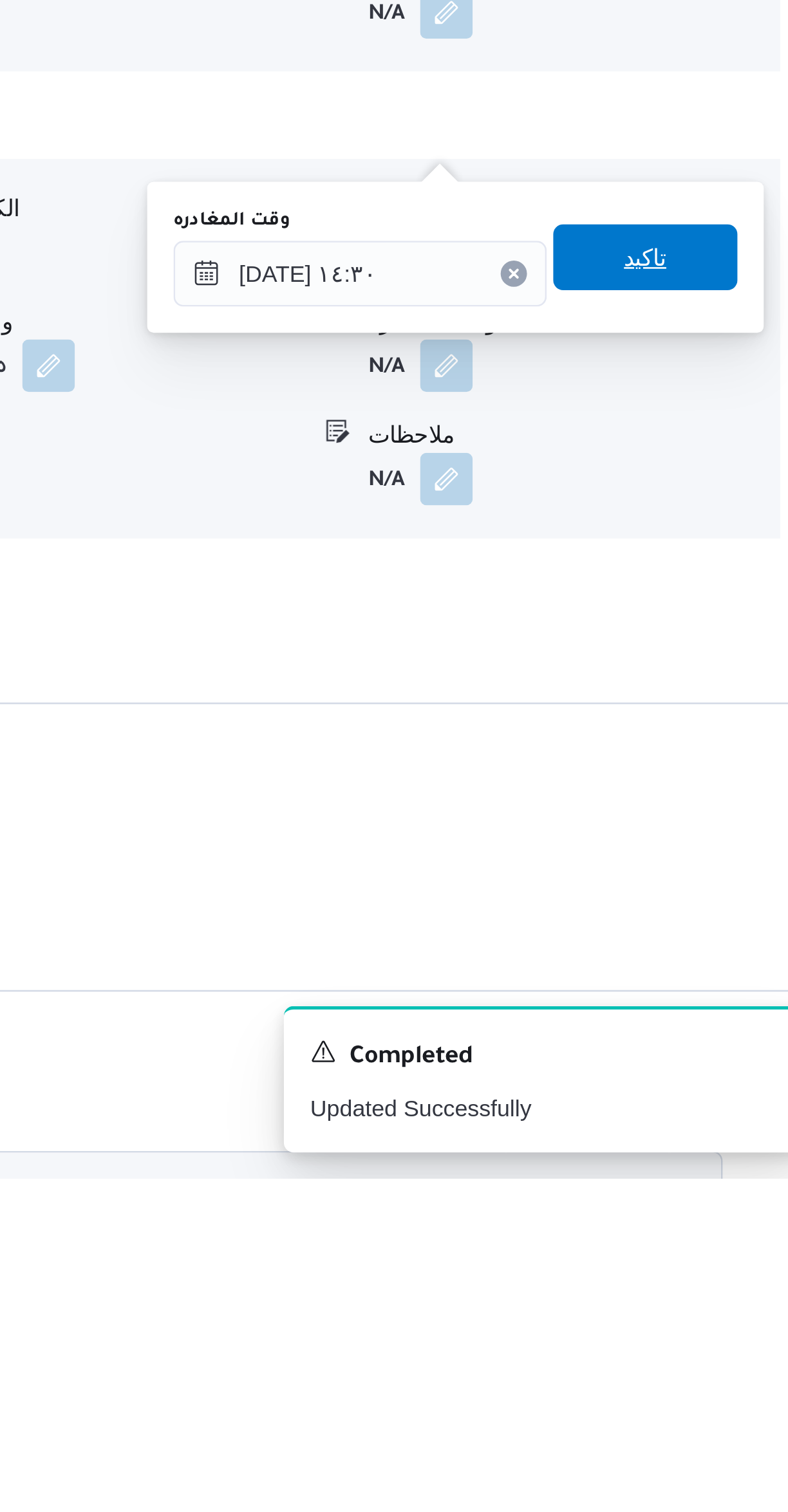
click at [731, 1156] on span "تاكيد" at bounding box center [713, 1151] width 72 height 26
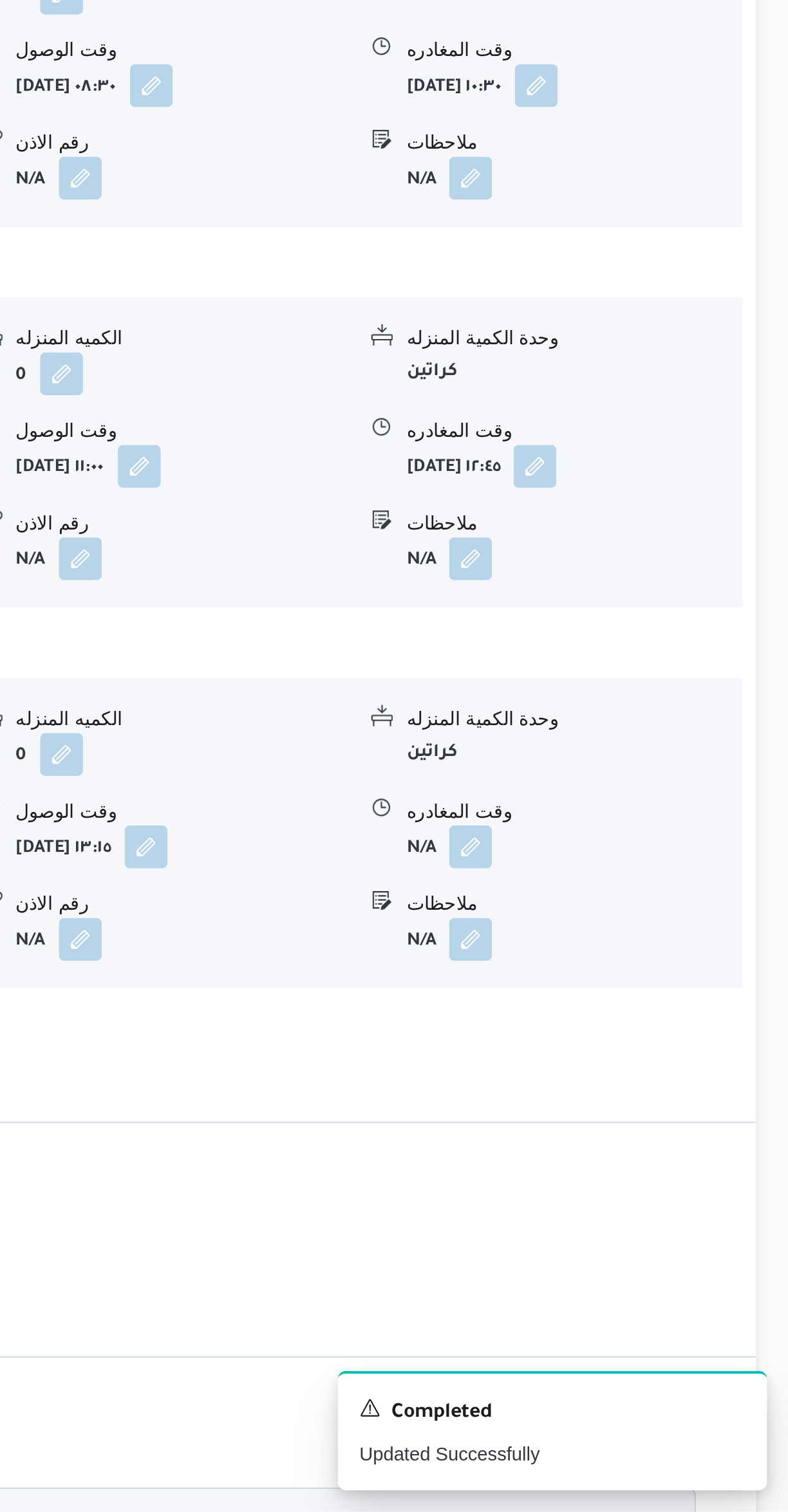
scroll to position [620, 0]
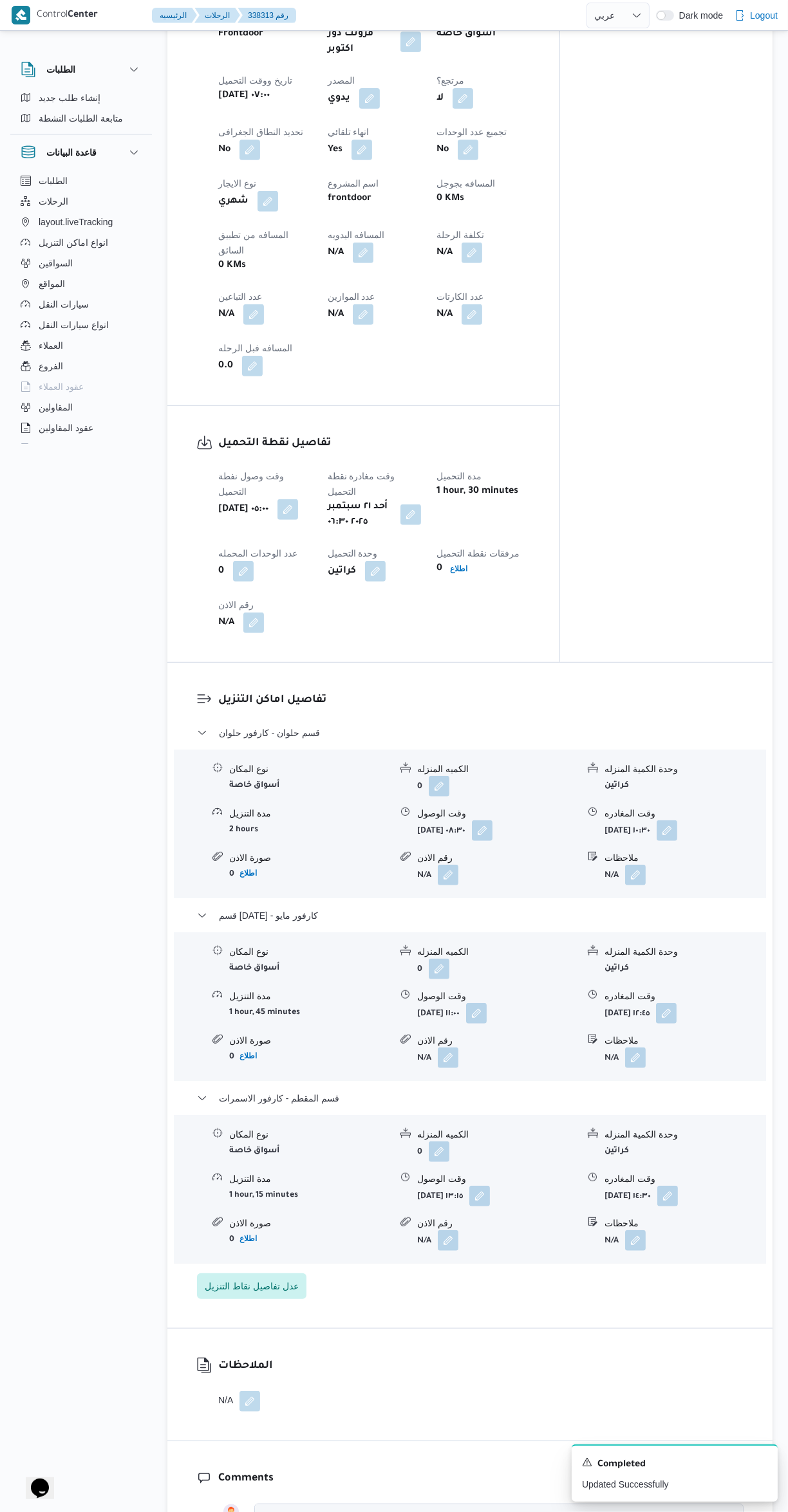
click at [556, 691] on h3 "تفاصيل اماكن التنزيل" at bounding box center [481, 700] width 525 height 17
click at [231, 725] on span "قسم حلوان - كارفور حلوان" at bounding box center [269, 733] width 101 height 15
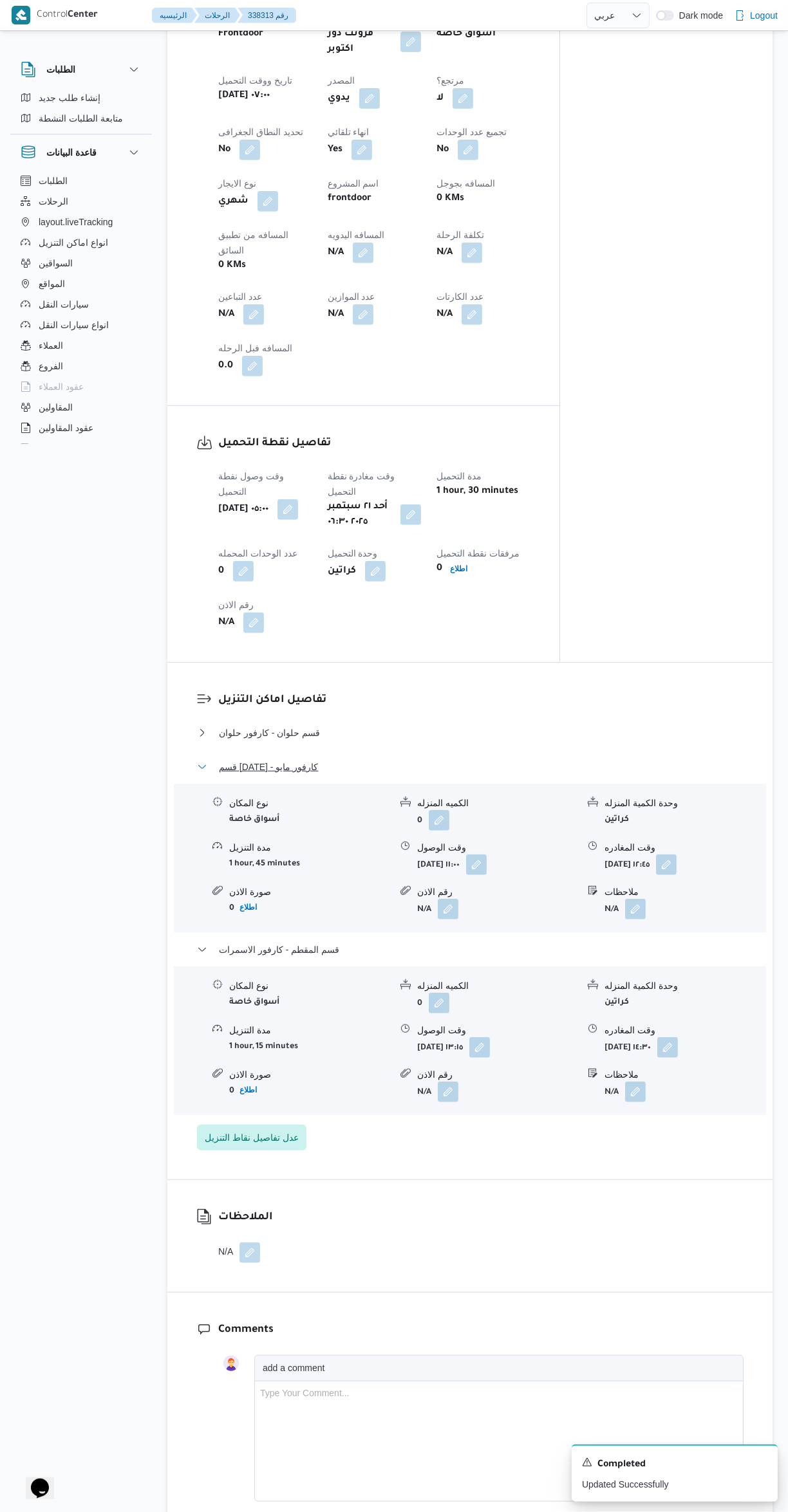
click at [219, 759] on span "قسم 15 مايو - كارفور مايو" at bounding box center [269, 767] width 99 height 15
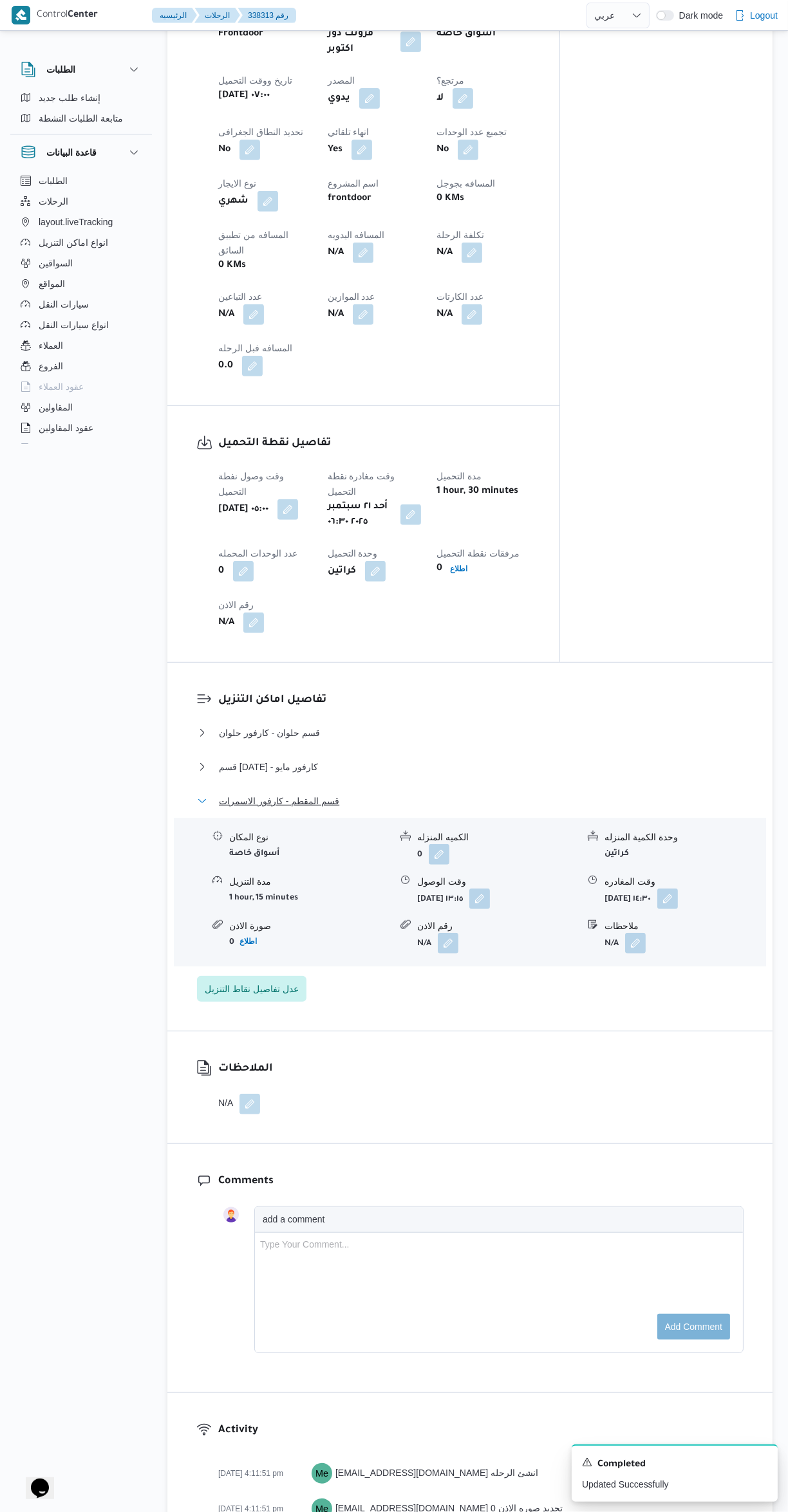
click at [228, 794] on span "قسم المقطم - كارفور الاسمرات" at bounding box center [279, 801] width 120 height 15
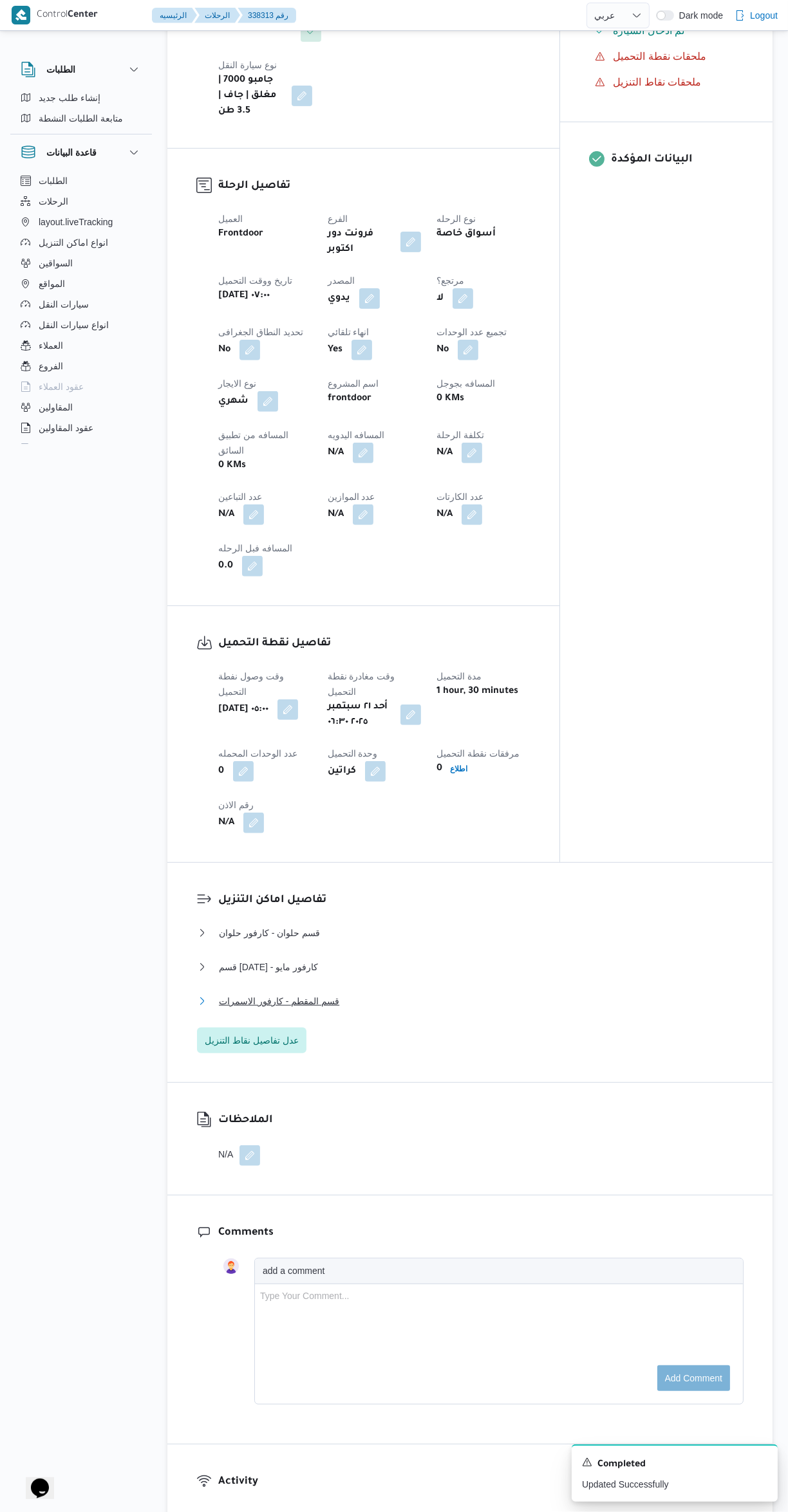
scroll to position [390, 0]
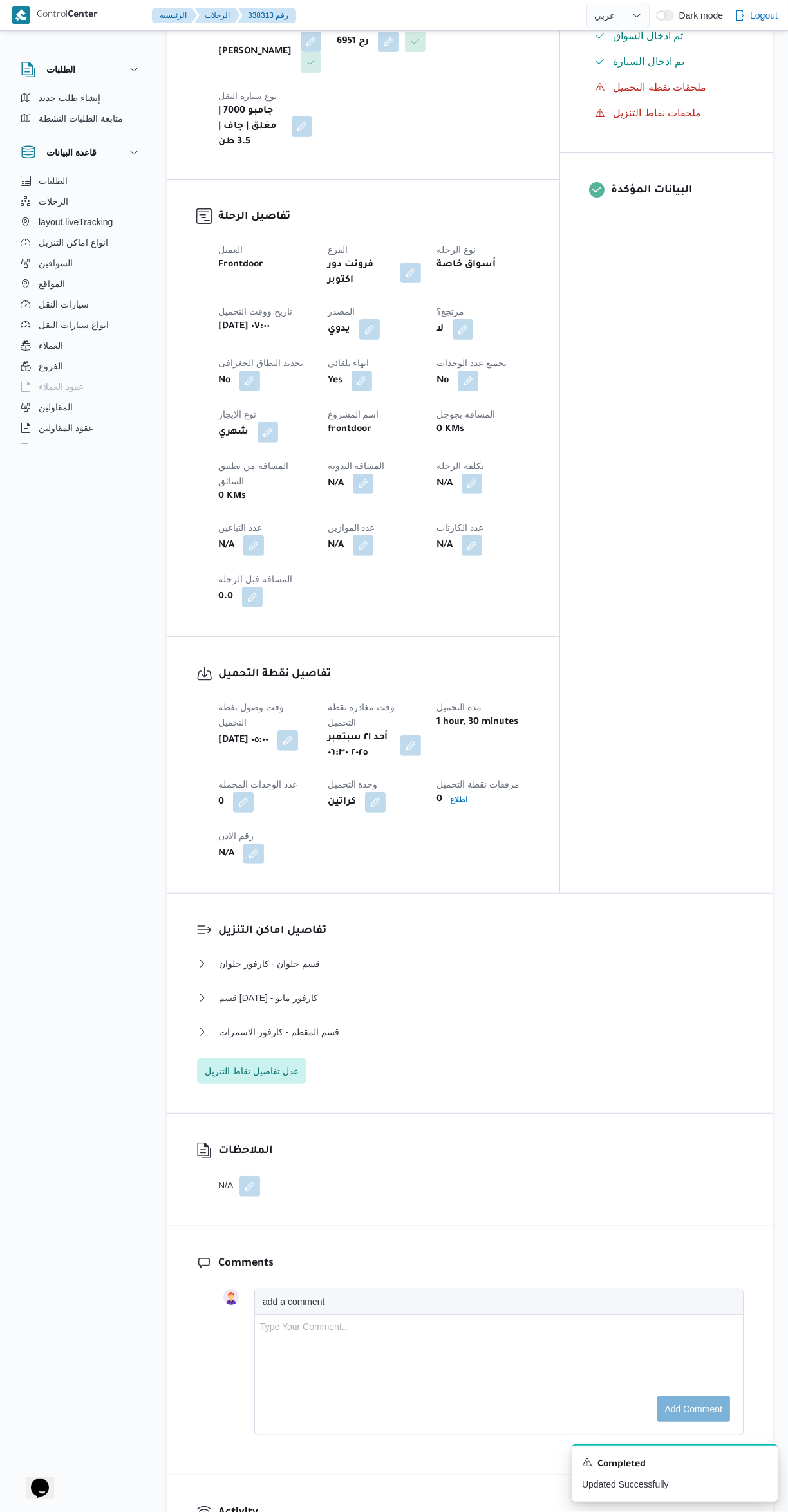
click at [365, 474] on button "button" at bounding box center [363, 484] width 20 height 20
click at [301, 476] on input "المسافه اليدويه" at bounding box center [334, 473] width 128 height 26
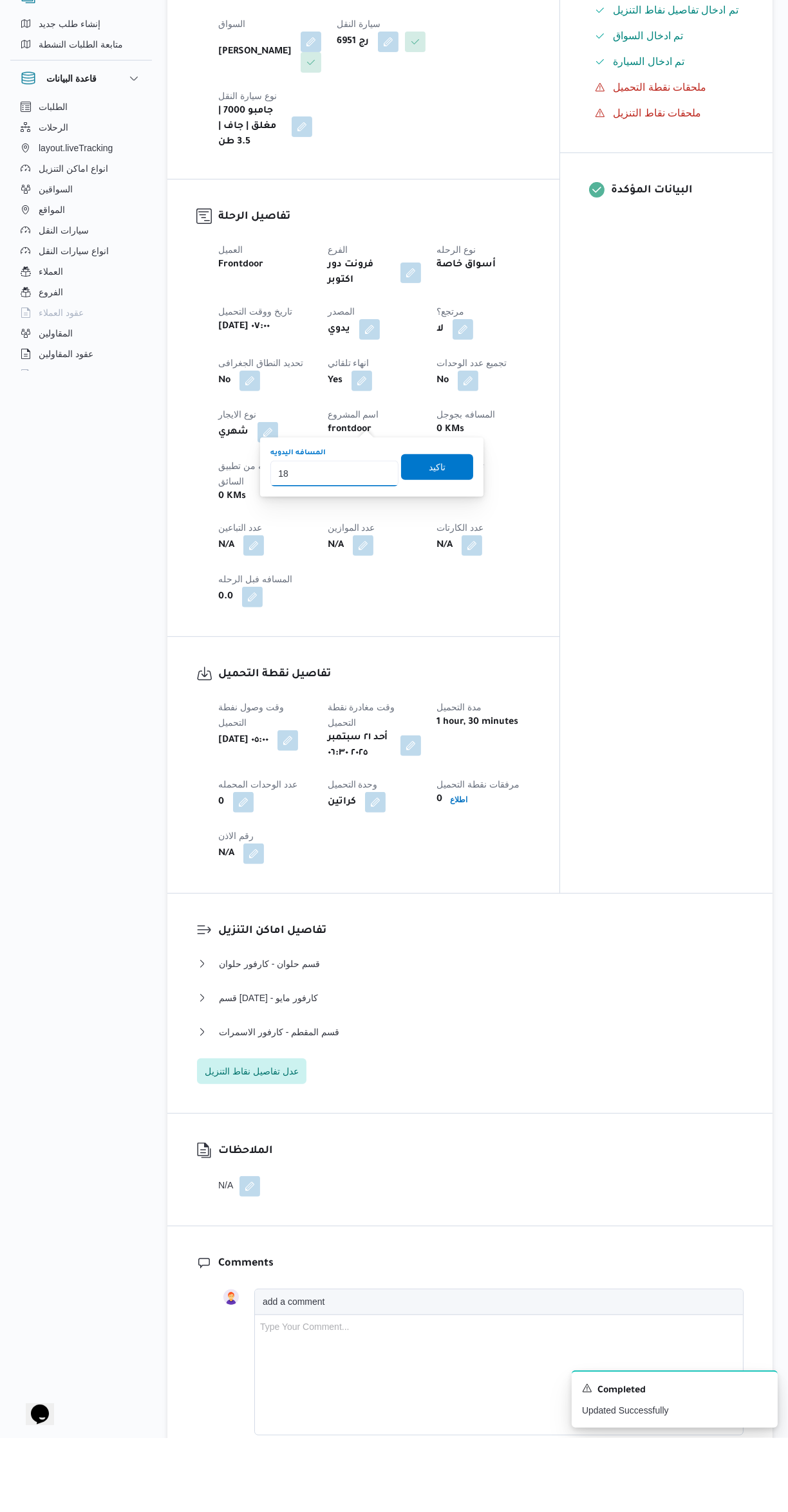
type input "188"
click at [450, 539] on span "تاكيد" at bounding box center [437, 541] width 72 height 26
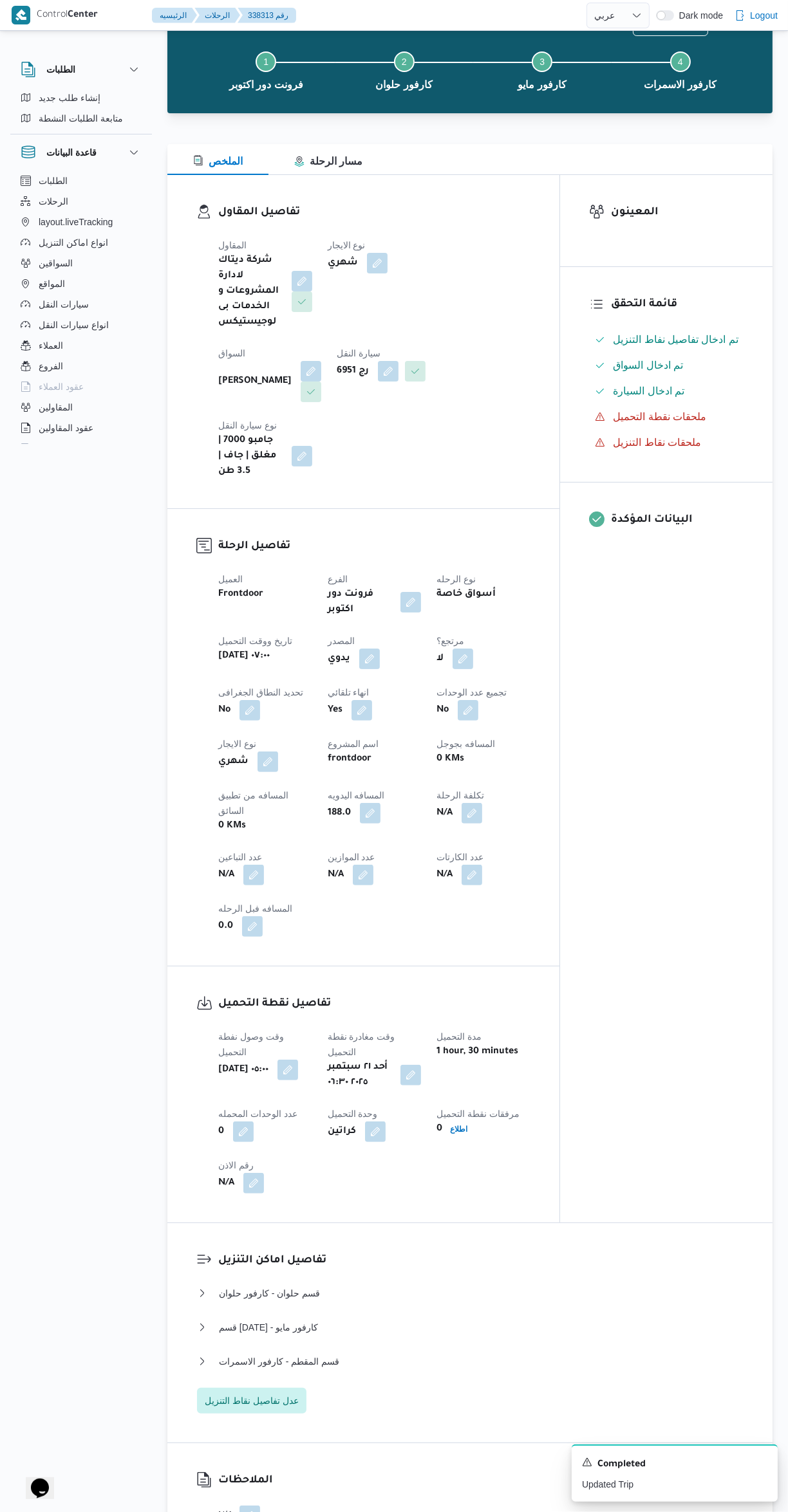
scroll to position [0, 0]
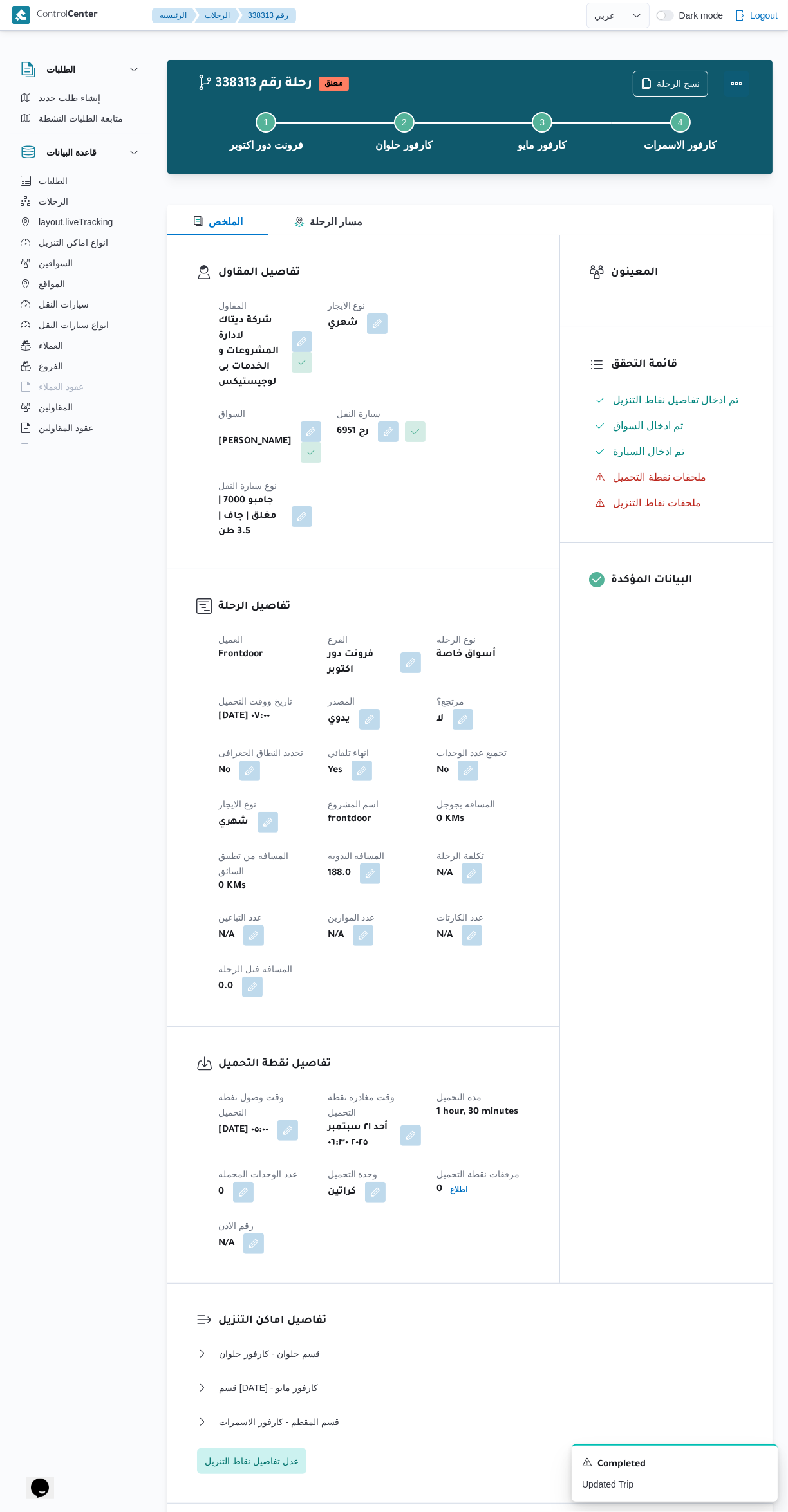
click at [745, 83] on button "Actions" at bounding box center [736, 84] width 26 height 26
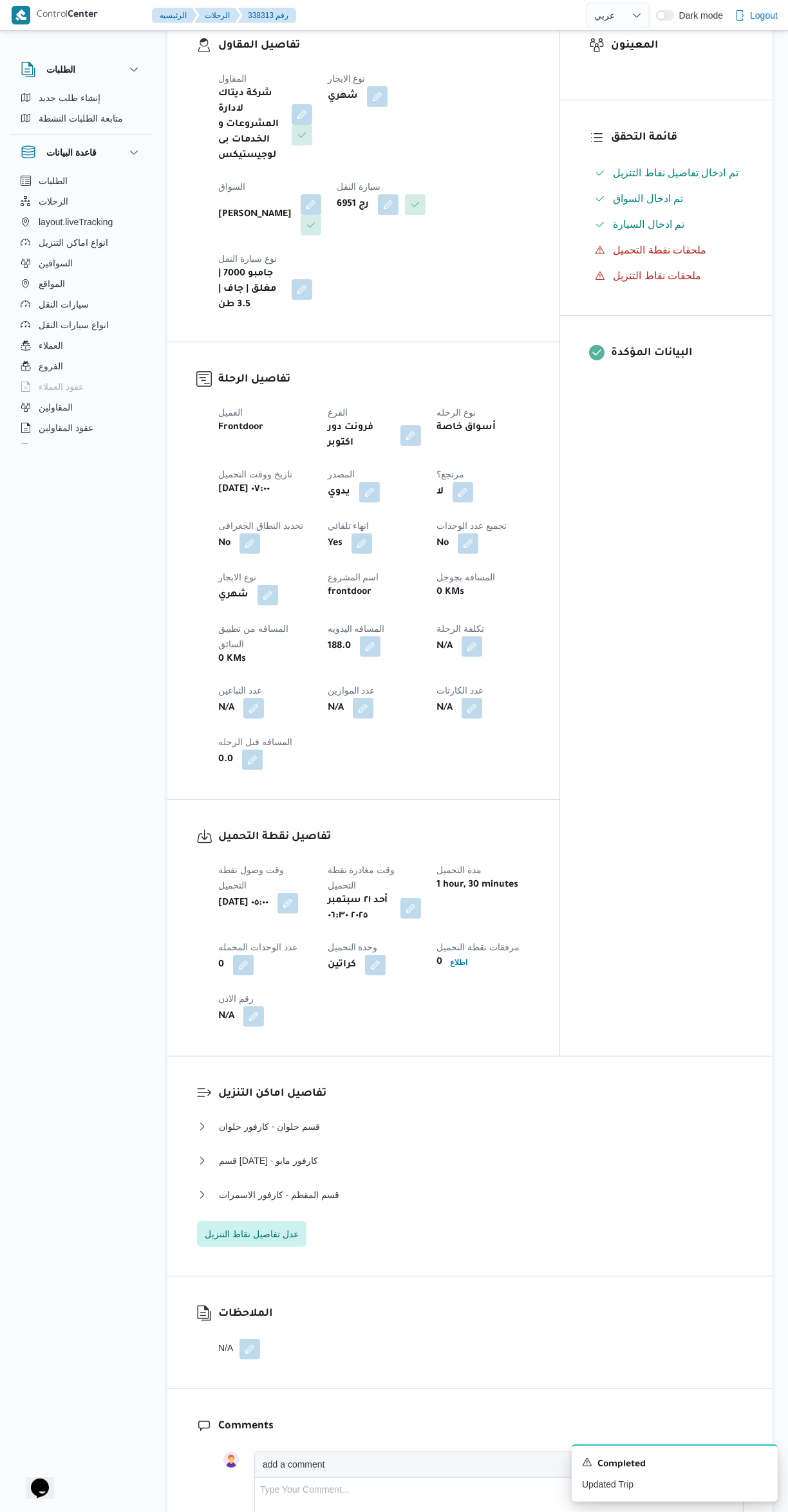
scroll to position [325, 0]
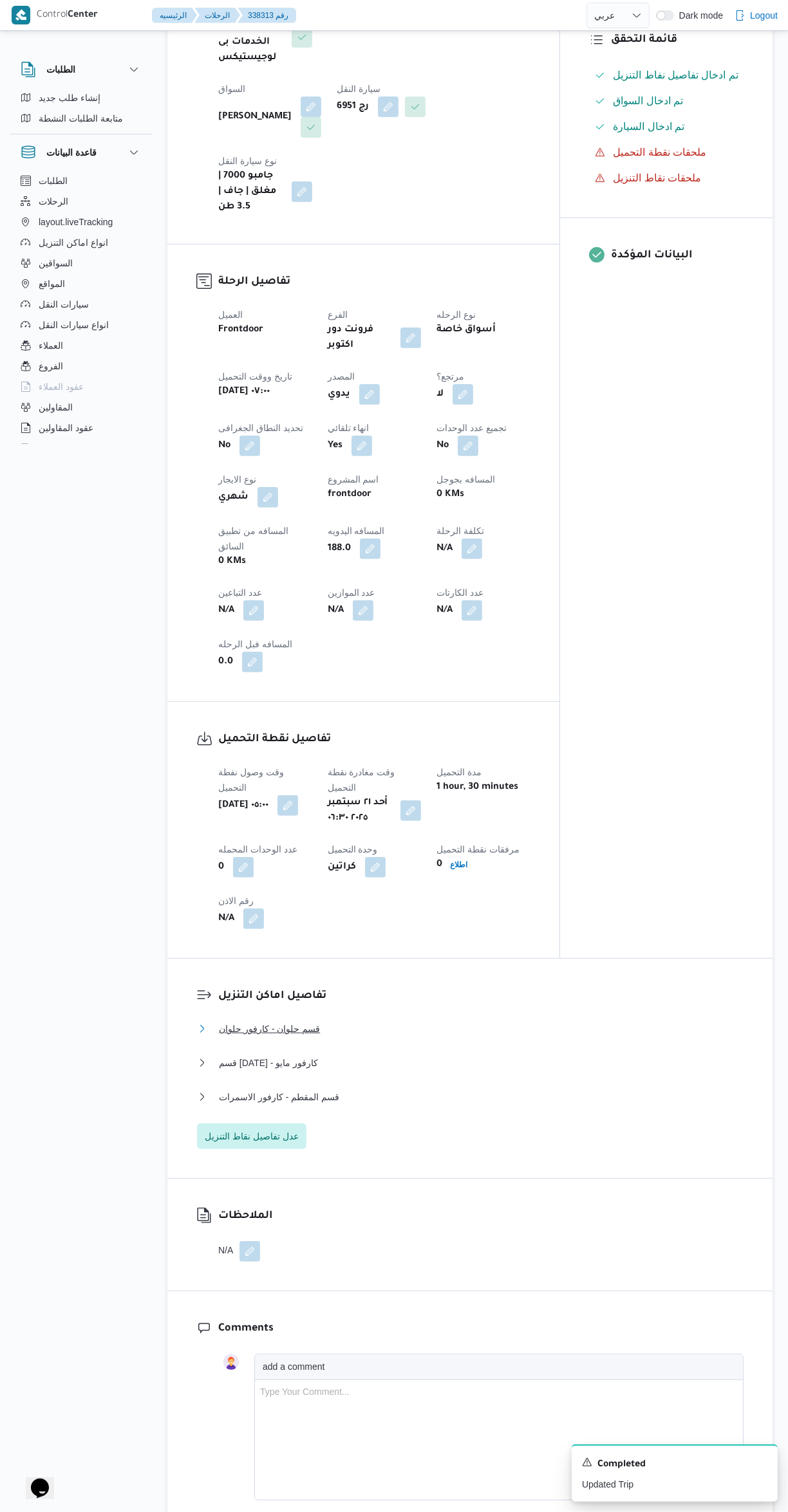
click at [503, 1021] on button "قسم حلوان - كارفور حلوان" at bounding box center [470, 1029] width 547 height 15
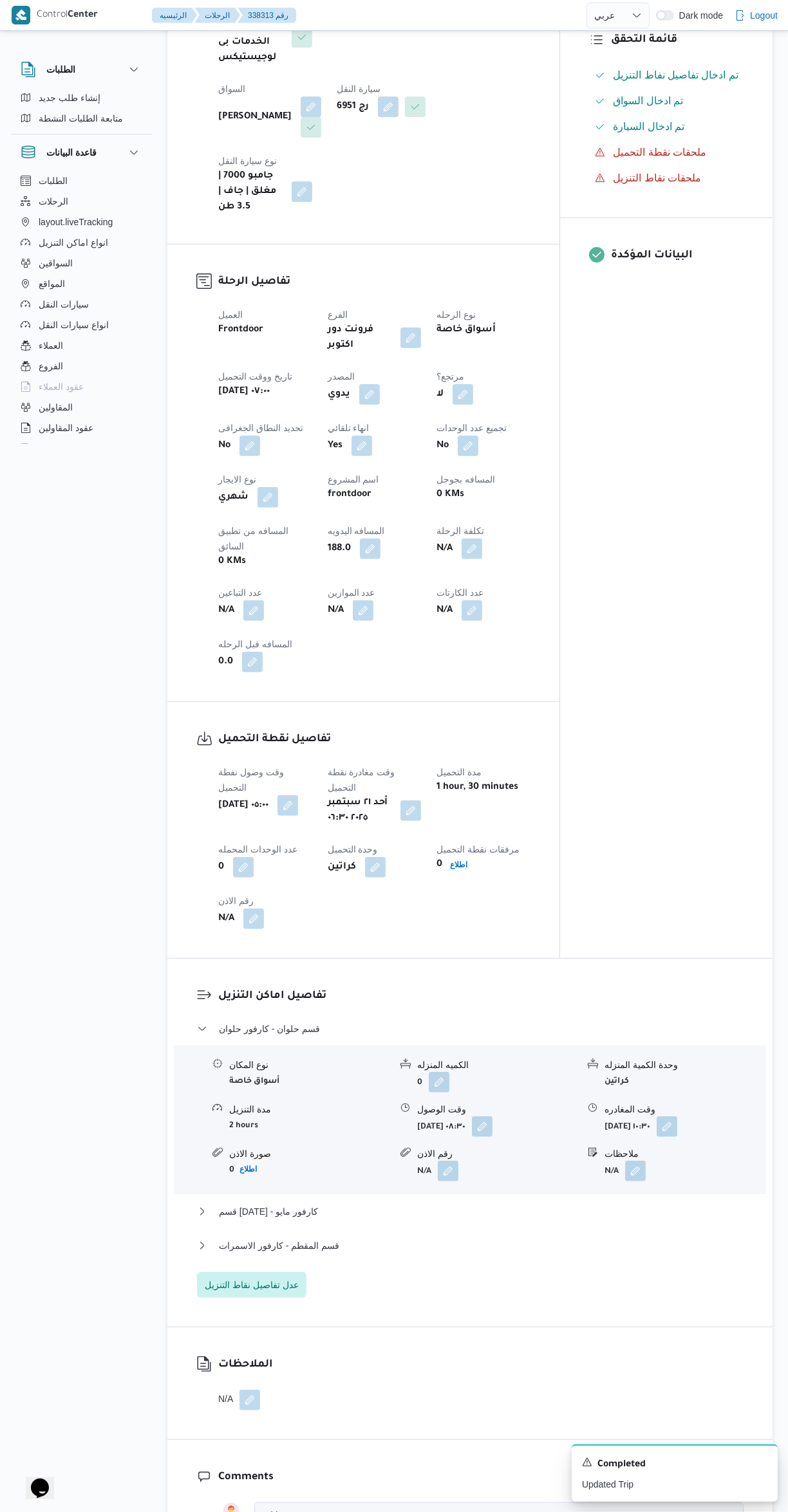
scroll to position [358, 0]
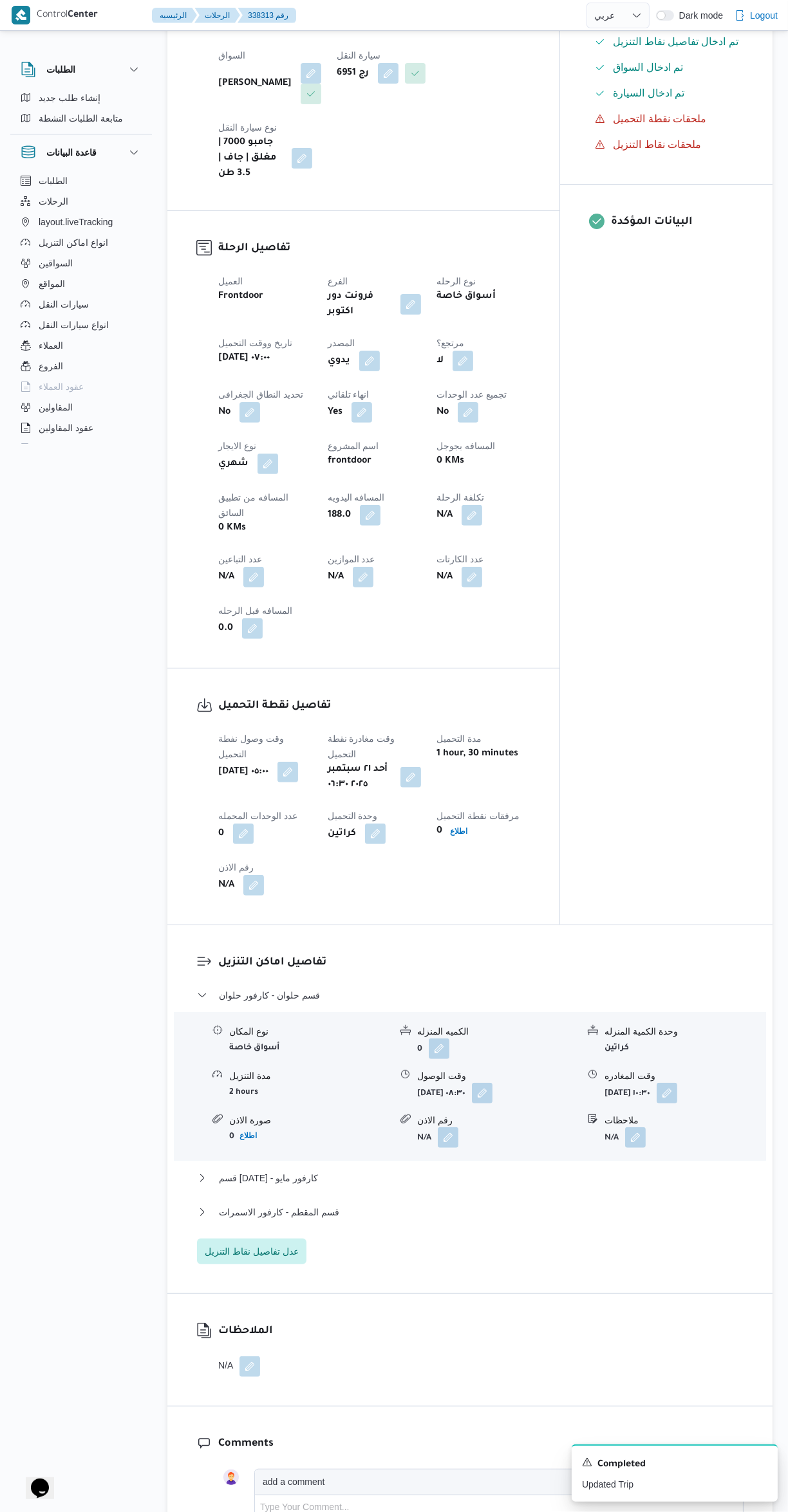
click at [492, 1082] on button "button" at bounding box center [482, 1093] width 20 height 20
click at [629, 1163] on div "قسم حلوان - كارفور حلوان نوع المكان أسواق خاصة الكميه المنزله 0 وحدة الكمية الم…" at bounding box center [470, 1126] width 547 height 277
click at [677, 1082] on button "button" at bounding box center [667, 1093] width 20 height 20
click at [642, 1056] on input "٢١/٠٩/٢٠٢٥ ١٠:٣٠" at bounding box center [630, 1057] width 145 height 26
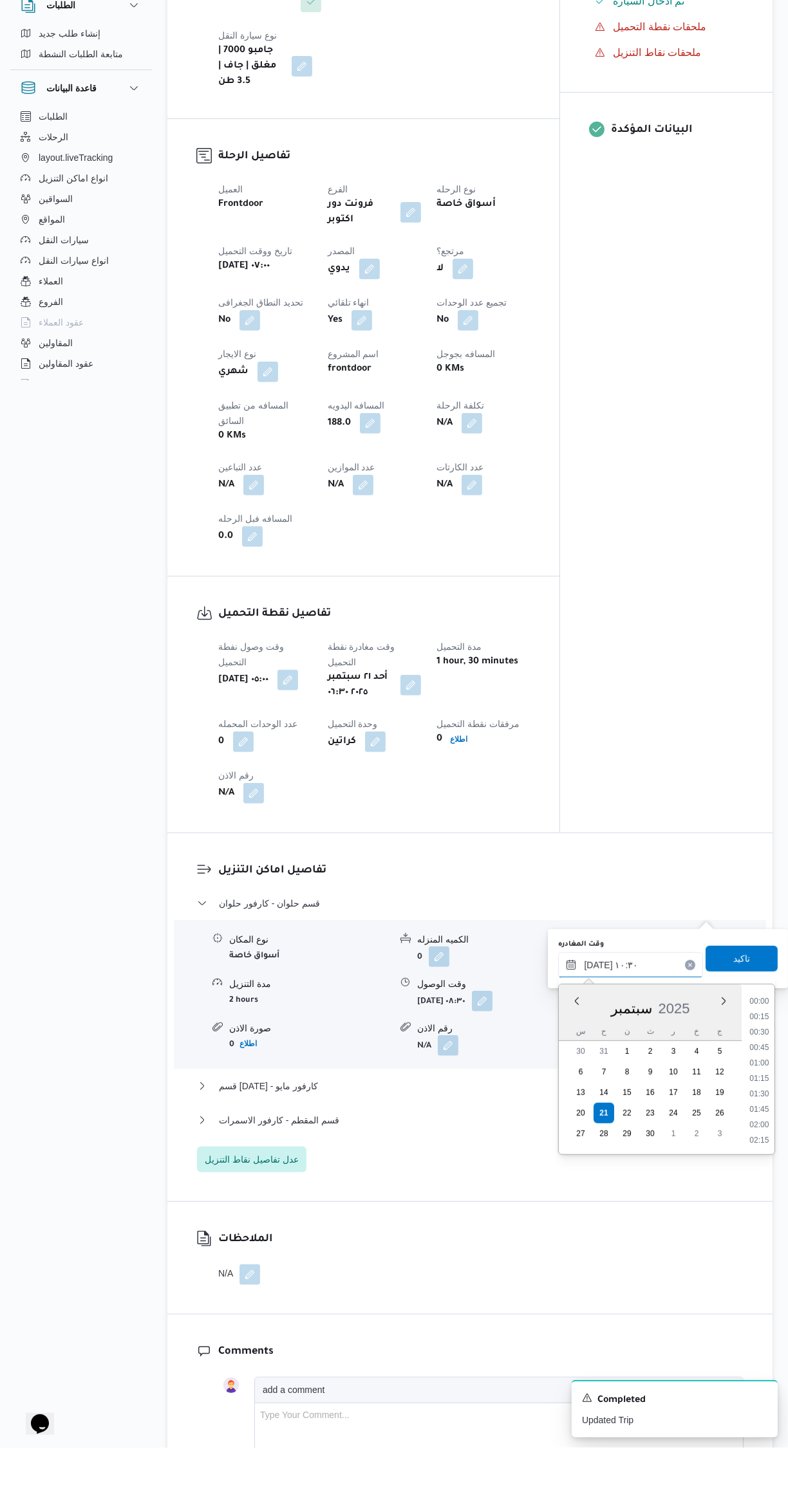
scroll to position [386, 0]
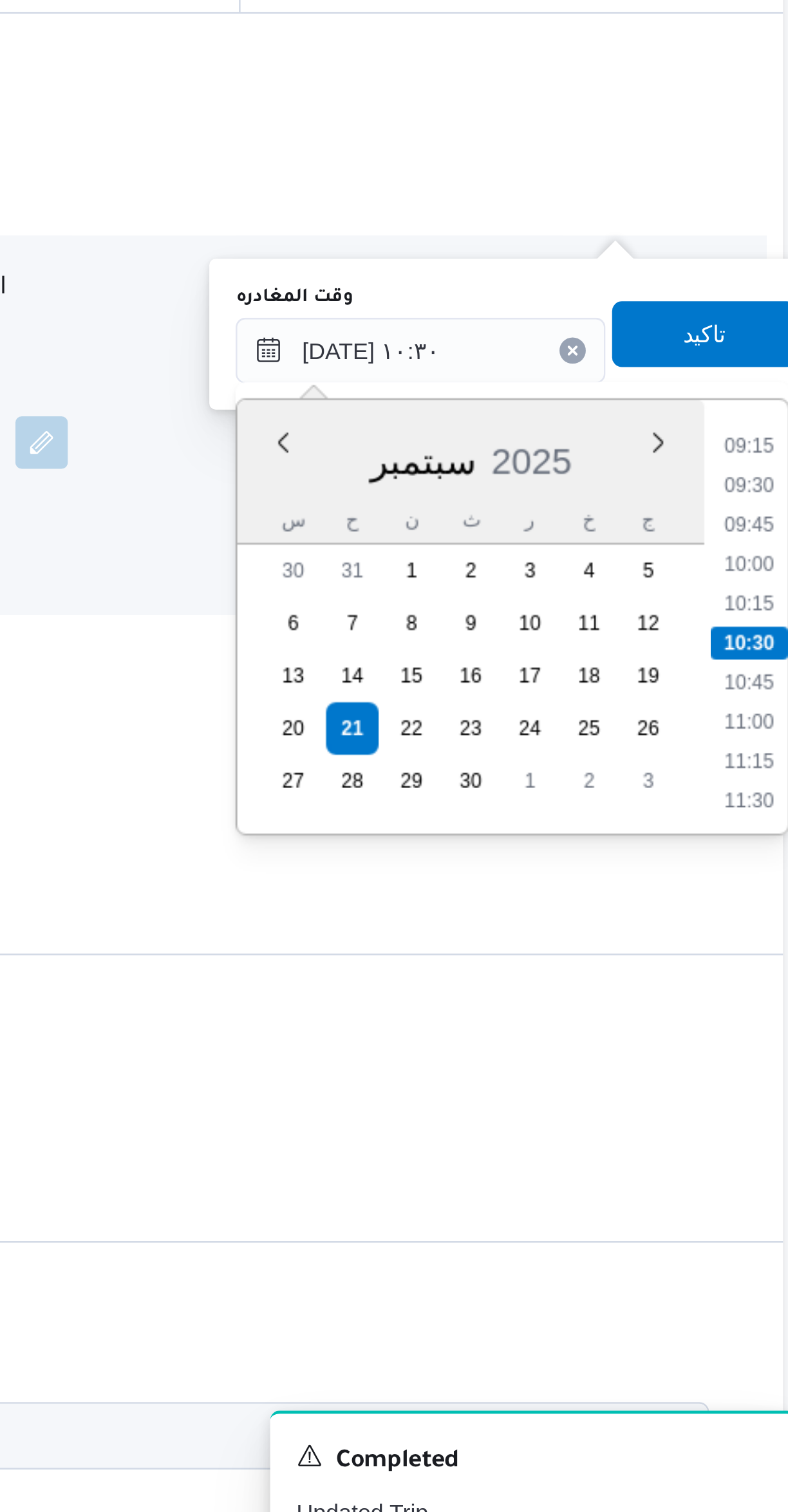
click at [757, 1080] on li "09:30" at bounding box center [759, 1082] width 30 height 13
type input "٢١/٠٩/٢٠٢٥ ٠٩:٣٠"
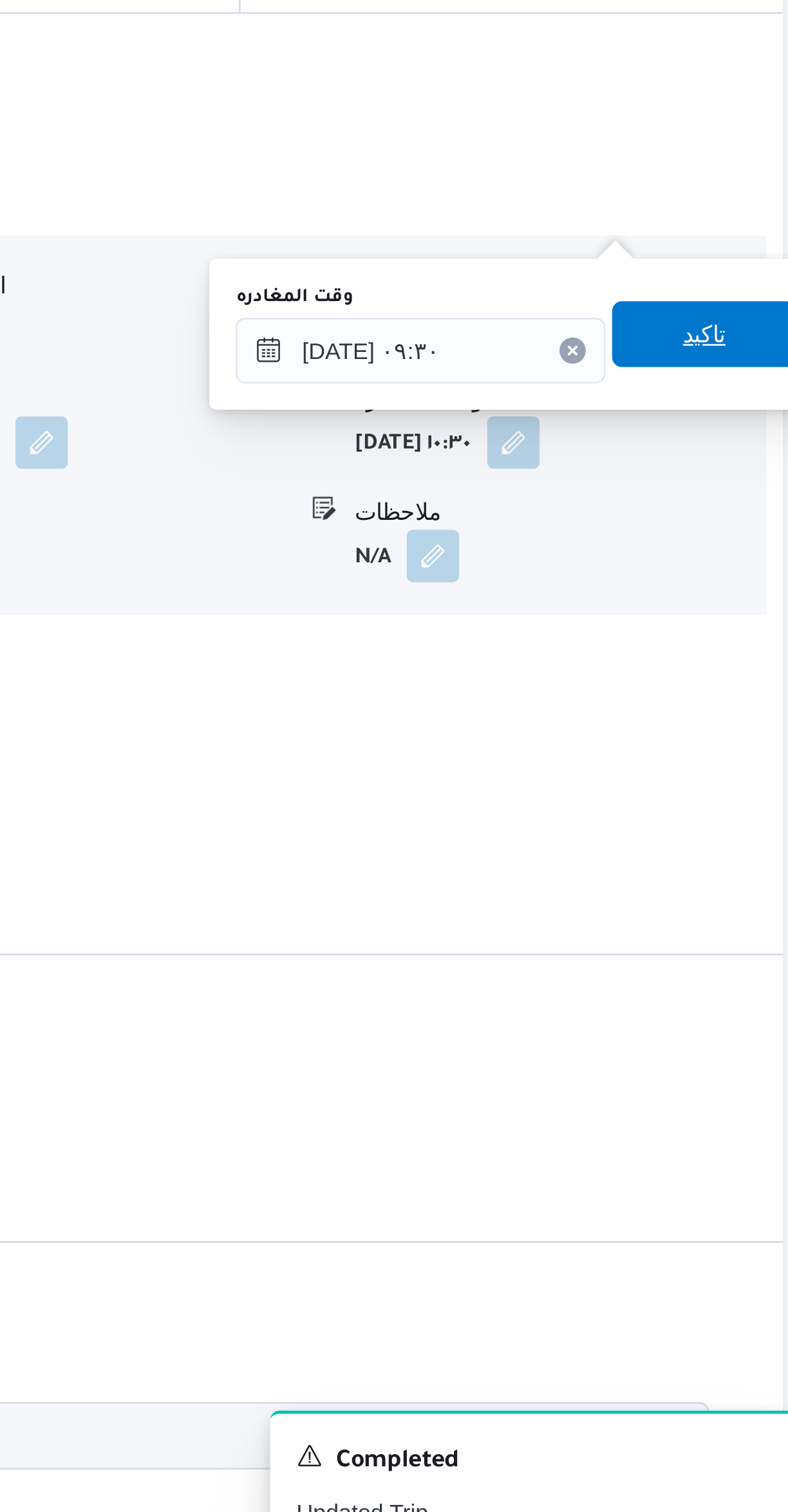
click at [742, 1030] on span "تاكيد" at bounding box center [741, 1023] width 72 height 26
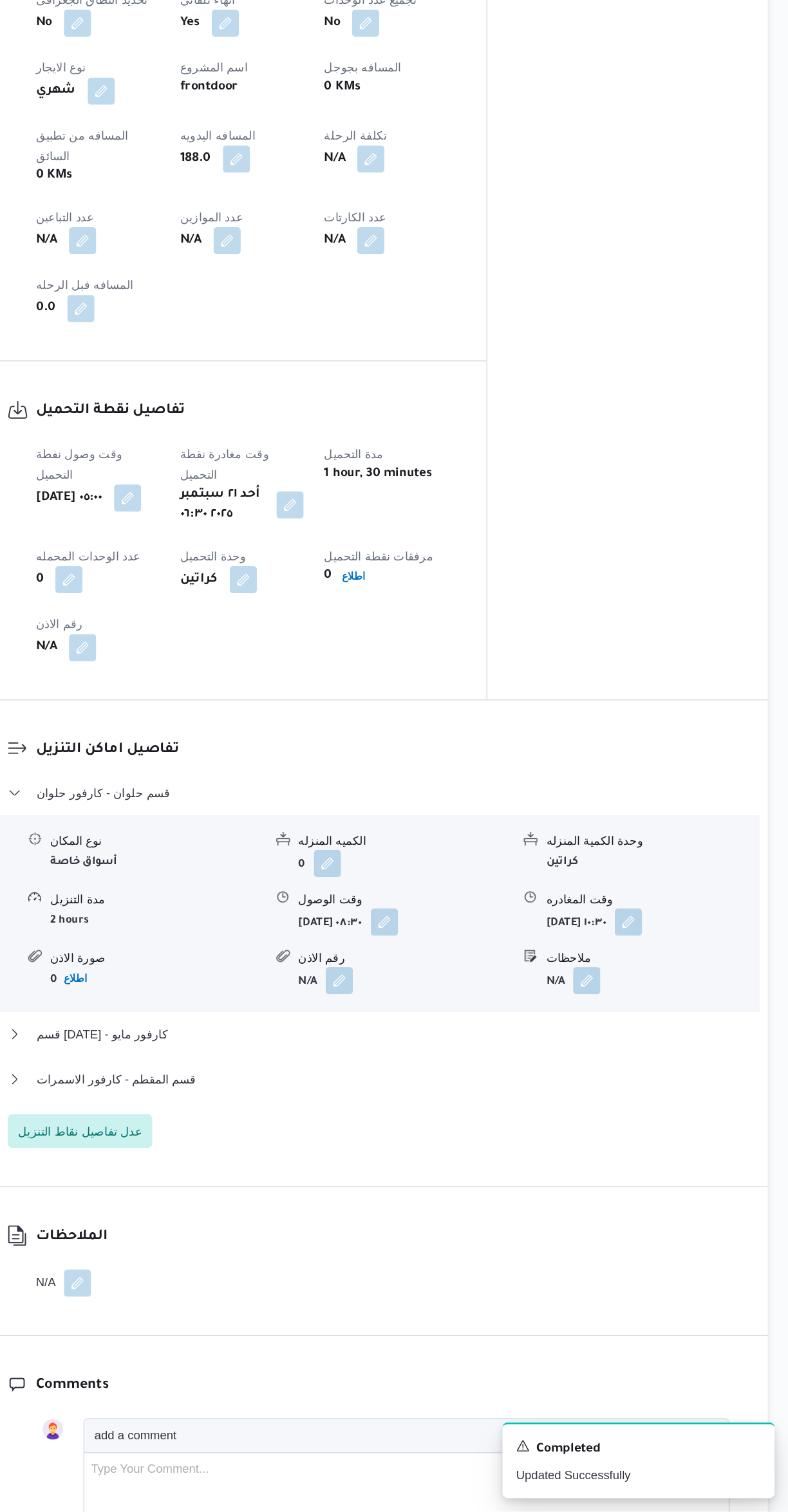
click at [490, 1033] on div "نوع المكان أسواق خاصة الكميه المنزله 0 وحدة الكمية المنزله كراتين مدة التنزيل 2…" at bounding box center [470, 1058] width 603 height 146
click at [455, 1143] on button "قسم 15 مايو - كارفور مايو" at bounding box center [470, 1151] width 547 height 15
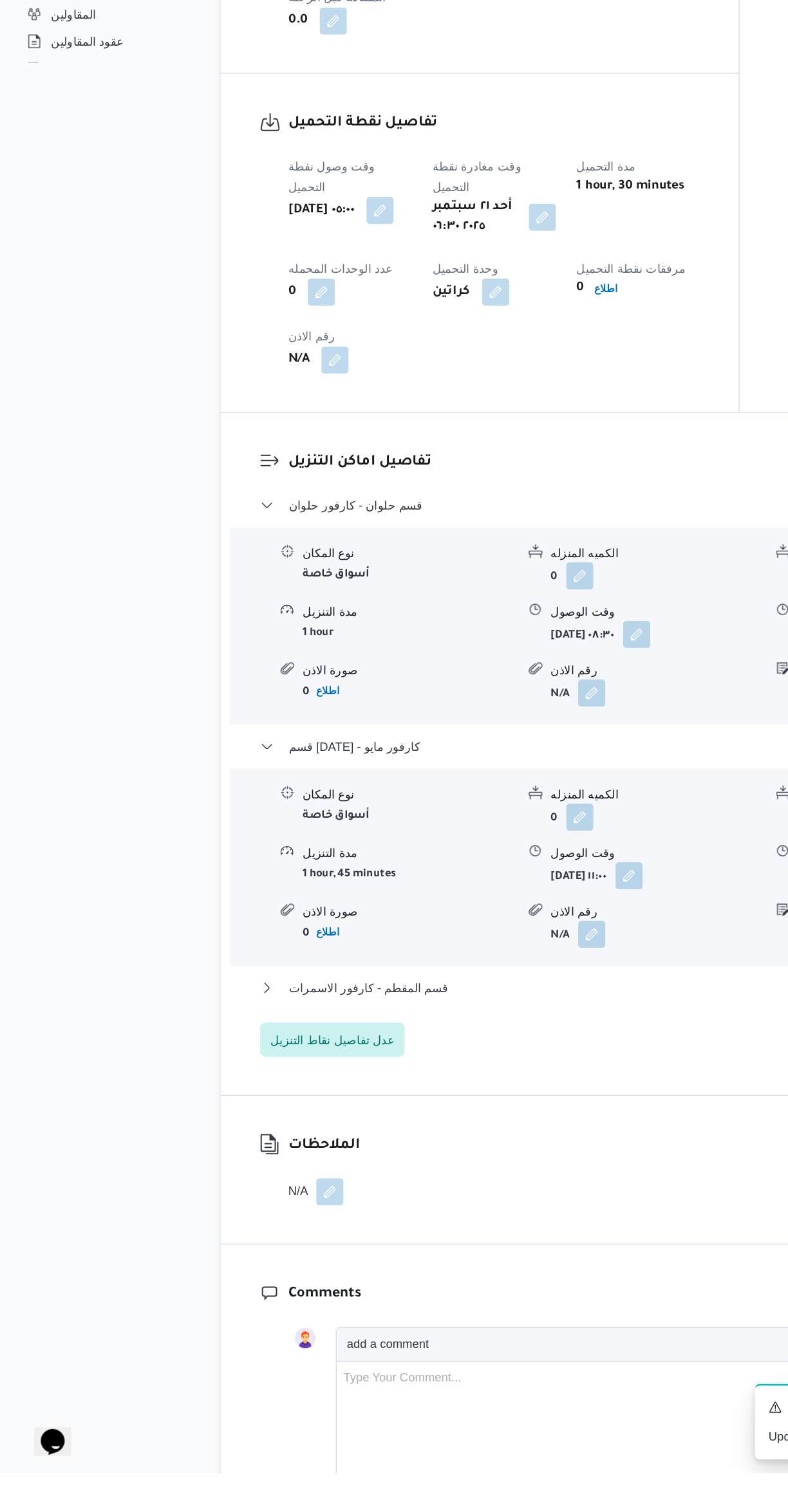
scroll to position [574, 0]
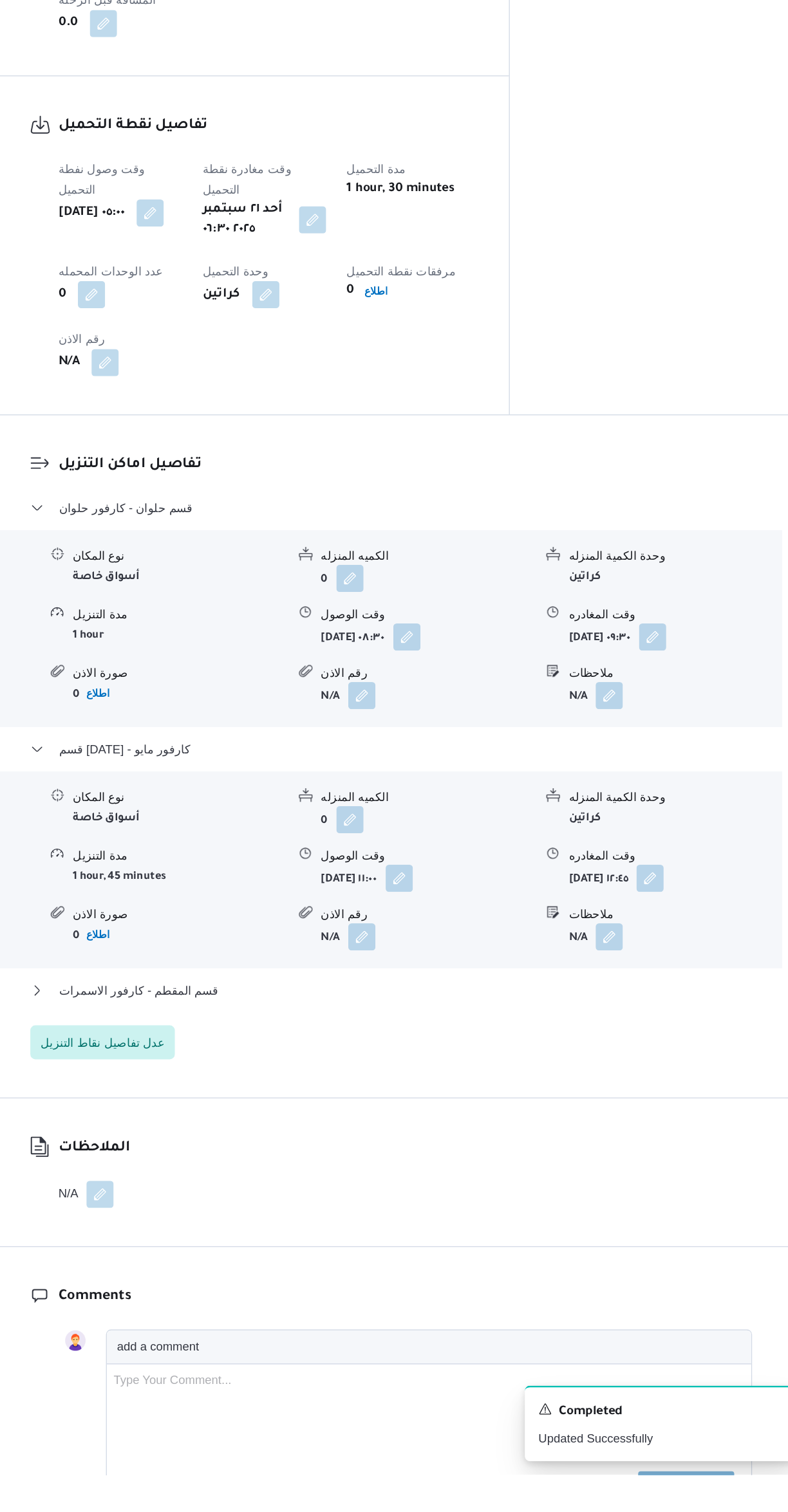
click at [487, 1050] on button "button" at bounding box center [476, 1060] width 20 height 20
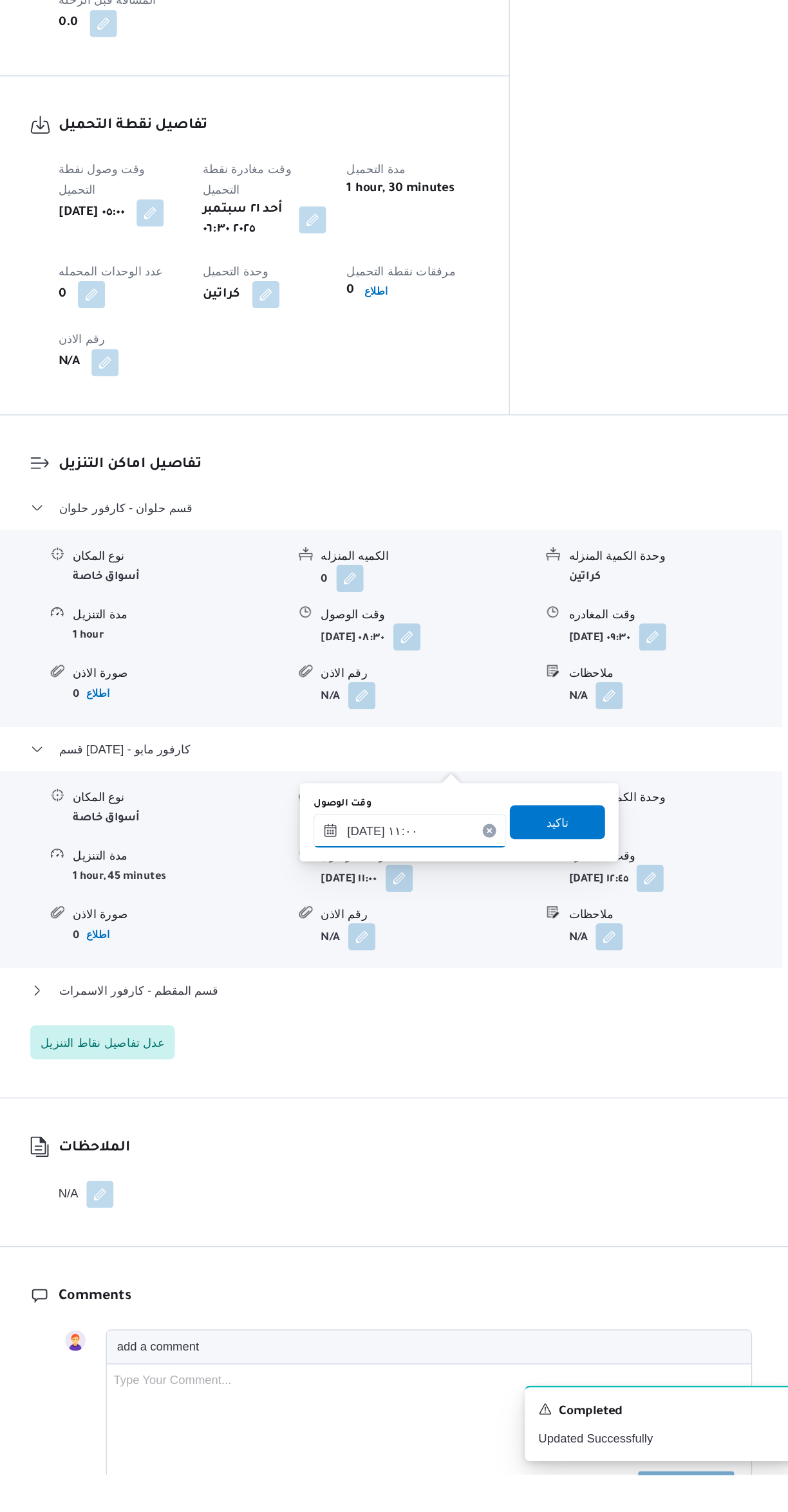
click at [491, 1023] on input "٢١/٠٩/٢٠٢٥ ١١:٠٠" at bounding box center [484, 1024] width 146 height 26
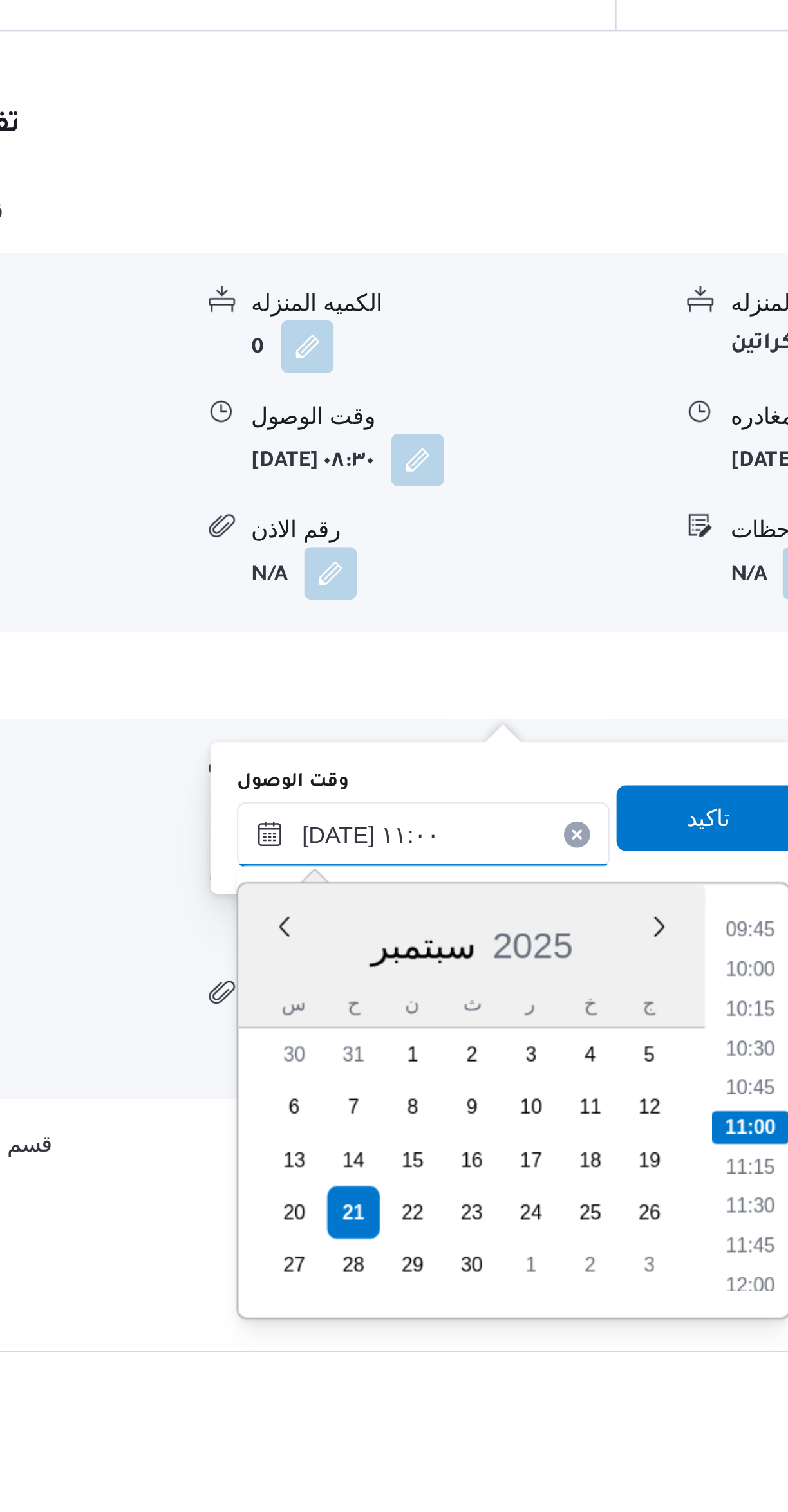
scroll to position [631, 0]
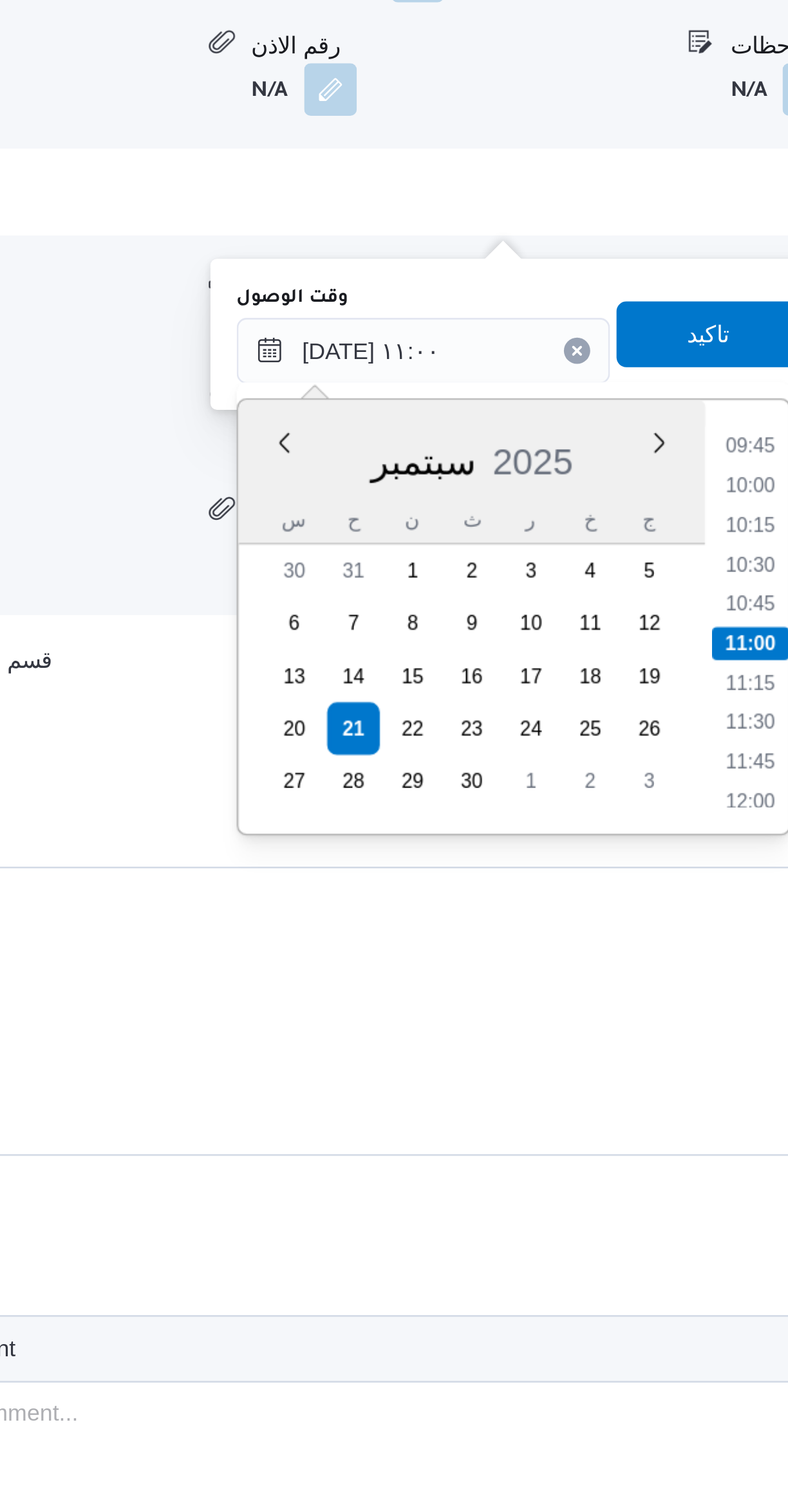
click at [610, 1017] on li "10:00" at bounding box center [611, 1019] width 30 height 13
type input "٢١/٠٩/٢٠٢٥ ١٠:٠٠"
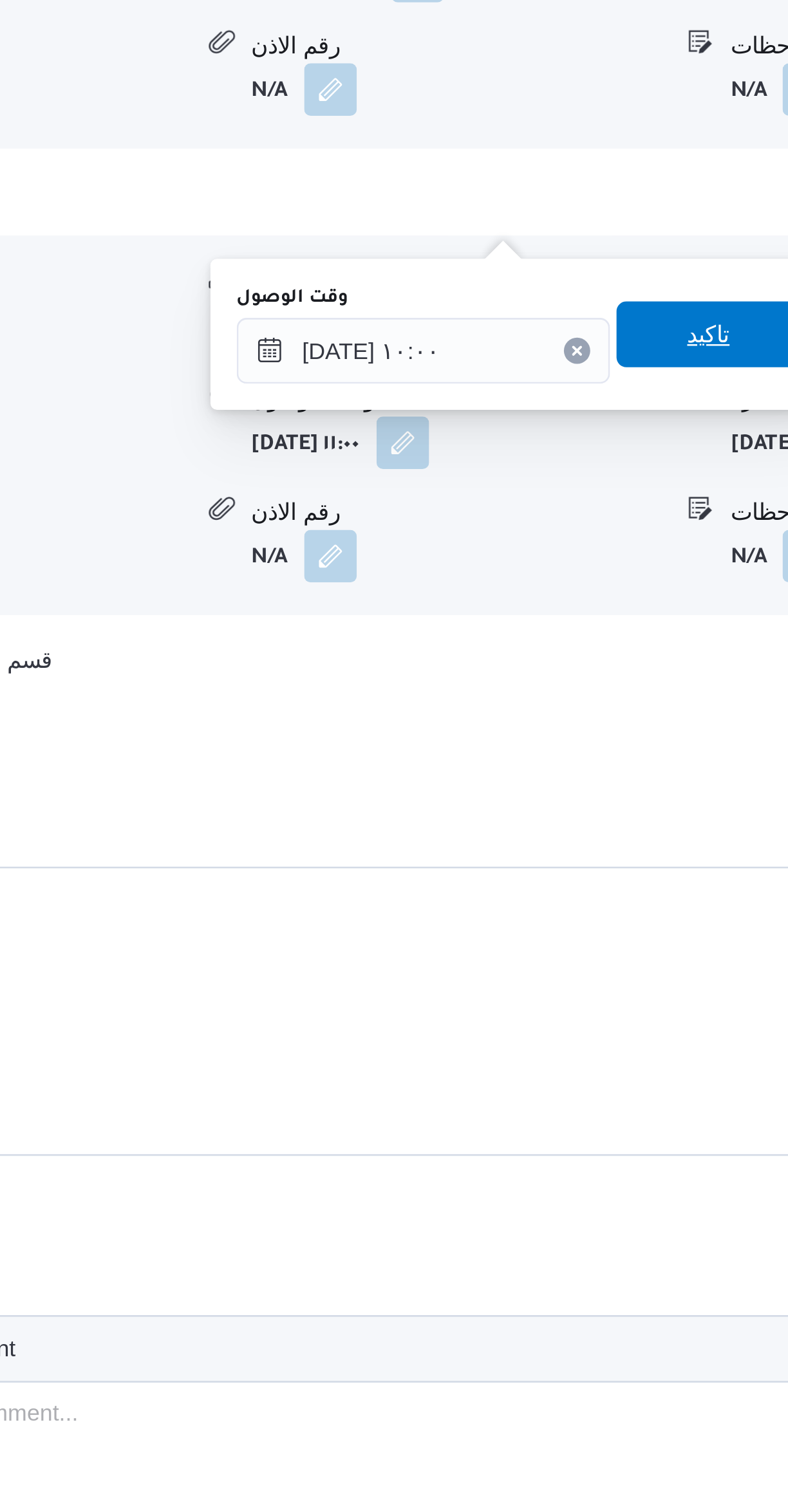
click at [600, 955] on span "تاكيد" at bounding box center [596, 961] width 72 height 26
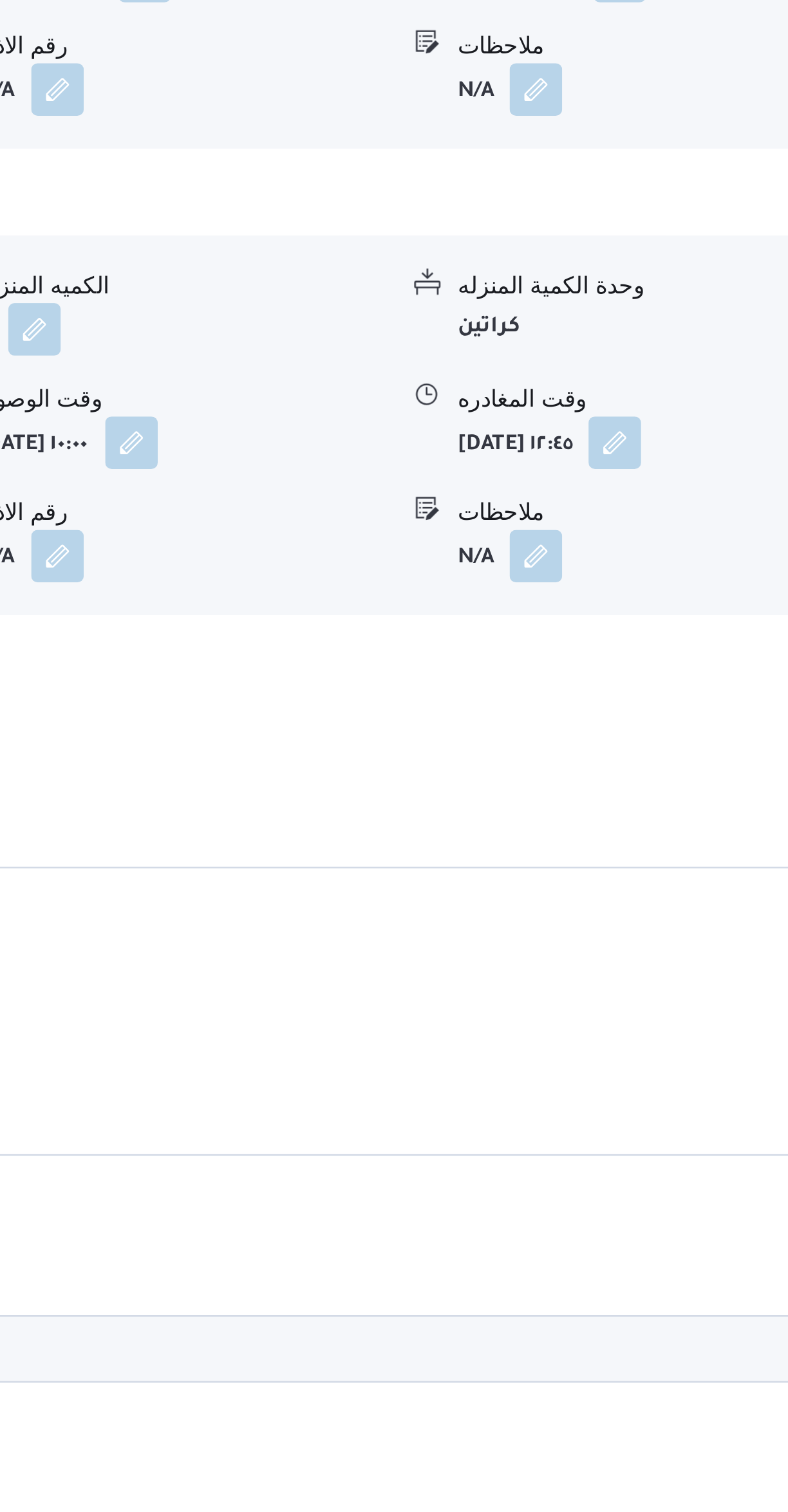
click at [676, 993] on button "button" at bounding box center [666, 1003] width 20 height 20
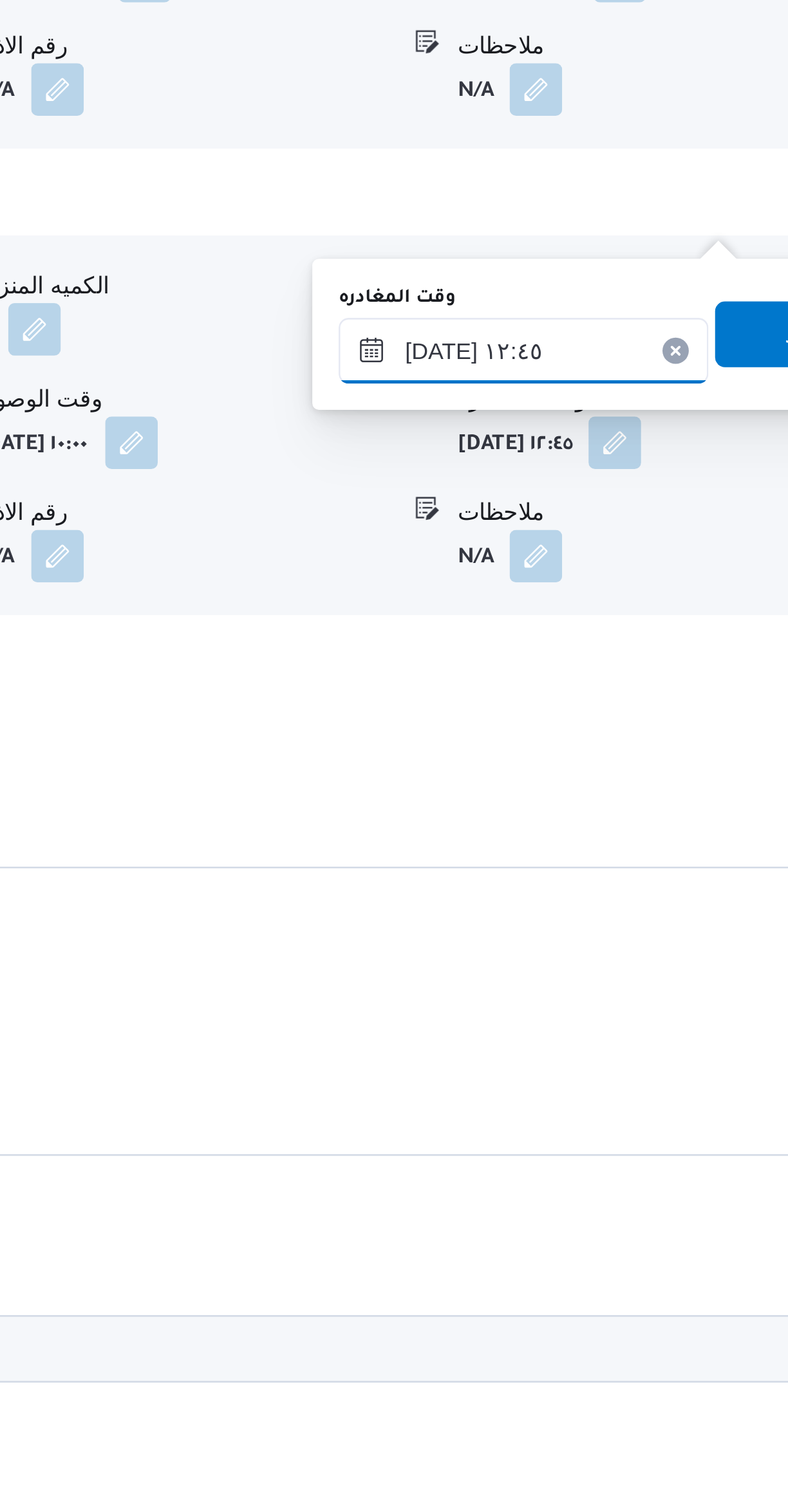
click at [656, 962] on input "٢١/٠٩/٢٠٢٥ ١٢:٤٥" at bounding box center [630, 967] width 145 height 26
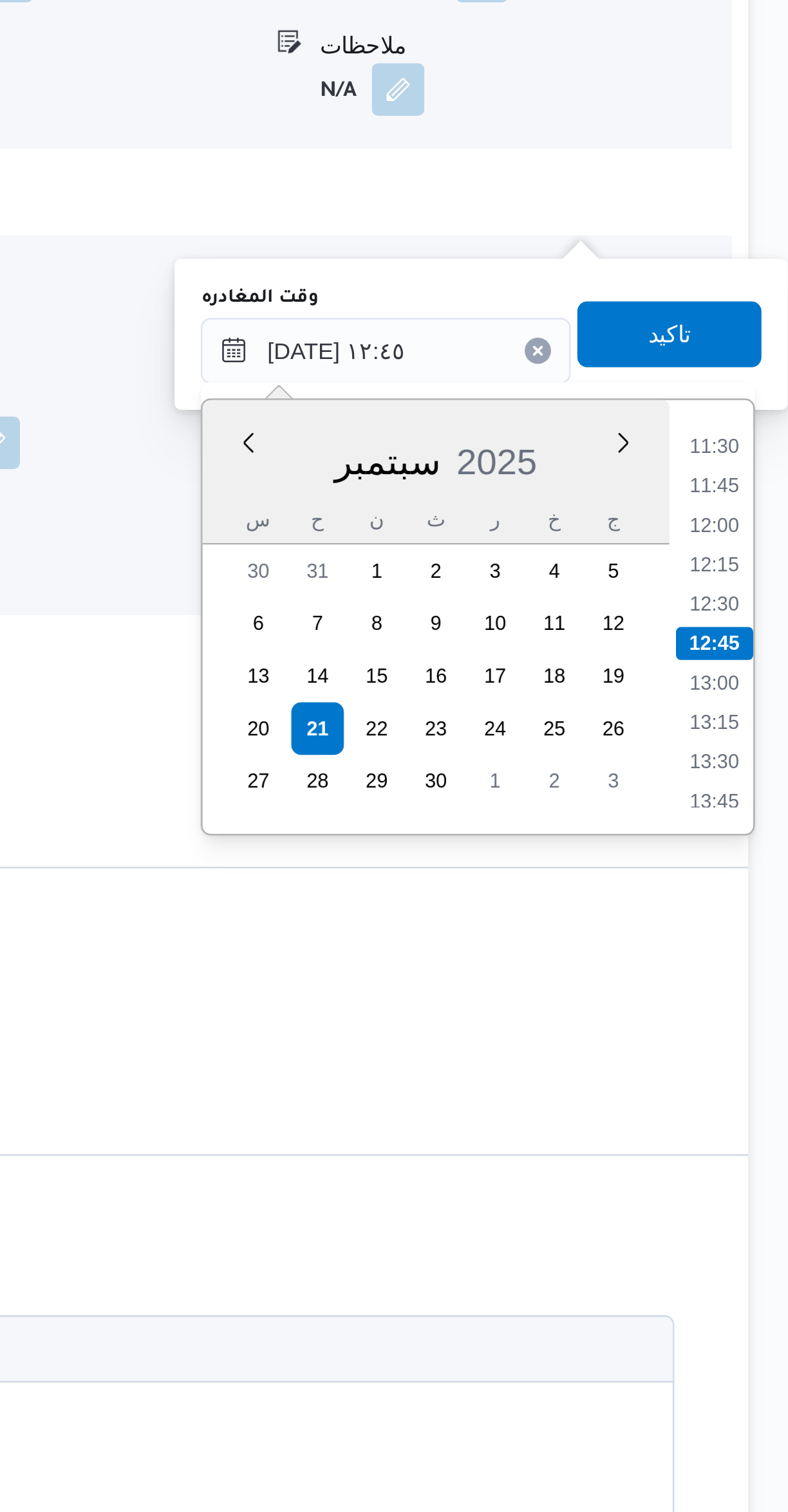
click at [760, 1004] on li "11:30" at bounding box center [759, 1004] width 30 height 13
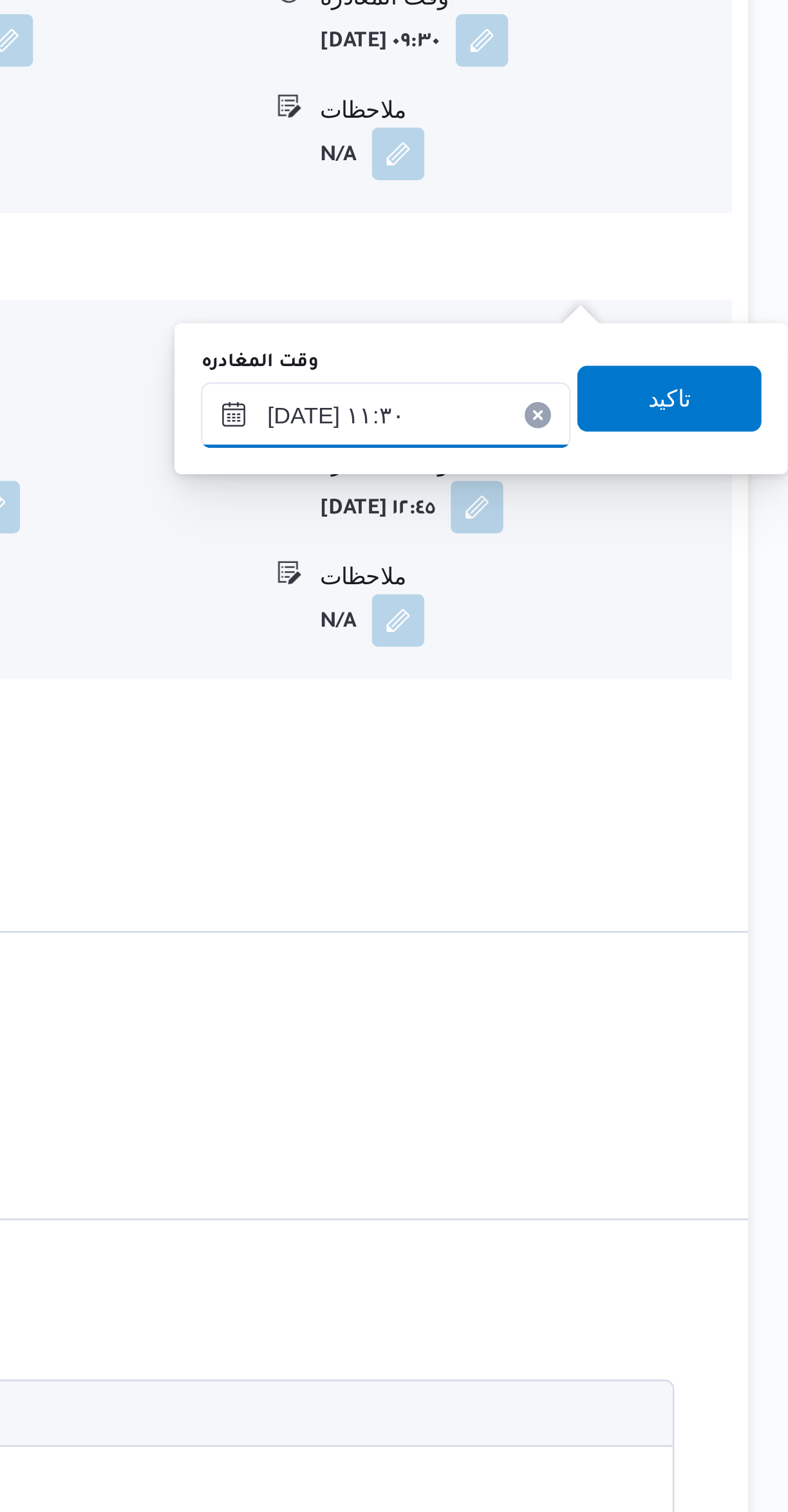
click at [629, 967] on input "٢١/٠٩/٢٠٢٥ ١١:٣٠" at bounding box center [630, 967] width 145 height 26
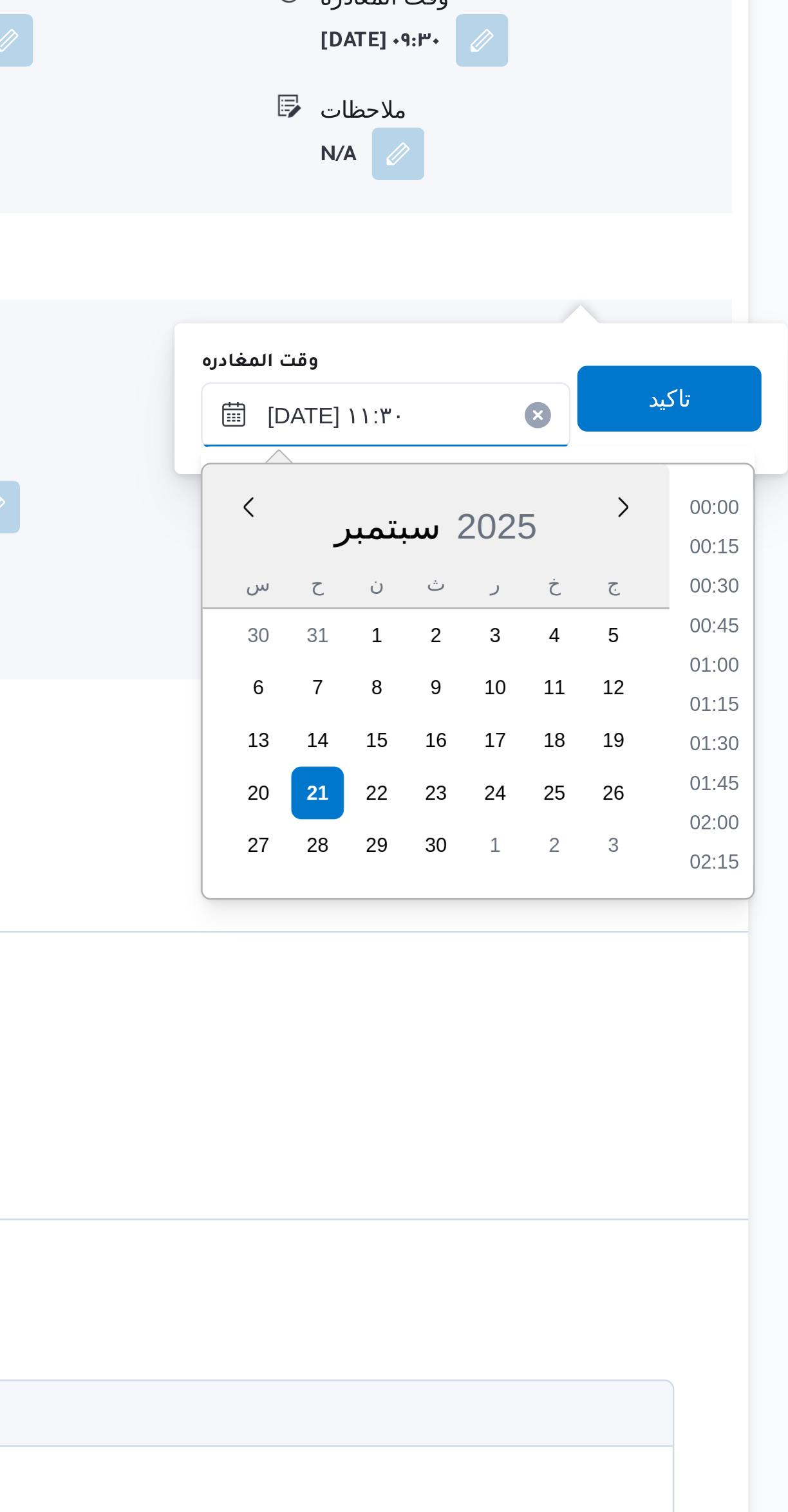
scroll to position [632, 0]
click at [763, 1044] on li "11:00" at bounding box center [759, 1050] width 30 height 13
type input "٢١/٠٩/٢٠٢٥ ١١:٠٠"
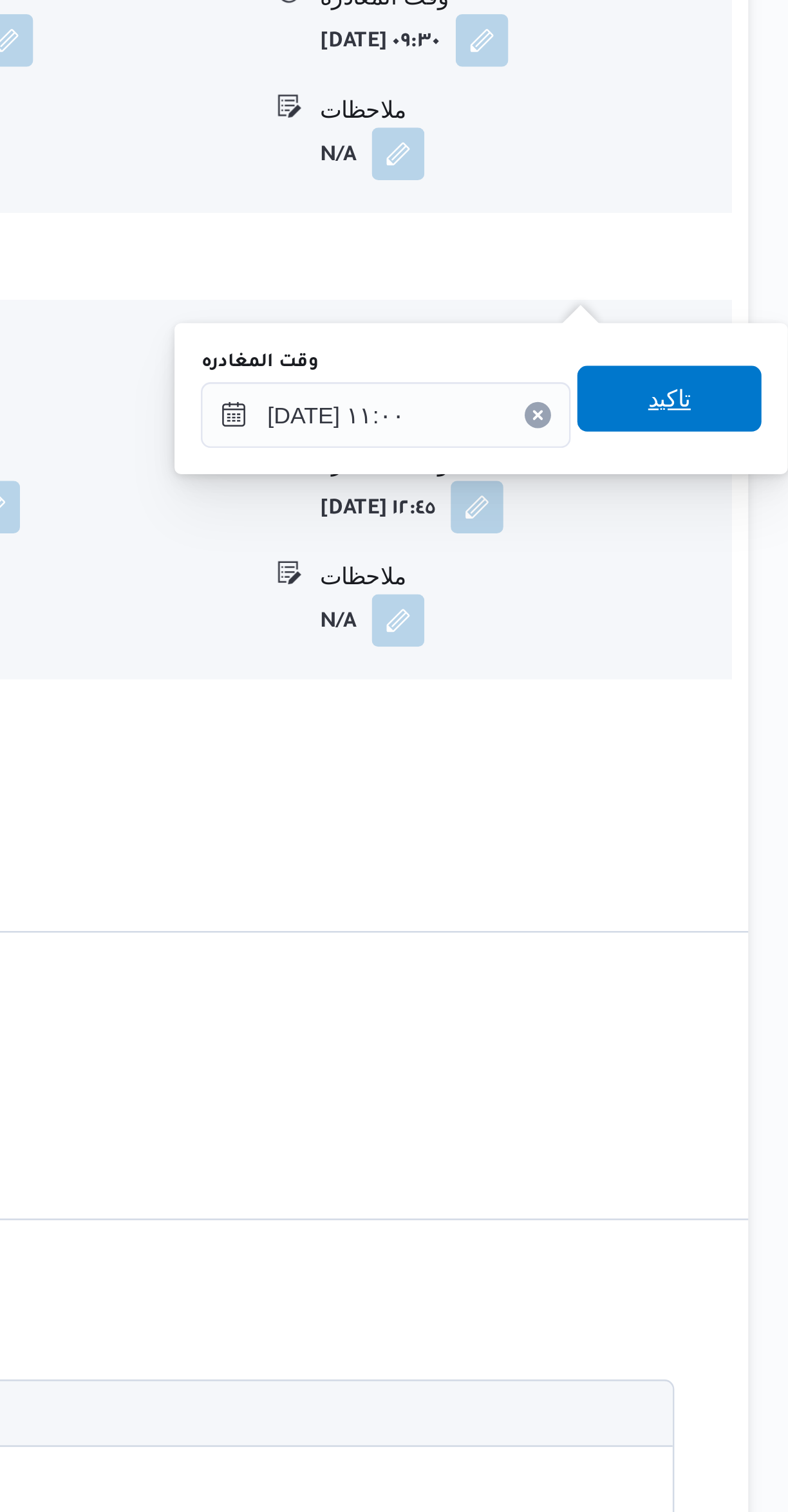
click at [758, 961] on span "تاكيد" at bounding box center [741, 961] width 72 height 26
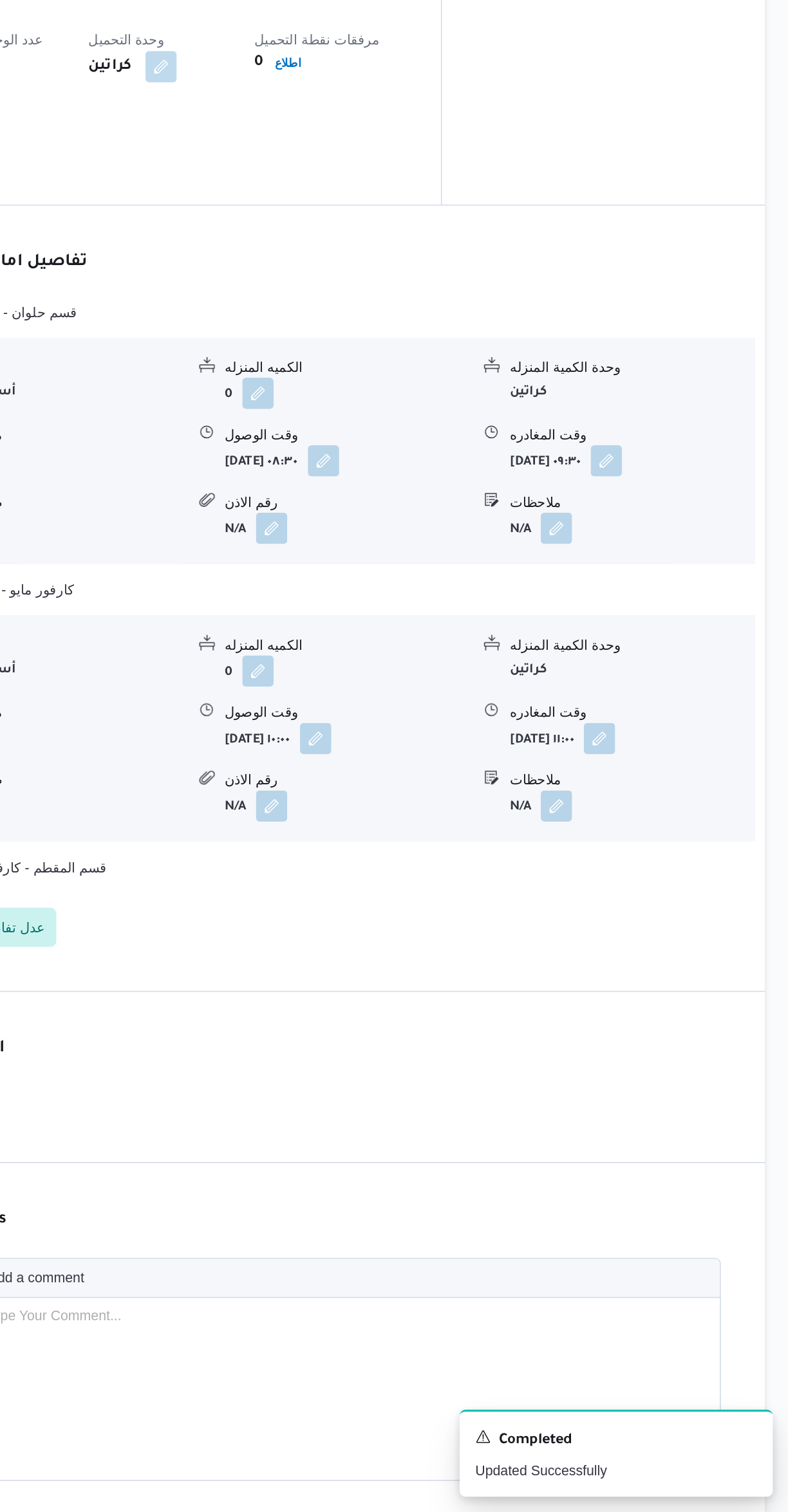
scroll to position [633, 0]
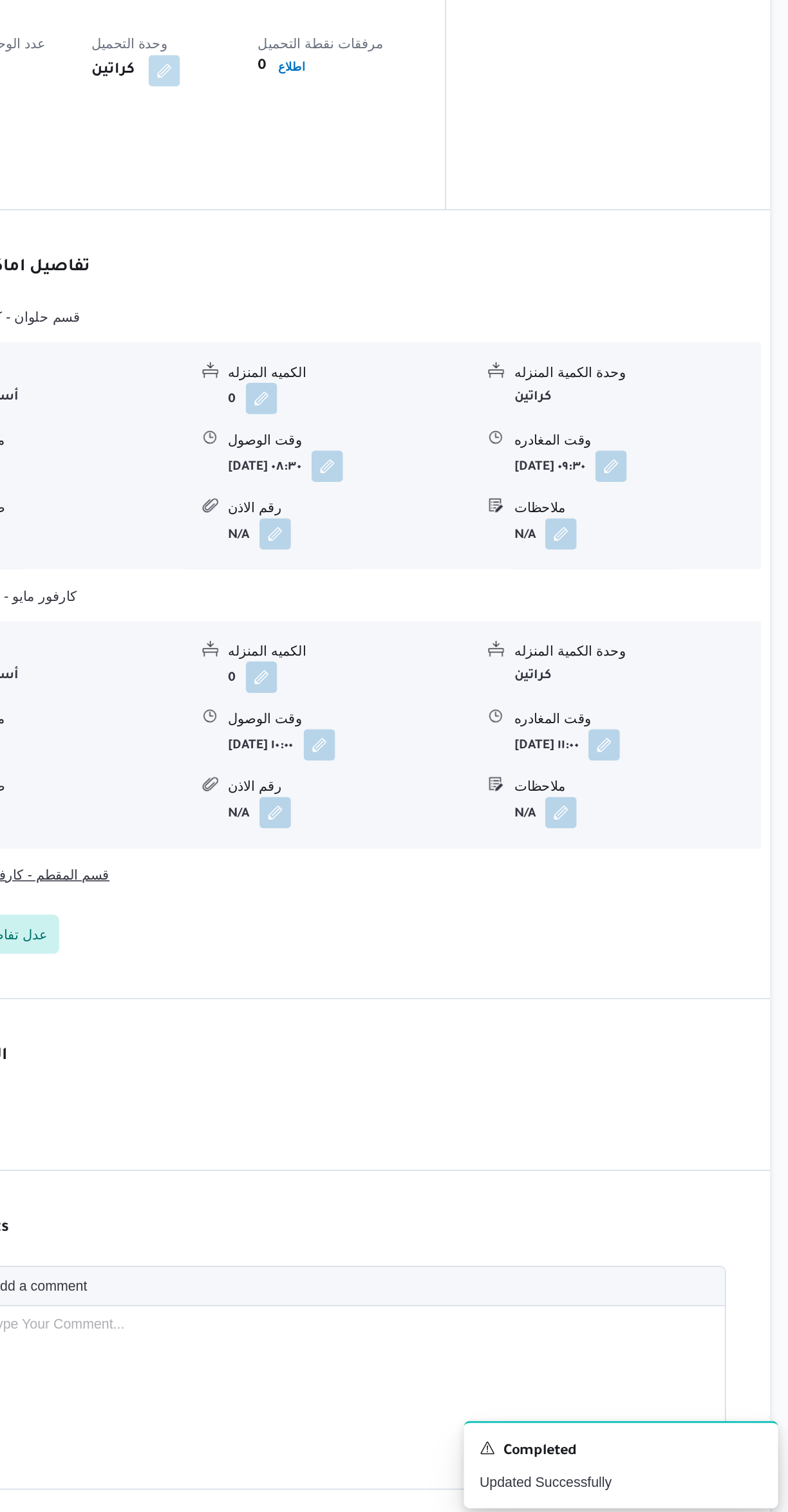
click at [589, 1078] on button "قسم المقطم - كارفور الاسمرات" at bounding box center [470, 1086] width 547 height 15
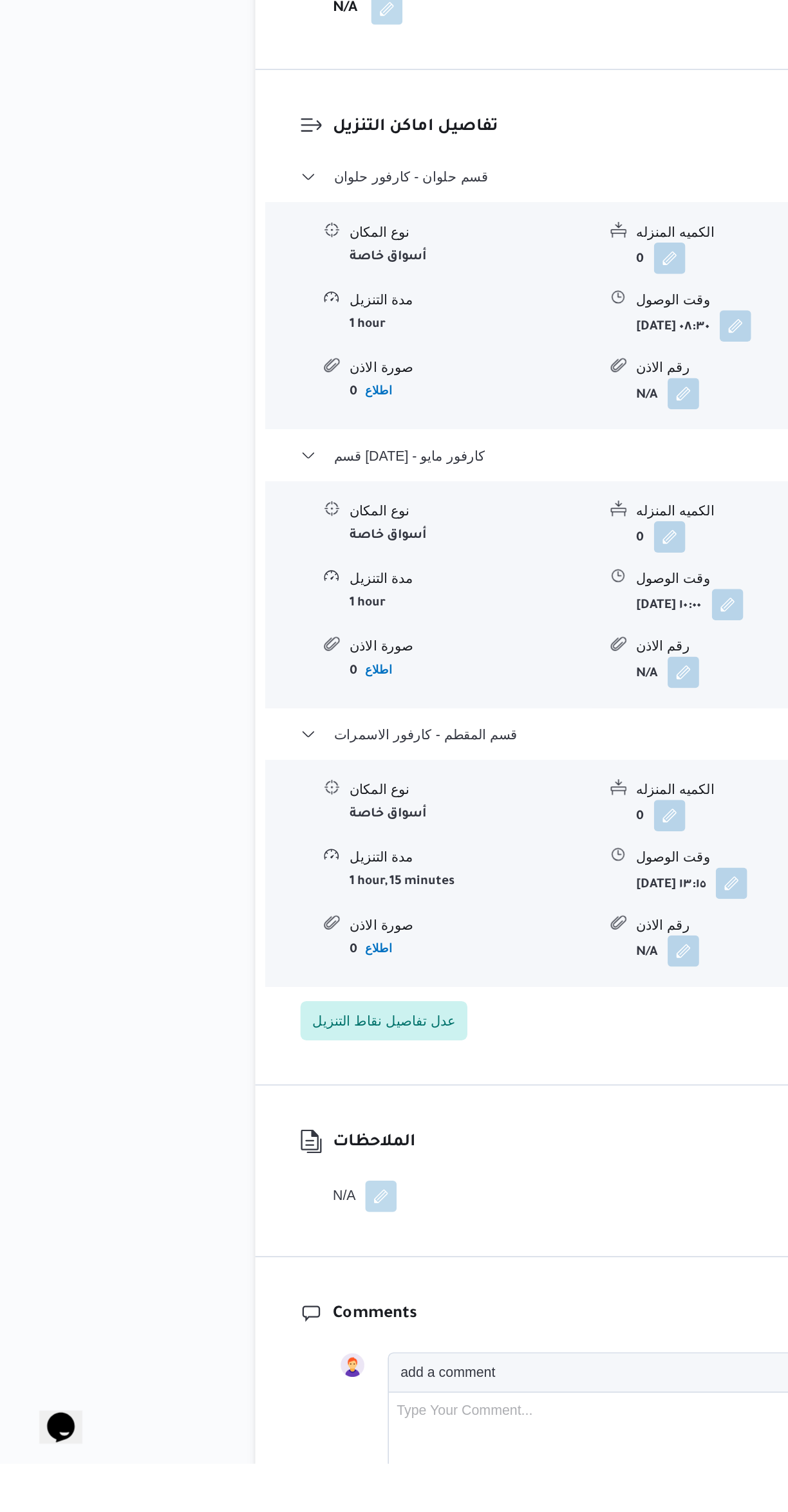
scroll to position [685, 0]
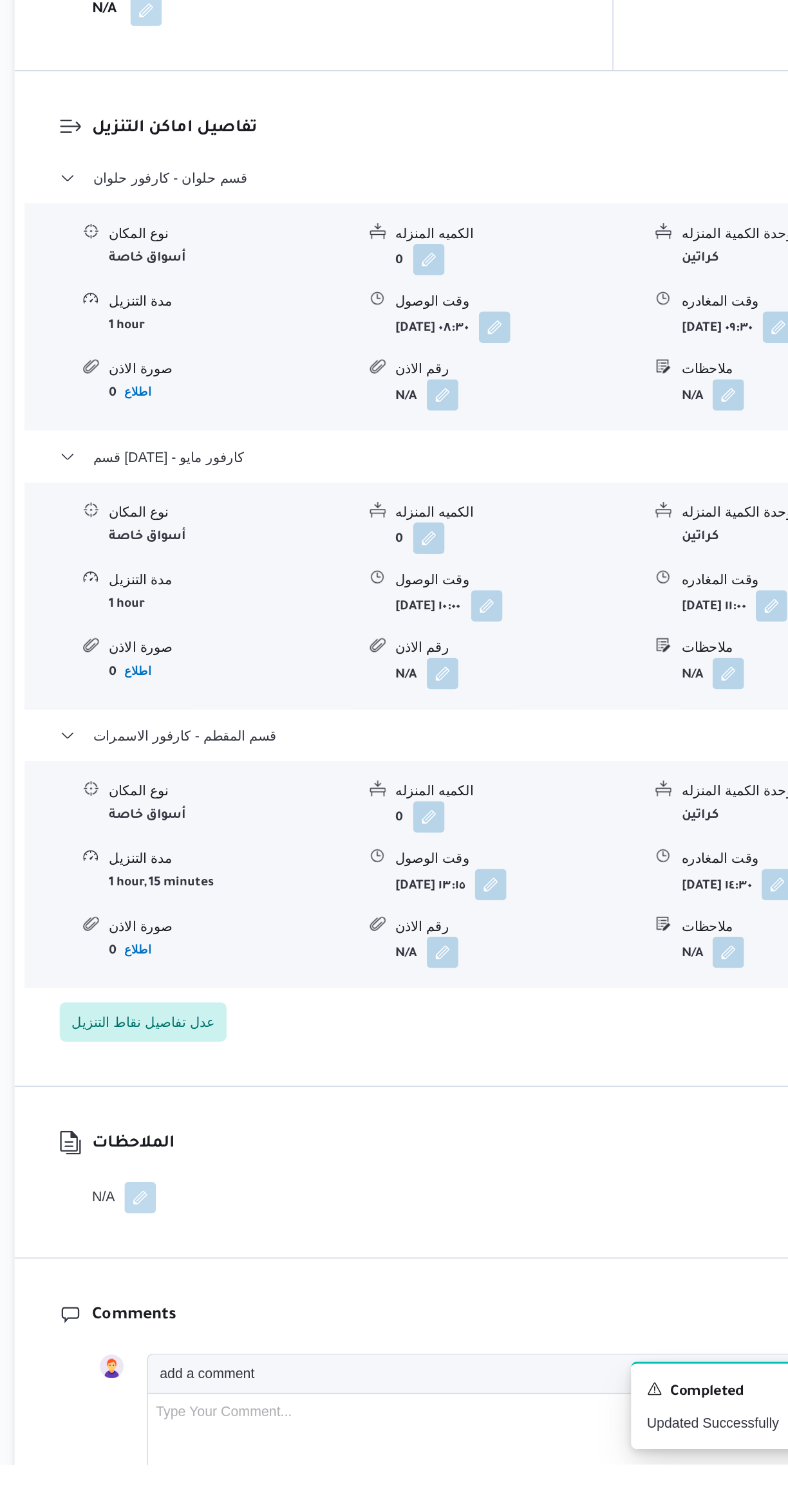
click at [490, 1122] on button "button" at bounding box center [479, 1132] width 20 height 20
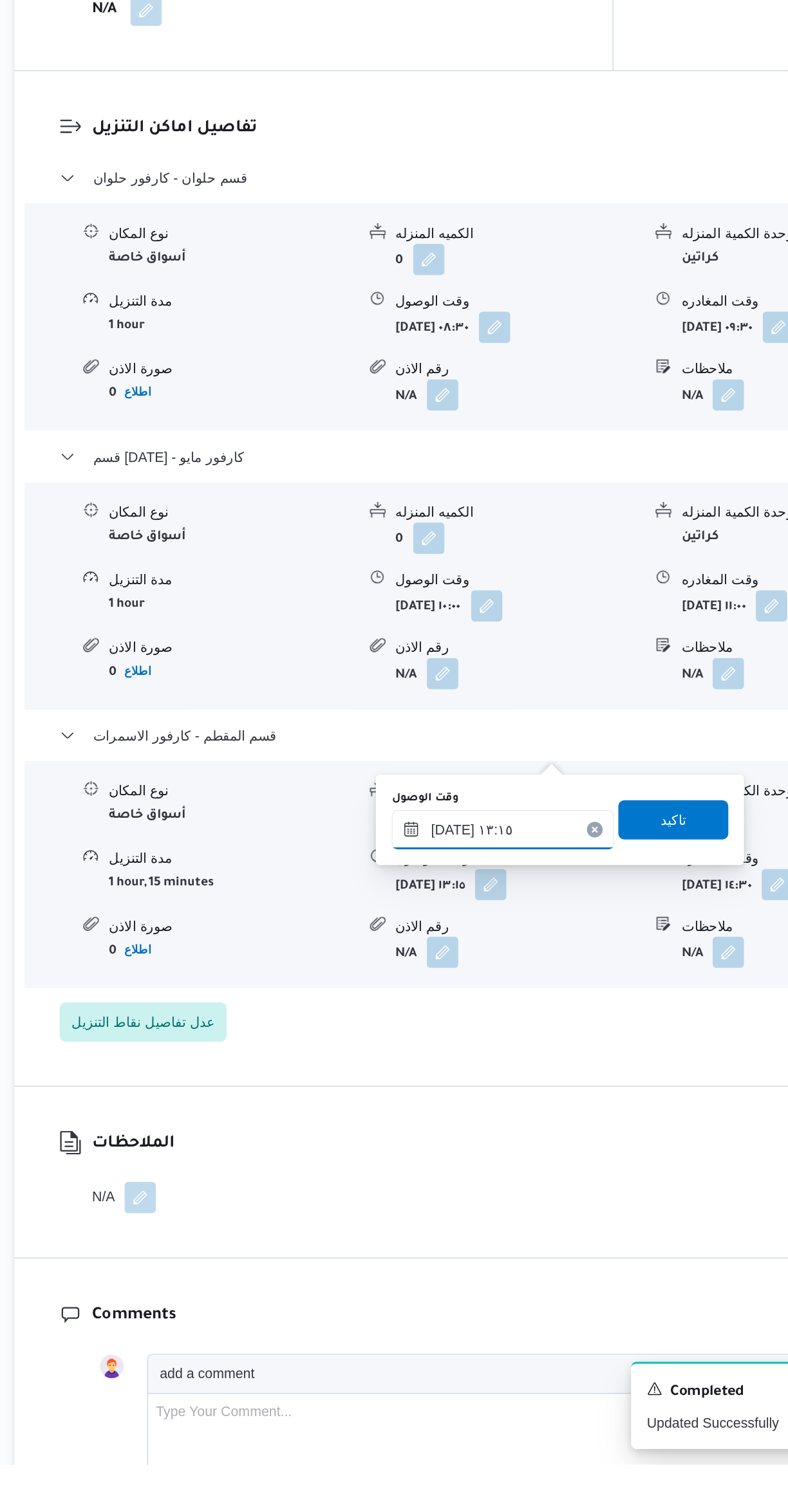
click at [477, 1099] on input "٢١/٠٩/٢٠٢٥ ١٣:١٥" at bounding box center [487, 1095] width 146 height 26
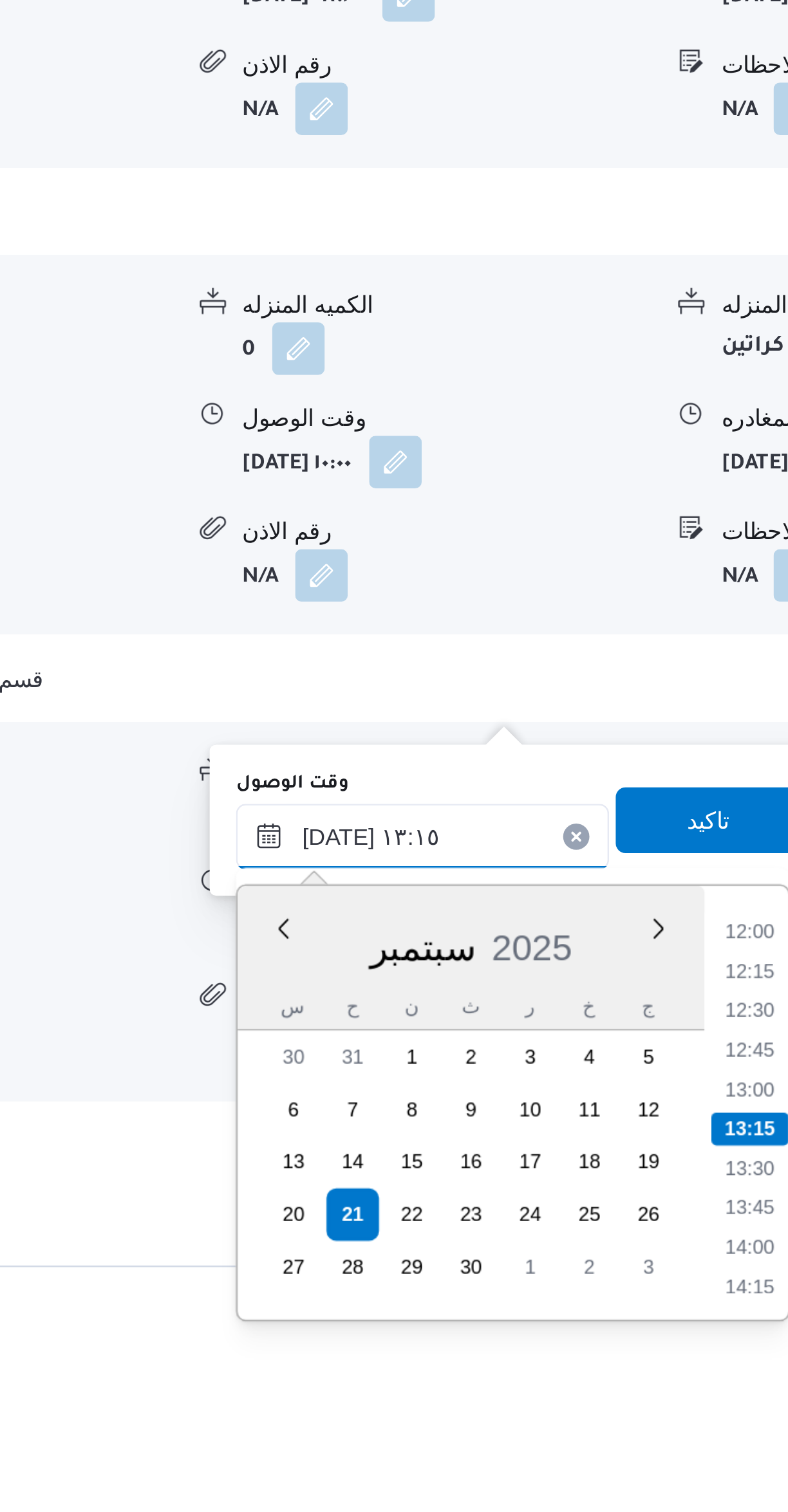
scroll to position [811, 0]
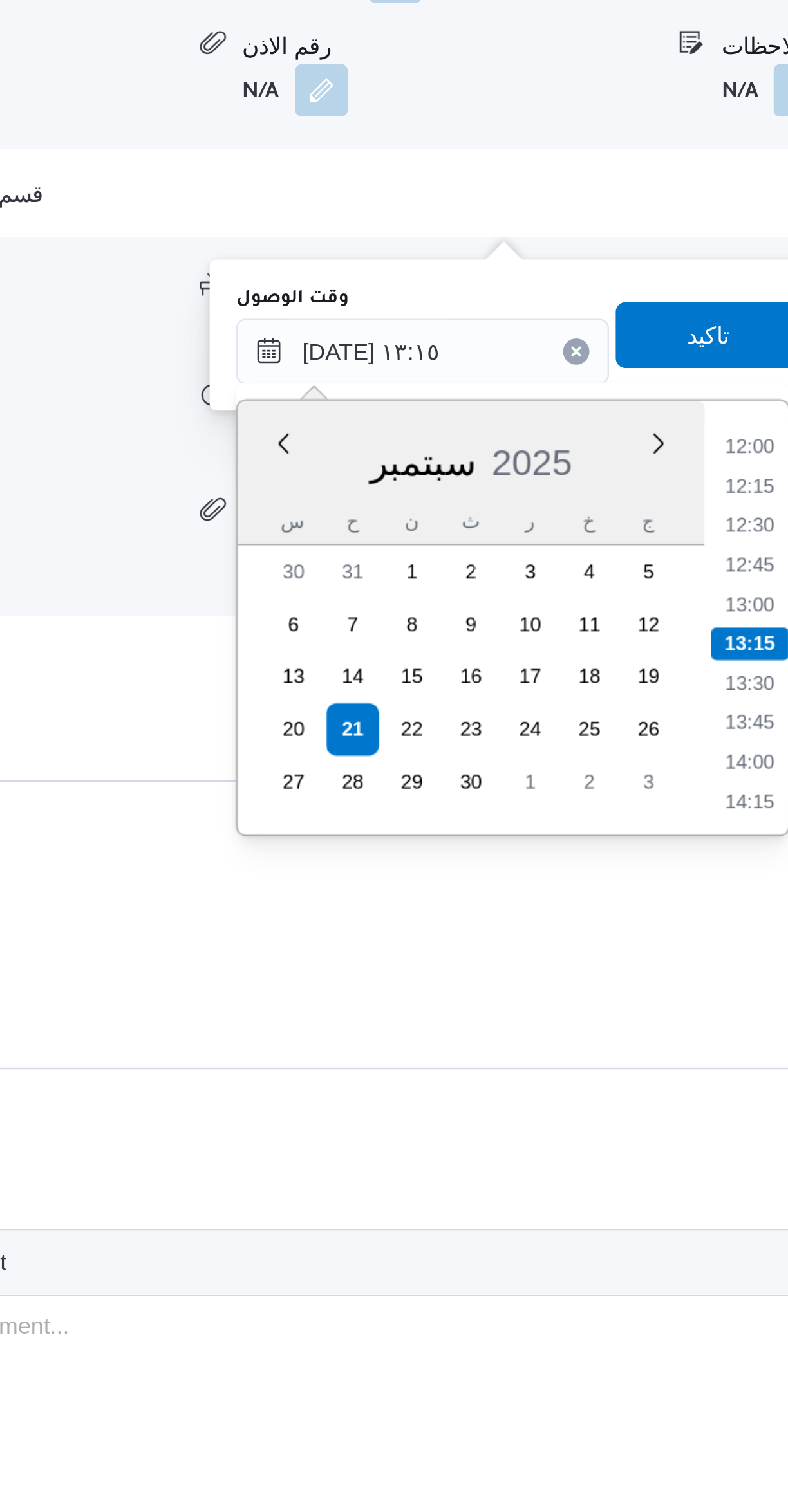
click at [611, 1010] on li "12:00" at bounding box center [616, 1007] width 30 height 13
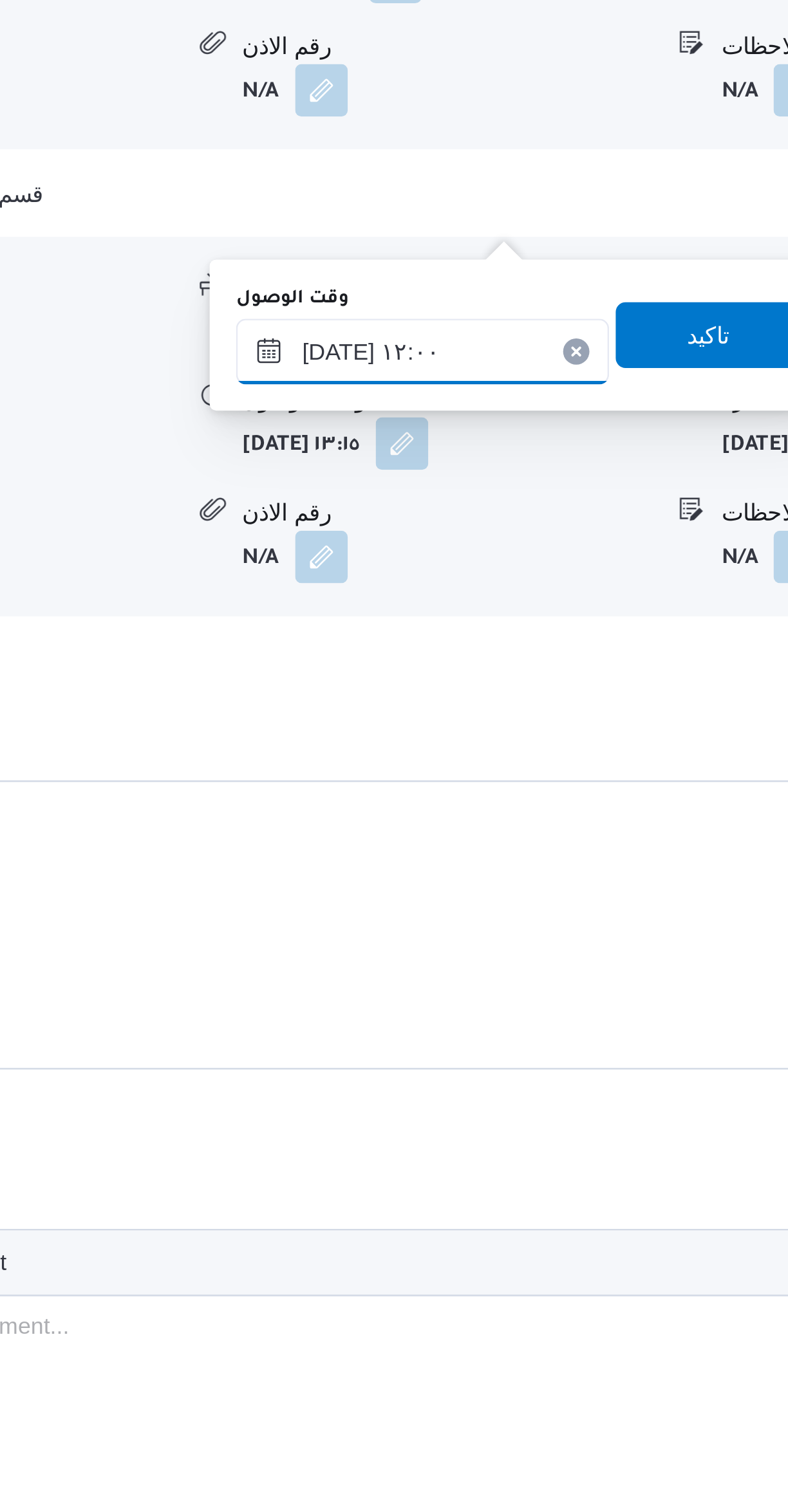
click at [500, 961] on input "٢١/٠٩/٢٠٢٥ ١٢:٠٠" at bounding box center [487, 970] width 146 height 26
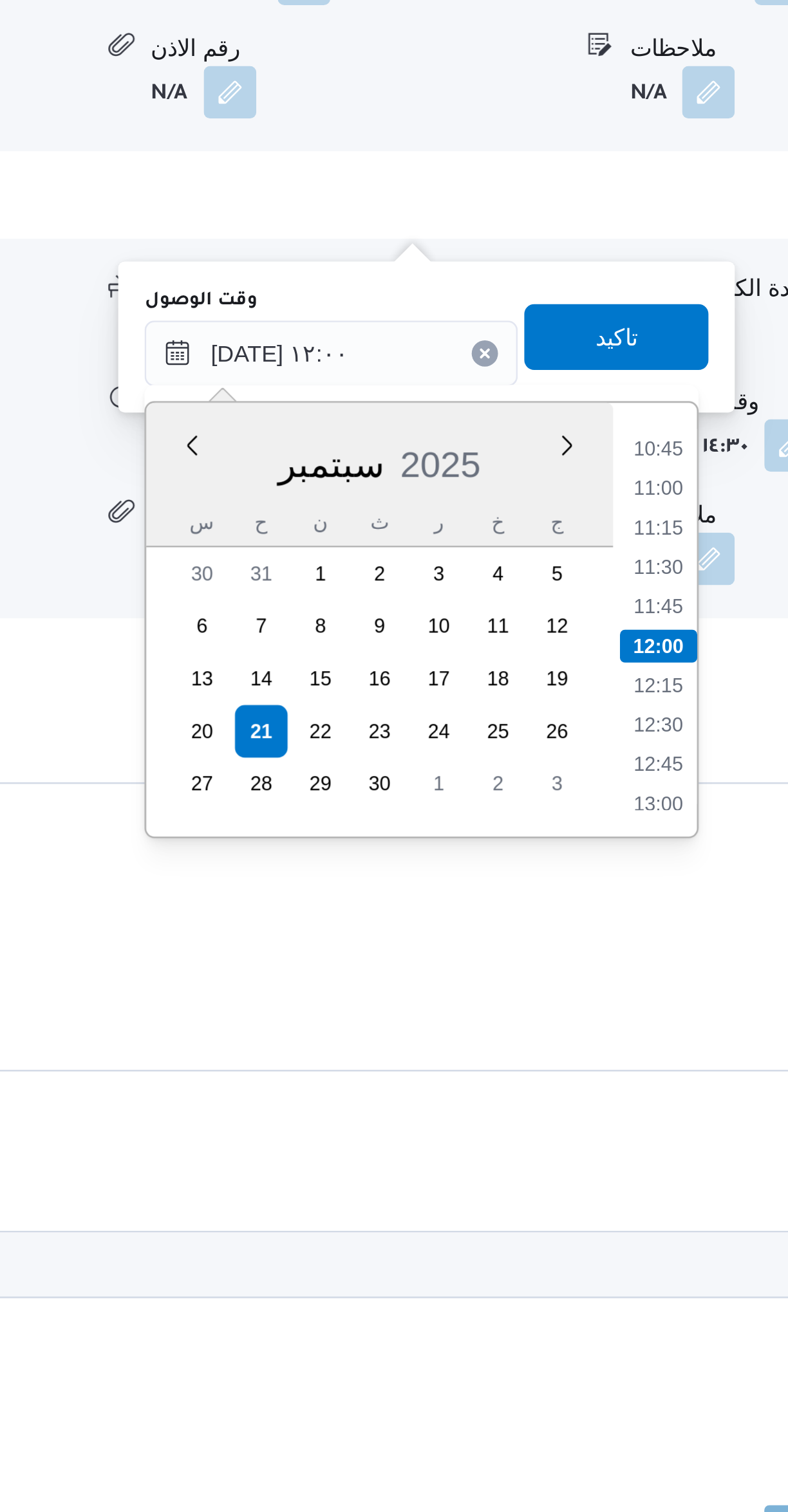
click at [619, 1053] on li "11:30" at bounding box center [616, 1053] width 30 height 13
type input "٢١/٠٩/٢٠٢٥ ١١:٣٠"
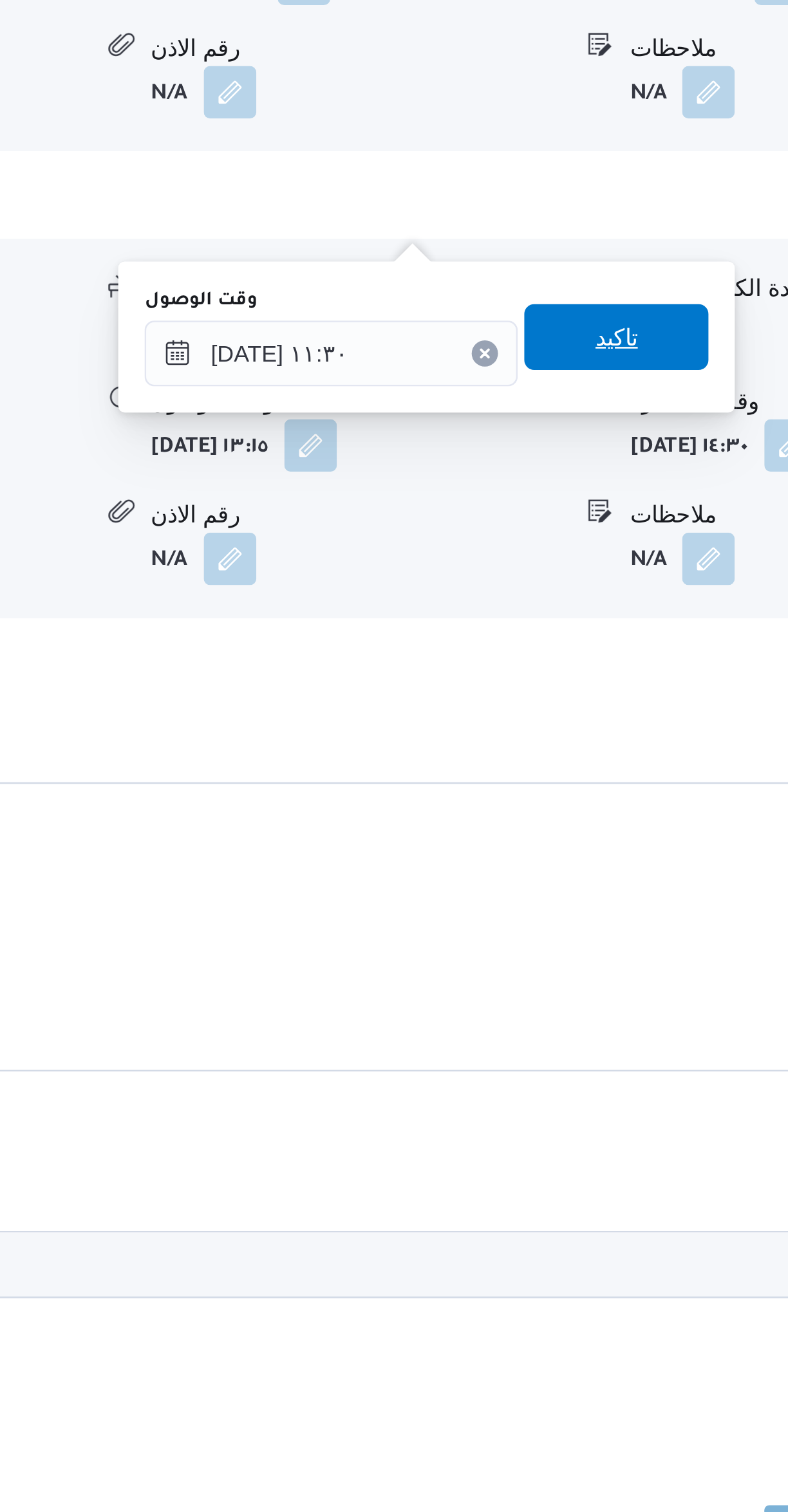
click at [618, 962] on span "تاكيد" at bounding box center [599, 964] width 72 height 26
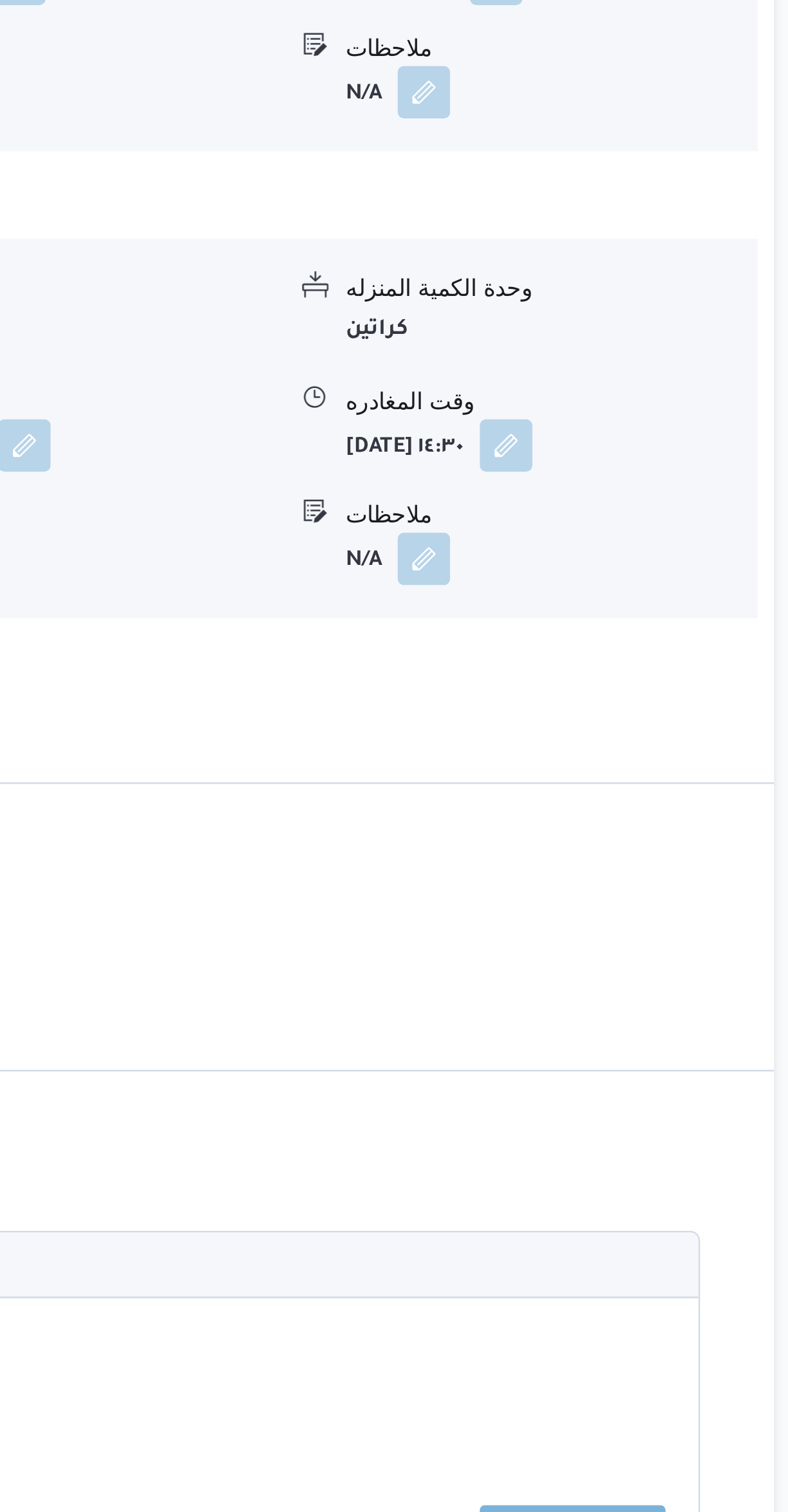
click at [678, 995] on button "button" at bounding box center [668, 1006] width 20 height 20
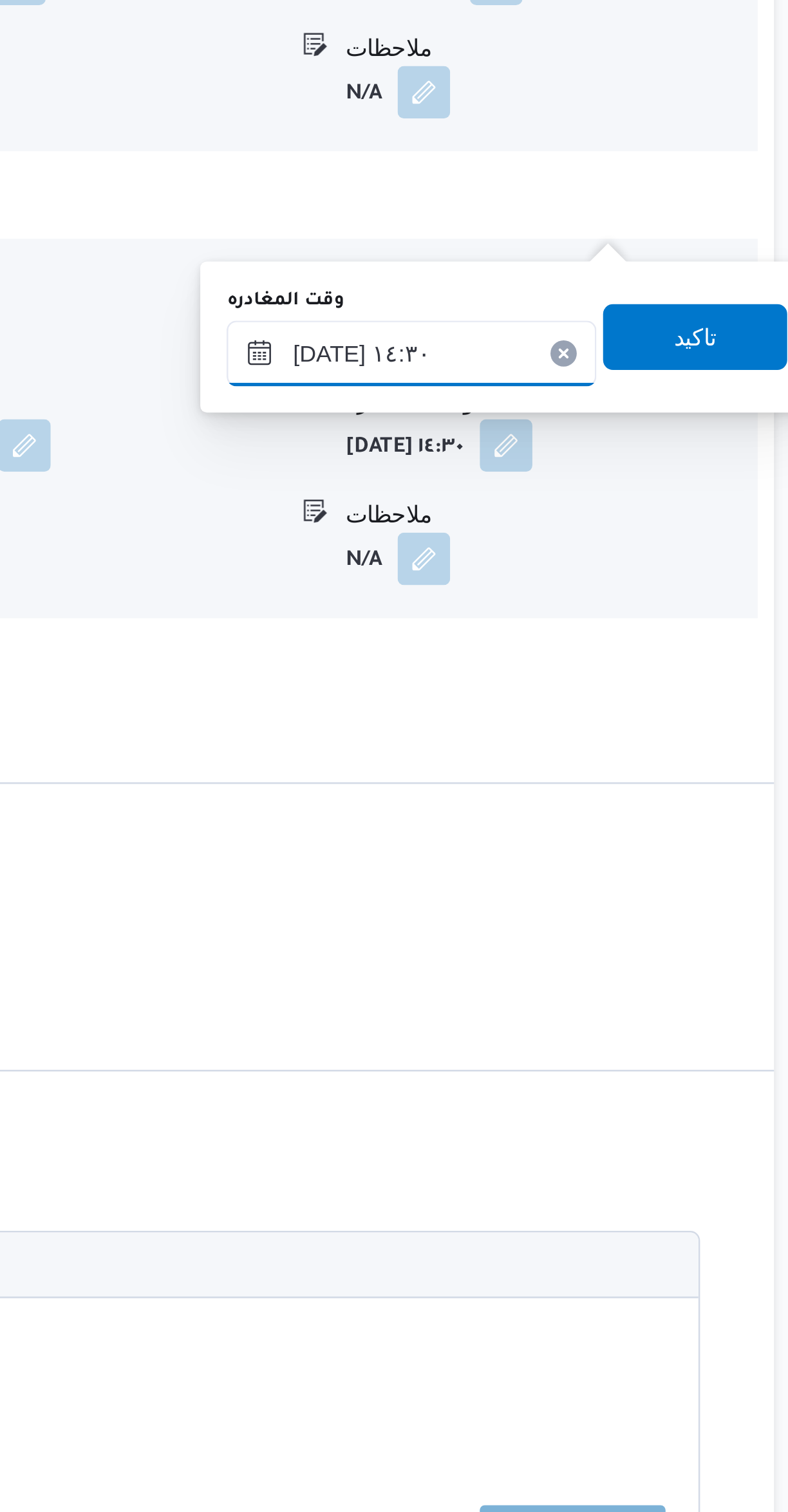
click at [665, 969] on input "٢١/٠٩/٢٠٢٥ ١٤:٣٠" at bounding box center [630, 970] width 145 height 26
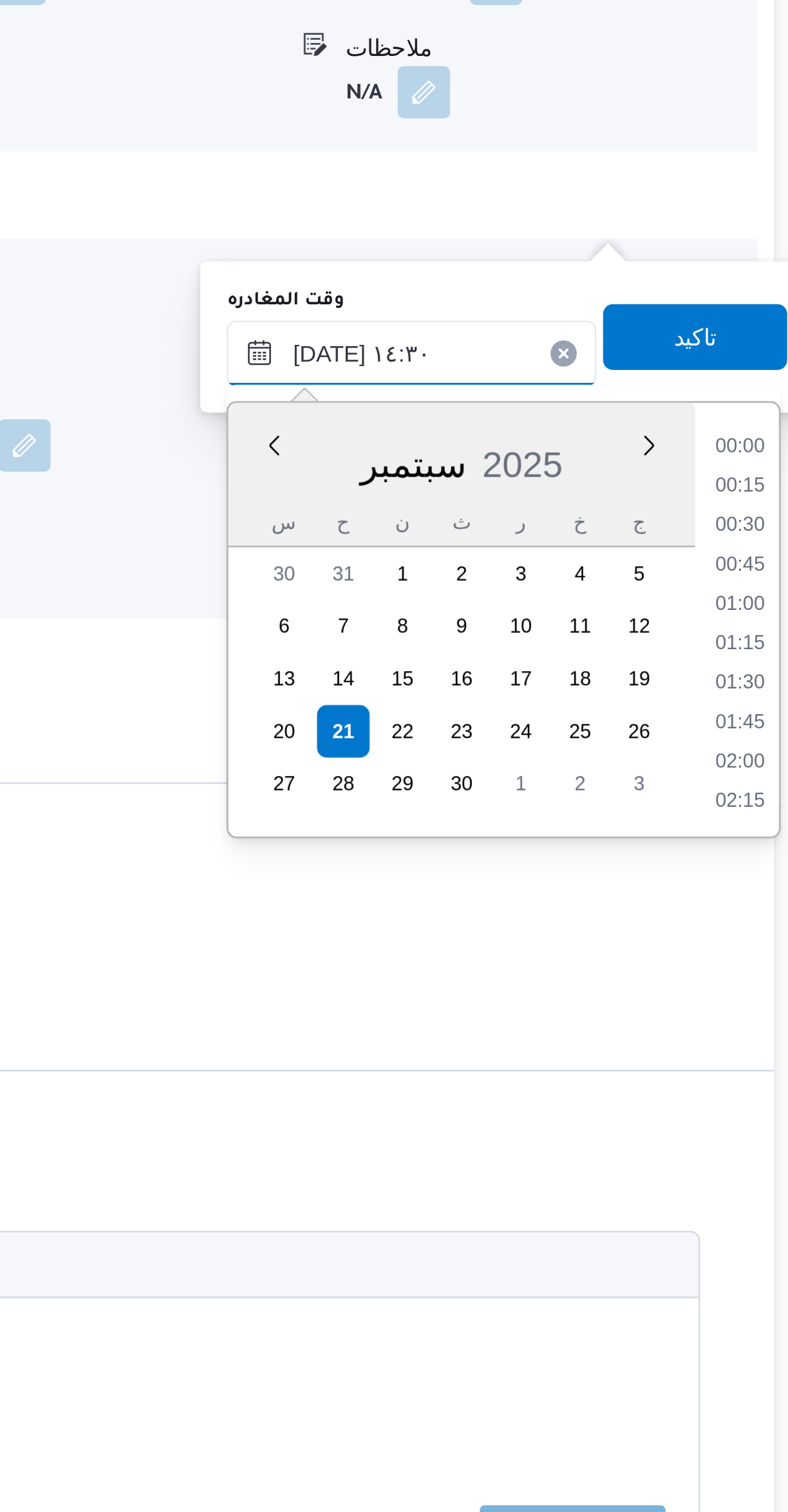
scroll to position [817, 0]
click at [760, 1012] on li "13:15" at bounding box center [759, 1007] width 30 height 13
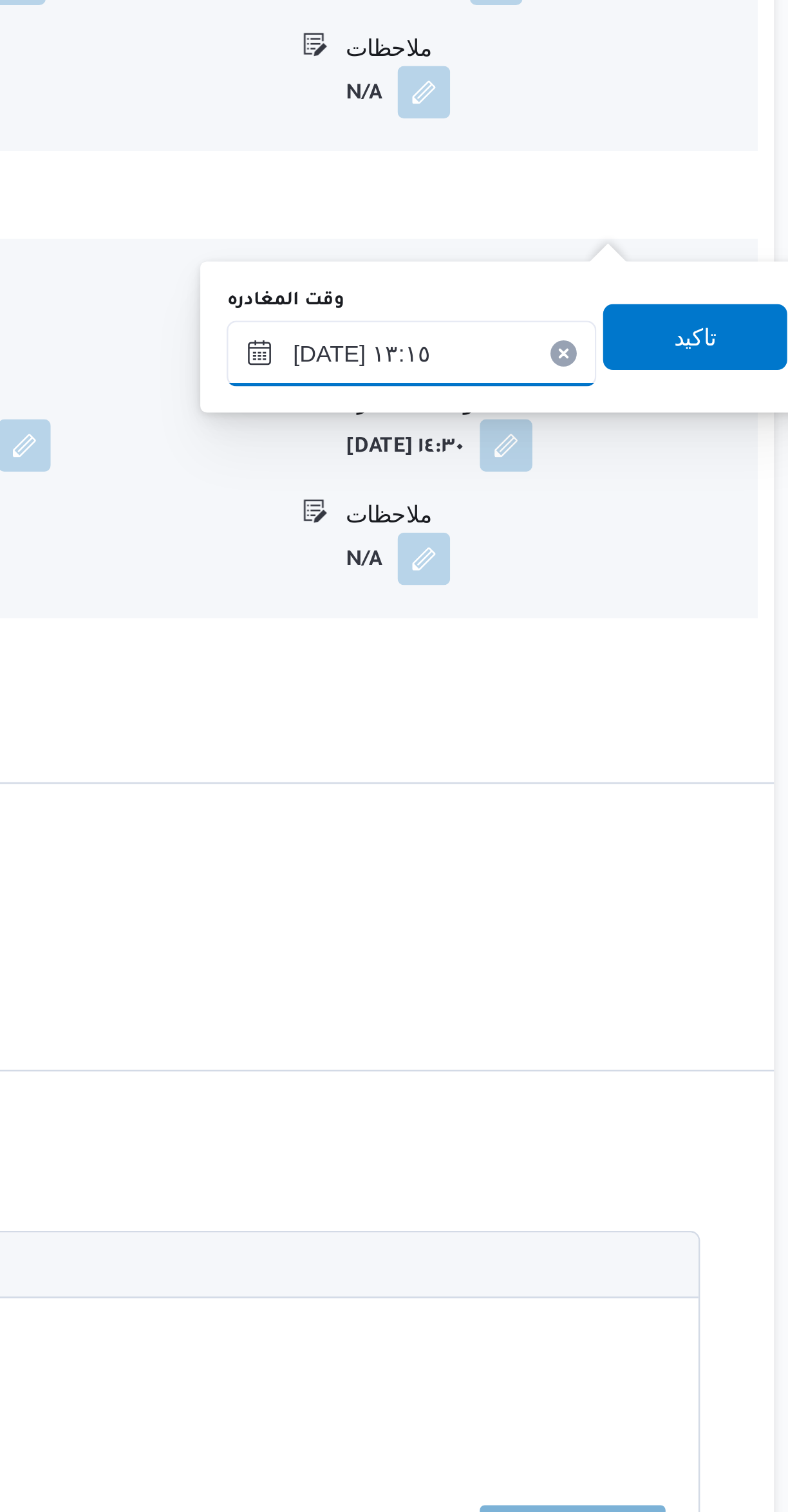
click at [636, 967] on input "٢١/٠٩/٢٠٢٥ ١٣:١٥" at bounding box center [630, 970] width 145 height 26
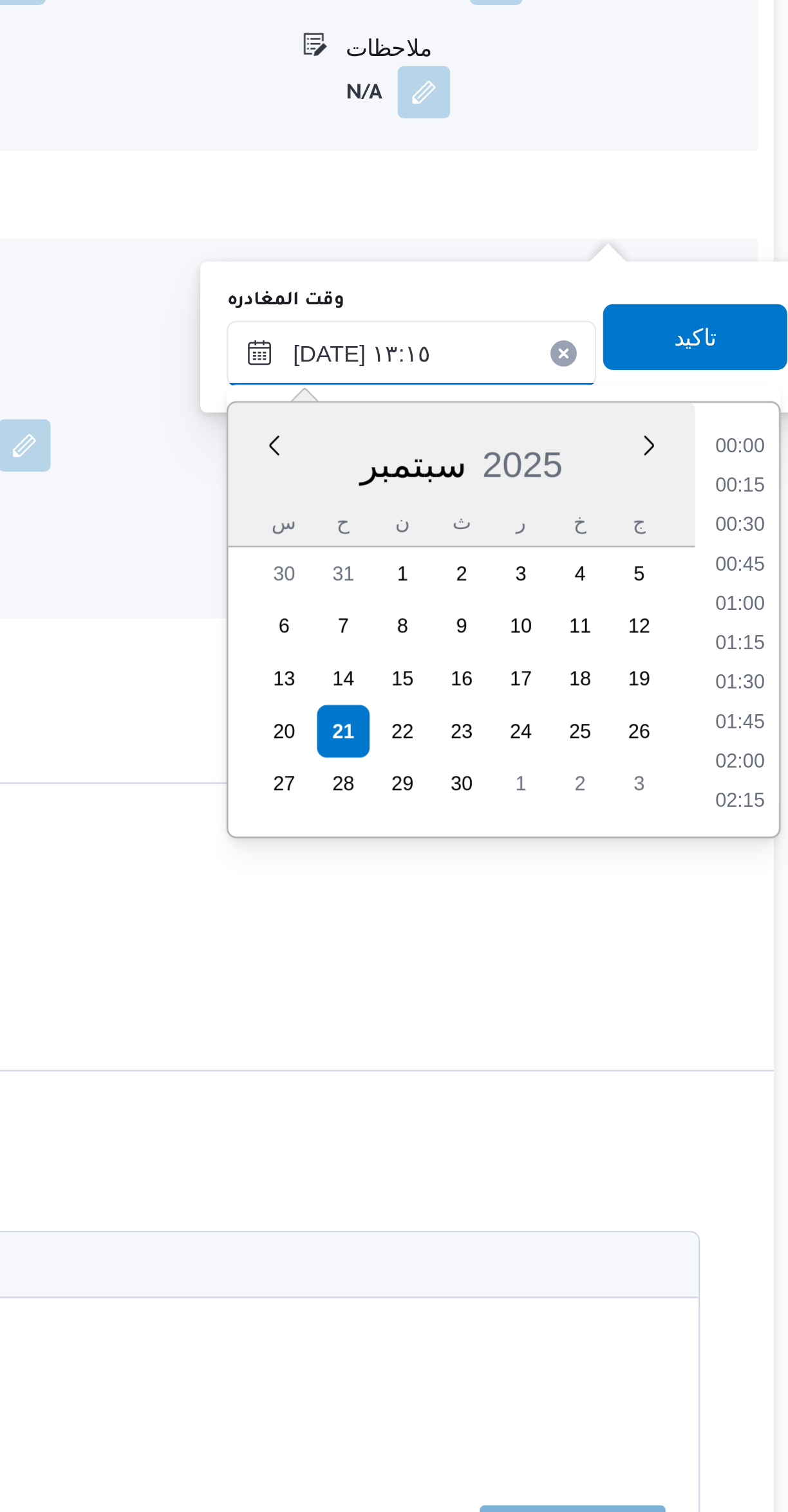
scroll to position [740, 0]
click at [757, 1039] on li "12:30" at bounding box center [759, 1038] width 30 height 13
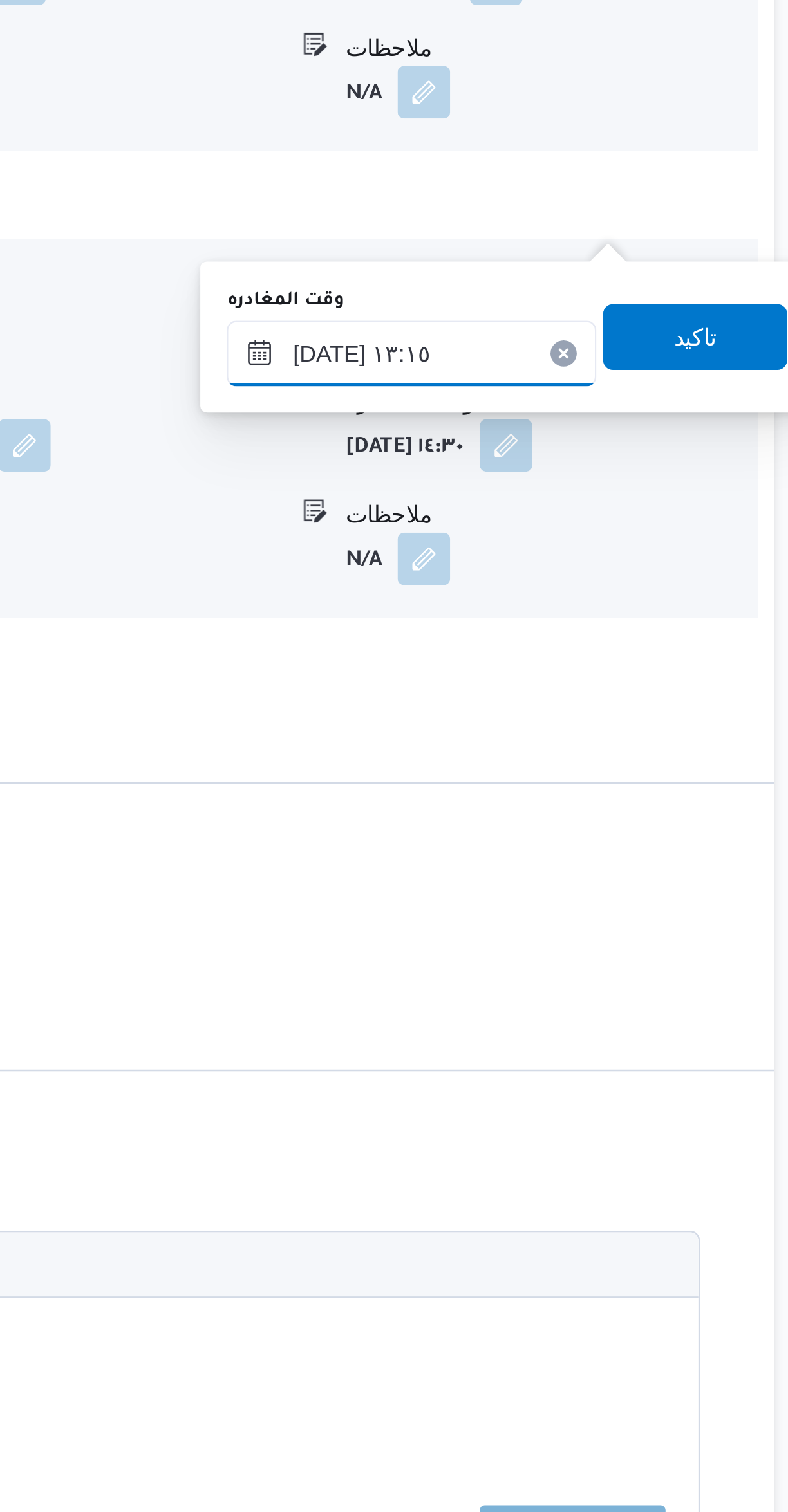
type input "٢١/٠٩/٢٠٢٥ ١٢:٣٠"
click at [753, 967] on span "تاكيد" at bounding box center [741, 964] width 72 height 26
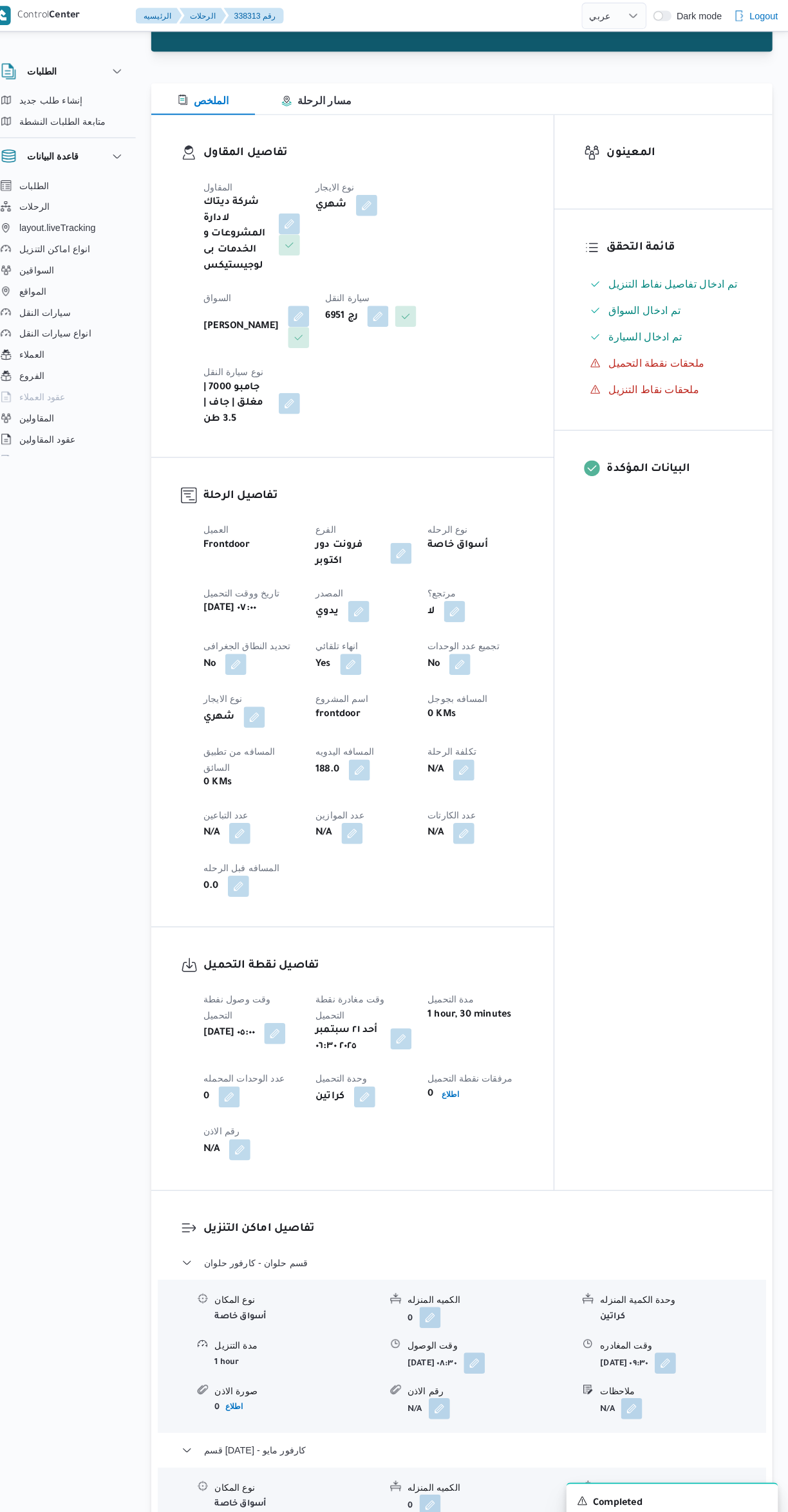
scroll to position [0, 0]
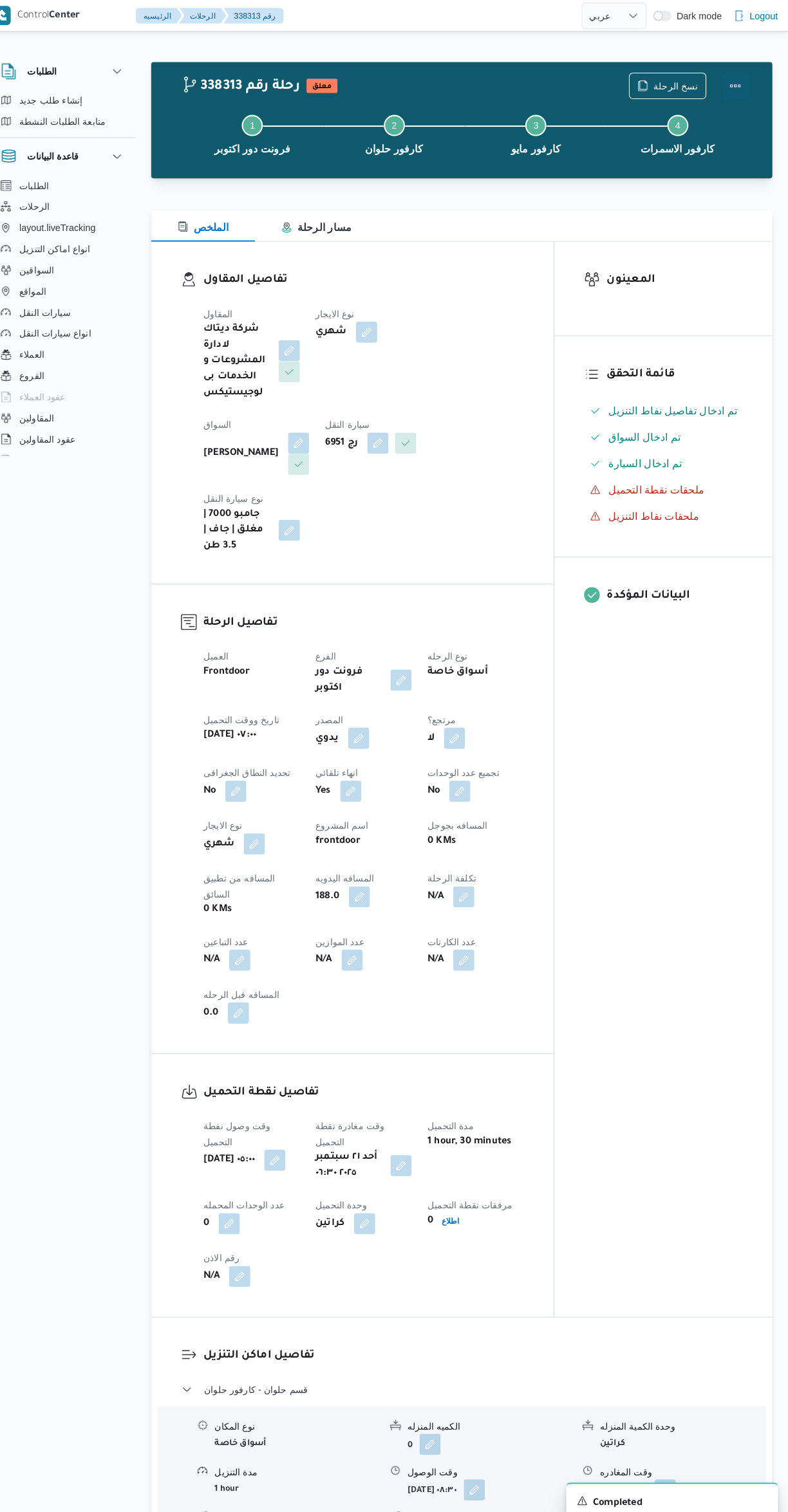
click at [742, 83] on button "Actions" at bounding box center [736, 84] width 26 height 26
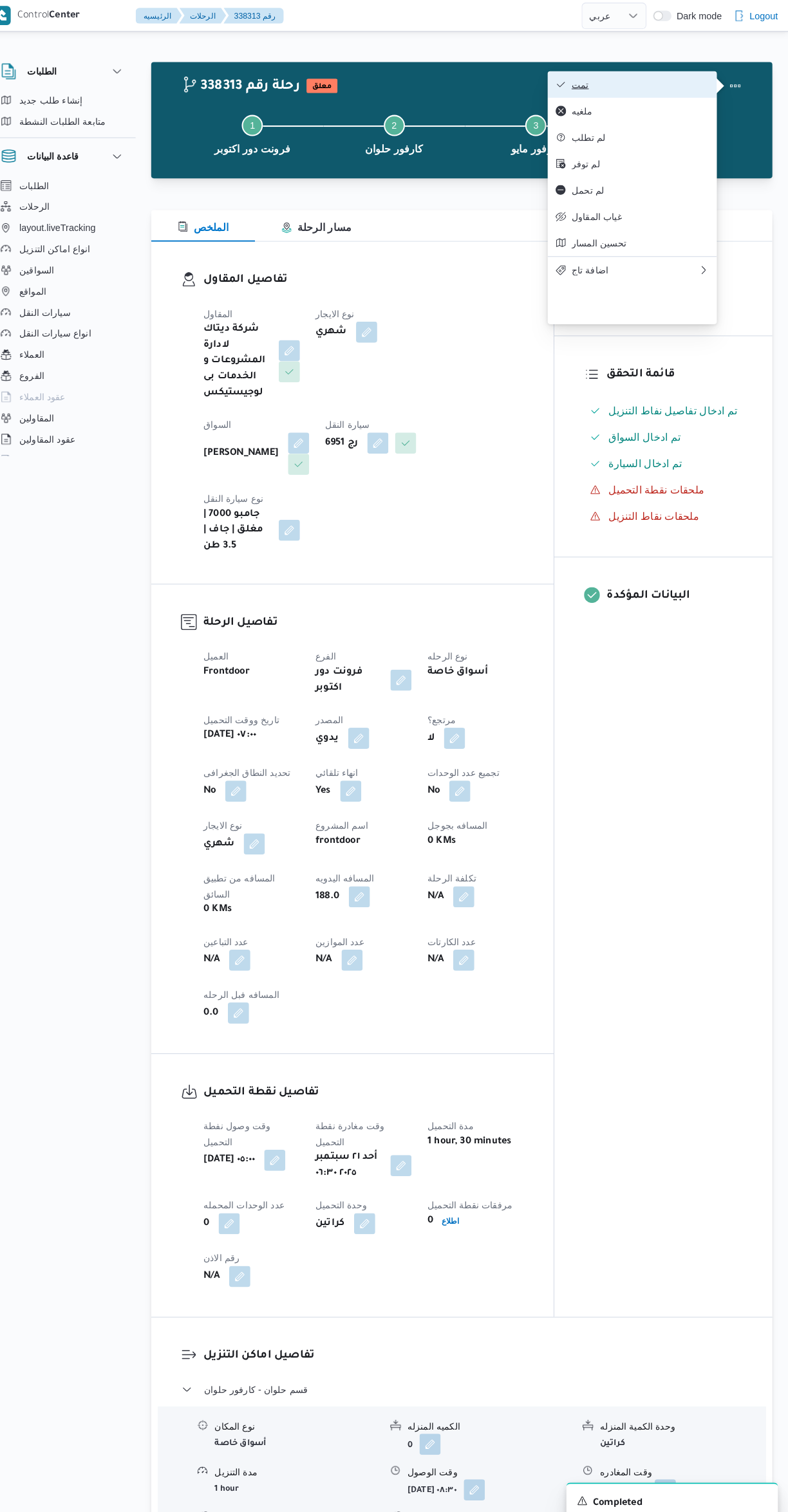
click at [688, 78] on span "تمت" at bounding box center [643, 83] width 134 height 10
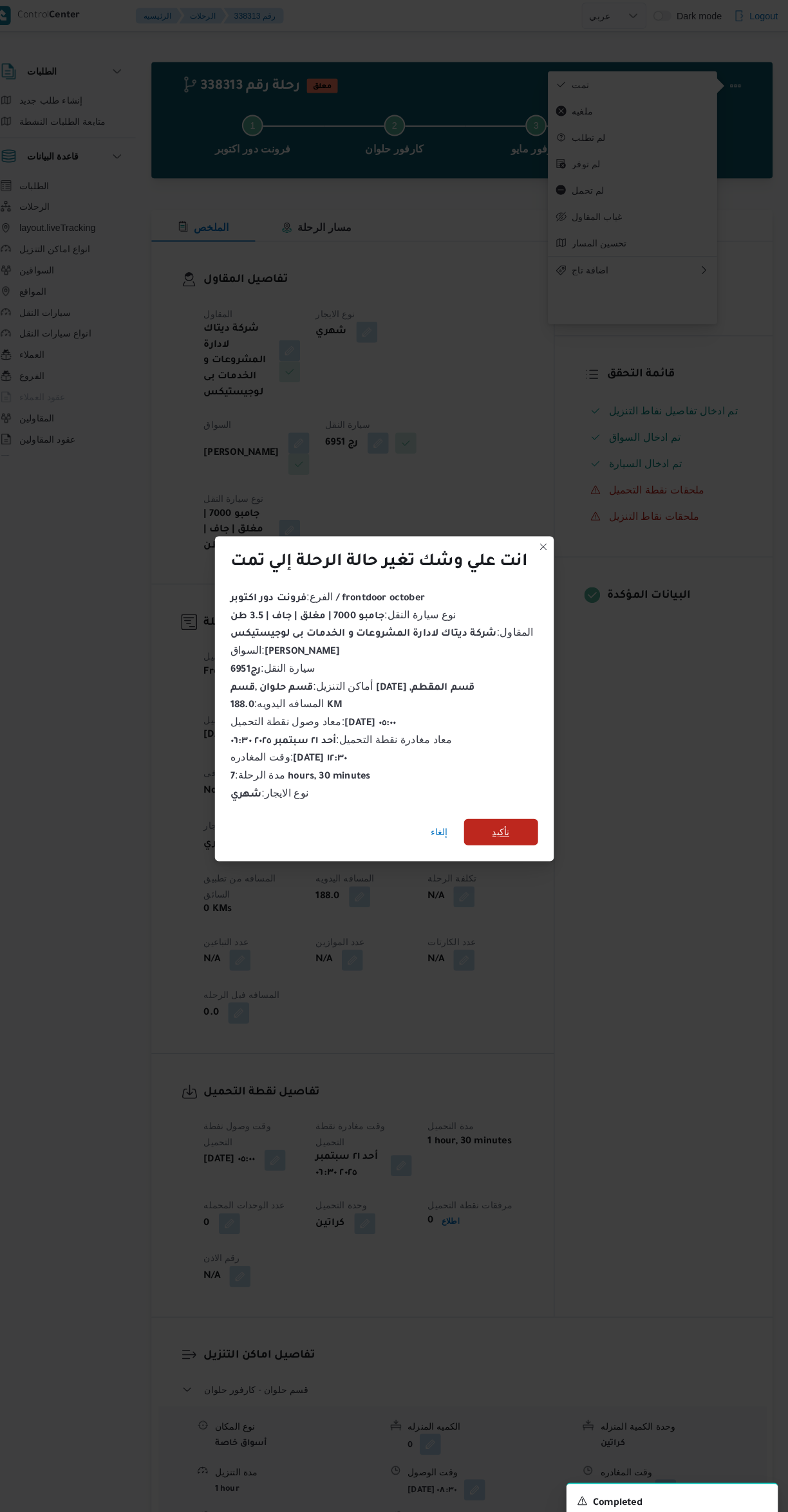
click at [536, 804] on span "تأكيد" at bounding box center [507, 811] width 72 height 26
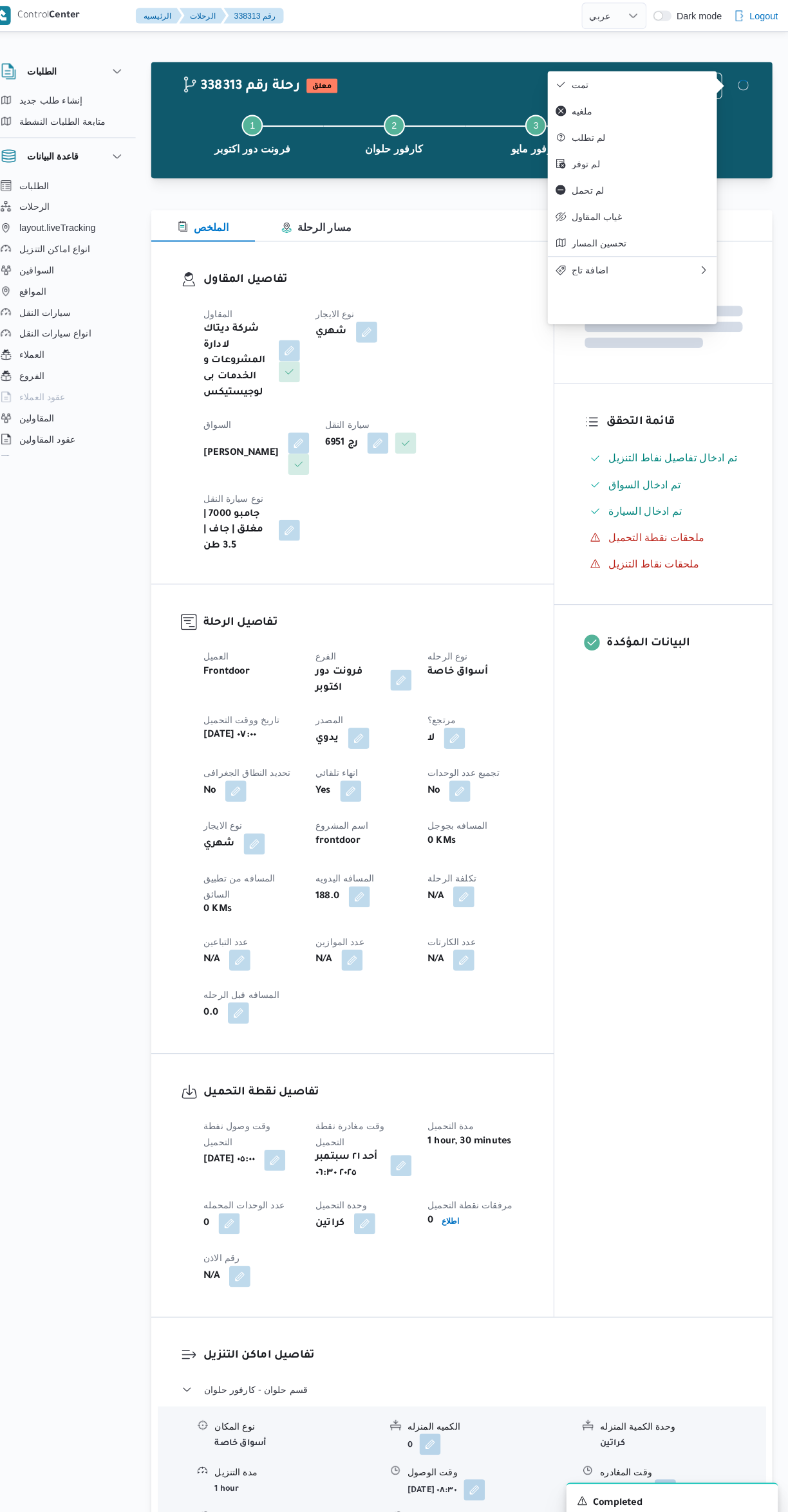
click at [689, 841] on div "المعينون قائمة التحقق تم ادخال تفاصيل نفاط التنزيل تم ادخال السواق تم ادخال الس…" at bounding box center [666, 759] width 212 height 1047
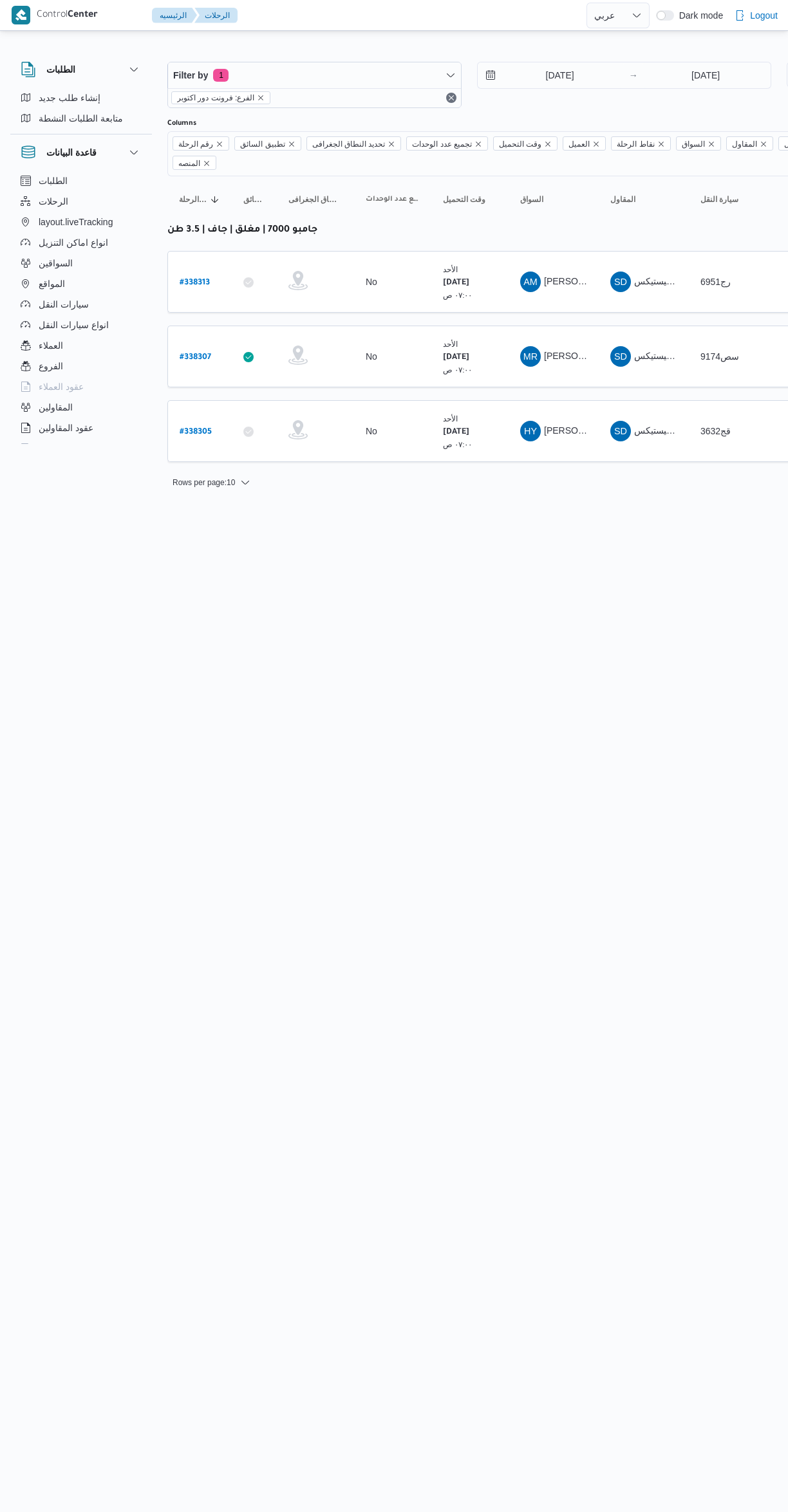
select select "ar"
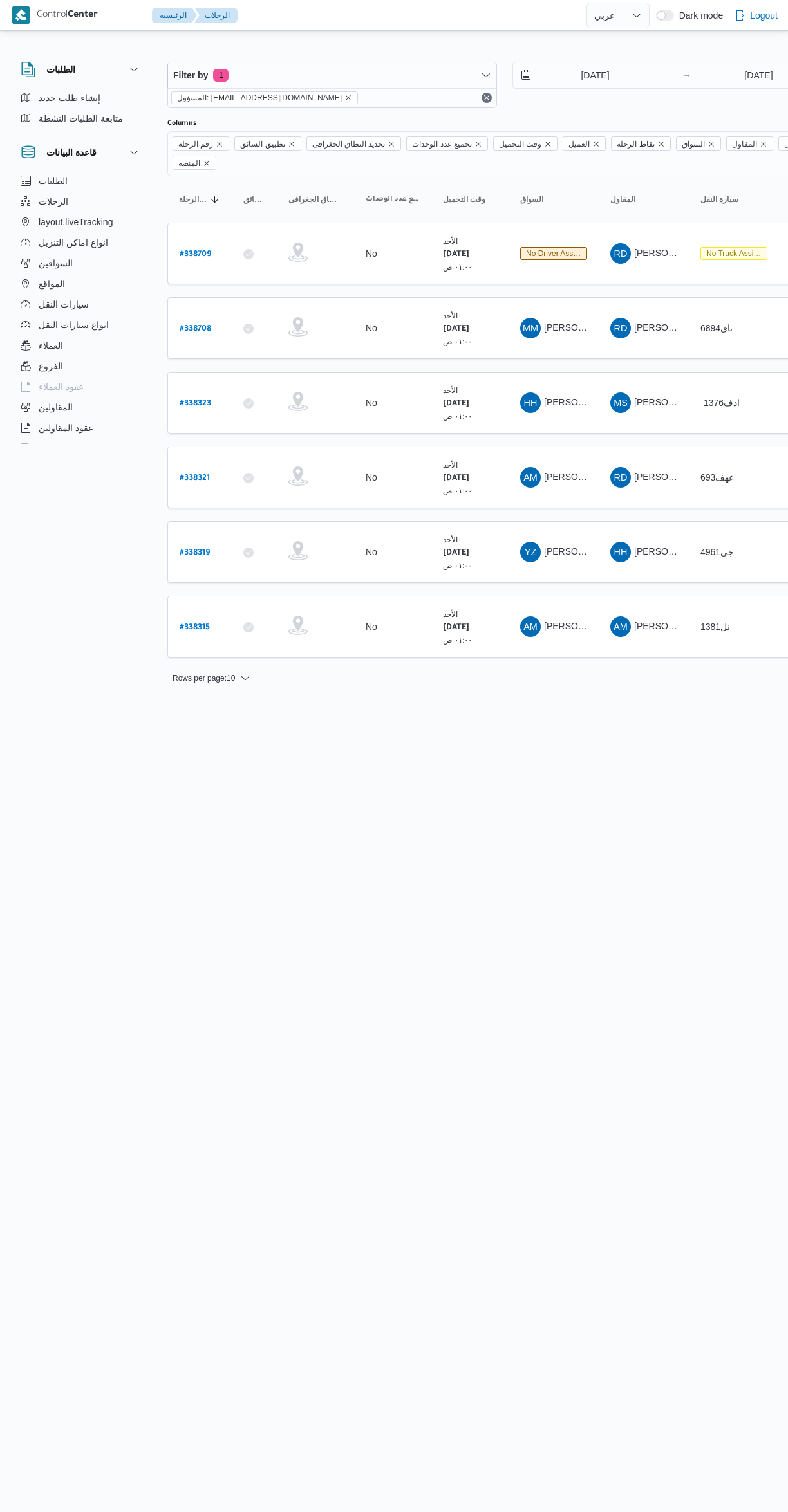
select select "ar"
